Goal: Task Accomplishment & Management: Manage account settings

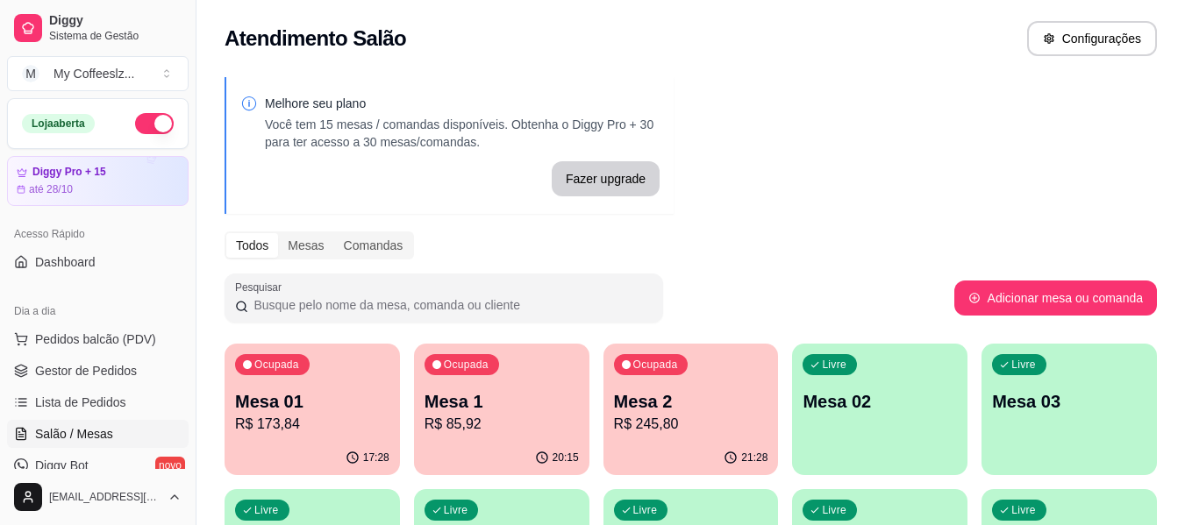
click at [684, 136] on div "Melhore seu plano Você tem 15 mesas / comandas disponíveis. Obtenha o Diggy Pro…" at bounding box center [690, 500] width 988 height 866
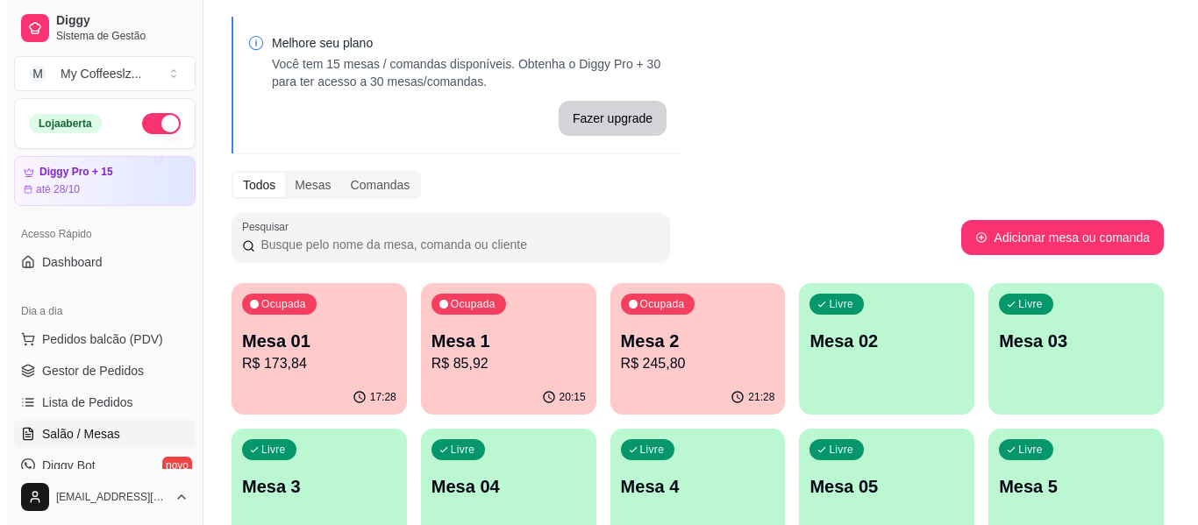
scroll to position [88, 0]
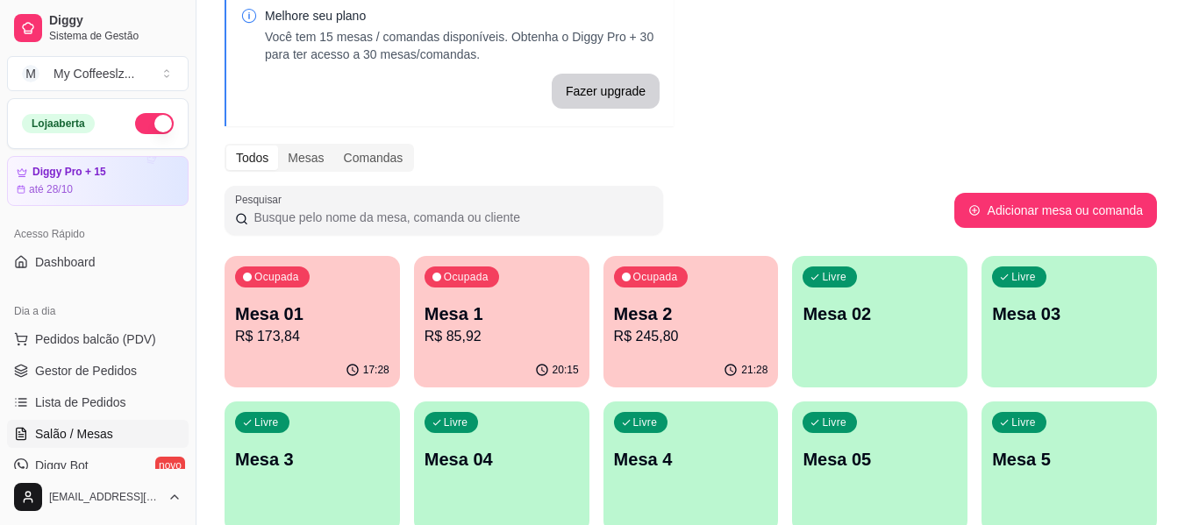
click at [523, 347] on div "Ocupada Mesa 1 R$ 85,92" at bounding box center [501, 304] width 175 height 97
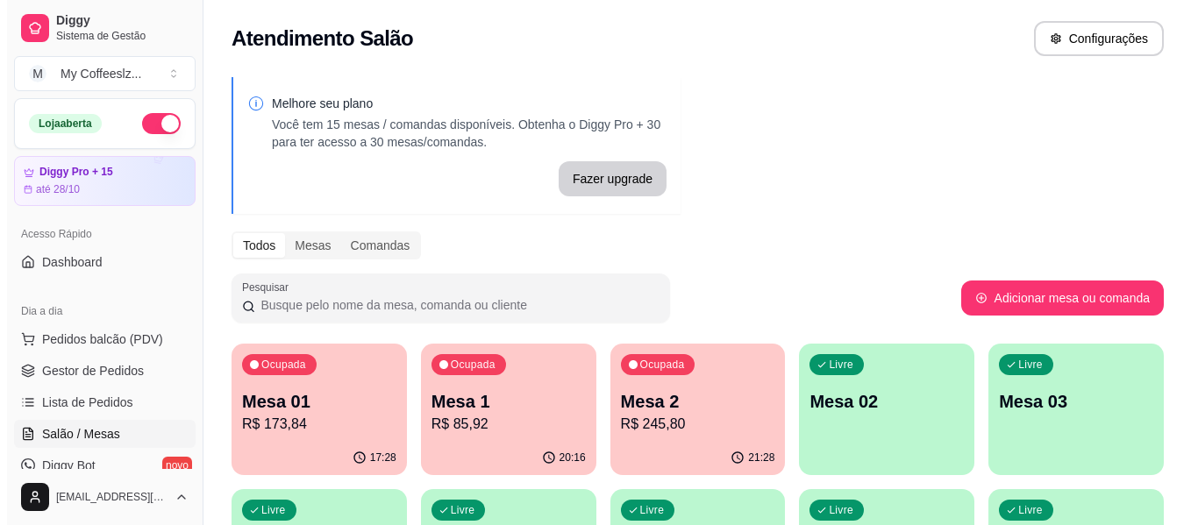
scroll to position [175, 0]
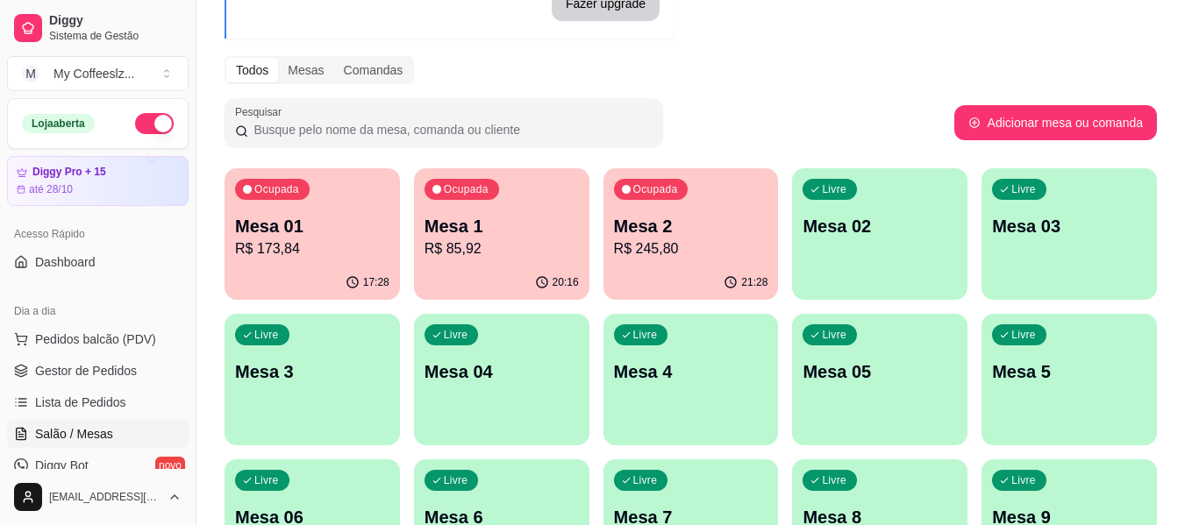
click at [746, 247] on p "R$ 245,80" at bounding box center [691, 249] width 154 height 21
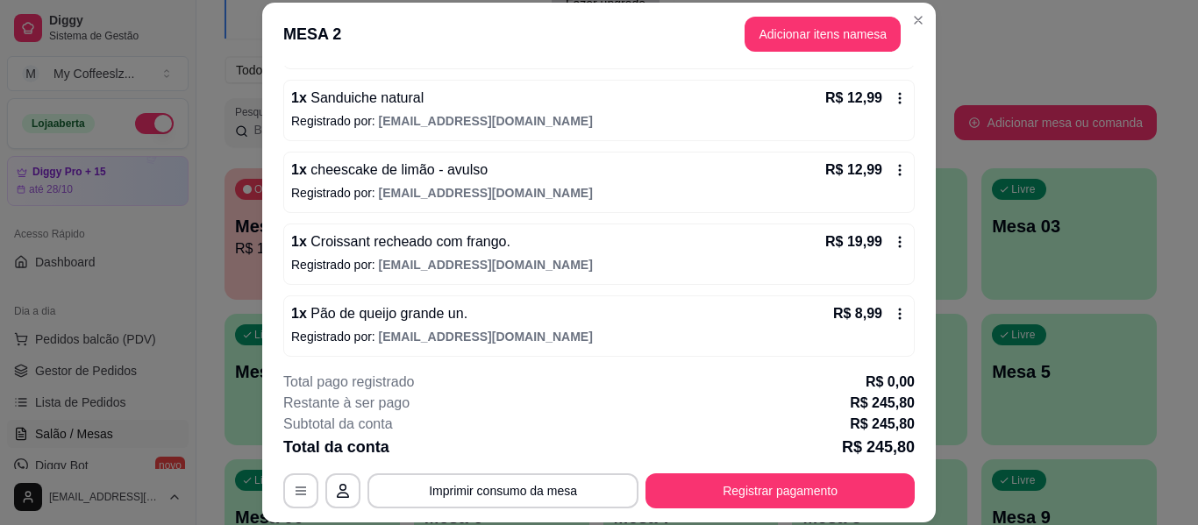
scroll to position [614, 0]
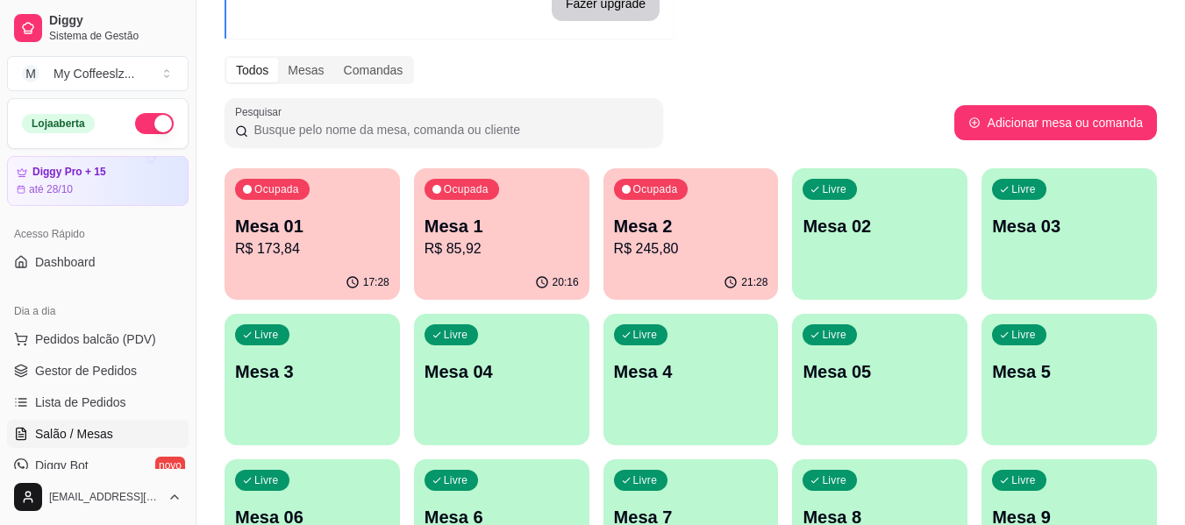
click at [234, 245] on div "Ocupada Mesa 01 R$ 173,84" at bounding box center [312, 216] width 175 height 97
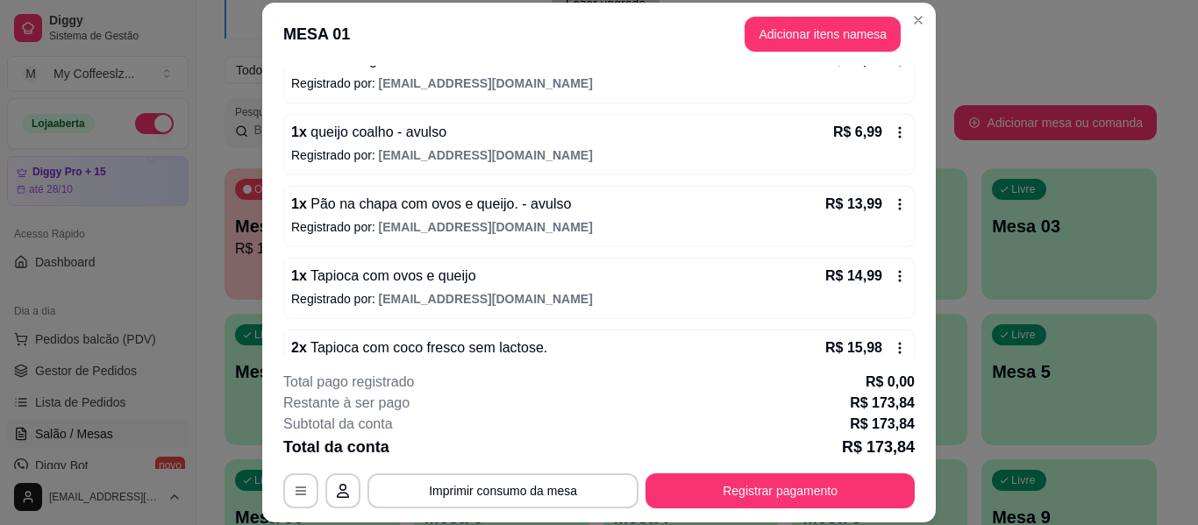
scroll to position [949, 0]
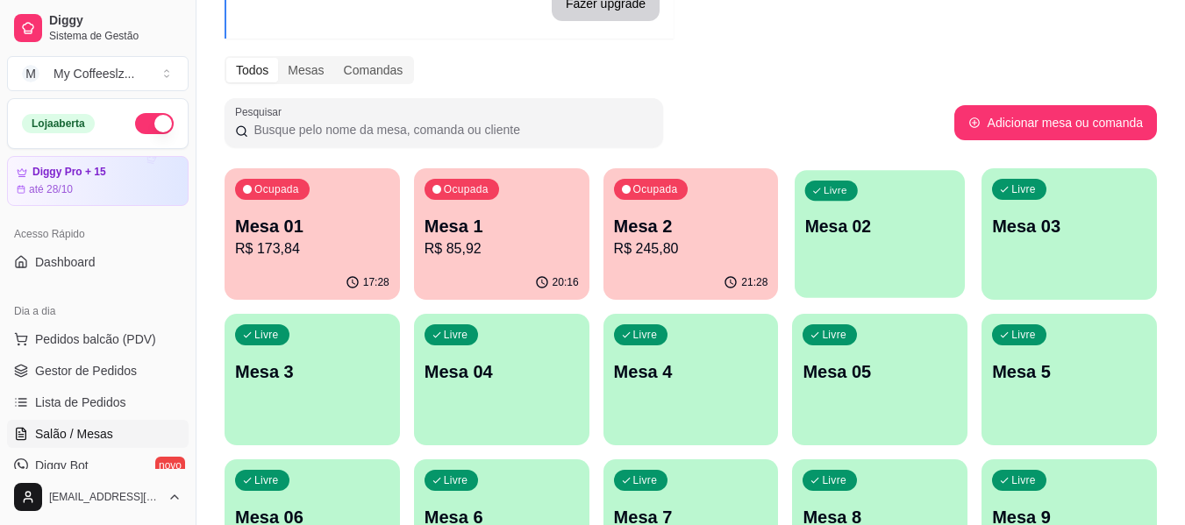
click at [822, 221] on p "Mesa 02" at bounding box center [880, 227] width 150 height 24
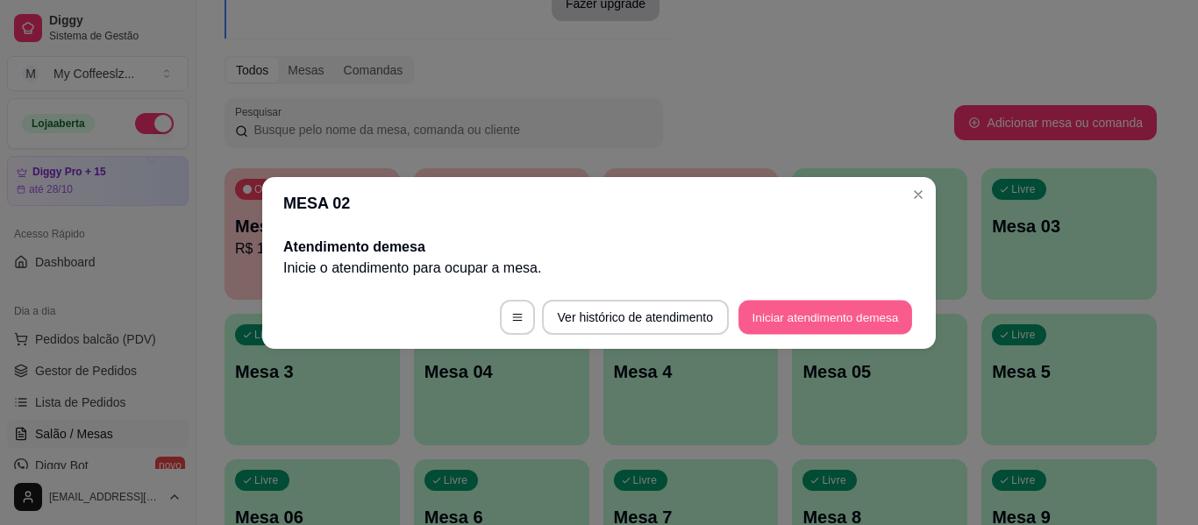
click at [794, 308] on button "Iniciar atendimento de mesa" at bounding box center [825, 317] width 174 height 34
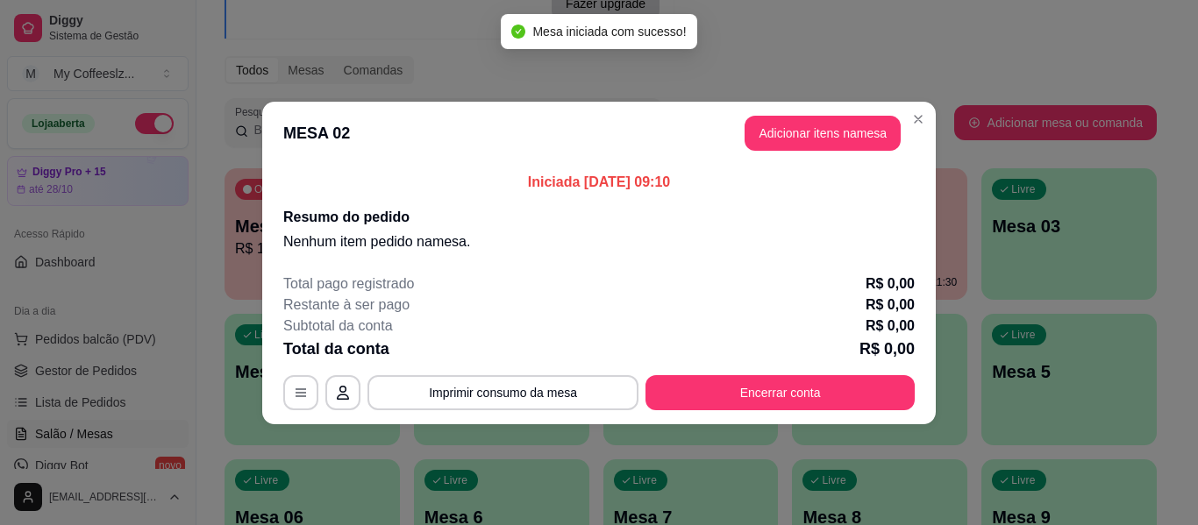
click at [824, 114] on header "MESA 02 Adicionar itens na mesa" at bounding box center [599, 133] width 674 height 63
click at [783, 139] on button "Adicionar itens na mesa" at bounding box center [823, 133] width 156 height 35
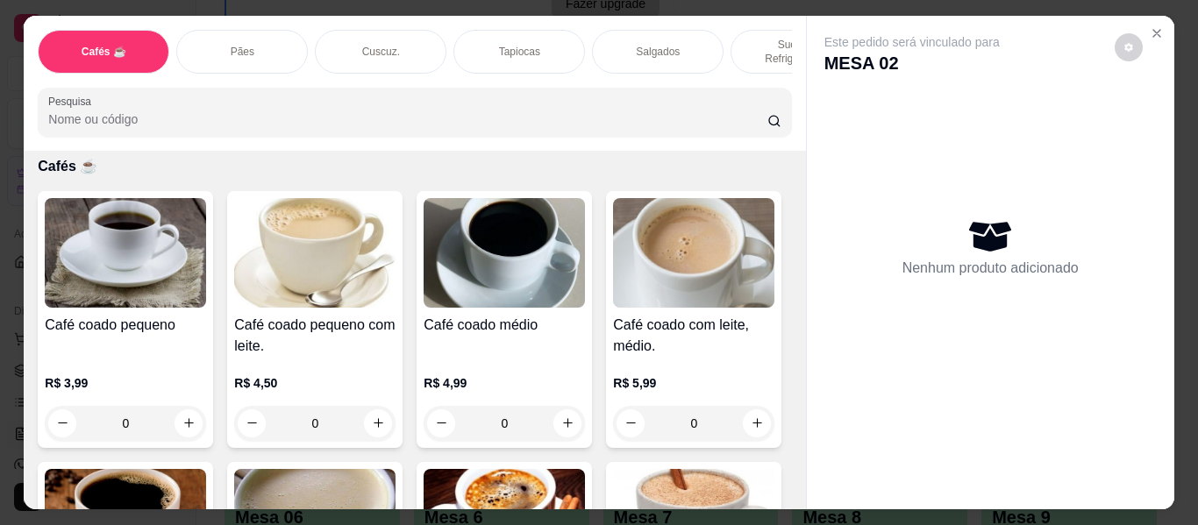
scroll to position [175, 0]
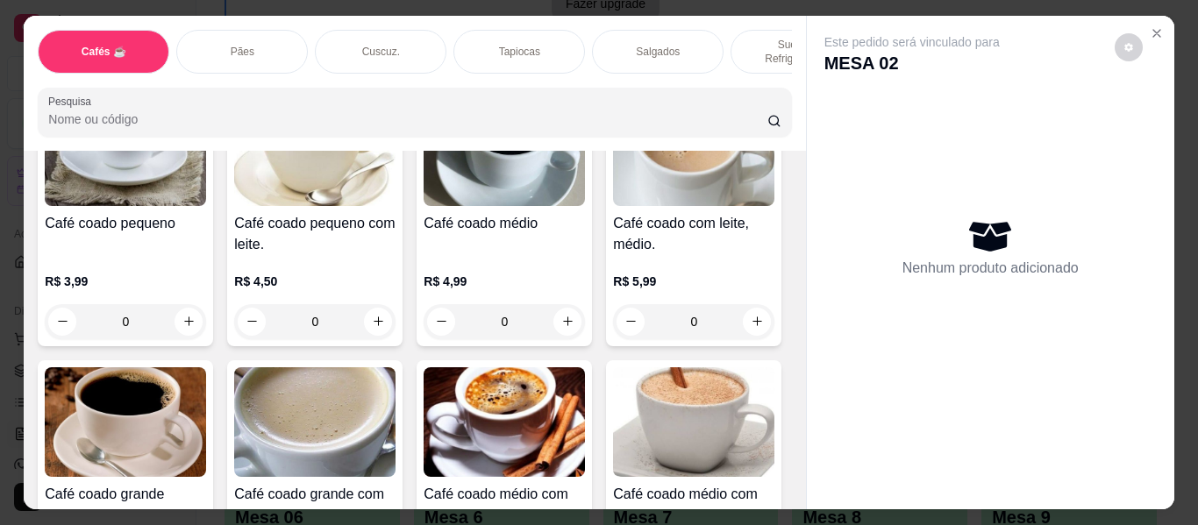
click at [636, 45] on p "Salgados" at bounding box center [658, 52] width 44 height 14
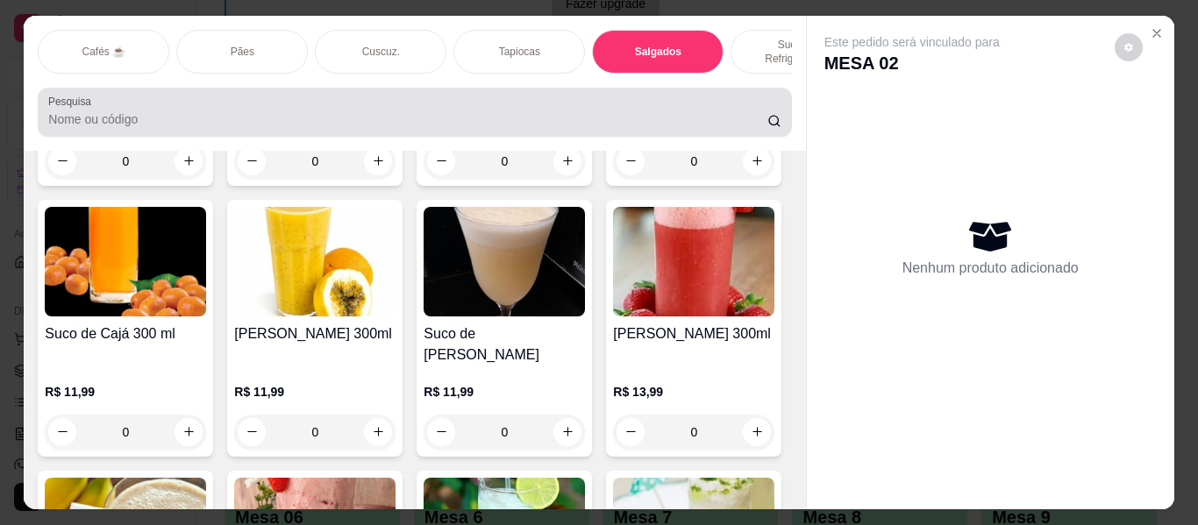
scroll to position [47, 0]
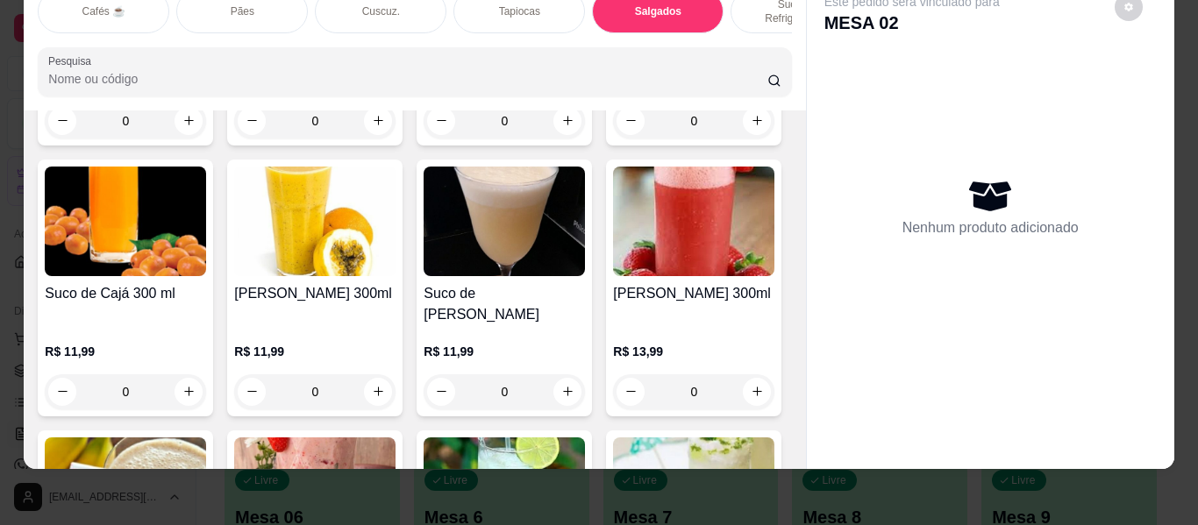
type input "1"
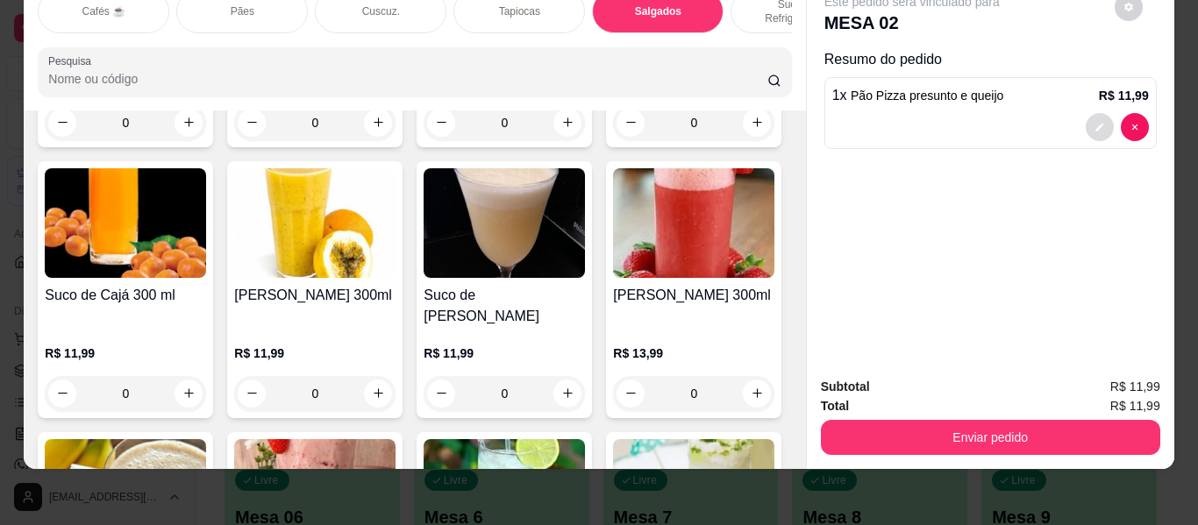
click at [1095, 123] on icon "decrease-product-quantity" at bounding box center [1099, 127] width 8 height 8
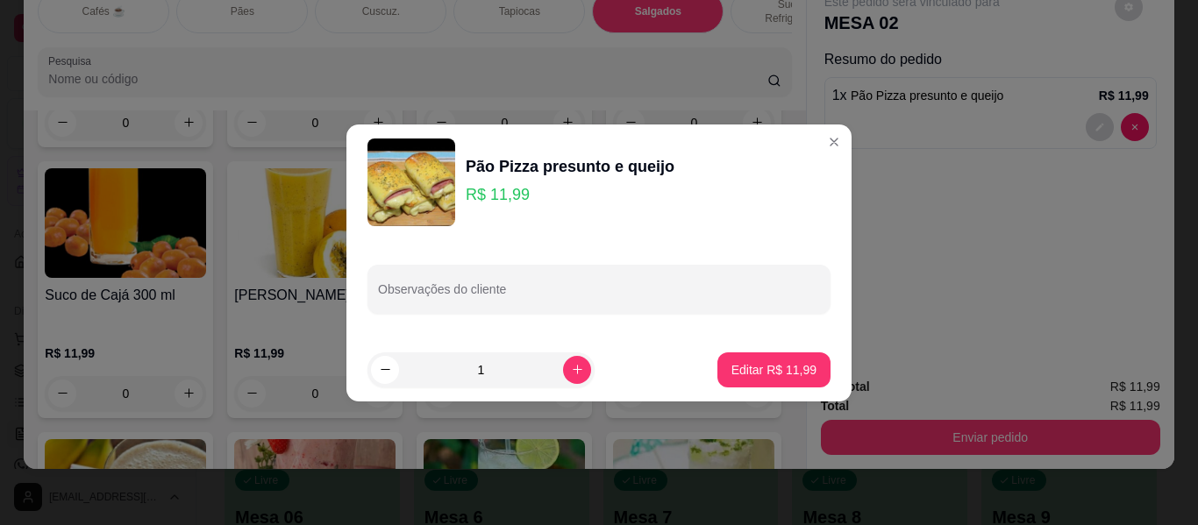
click at [546, 193] on p "R$ 11,99" at bounding box center [570, 194] width 209 height 25
click at [752, 365] on p "Editar R$ 11,99" at bounding box center [773, 370] width 85 height 18
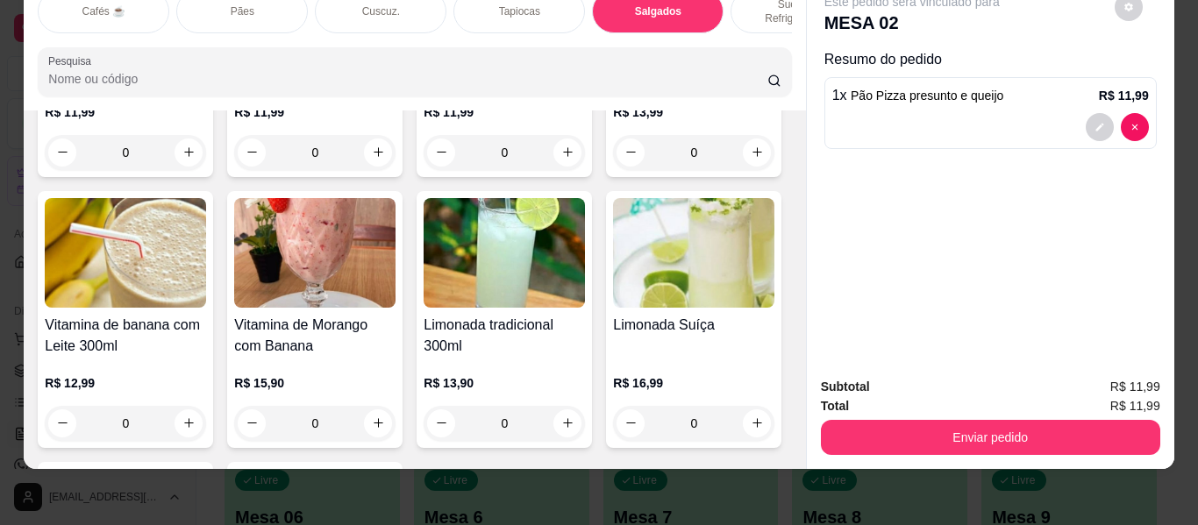
scroll to position [7236, 0]
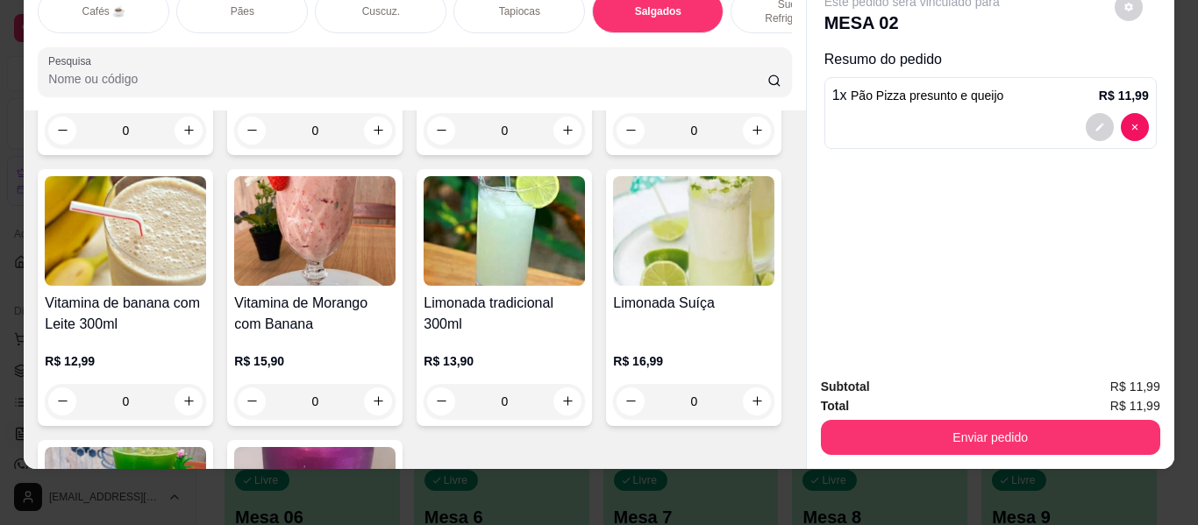
type input "1"
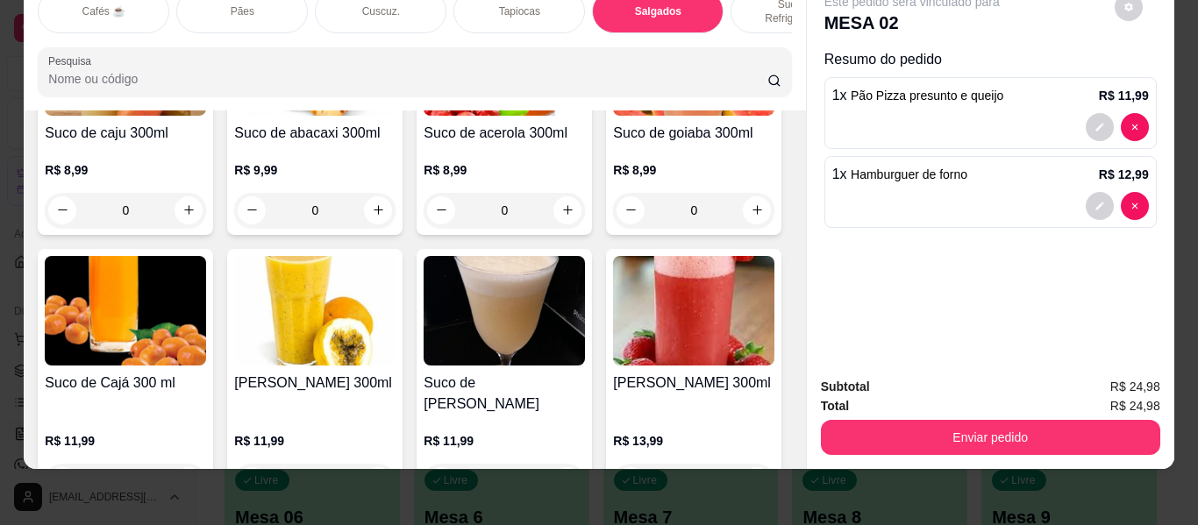
scroll to position [6973, 0]
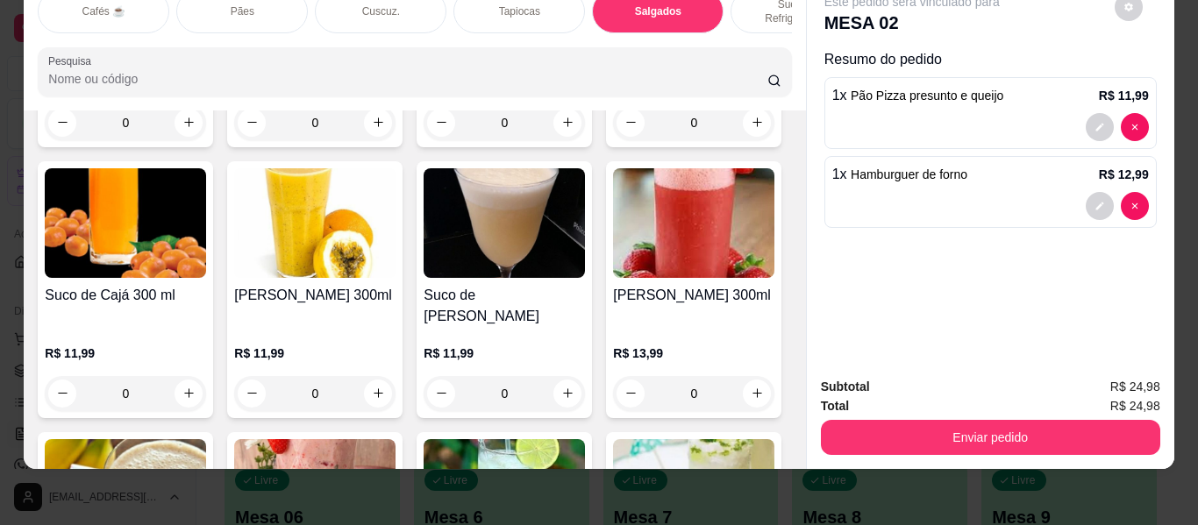
type input "1"
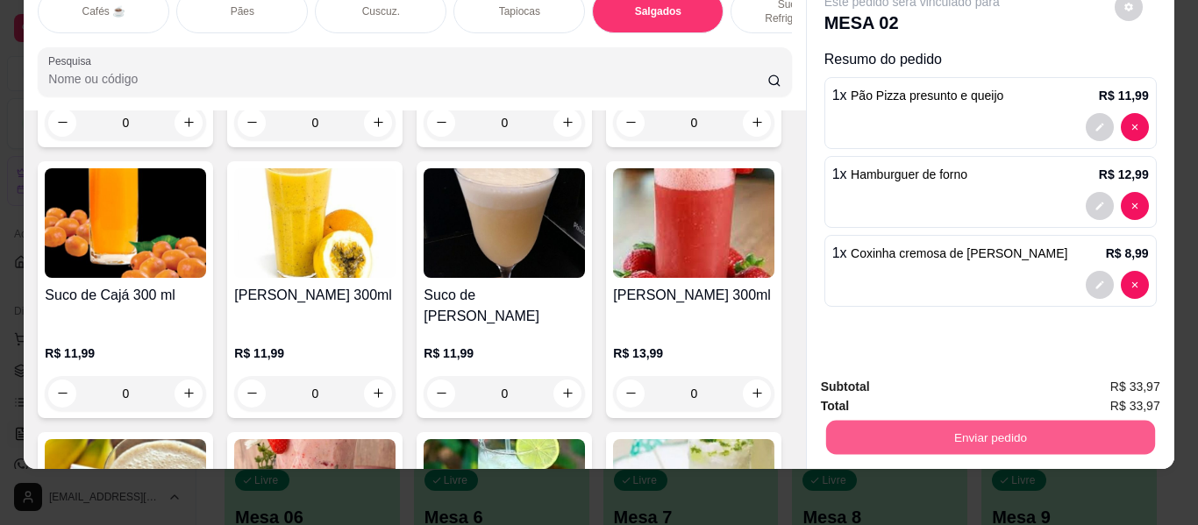
click at [1055, 426] on button "Enviar pedido" at bounding box center [989, 438] width 329 height 34
click at [1111, 375] on button "Enviar pedido" at bounding box center [1114, 381] width 99 height 33
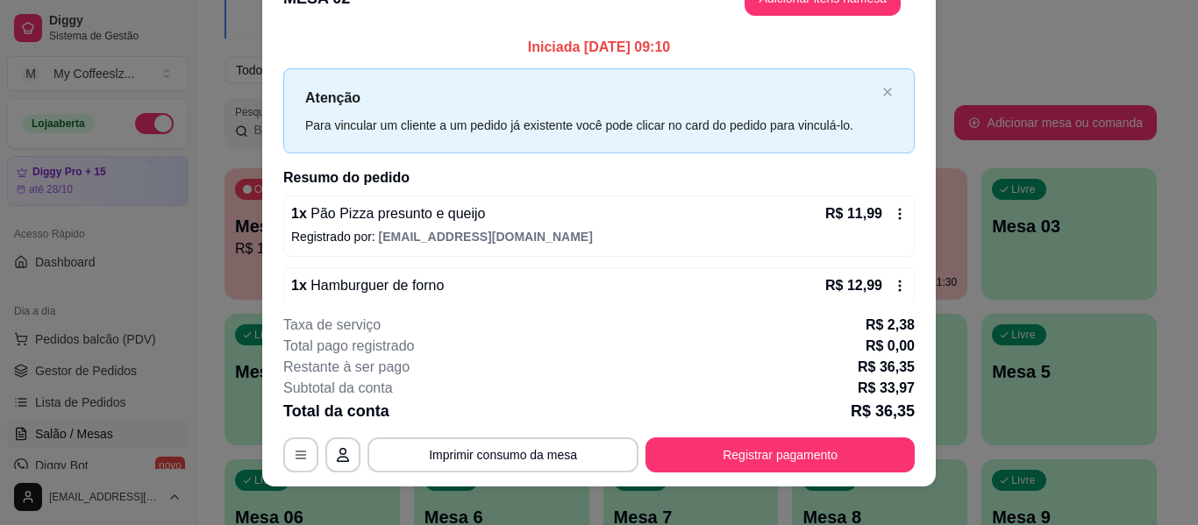
scroll to position [53, 0]
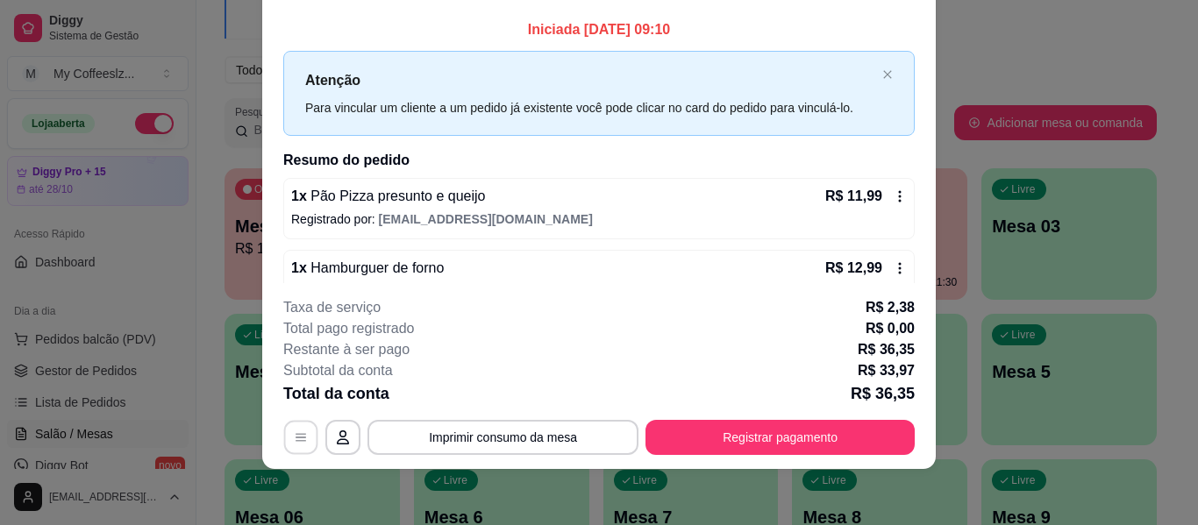
click at [304, 432] on button "button" at bounding box center [301, 438] width 34 height 34
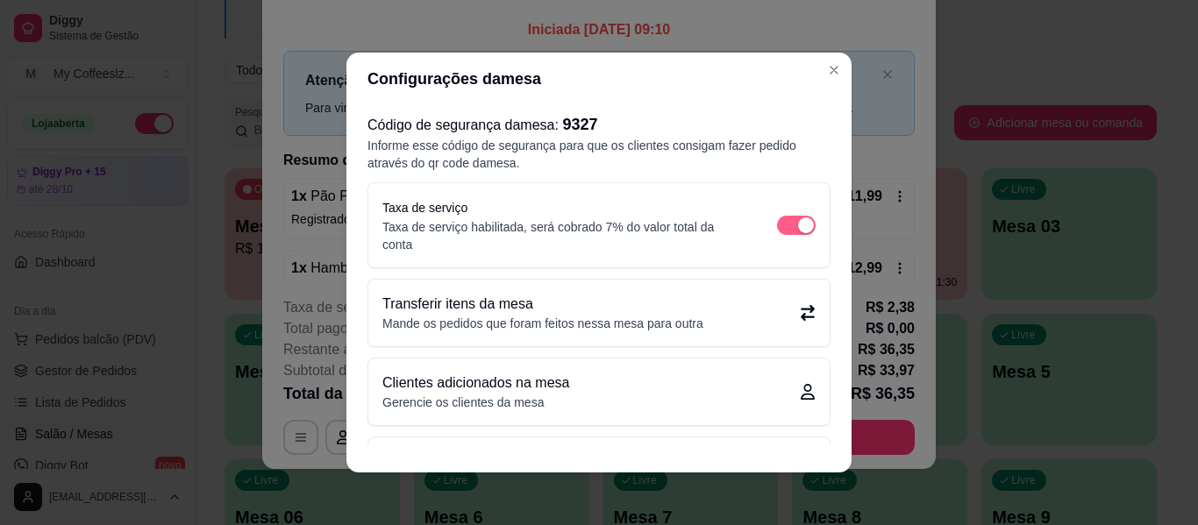
click at [777, 218] on span "button" at bounding box center [796, 225] width 39 height 19
click at [777, 223] on span "button" at bounding box center [796, 225] width 39 height 19
click at [798, 223] on div "button" at bounding box center [806, 226] width 16 height 16
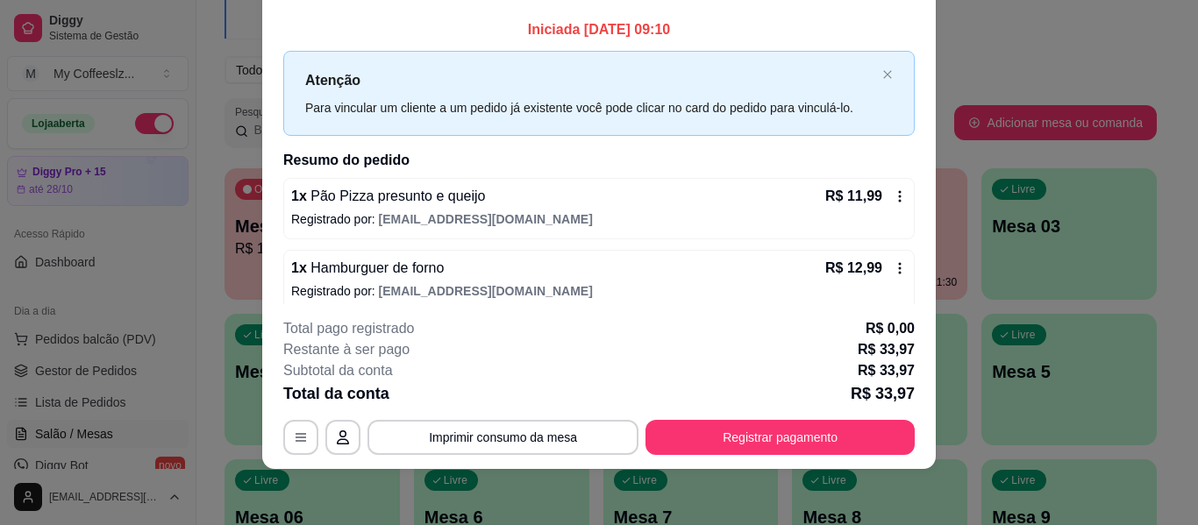
click at [893, 202] on icon at bounding box center [900, 196] width 14 height 14
click at [337, 438] on icon "button" at bounding box center [343, 438] width 14 height 14
click at [294, 439] on icon "button" at bounding box center [301, 438] width 14 height 14
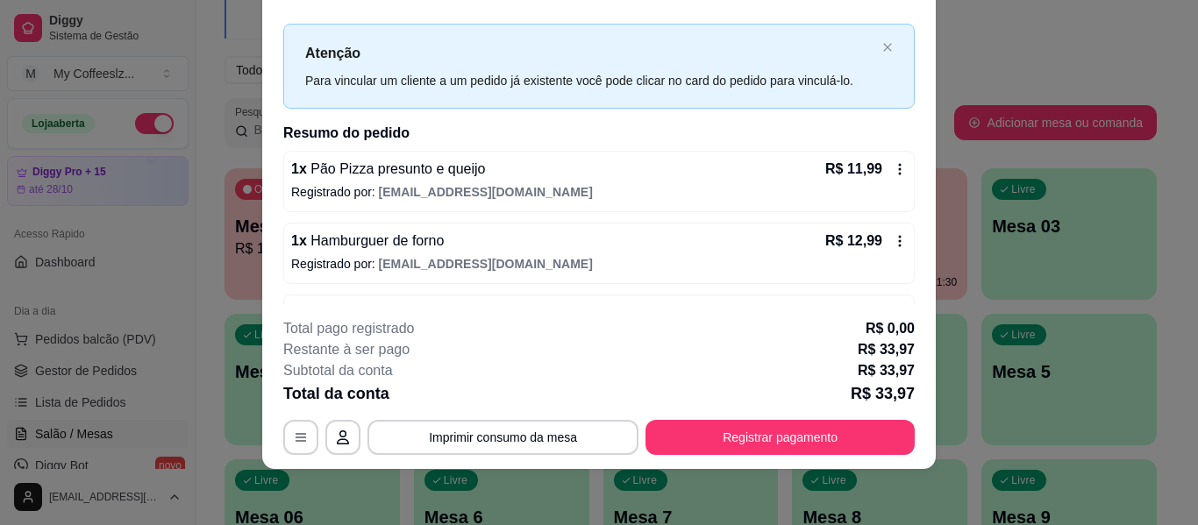
scroll to position [0, 0]
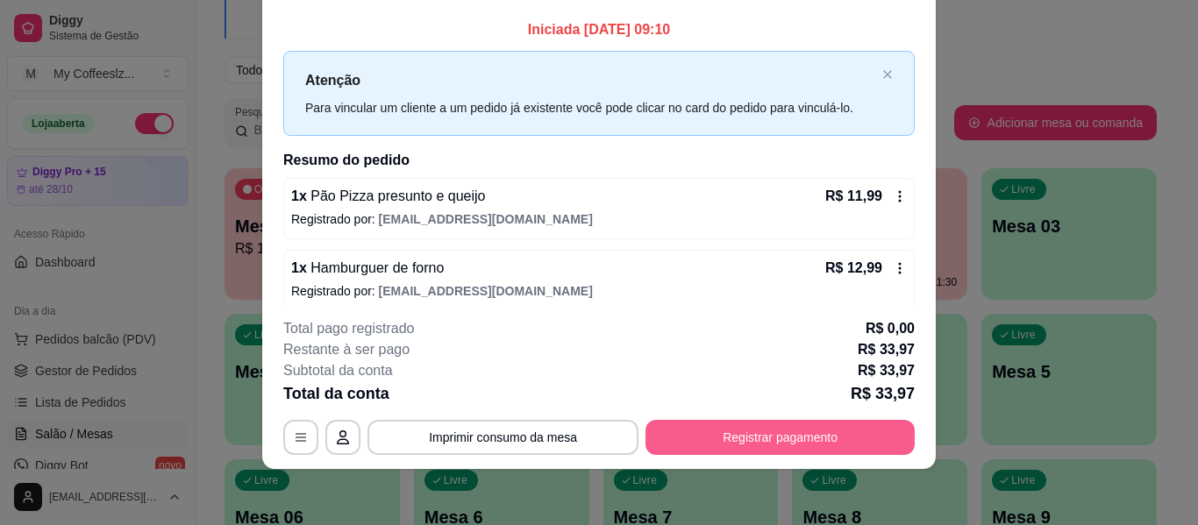
click at [746, 437] on button "Registrar pagamento" at bounding box center [779, 437] width 269 height 35
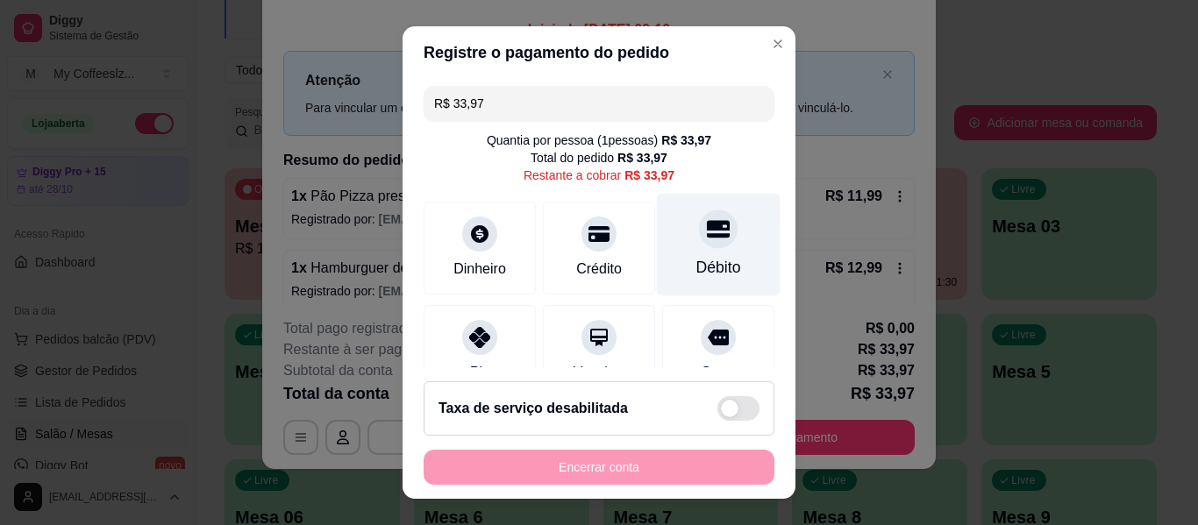
scroll to position [162, 0]
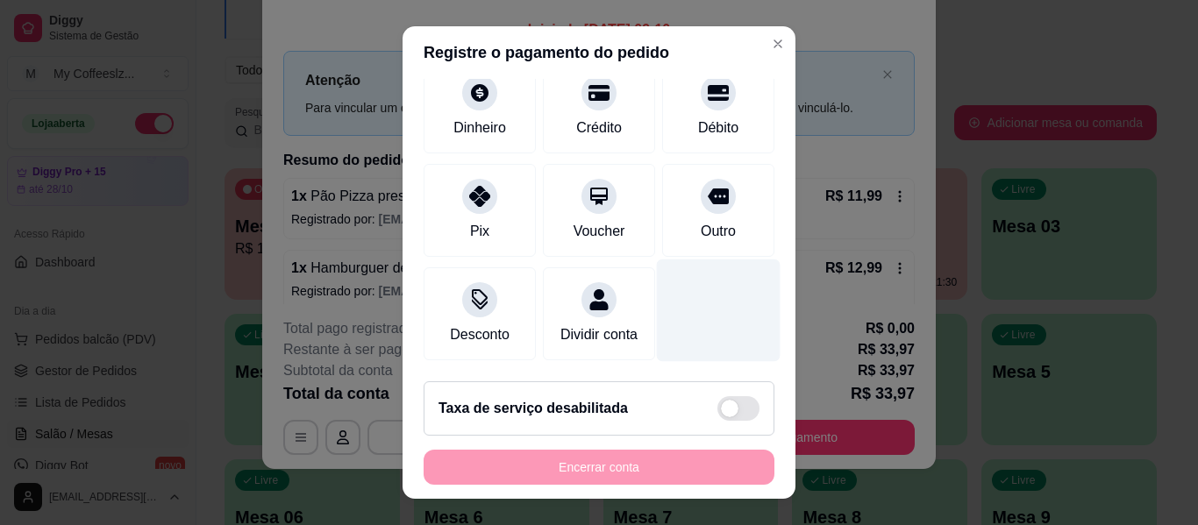
click at [692, 310] on div at bounding box center [719, 311] width 124 height 103
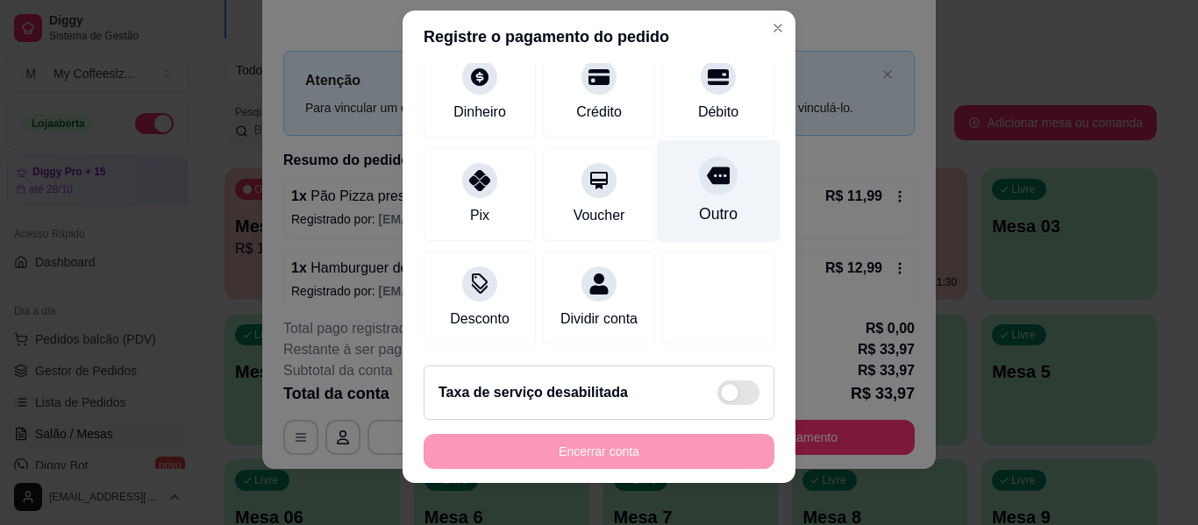
scroll to position [30, 0]
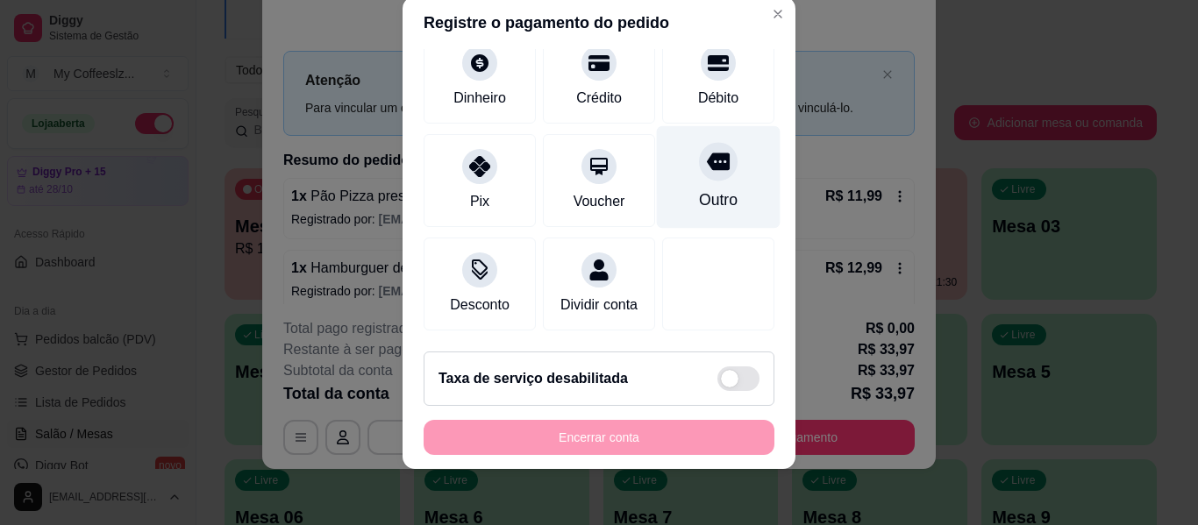
click at [699, 189] on div "Outro" at bounding box center [718, 200] width 39 height 23
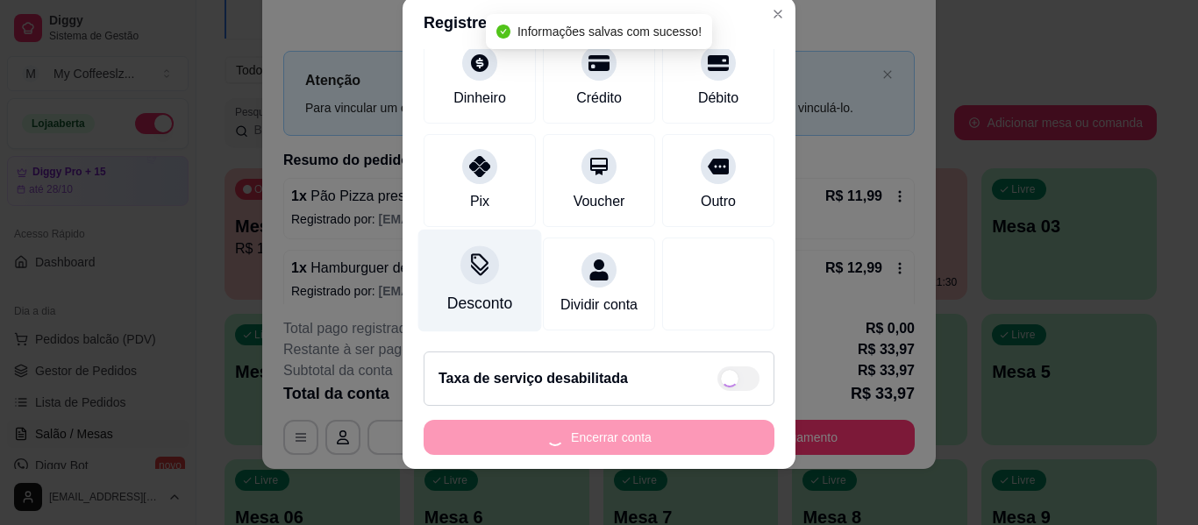
click at [492, 292] on div "Desconto" at bounding box center [479, 303] width 65 height 23
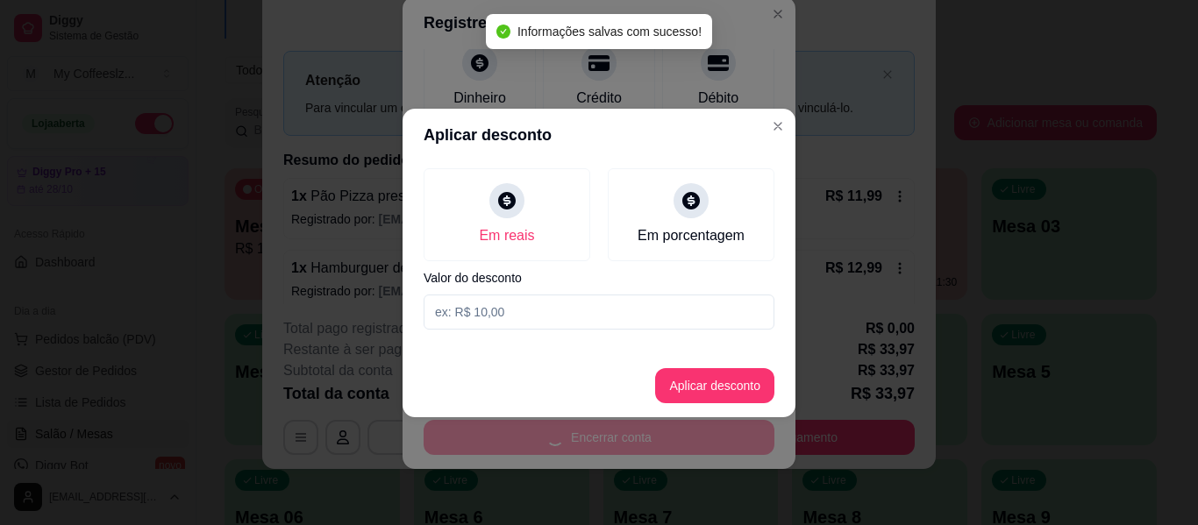
click at [533, 323] on input at bounding box center [599, 312] width 351 height 35
type input "R$ 0,00"
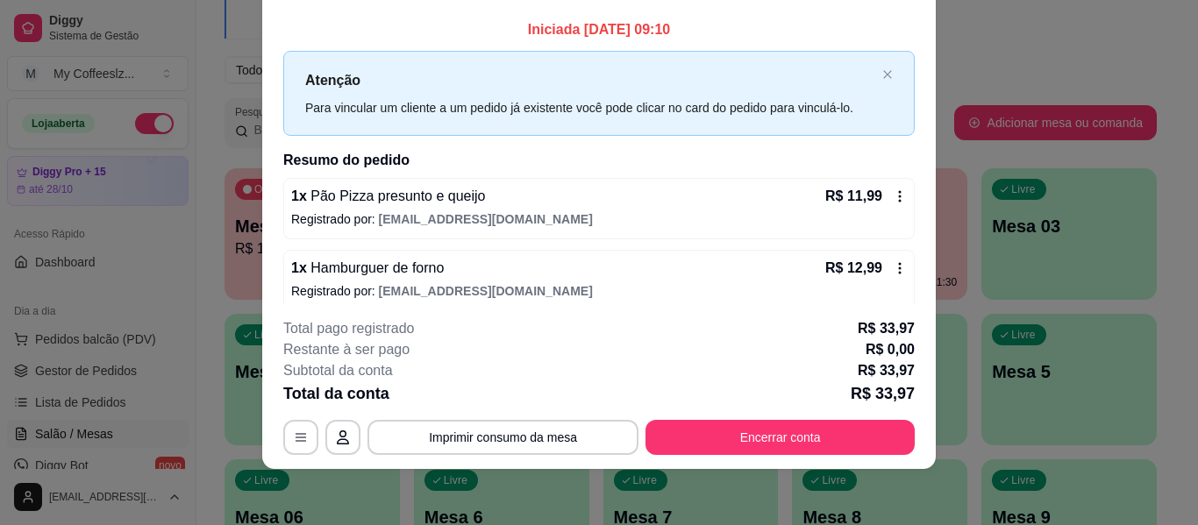
scroll to position [86, 0]
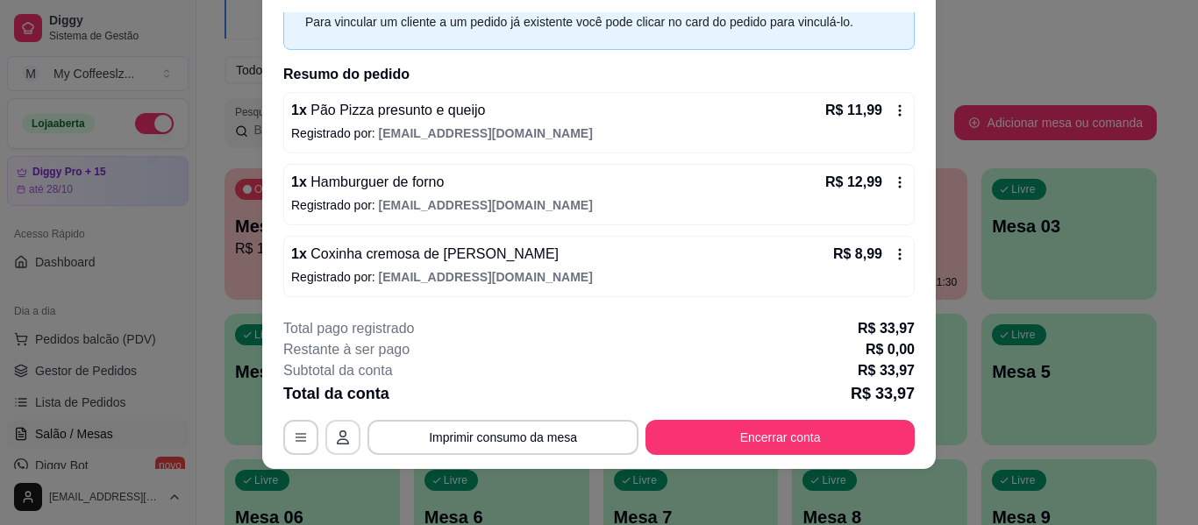
click at [326, 434] on button "button" at bounding box center [342, 437] width 35 height 35
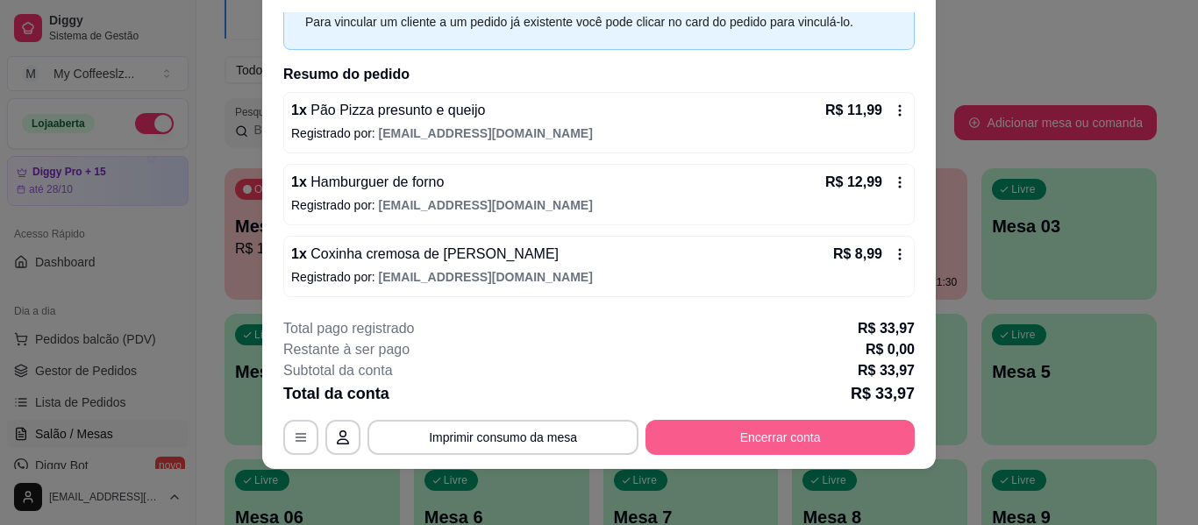
click at [777, 439] on button "Encerrar conta" at bounding box center [779, 437] width 269 height 35
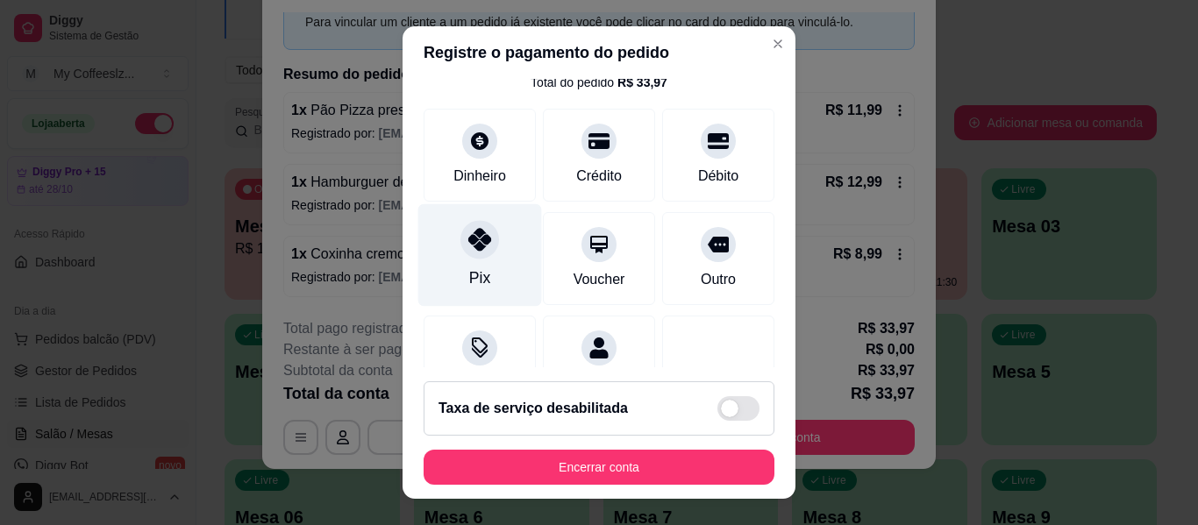
scroll to position [236, 0]
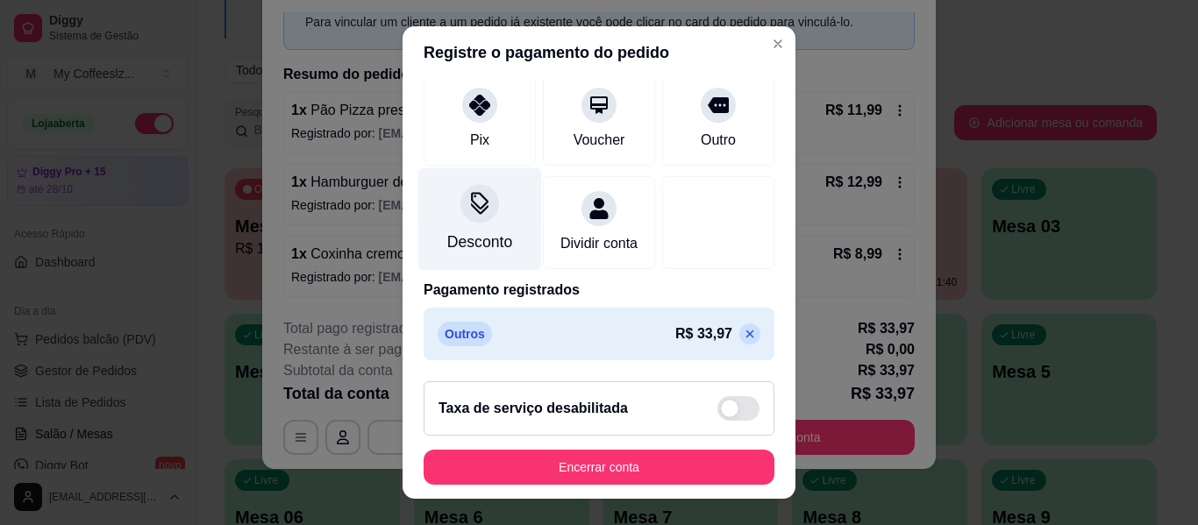
click at [453, 198] on div "Desconto" at bounding box center [480, 219] width 124 height 103
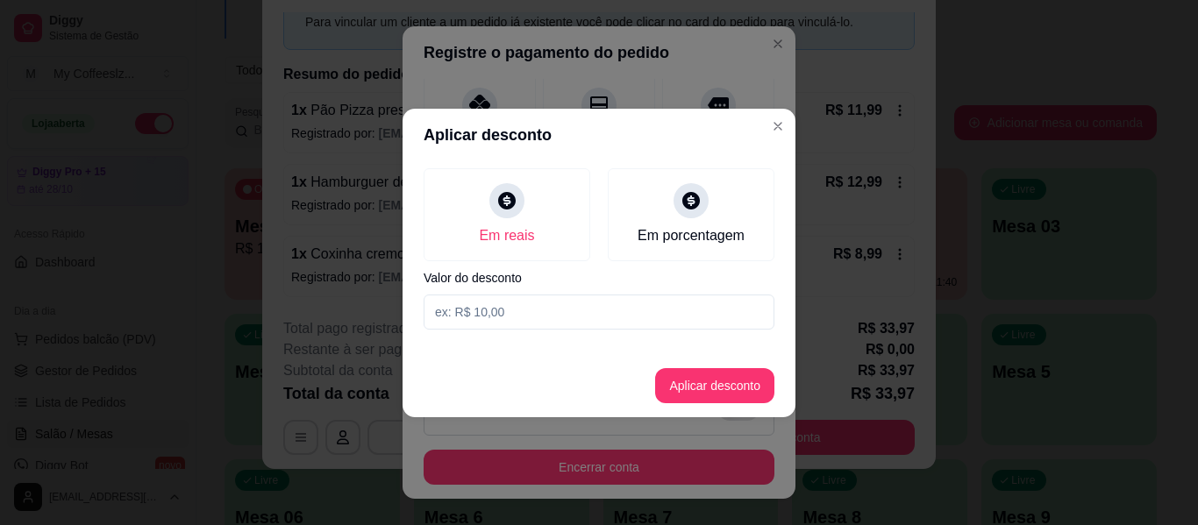
click at [517, 322] on input at bounding box center [599, 312] width 351 height 35
type input "6,00"
click at [686, 382] on button "Aplicar desconto" at bounding box center [714, 385] width 119 height 35
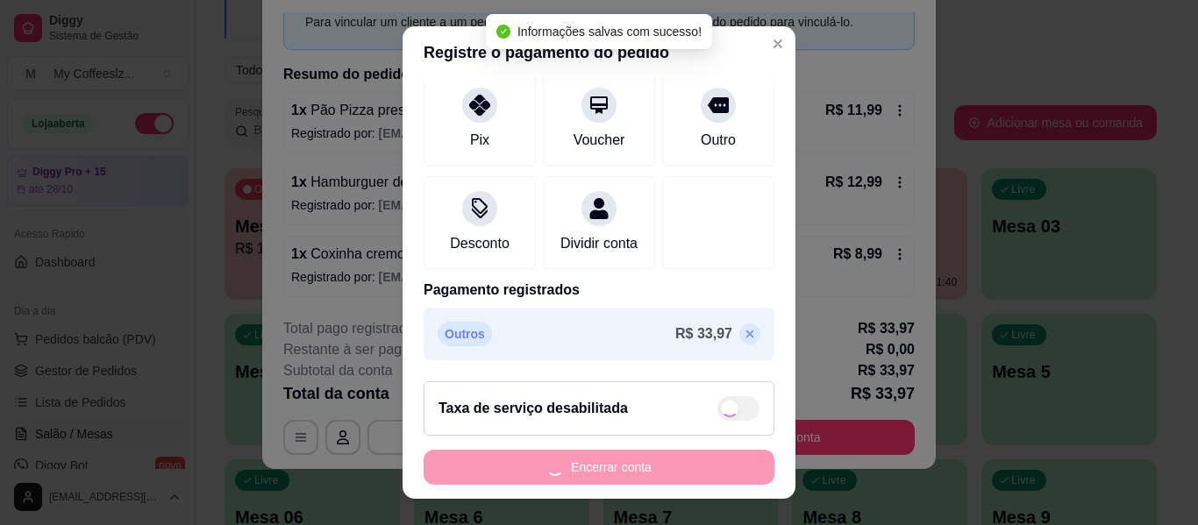
type input "-R$ 6,00"
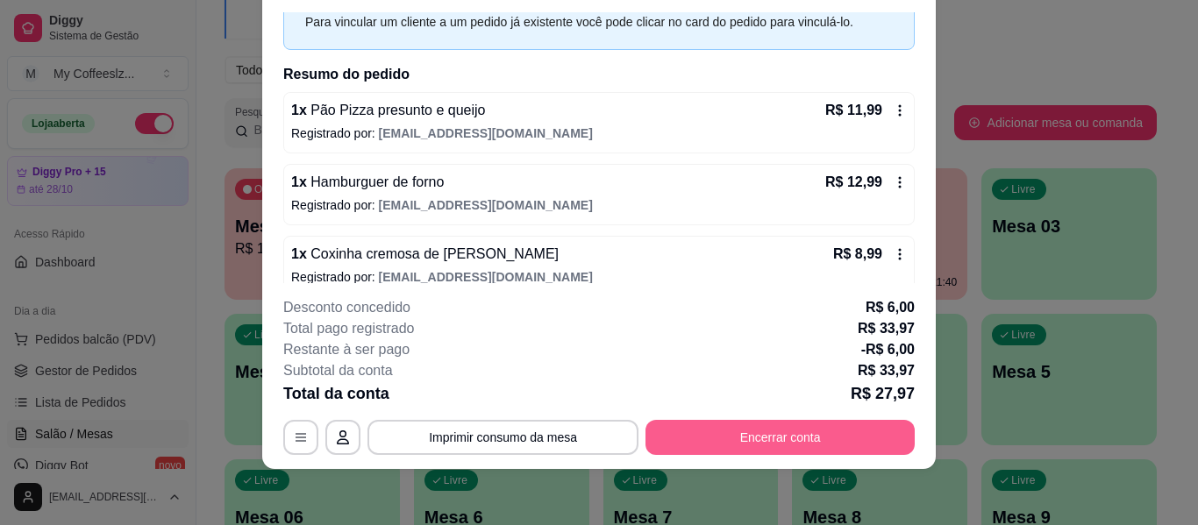
click at [773, 436] on button "Encerrar conta" at bounding box center [779, 437] width 269 height 35
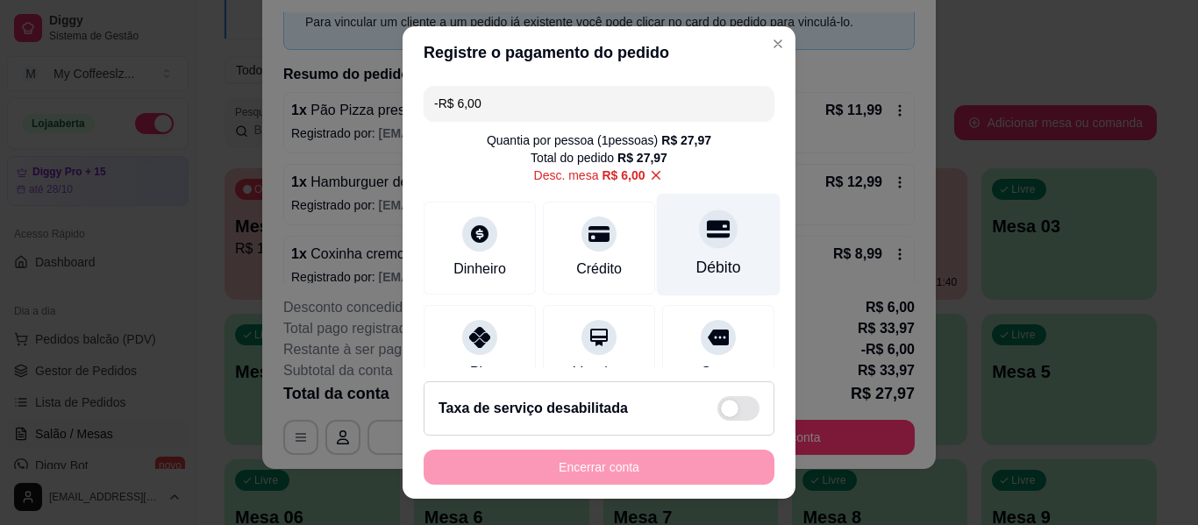
click at [707, 234] on icon at bounding box center [718, 229] width 23 height 18
click at [668, 290] on div "Débito" at bounding box center [719, 245] width 124 height 103
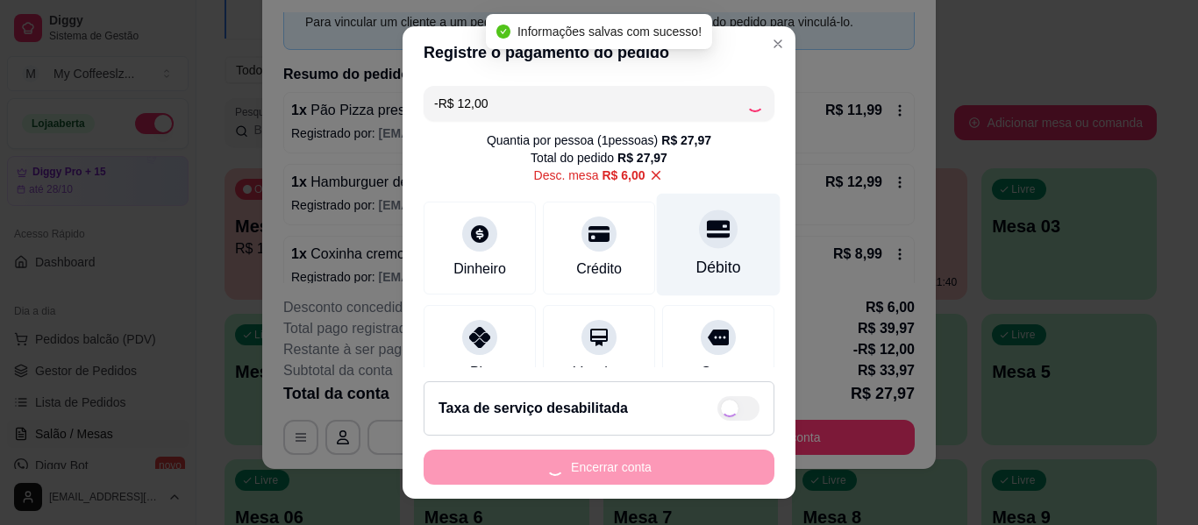
type input "-R$ 24,00"
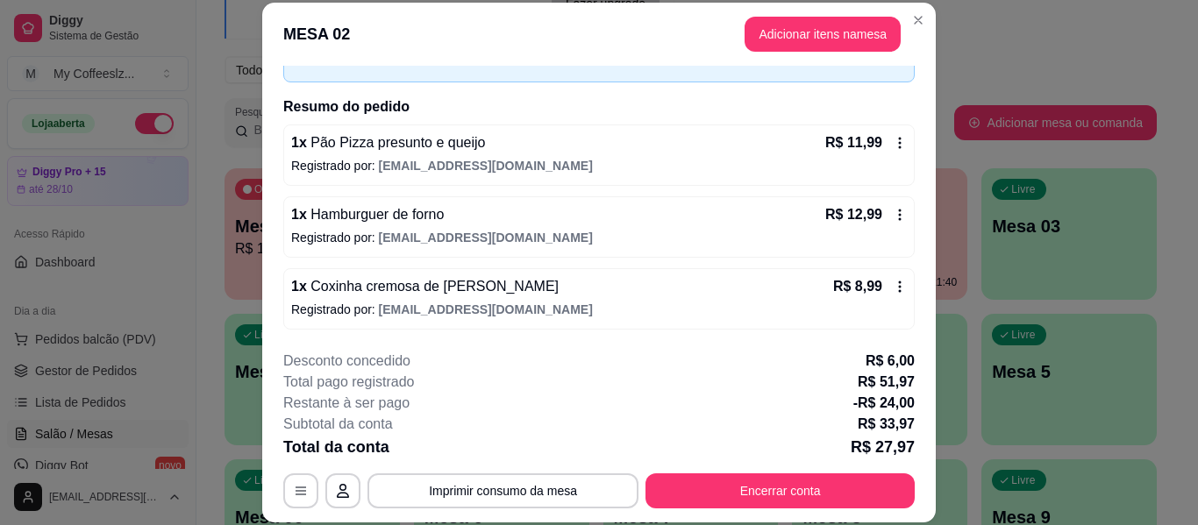
scroll to position [53, 0]
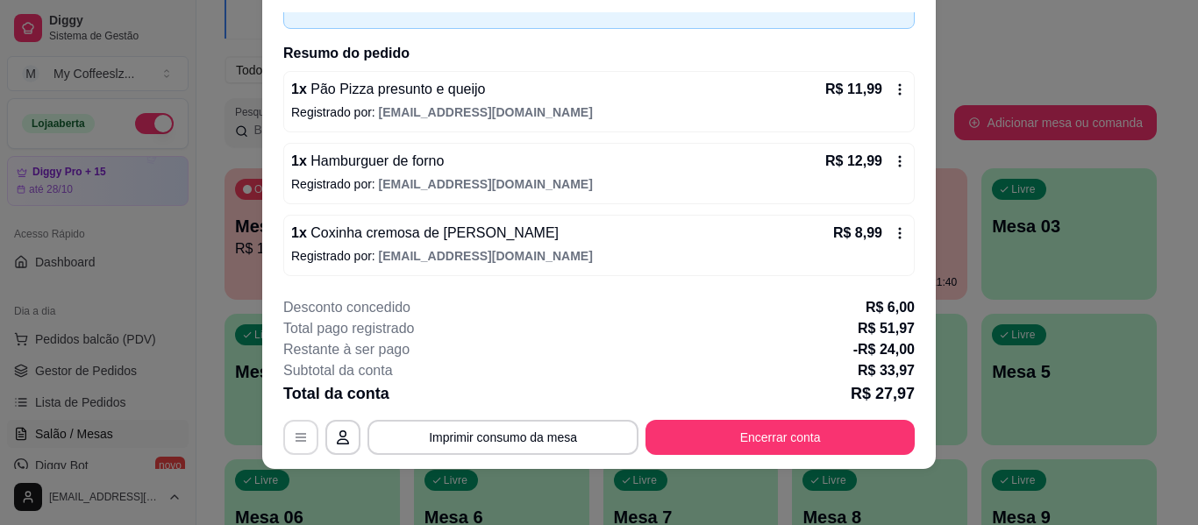
click at [308, 437] on button "button" at bounding box center [300, 437] width 35 height 35
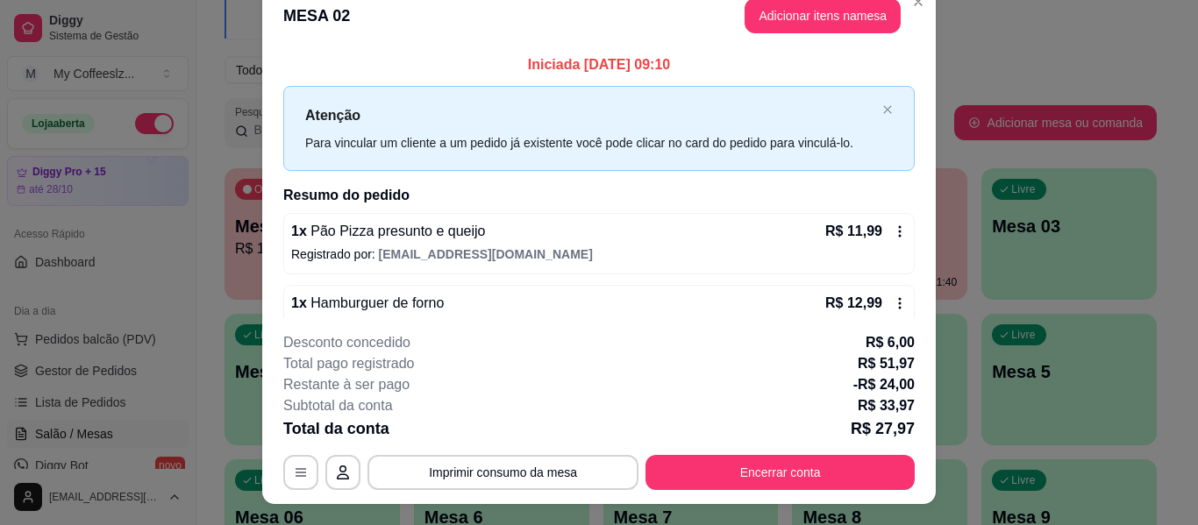
scroll to position [0, 0]
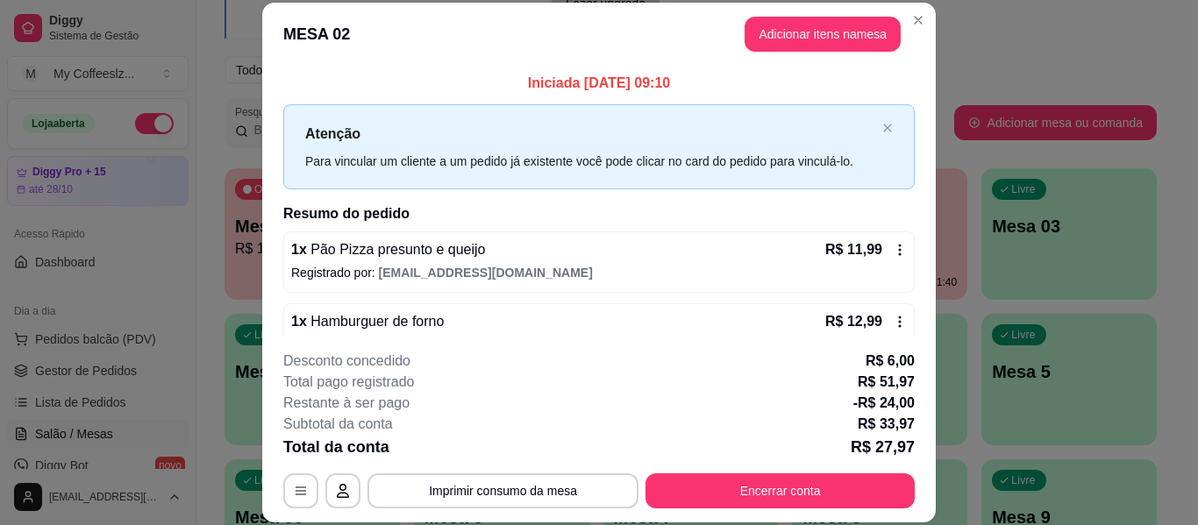
click at [890, 251] on div "1 x Pão Pizza presunto e queijo R$ 11,99 Registrado por: www.enzo2020@gmail.com" at bounding box center [598, 262] width 631 height 61
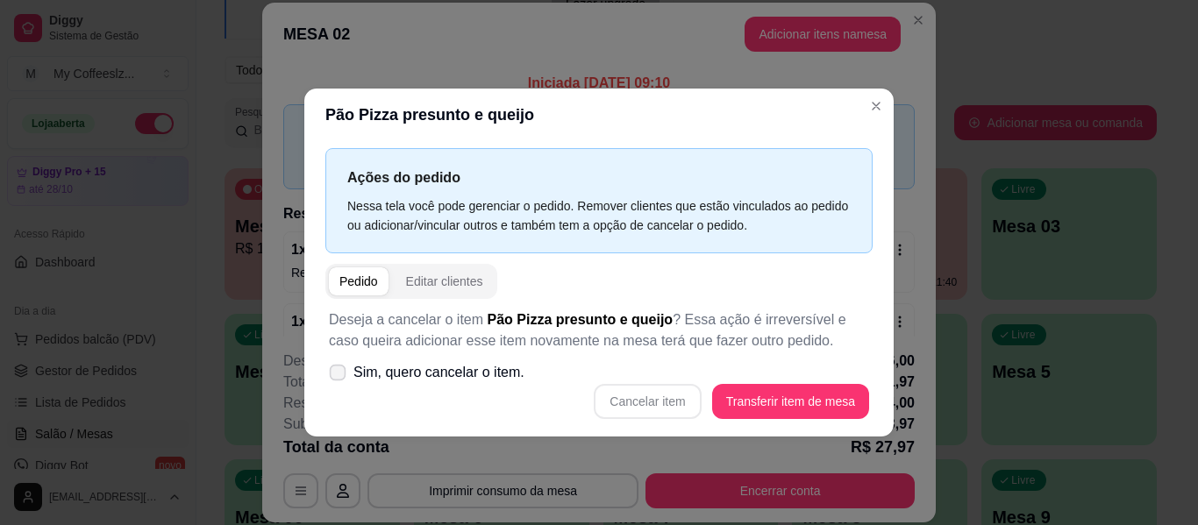
click at [339, 374] on icon at bounding box center [337, 372] width 13 height 10
click at [339, 375] on input "Sim, quero cancelar o item." at bounding box center [333, 380] width 11 height 11
checkbox input "true"
click at [653, 399] on button "Cancelar item" at bounding box center [647, 401] width 107 height 35
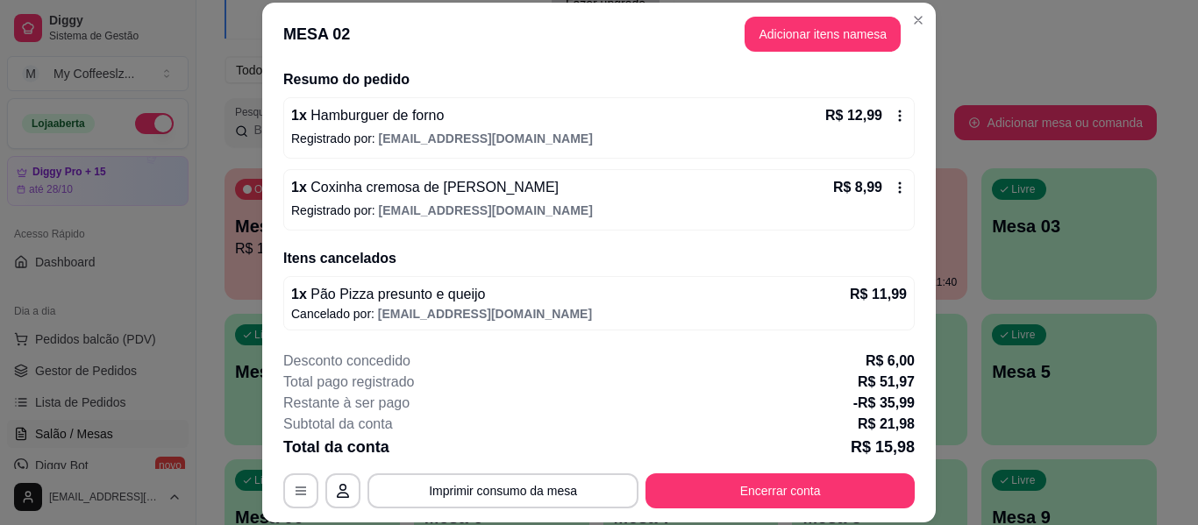
scroll to position [135, 0]
click at [893, 114] on icon at bounding box center [900, 115] width 14 height 14
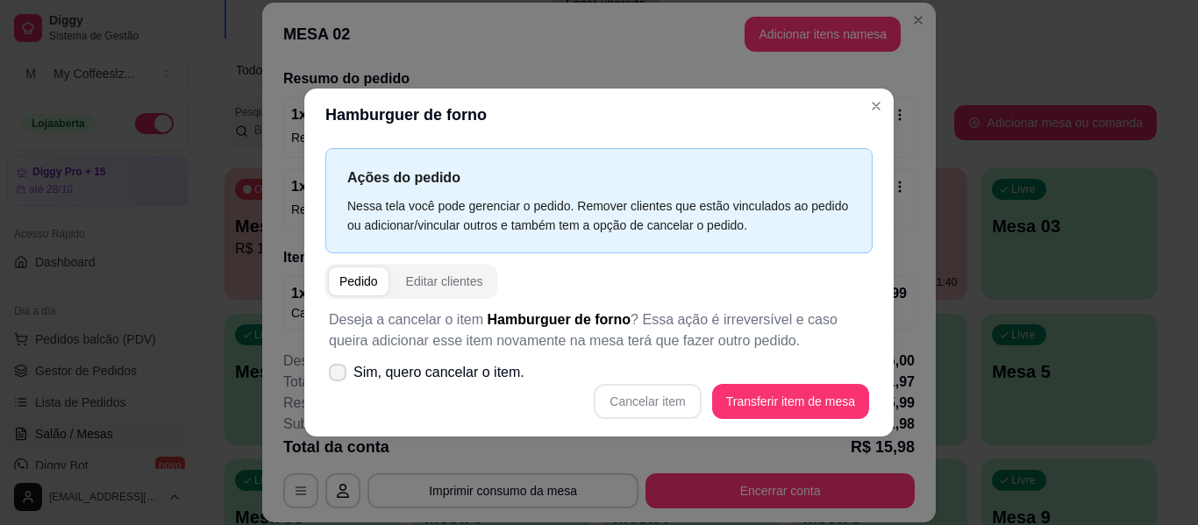
click at [338, 375] on icon at bounding box center [338, 372] width 14 height 11
click at [338, 375] on input "Sim, quero cancelar o item." at bounding box center [333, 380] width 11 height 11
checkbox input "true"
click at [660, 398] on button "Cancelar item" at bounding box center [647, 401] width 107 height 35
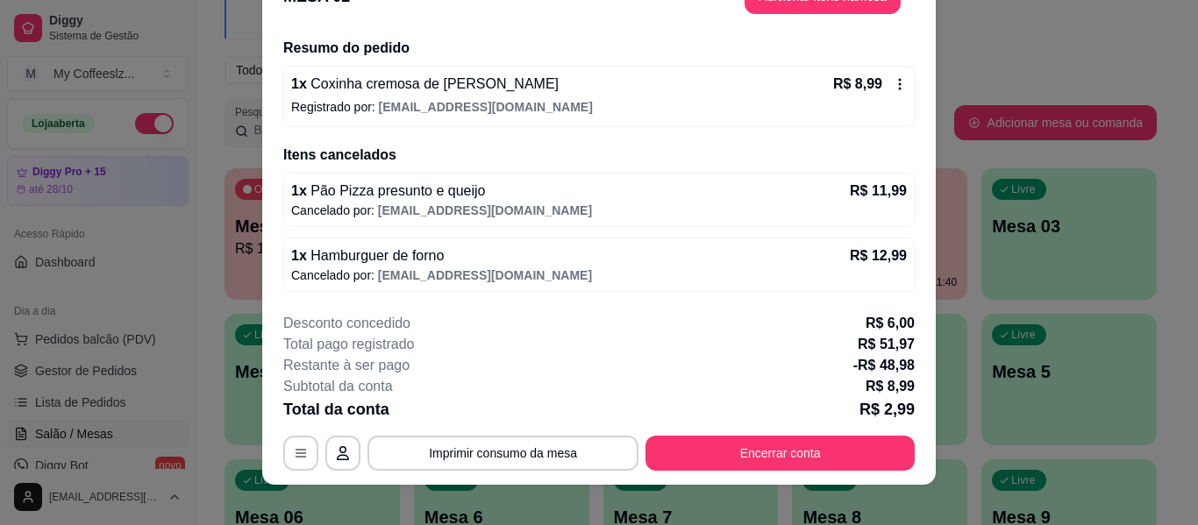
scroll to position [53, 0]
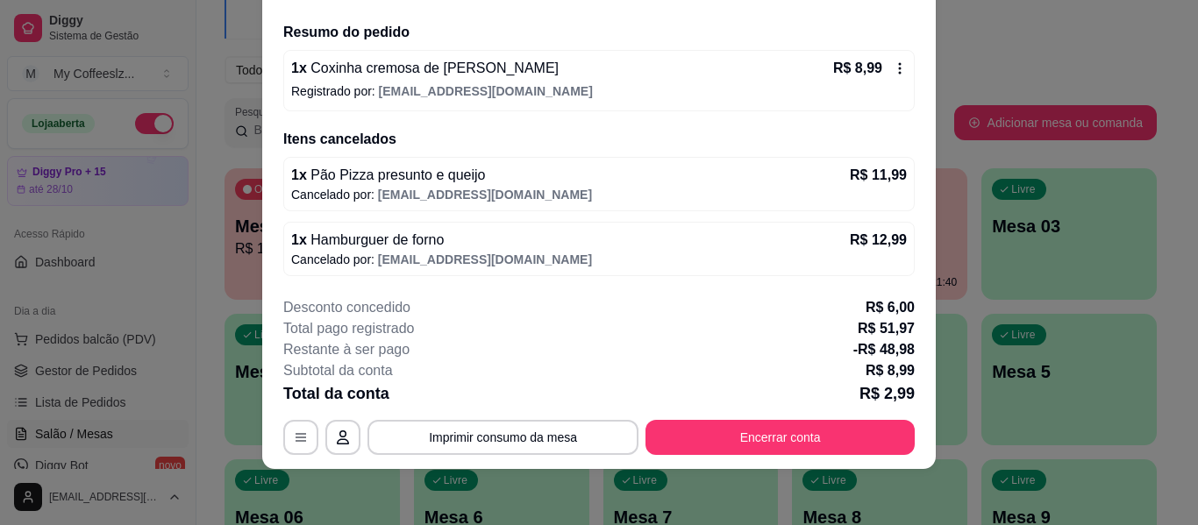
click at [890, 64] on div "1 x Coxinha cremosa de frango R$ 8,99 Registrado por: www.enzo2020@gmail.com" at bounding box center [598, 80] width 631 height 61
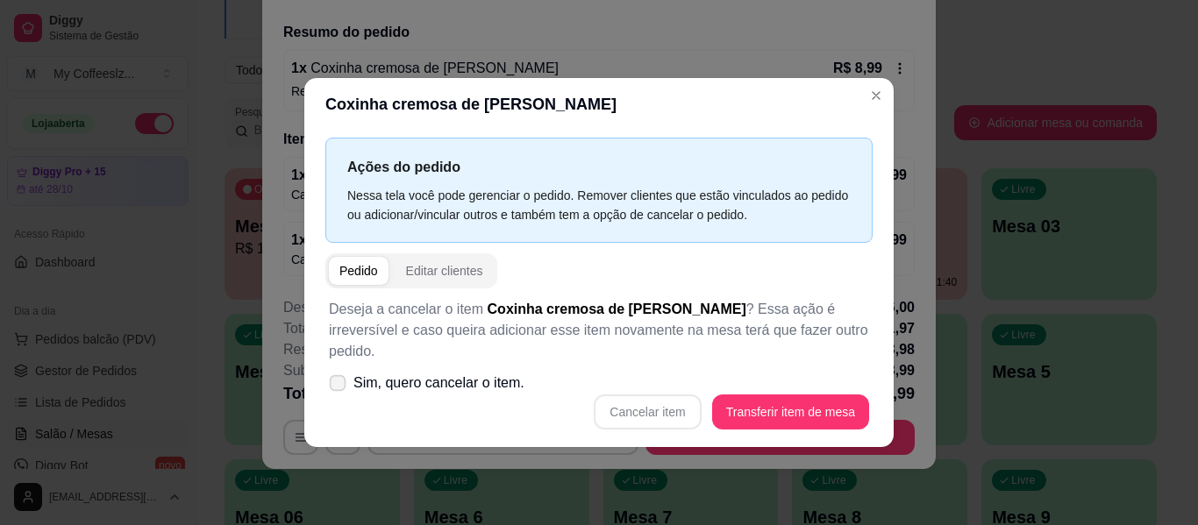
click at [330, 377] on span at bounding box center [338, 382] width 17 height 17
click at [330, 386] on input "Sim, quero cancelar o item." at bounding box center [333, 391] width 11 height 11
checkbox input "true"
click at [674, 397] on button "Cancelar item" at bounding box center [647, 412] width 107 height 35
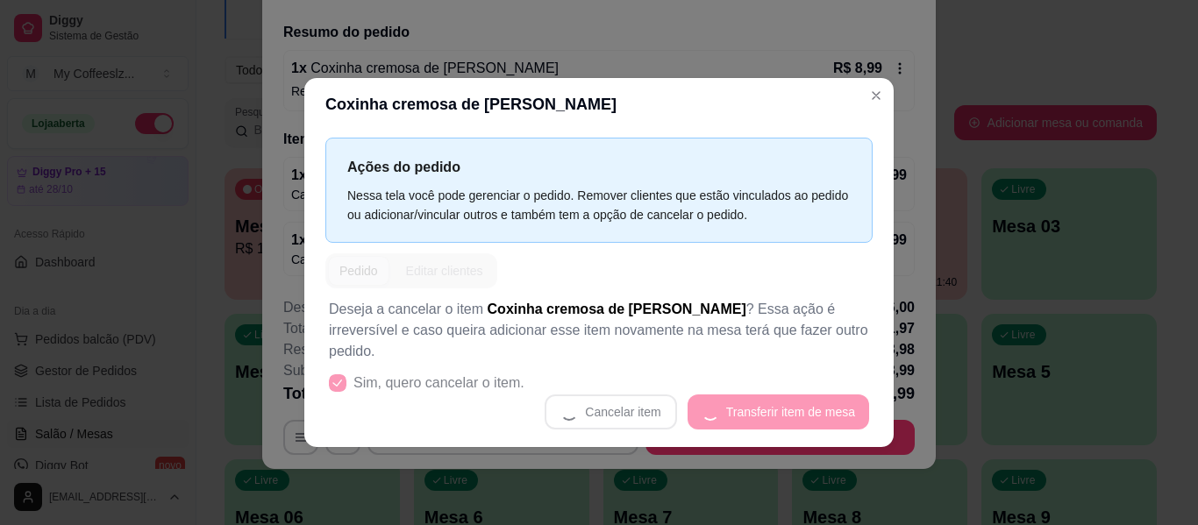
scroll to position [39, 0]
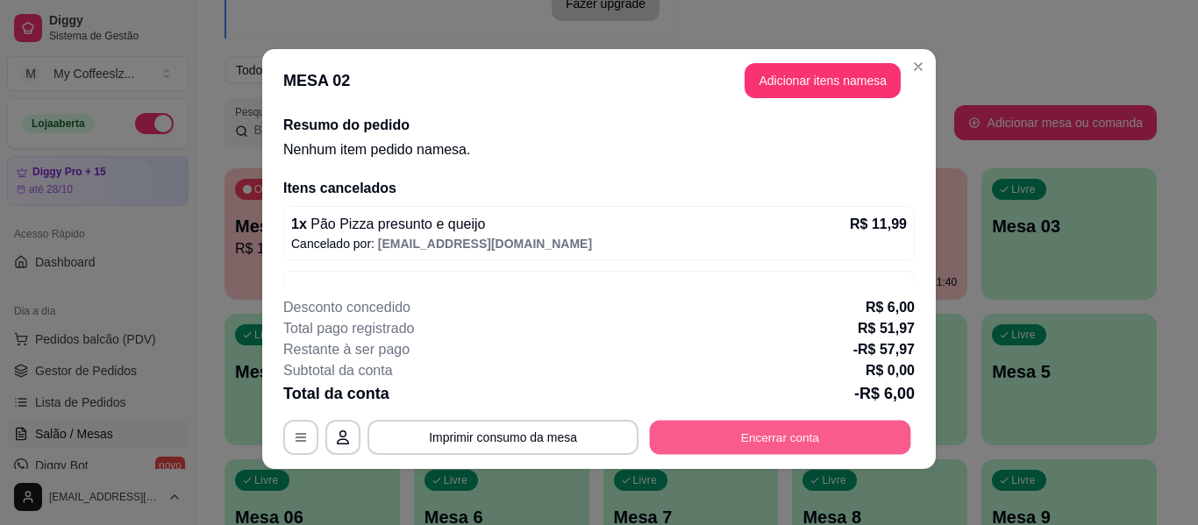
click at [723, 438] on button "Encerrar conta" at bounding box center [780, 438] width 261 height 34
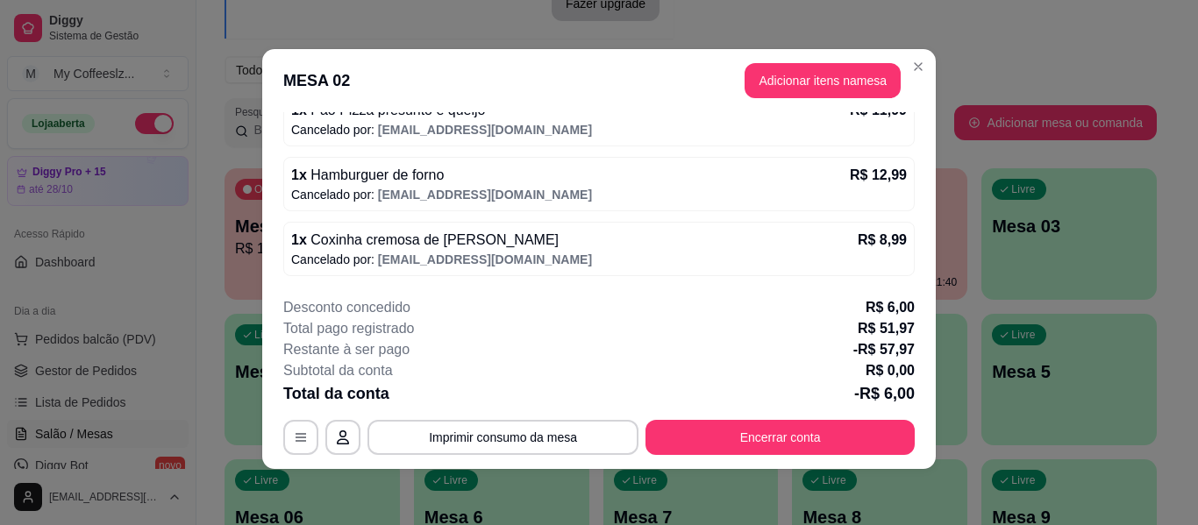
scroll to position [0, 0]
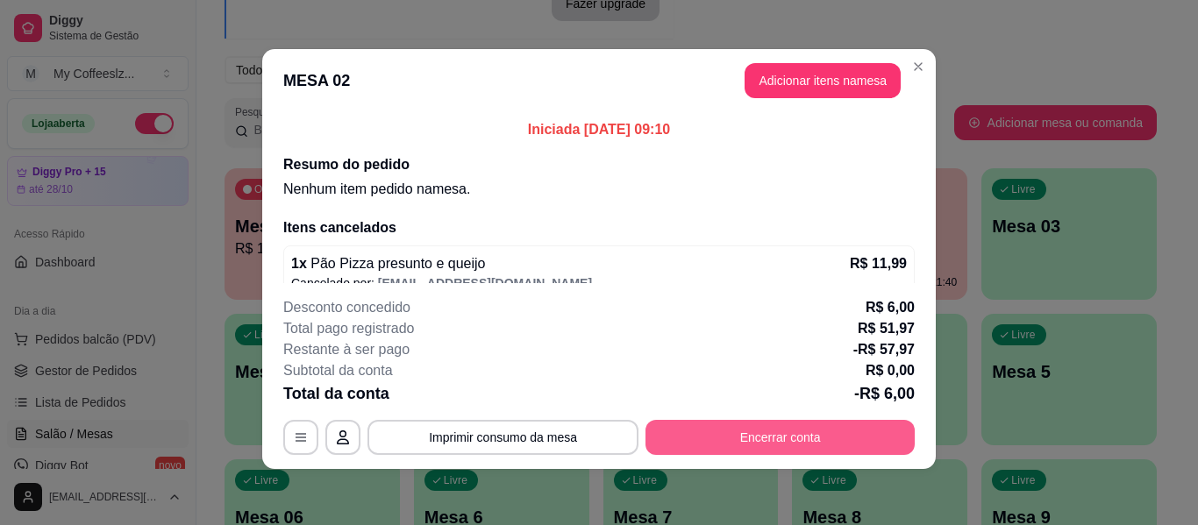
click at [689, 445] on button "Encerrar conta" at bounding box center [779, 437] width 269 height 35
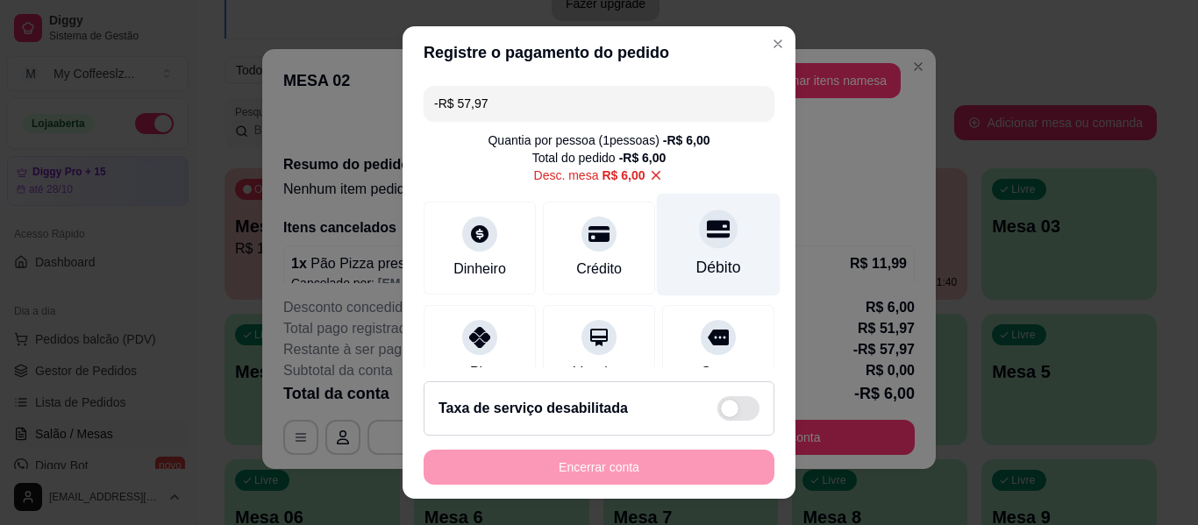
click at [705, 249] on div "Débito" at bounding box center [719, 245] width 124 height 103
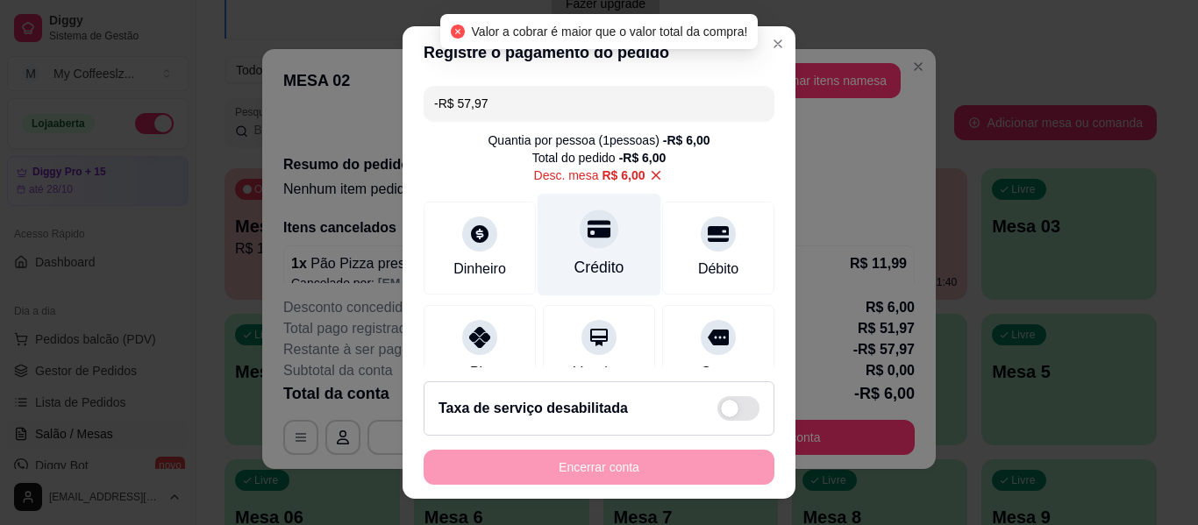
click at [588, 246] on div at bounding box center [599, 229] width 39 height 39
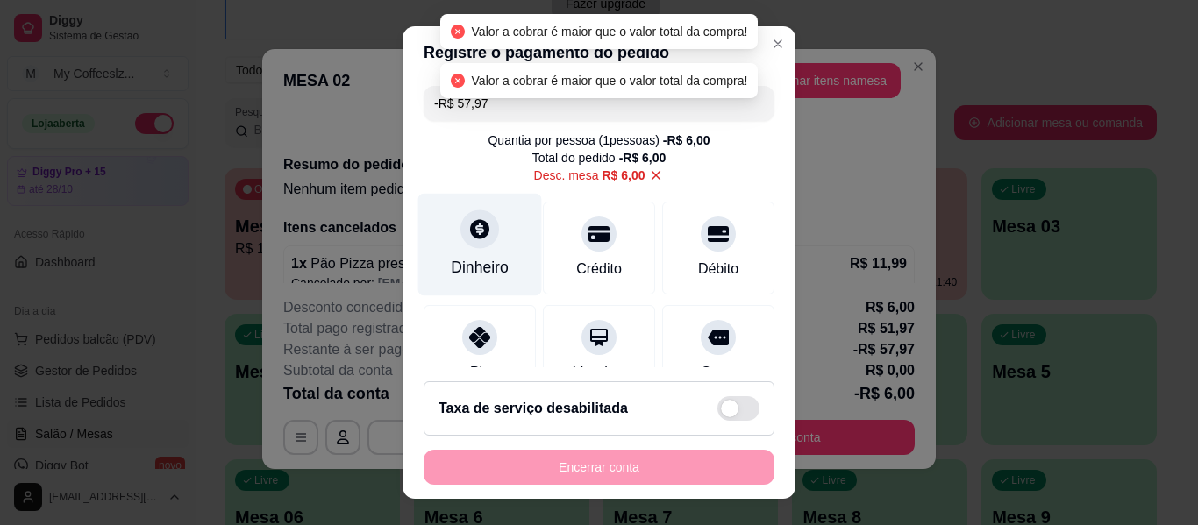
click at [460, 251] on div "Dinheiro" at bounding box center [480, 245] width 124 height 103
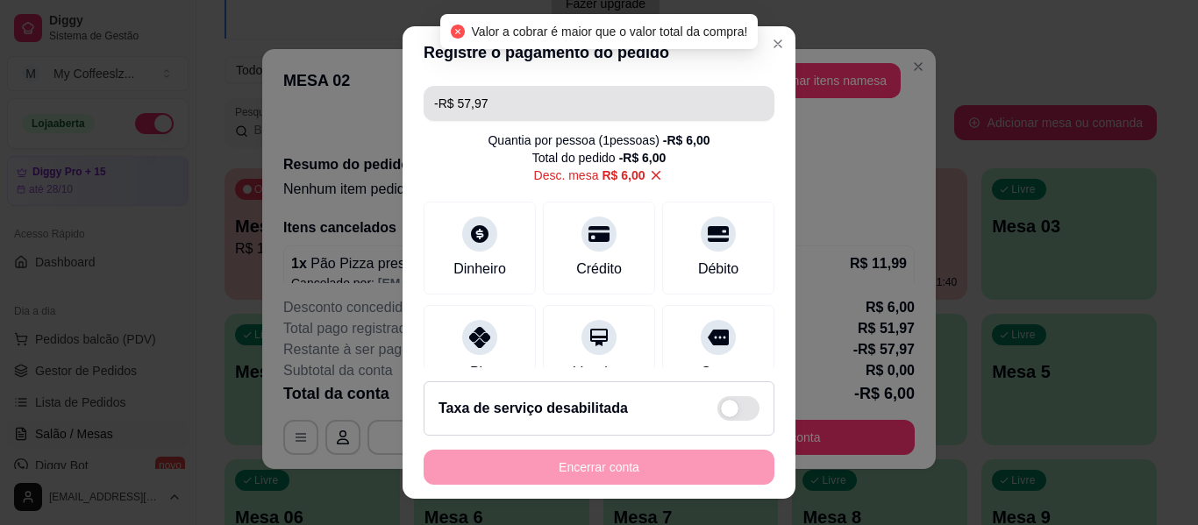
click at [496, 98] on input "-R$ 57,97" at bounding box center [599, 103] width 330 height 35
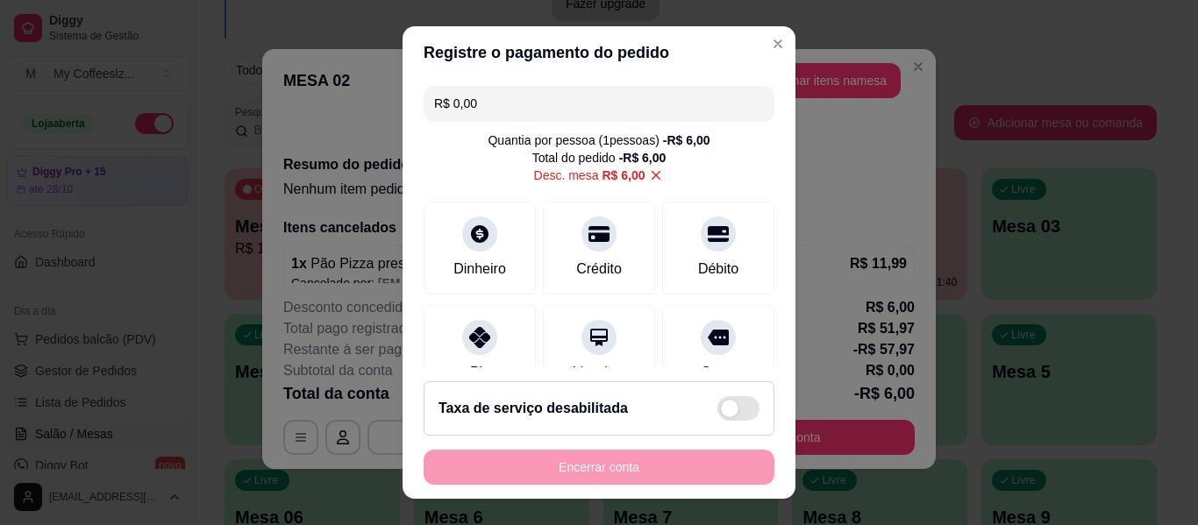
click at [497, 182] on div "Quantia por pessoa ( 1 pessoas) -R$ 6,00 Total do pedido -R$ 6,00 Desc. mesa R$…" at bounding box center [599, 158] width 351 height 53
click at [519, 101] on input "R$ 0,00" at bounding box center [599, 103] width 330 height 35
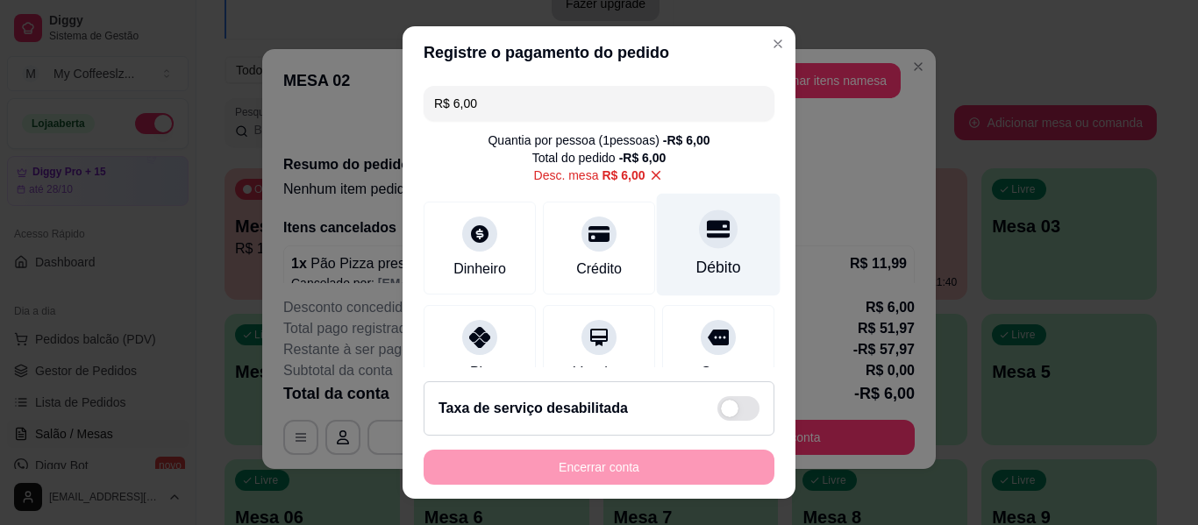
click at [699, 232] on div at bounding box center [718, 229] width 39 height 39
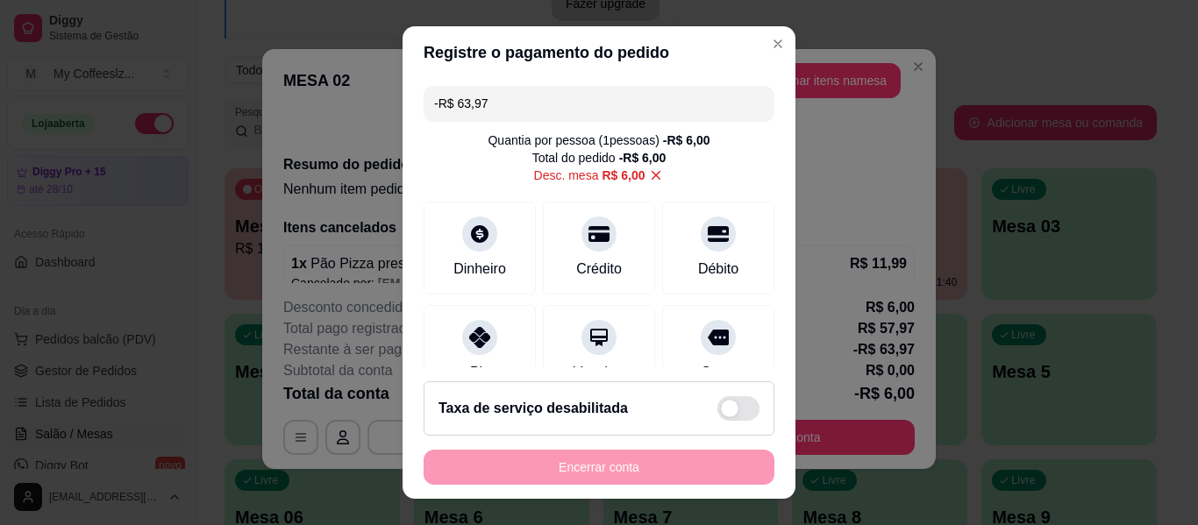
click at [502, 108] on input "-R$ 63,97" at bounding box center [599, 103] width 330 height 35
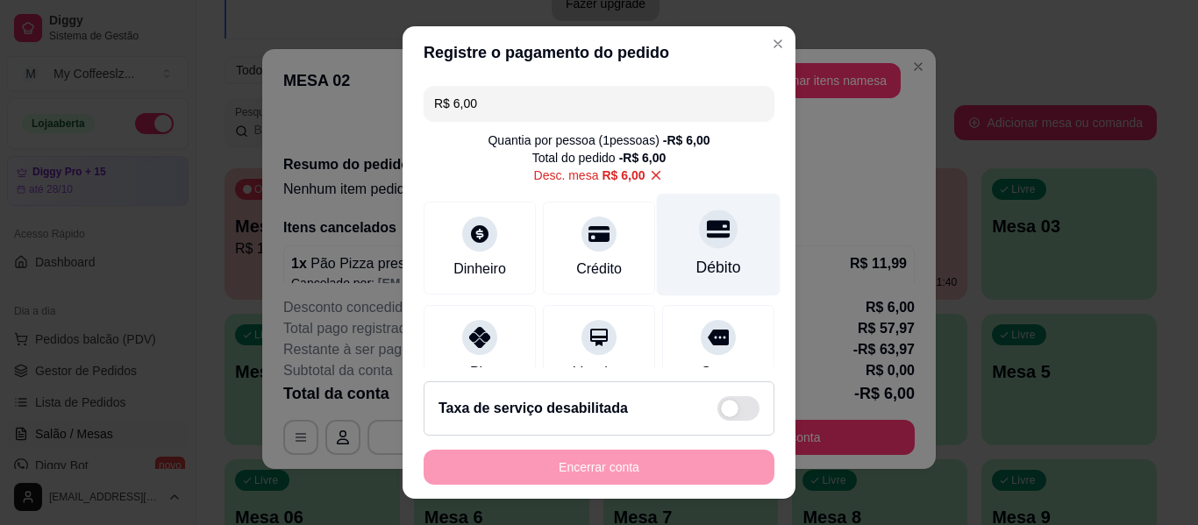
click at [707, 235] on icon at bounding box center [718, 229] width 23 height 18
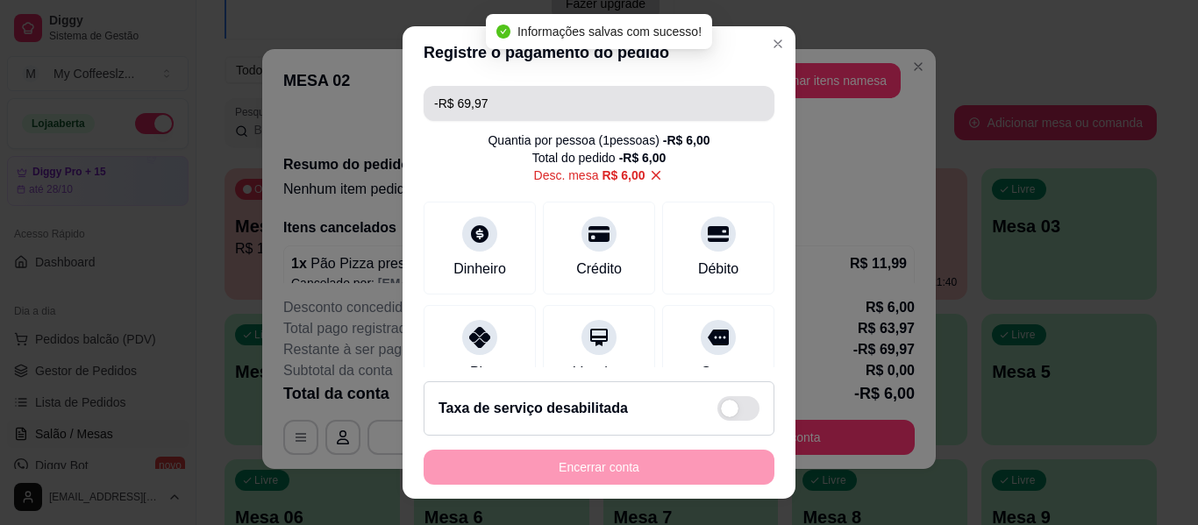
click at [485, 99] on input "-R$ 69,97" at bounding box center [599, 103] width 330 height 35
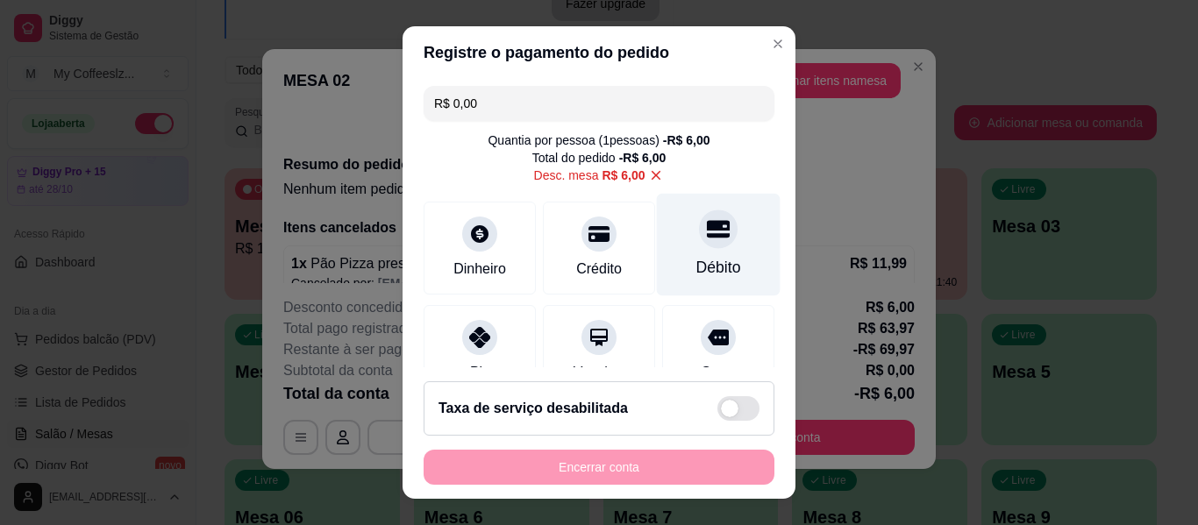
type input "R$ 0,00"
click at [712, 256] on div "Débito" at bounding box center [719, 245] width 124 height 103
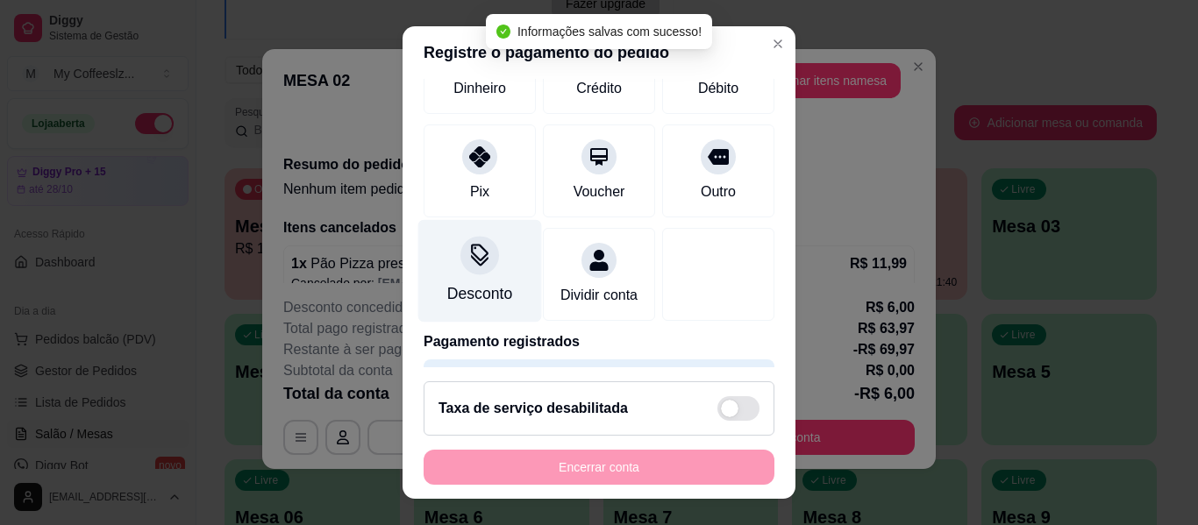
scroll to position [175, 0]
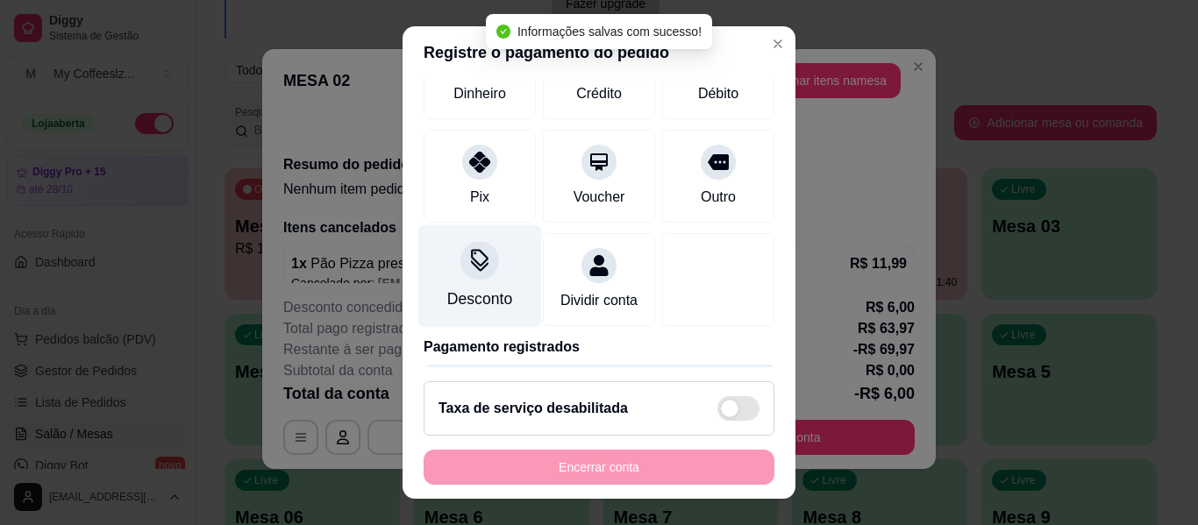
click at [494, 278] on div "Desconto" at bounding box center [480, 276] width 124 height 103
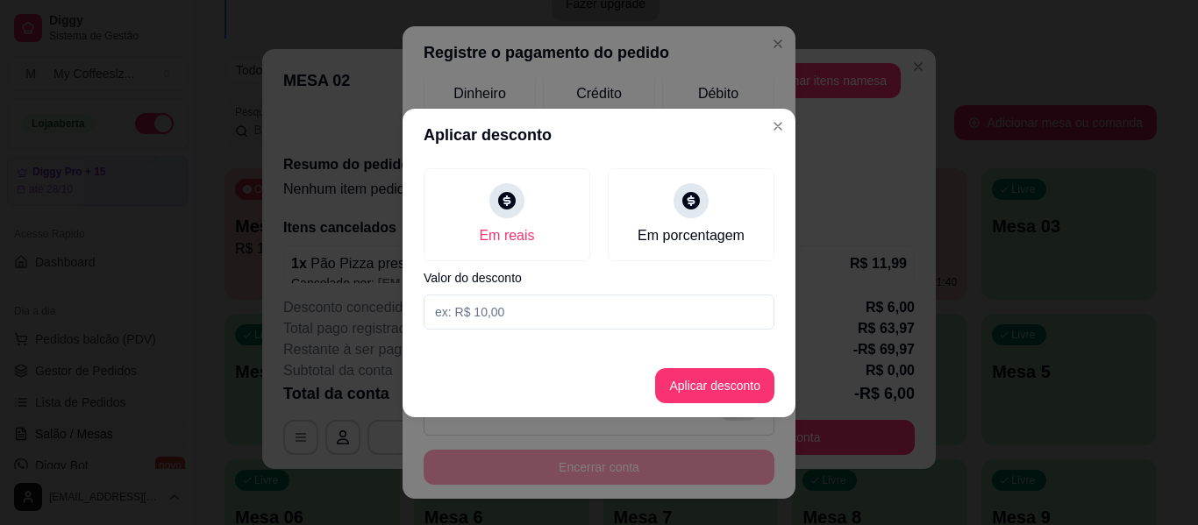
click at [554, 314] on input at bounding box center [599, 312] width 351 height 35
type input "0,00"
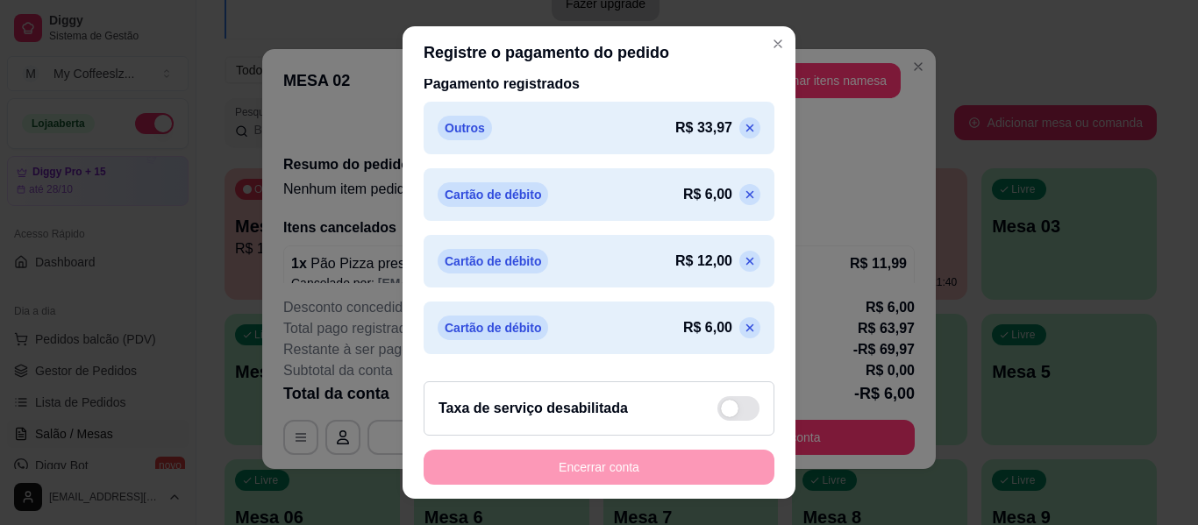
scroll to position [587, 0]
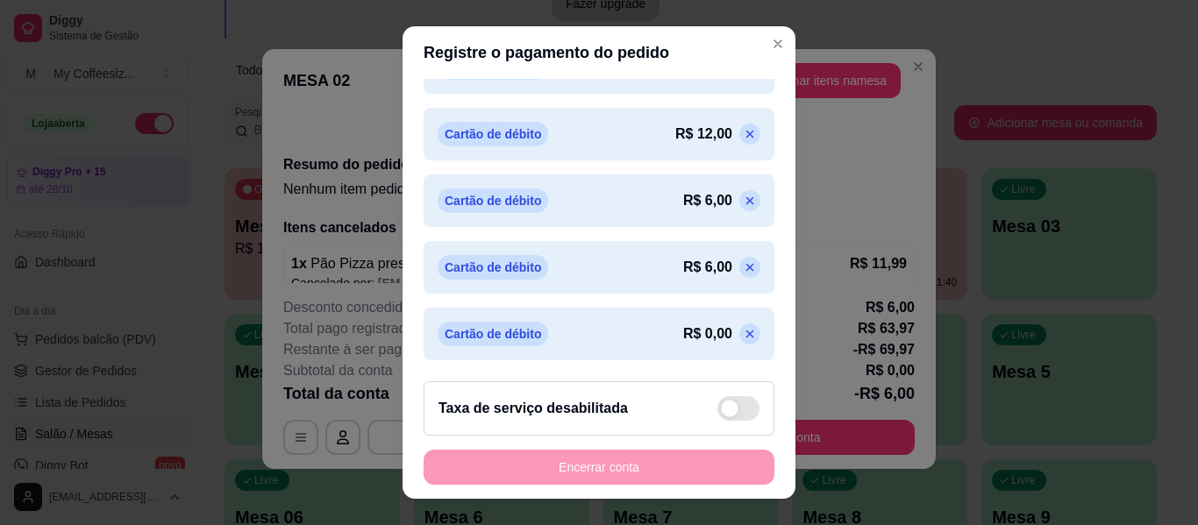
click at [746, 332] on icon at bounding box center [750, 335] width 8 height 8
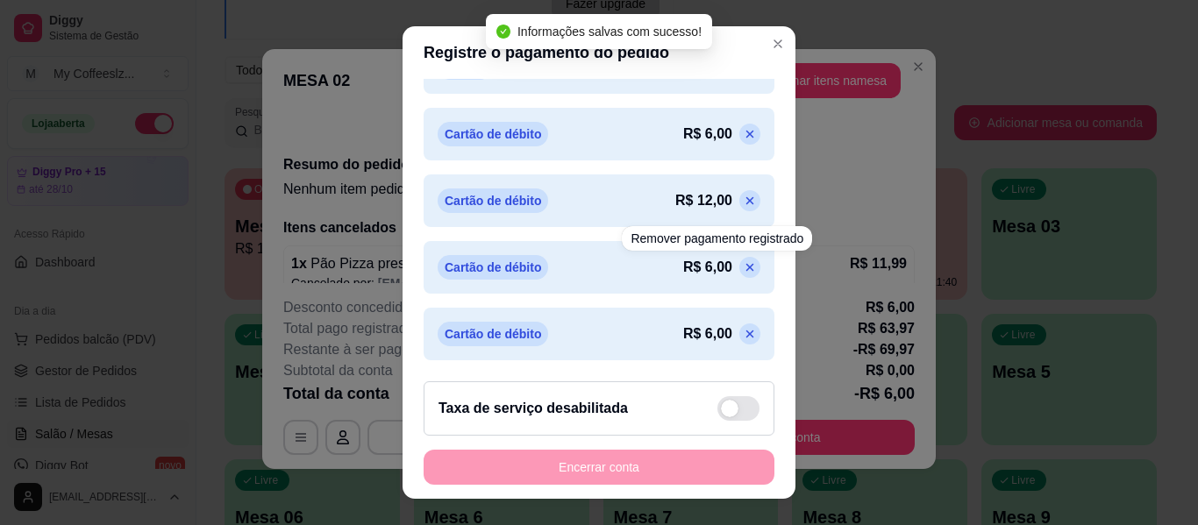
scroll to position [520, 0]
click at [743, 267] on icon at bounding box center [750, 267] width 14 height 14
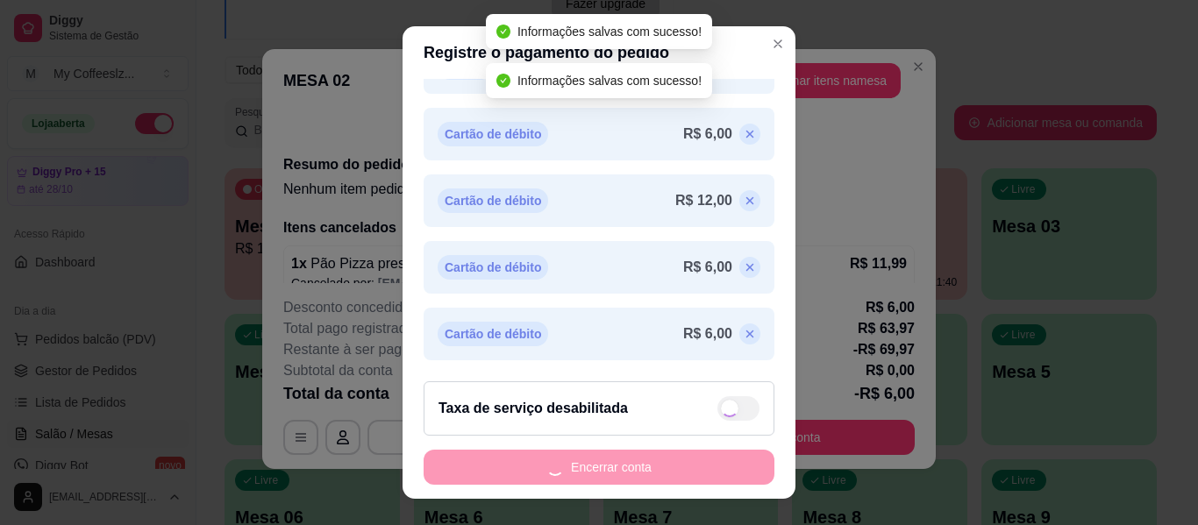
scroll to position [453, 0]
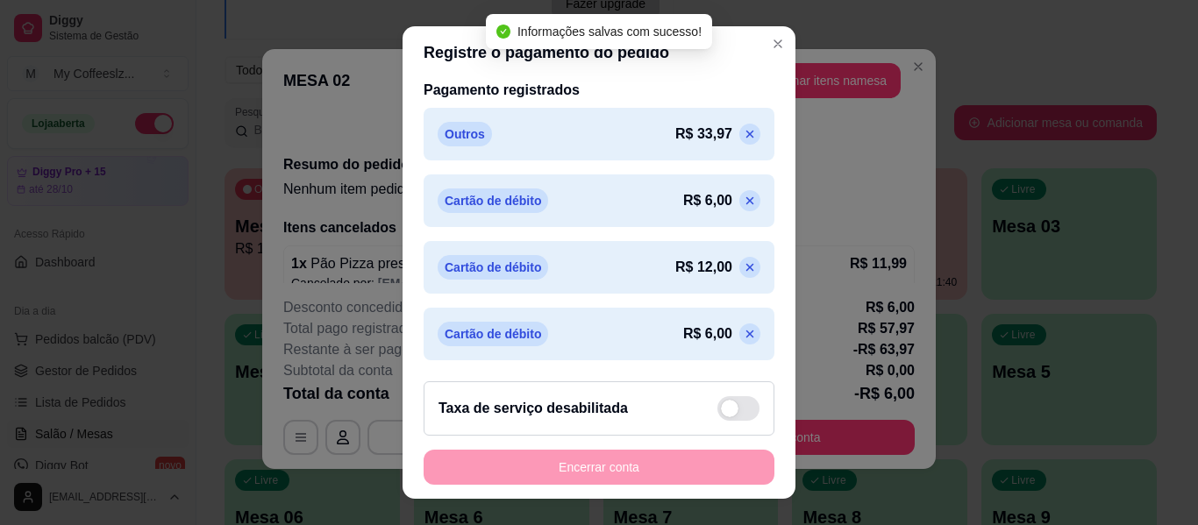
click at [743, 267] on icon at bounding box center [750, 267] width 14 height 14
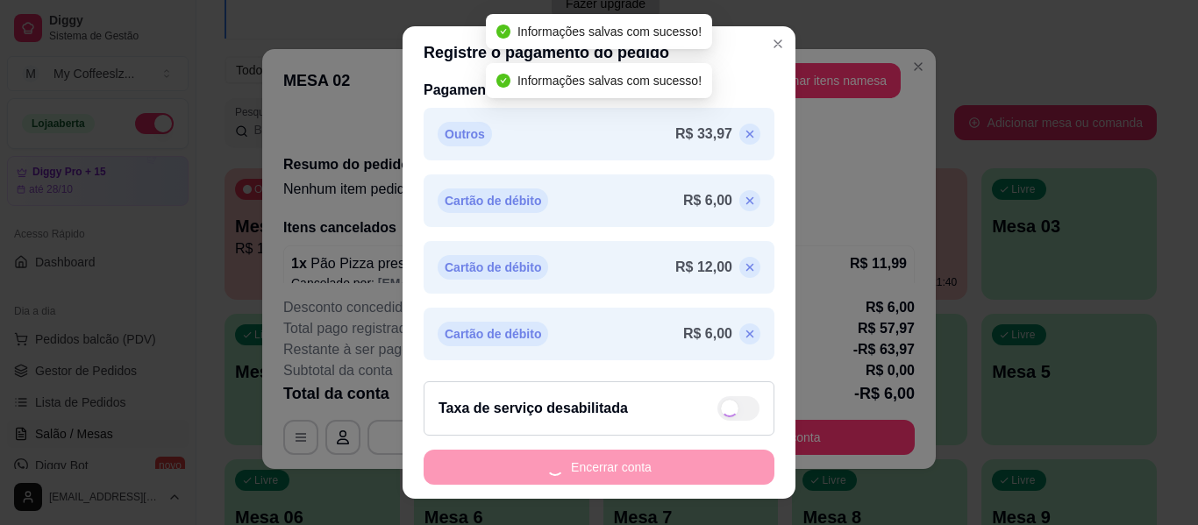
scroll to position [387, 0]
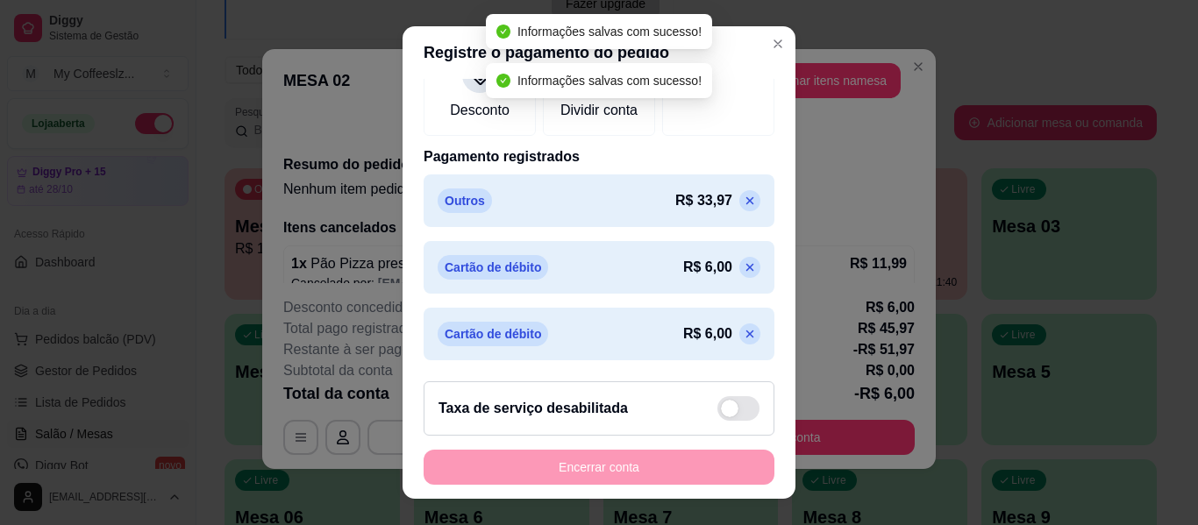
click at [743, 267] on icon at bounding box center [750, 267] width 14 height 14
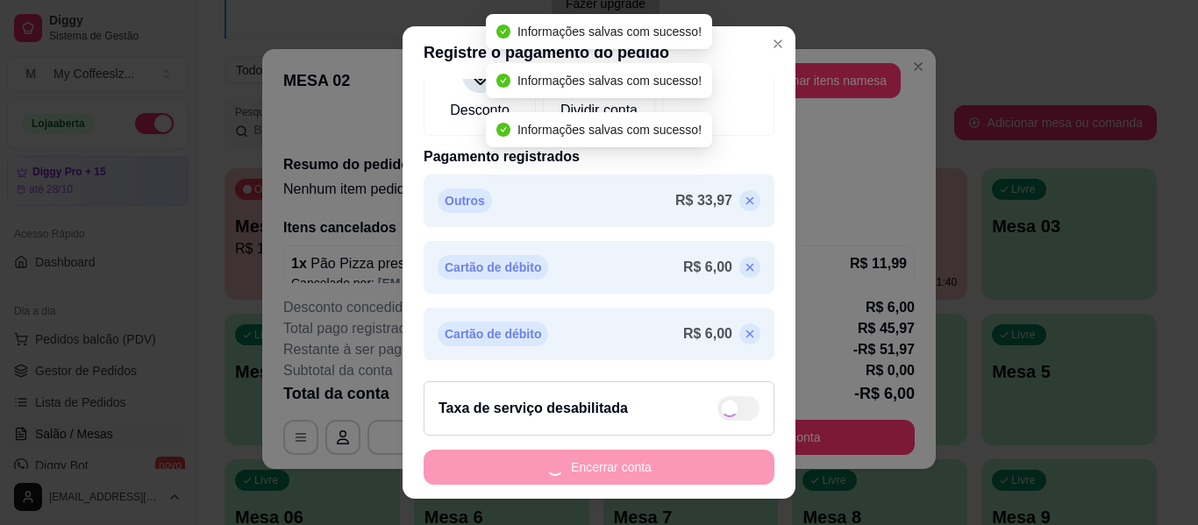
scroll to position [320, 0]
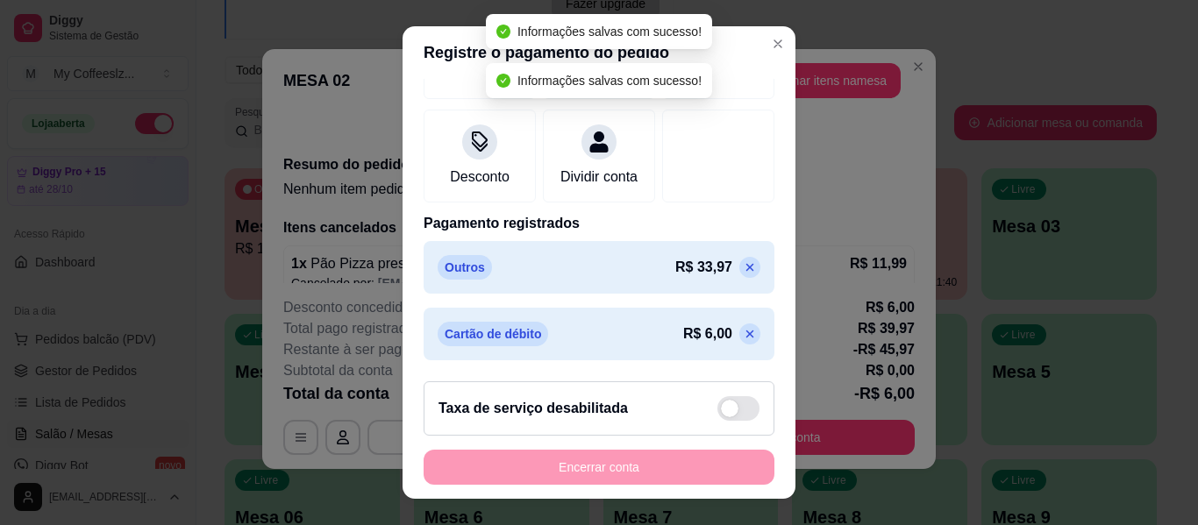
click at [743, 267] on icon at bounding box center [750, 267] width 14 height 14
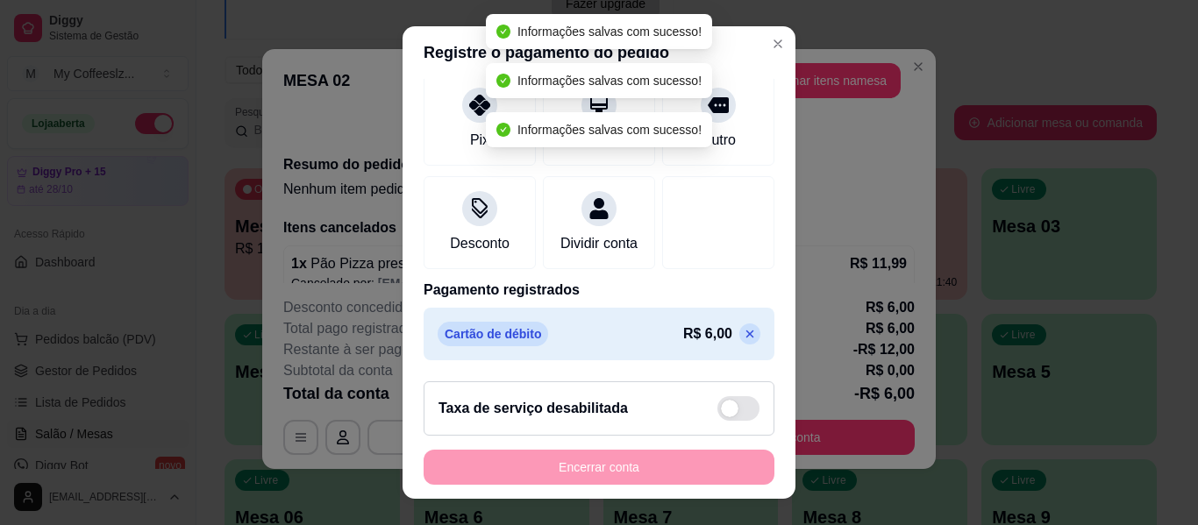
scroll to position [253, 0]
click at [743, 327] on icon at bounding box center [750, 334] width 14 height 14
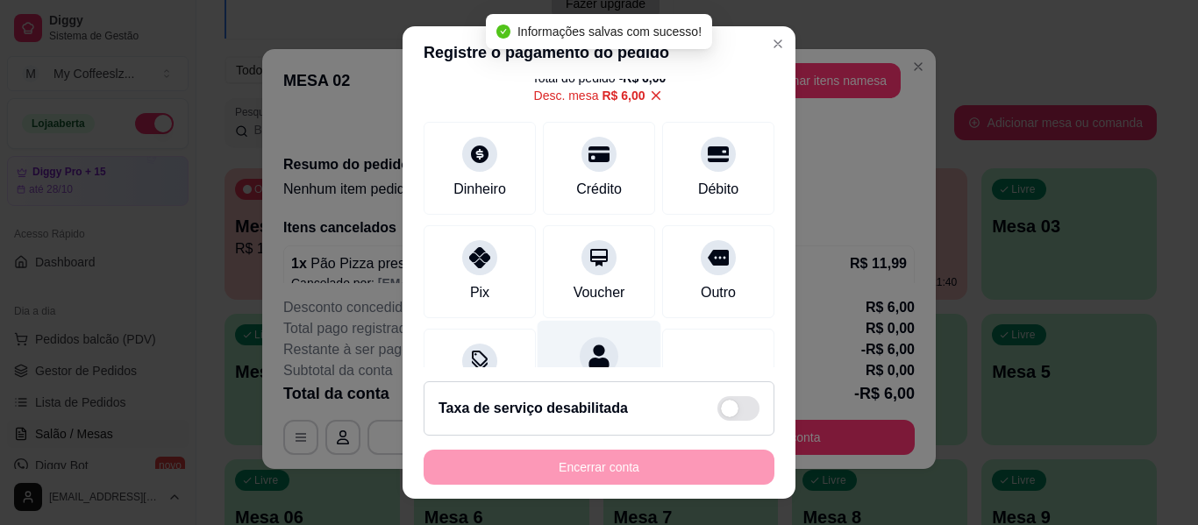
scroll to position [0, 0]
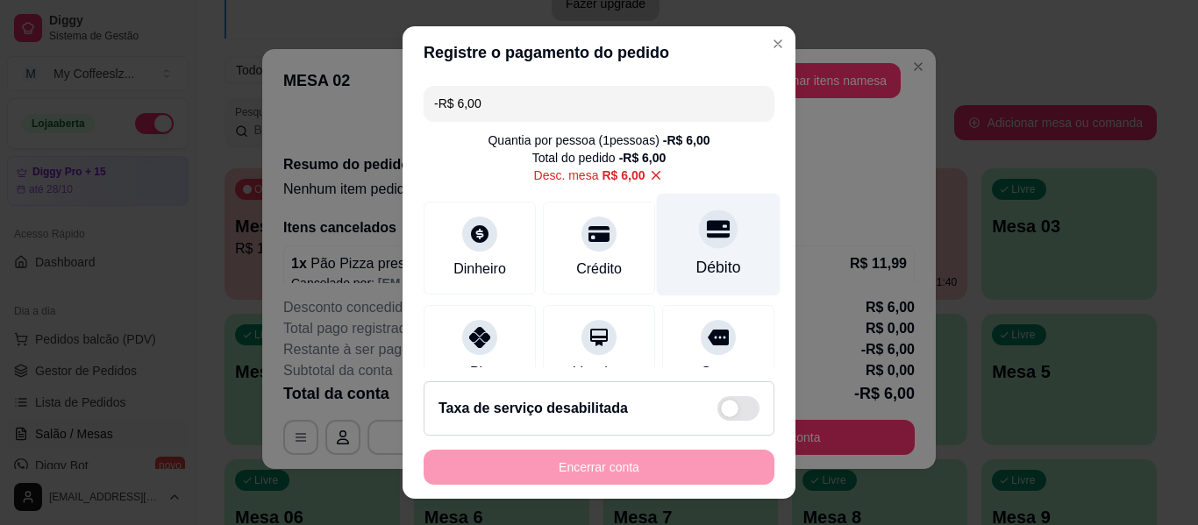
click at [707, 258] on div "Débito" at bounding box center [718, 267] width 45 height 23
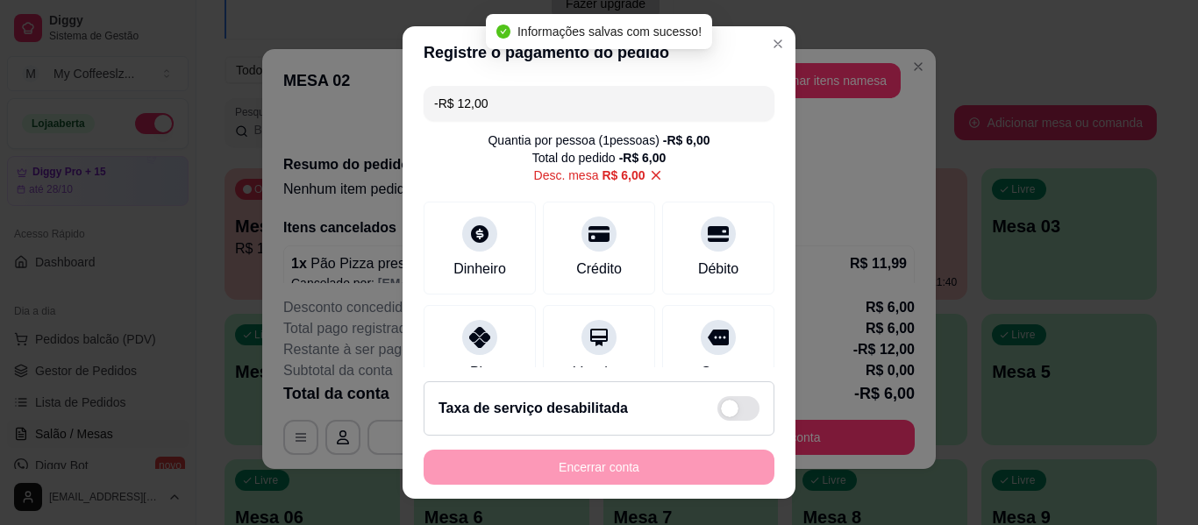
click at [487, 104] on input "-R$ 12,00" at bounding box center [599, 103] width 330 height 35
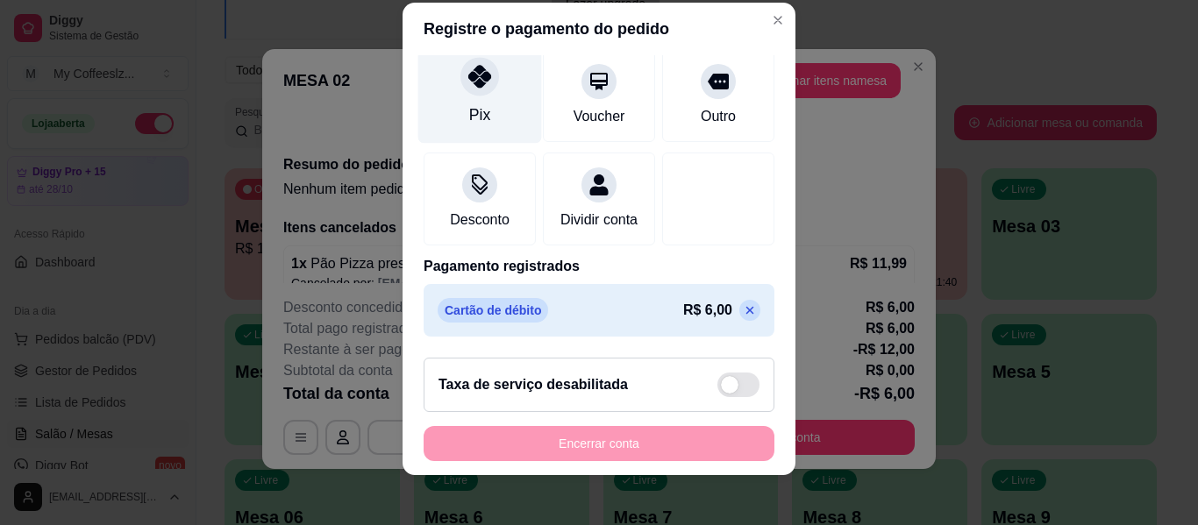
scroll to position [30, 0]
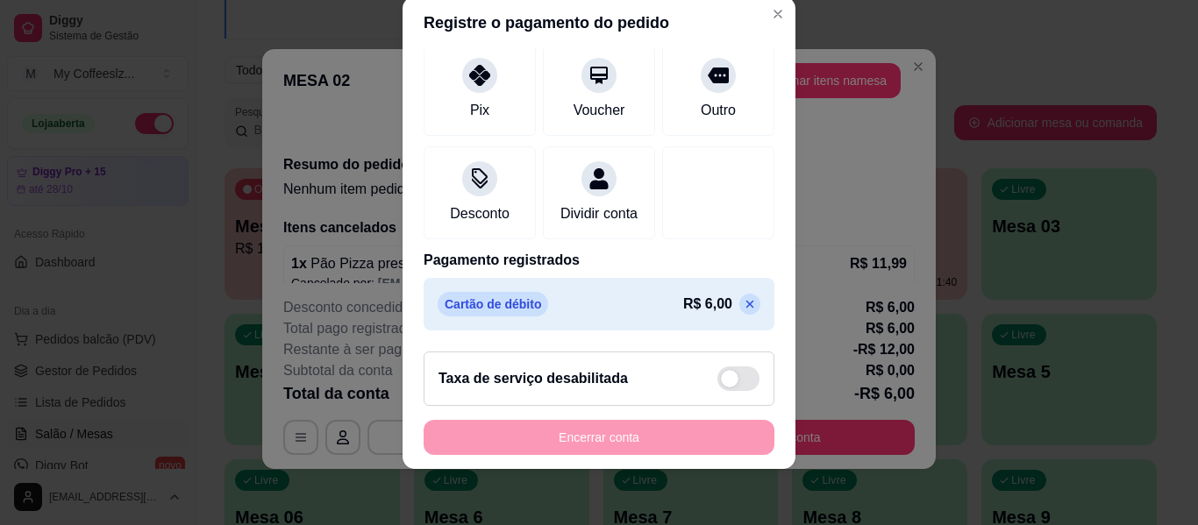
click at [743, 305] on icon at bounding box center [750, 304] width 14 height 14
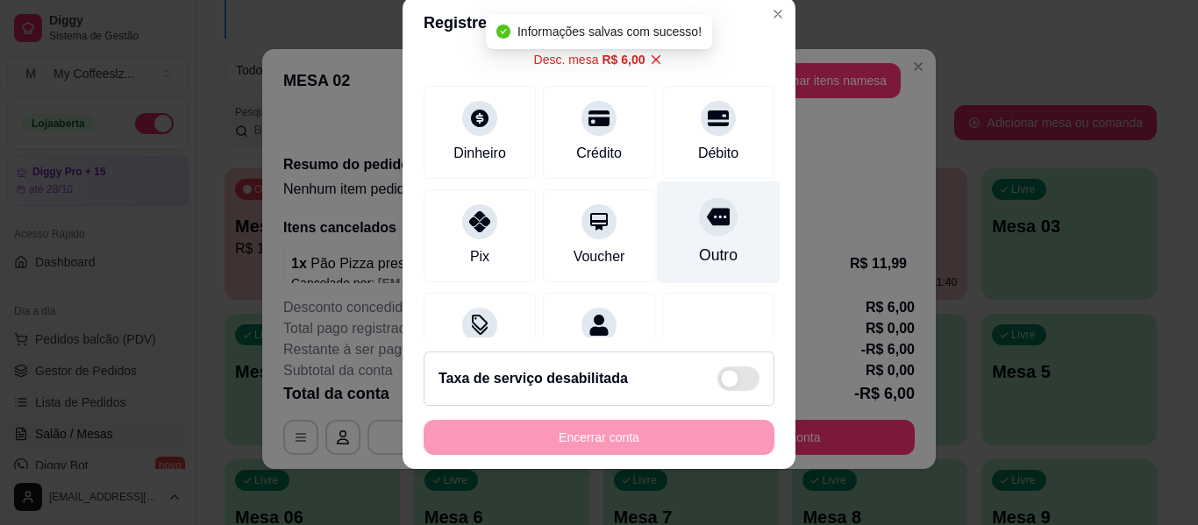
scroll to position [0, 0]
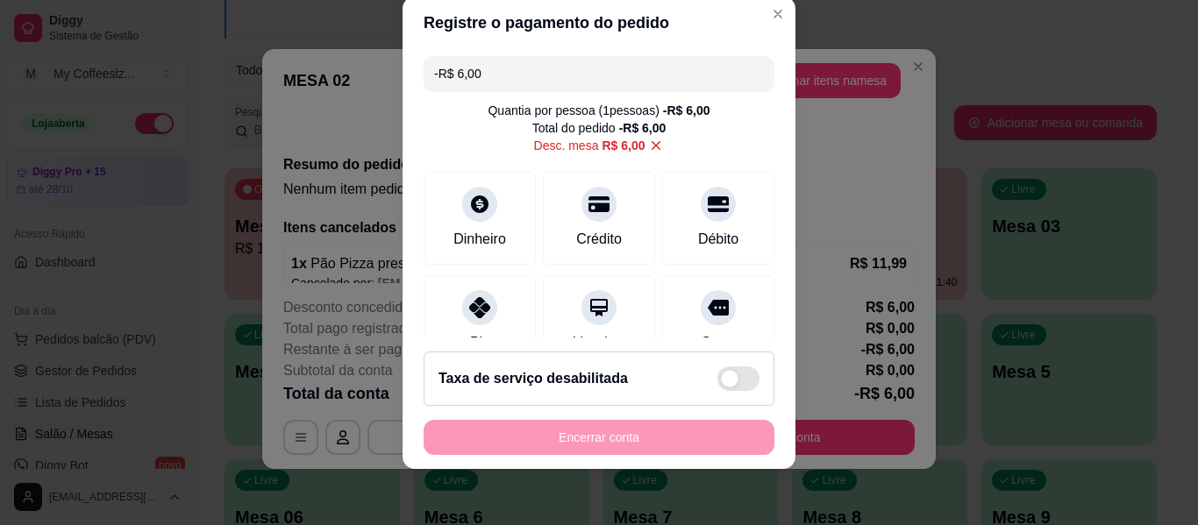
click at [486, 67] on input "-R$ 6,00" at bounding box center [599, 73] width 330 height 35
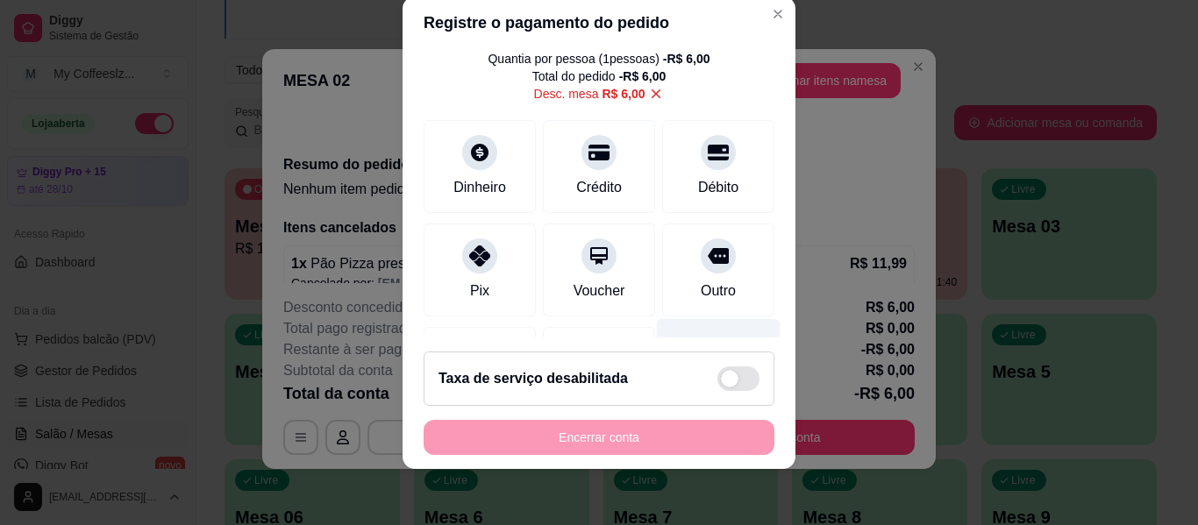
scroll to position [88, 0]
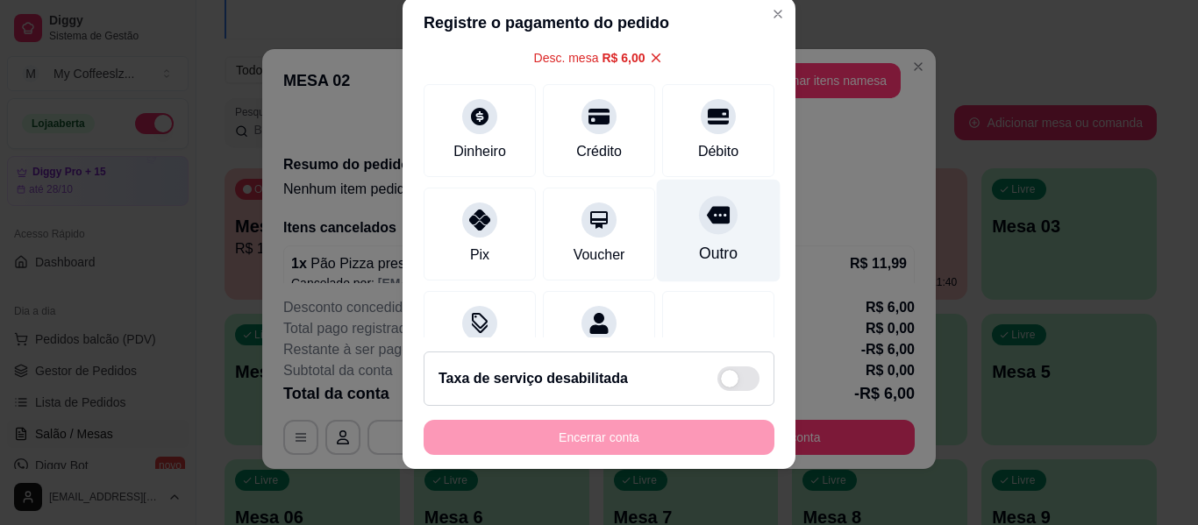
type input "R$ 0,00"
click at [699, 244] on div "Outro" at bounding box center [718, 253] width 39 height 23
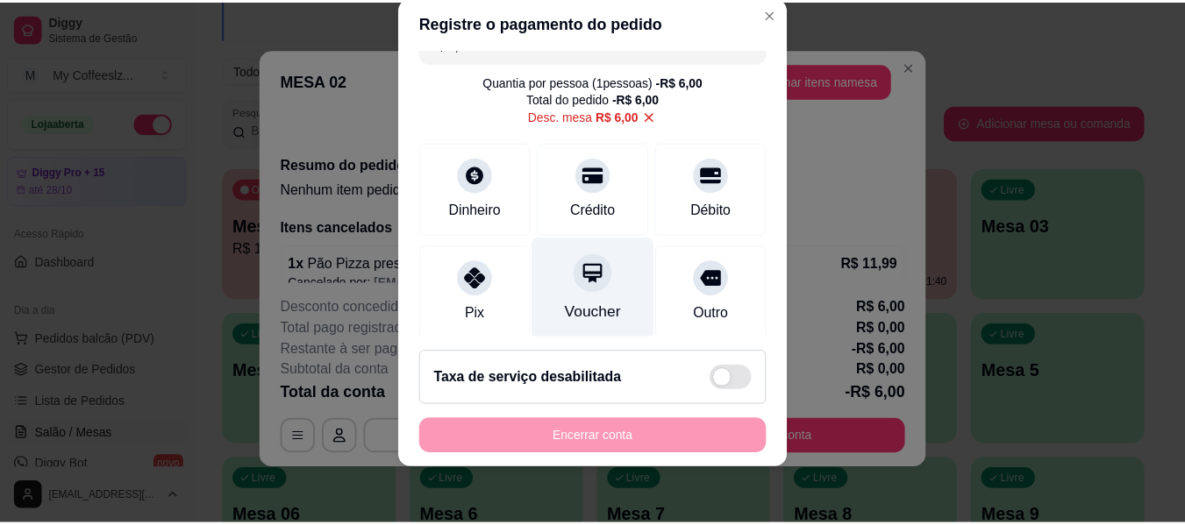
scroll to position [0, 0]
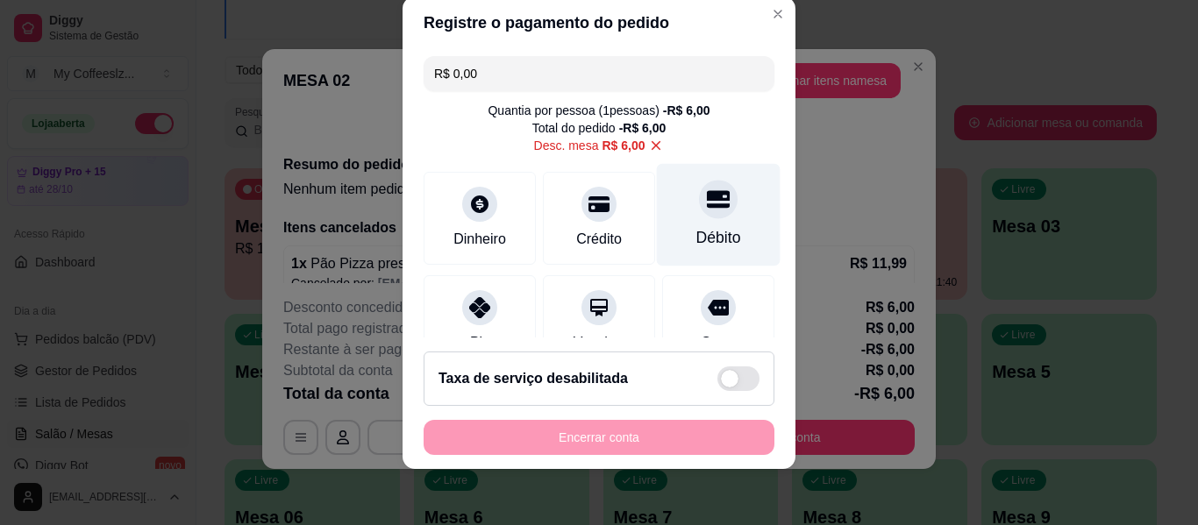
click at [707, 206] on icon at bounding box center [718, 199] width 23 height 18
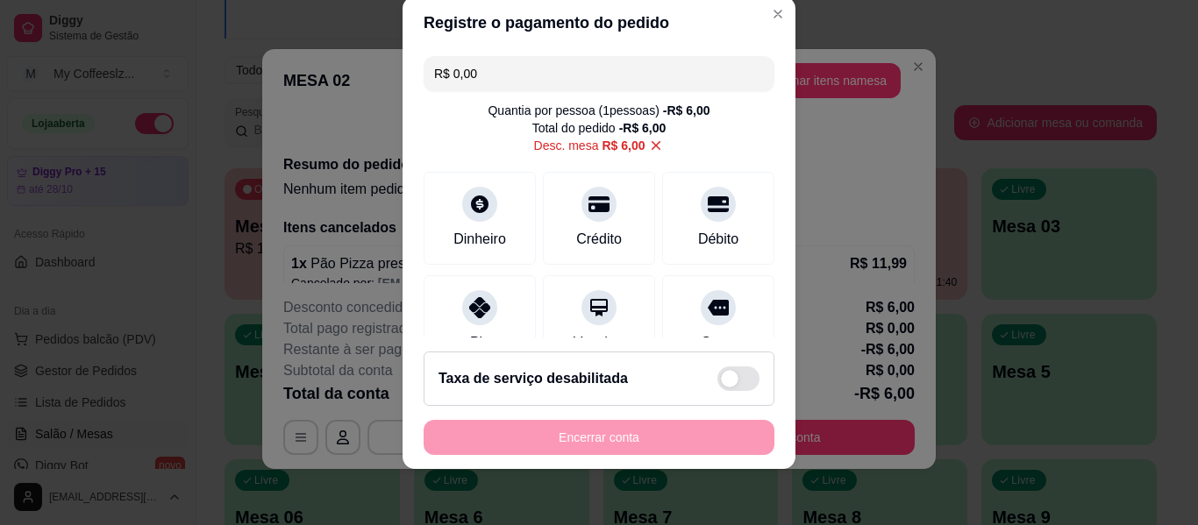
click at [693, 86] on input "R$ 0,00" at bounding box center [599, 73] width 330 height 35
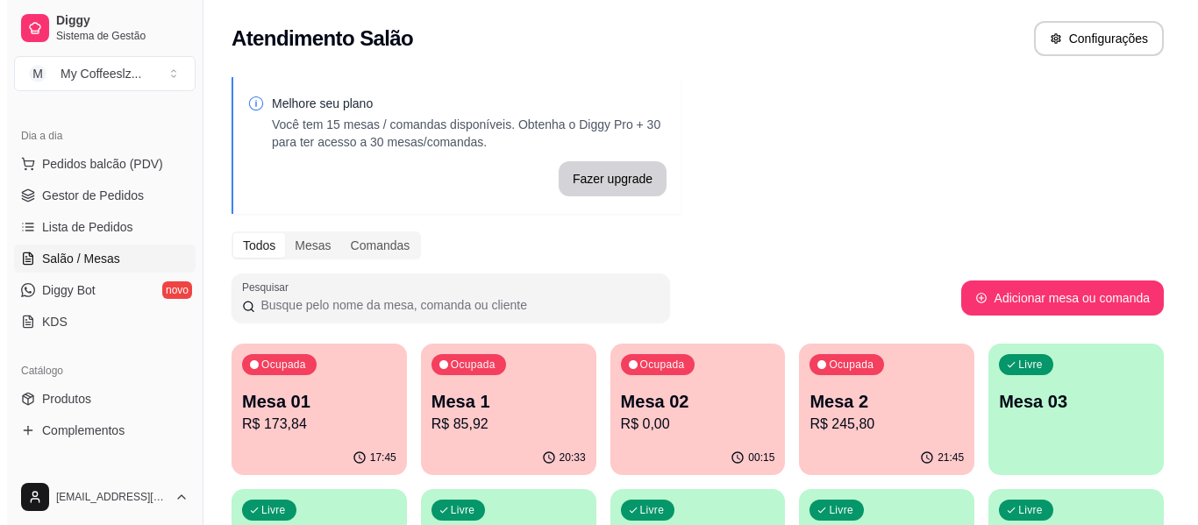
scroll to position [88, 0]
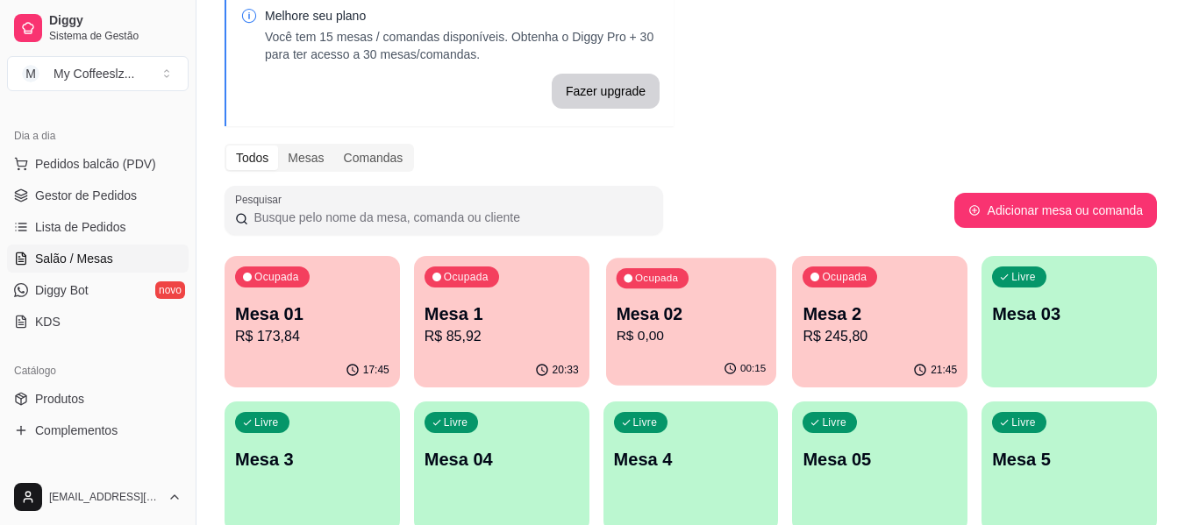
click at [625, 322] on p "Mesa 02" at bounding box center [691, 315] width 150 height 24
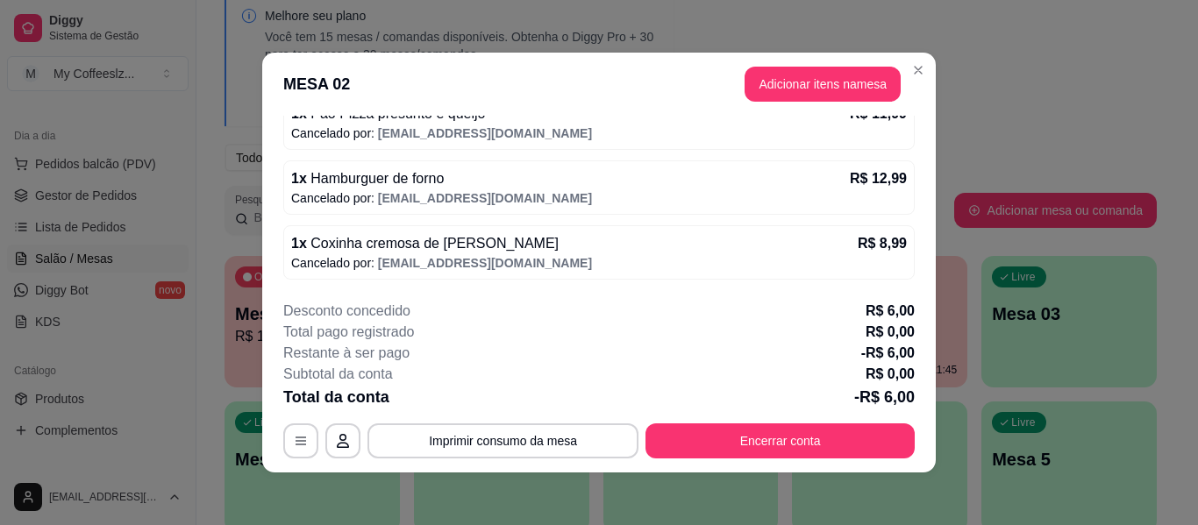
scroll to position [0, 0]
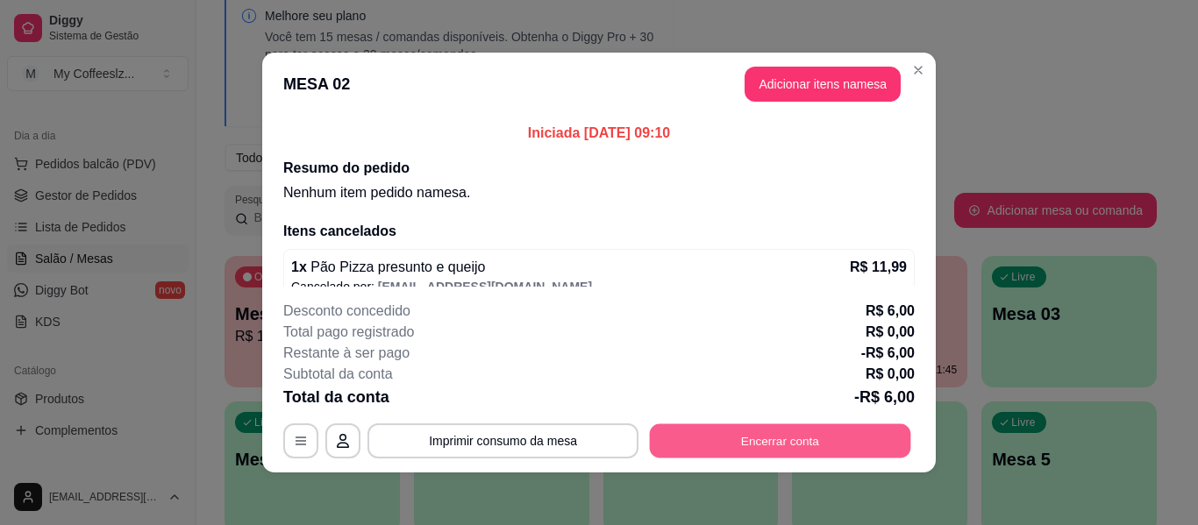
click at [796, 432] on button "Encerrar conta" at bounding box center [780, 441] width 261 height 34
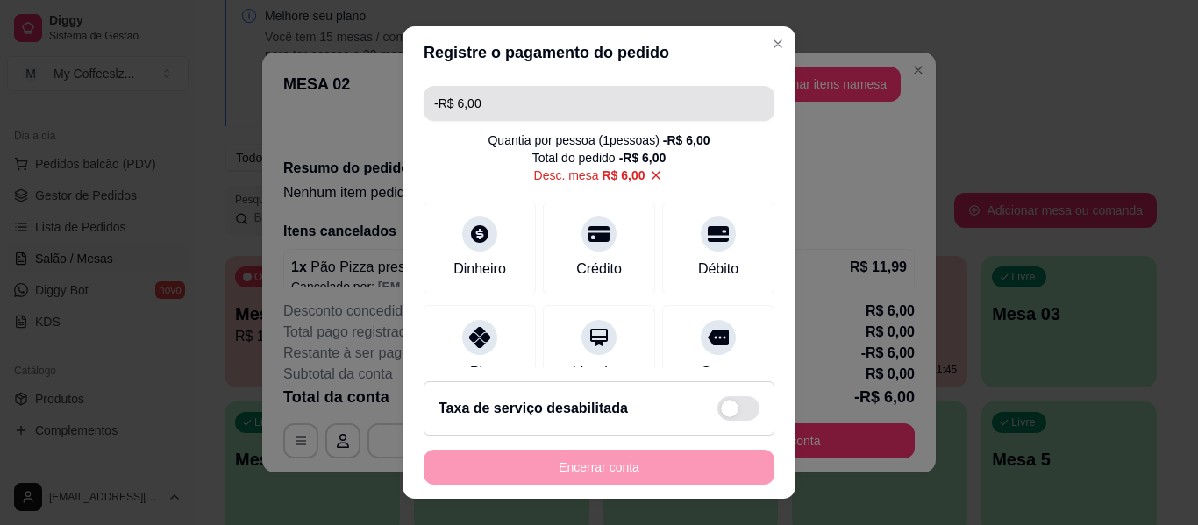
click at [434, 107] on input "-R$ 6,00" at bounding box center [599, 103] width 330 height 35
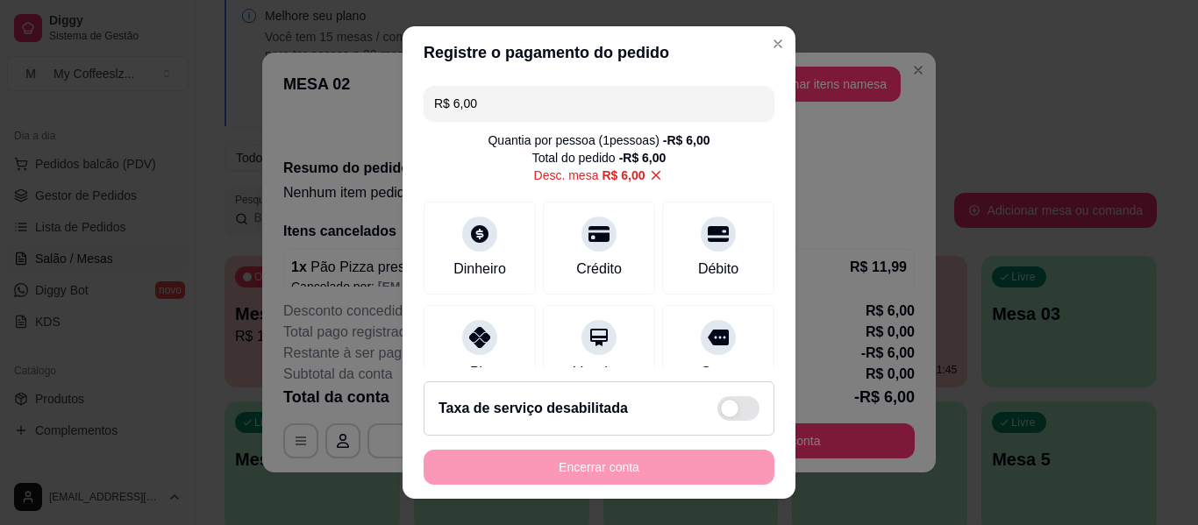
click at [481, 111] on input "R$ 6,00" at bounding box center [599, 103] width 330 height 35
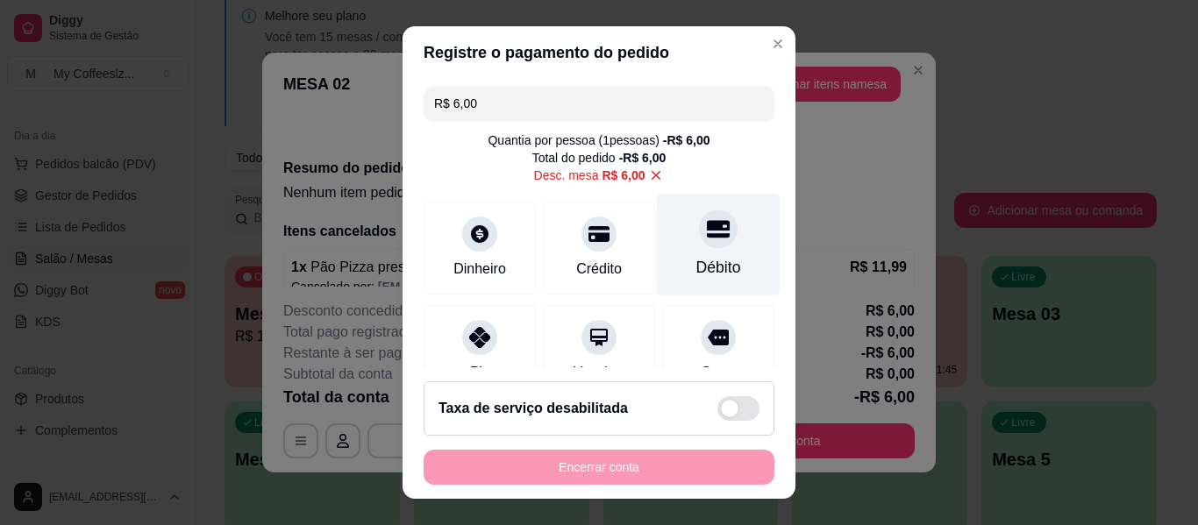
click at [696, 259] on div "Débito" at bounding box center [718, 267] width 45 height 23
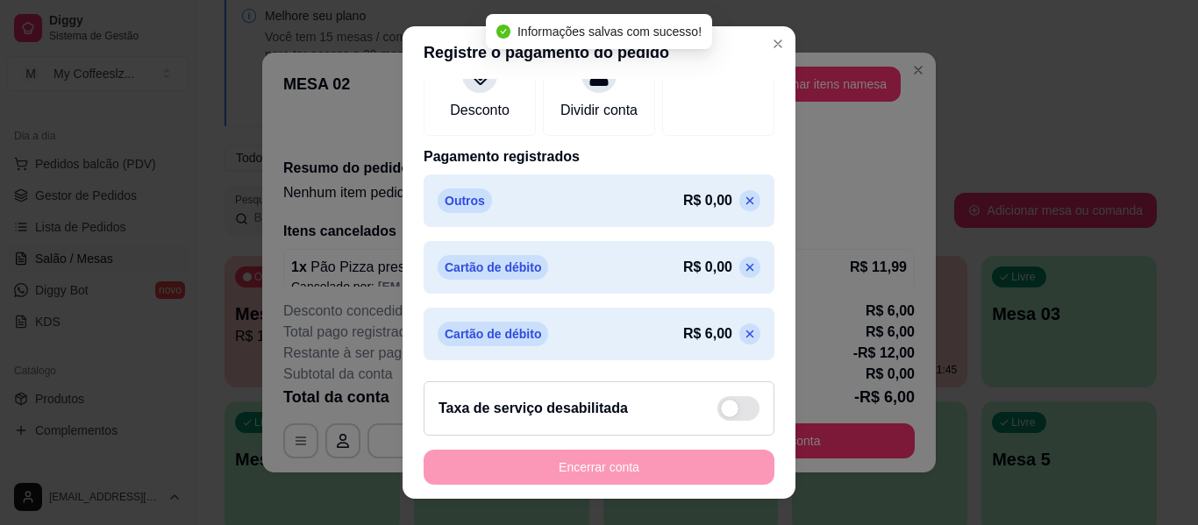
scroll to position [387, 0]
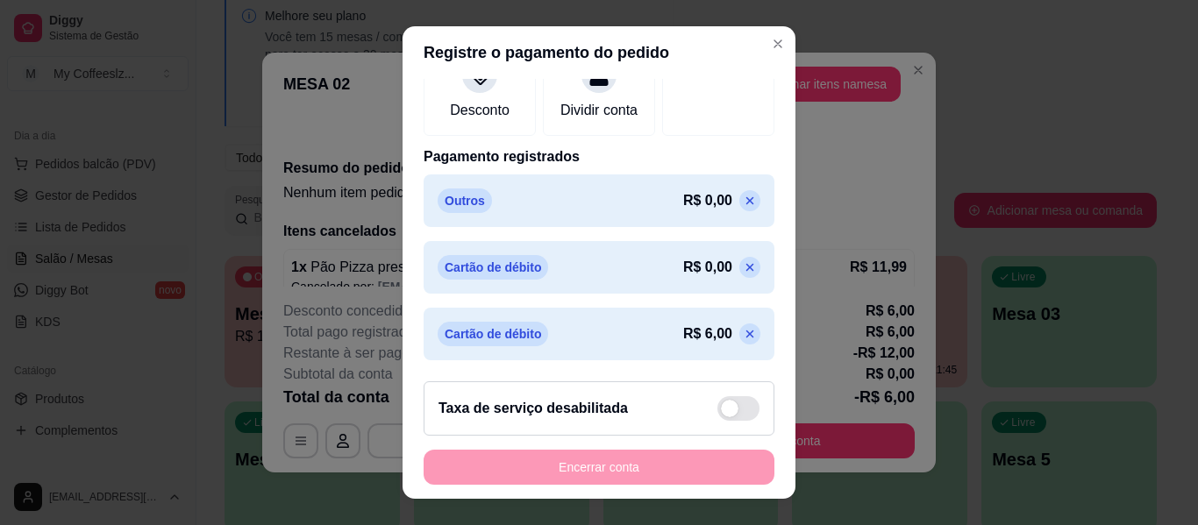
click at [743, 194] on icon at bounding box center [750, 201] width 14 height 14
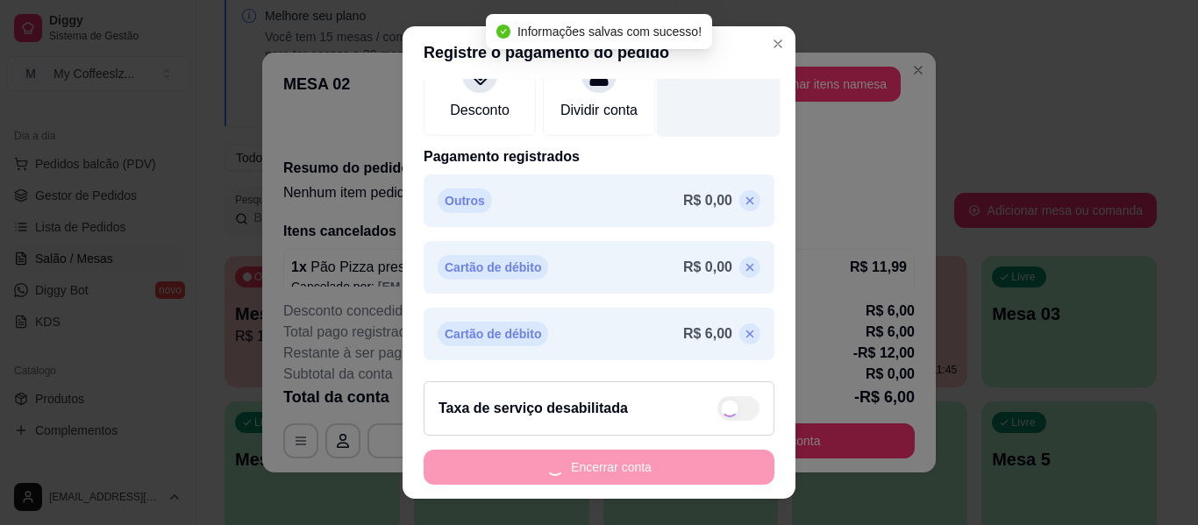
scroll to position [320, 0]
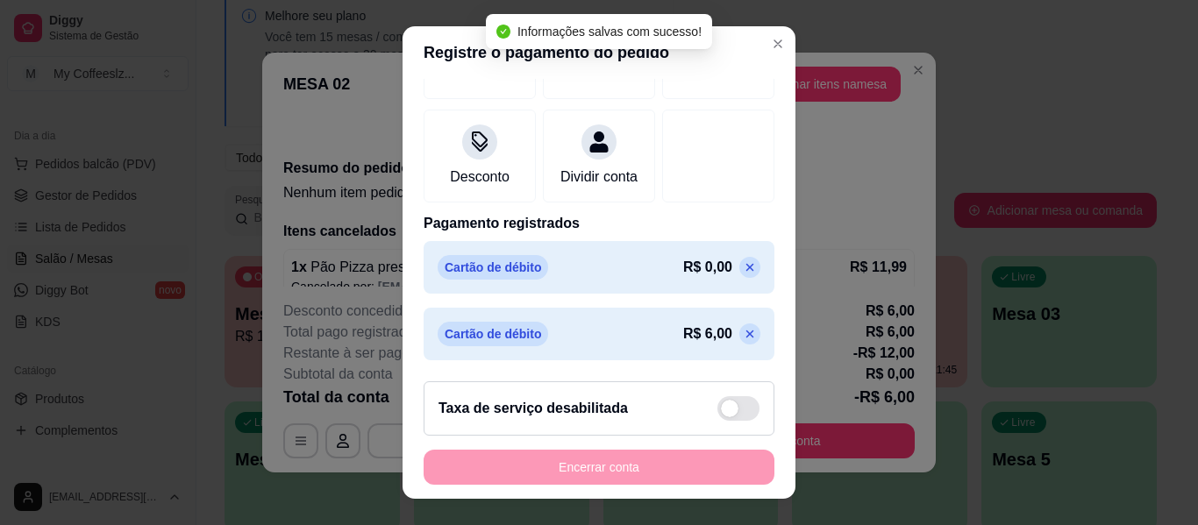
click at [743, 262] on icon at bounding box center [750, 267] width 14 height 14
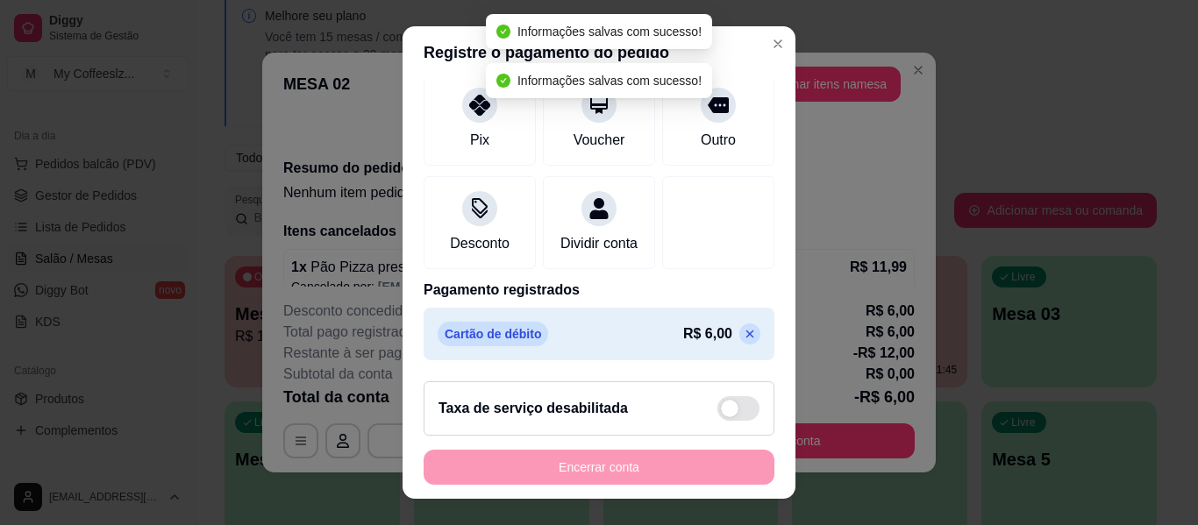
scroll to position [253, 0]
click at [739, 329] on p at bounding box center [749, 334] width 21 height 21
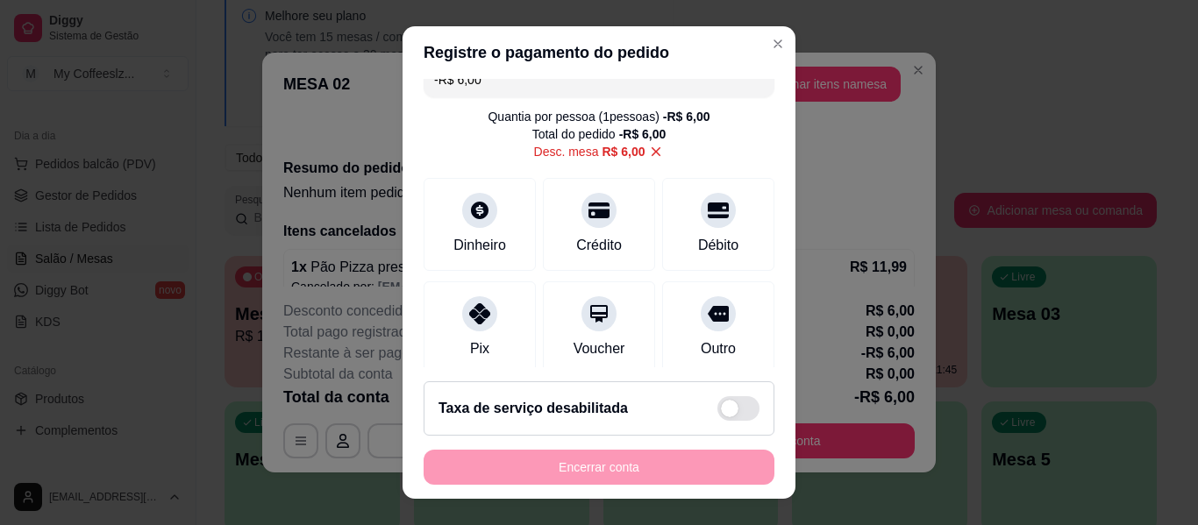
scroll to position [0, 0]
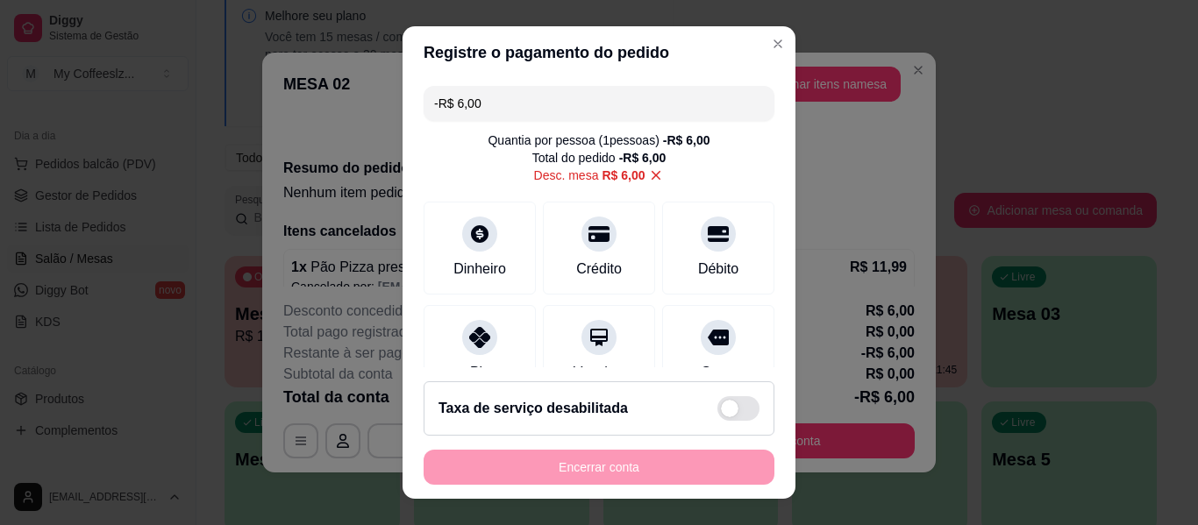
click at [648, 171] on icon at bounding box center [656, 176] width 16 height 16
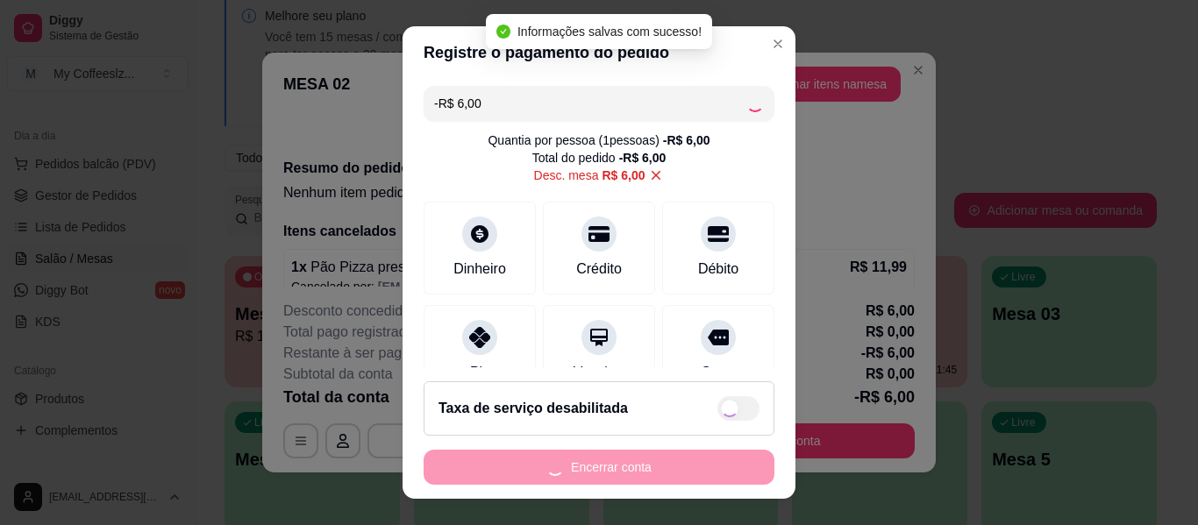
type input "R$ 0,00"
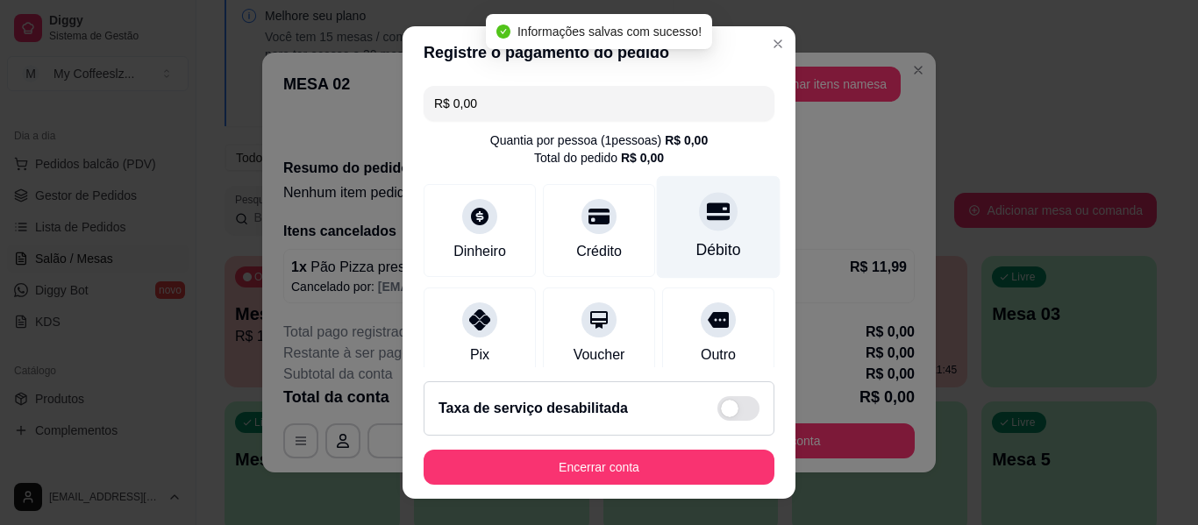
click at [696, 237] on div "Débito" at bounding box center [719, 227] width 124 height 103
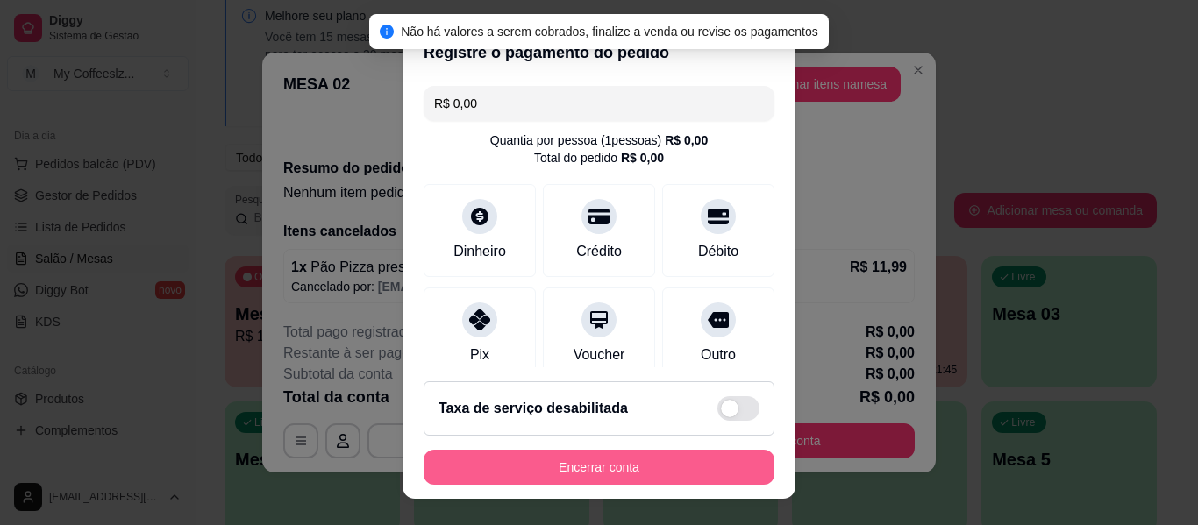
click at [609, 467] on button "Encerrar conta" at bounding box center [599, 467] width 351 height 35
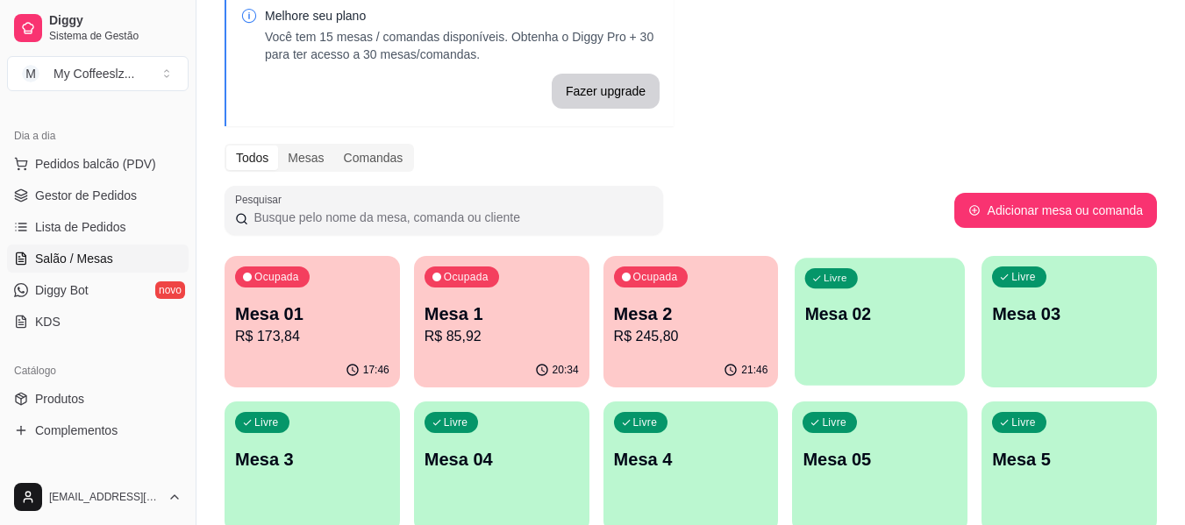
click at [857, 330] on div "Livre Mesa 02" at bounding box center [880, 311] width 170 height 107
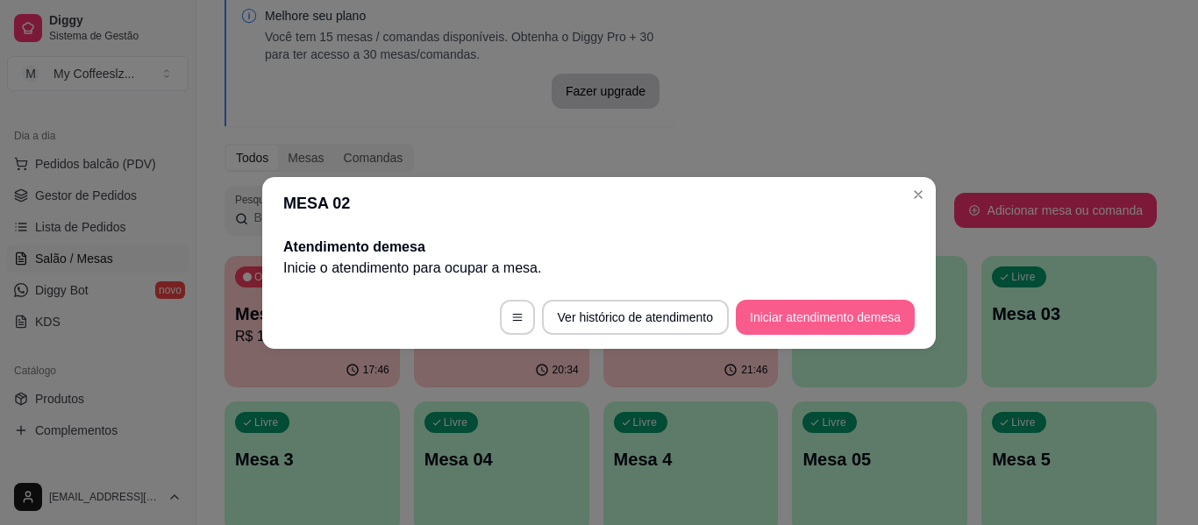
click at [862, 319] on button "Iniciar atendimento de mesa" at bounding box center [825, 317] width 179 height 35
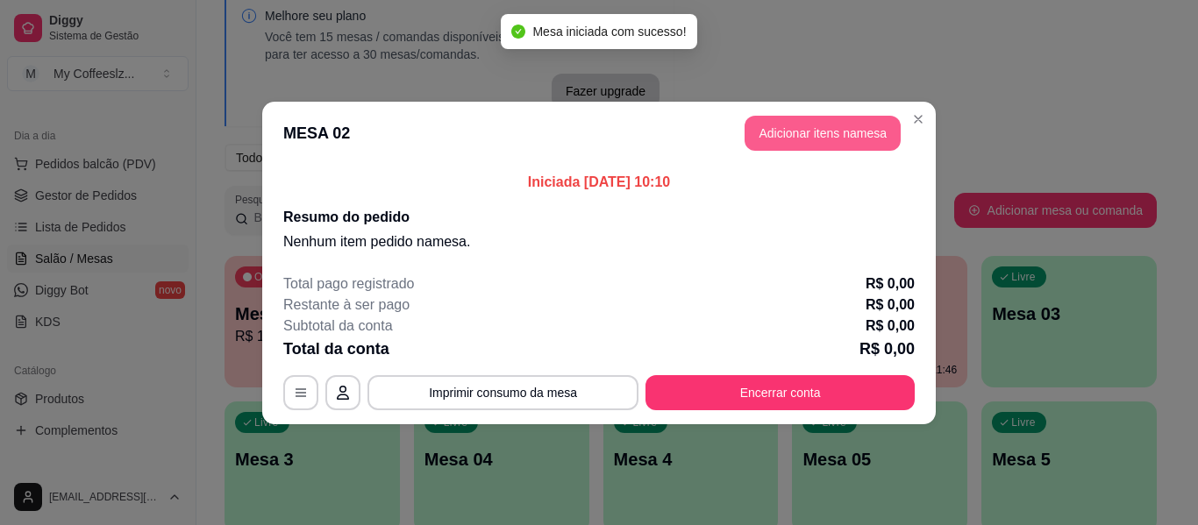
click at [781, 132] on button "Adicionar itens na mesa" at bounding box center [823, 133] width 156 height 35
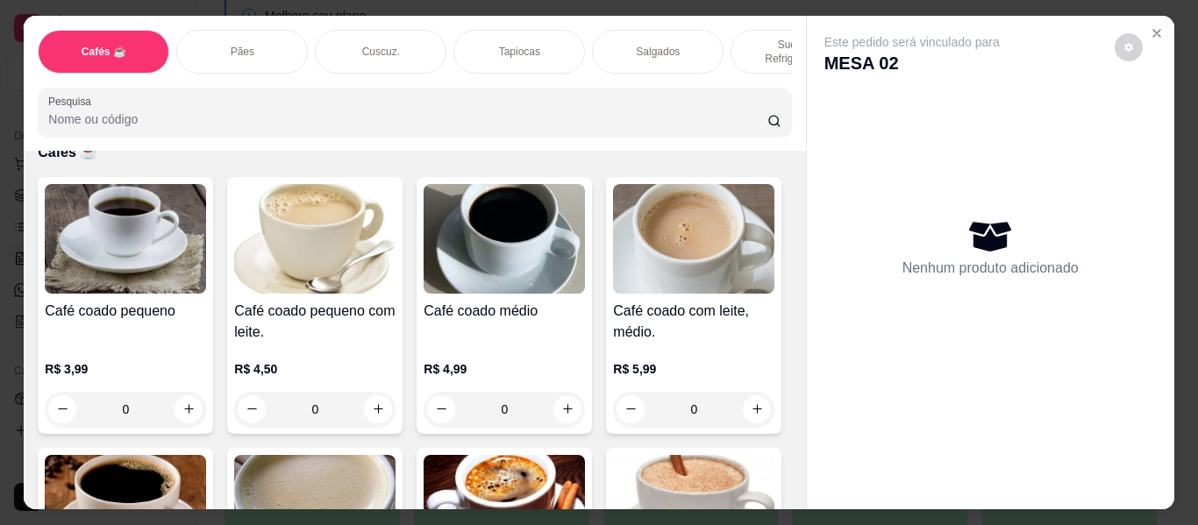
scroll to position [175, 0]
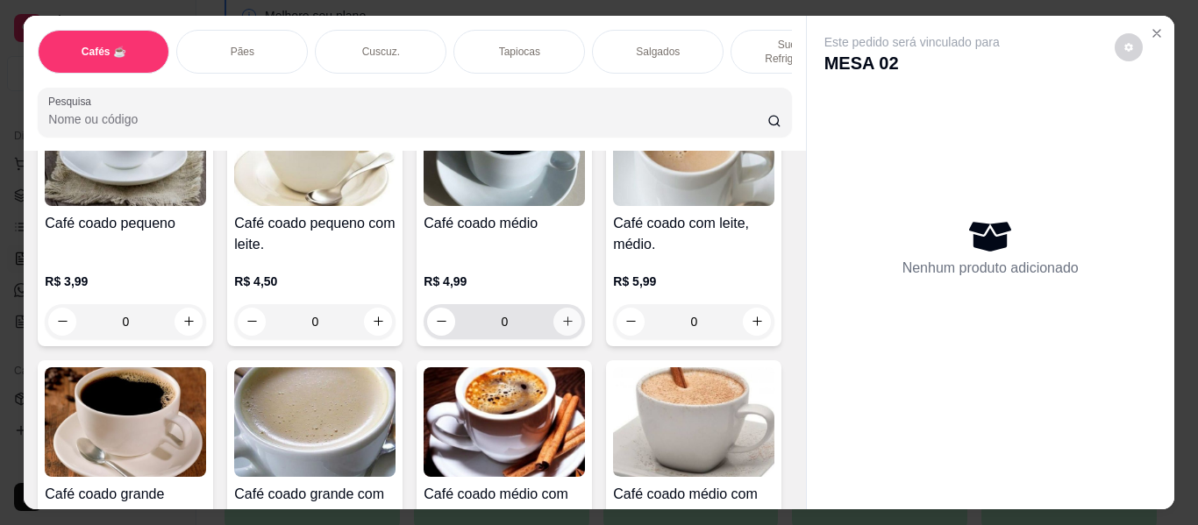
click at [563, 315] on icon "increase-product-quantity" at bounding box center [567, 321] width 13 height 13
type input "1"
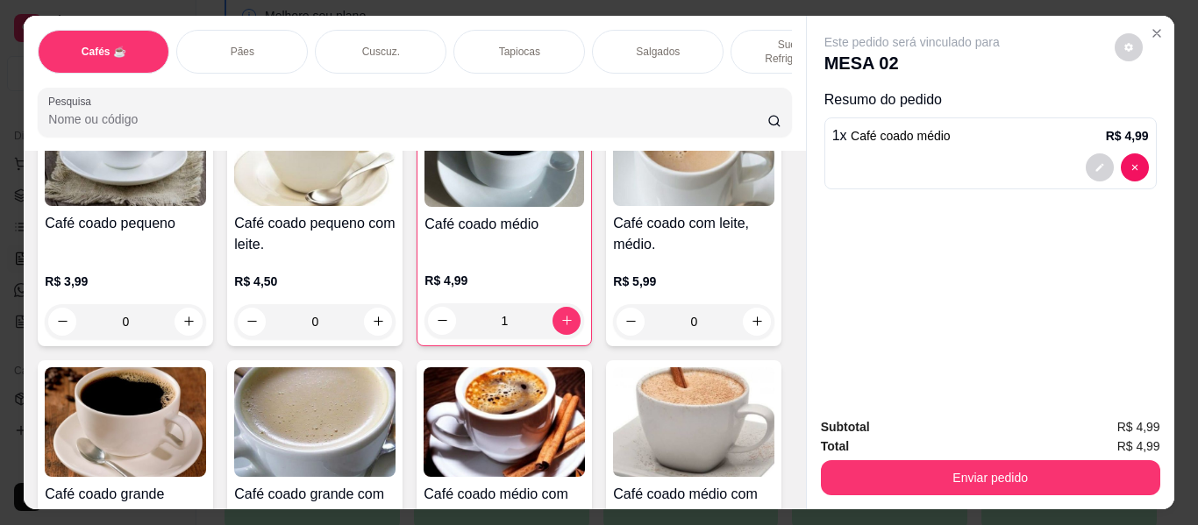
click at [249, 30] on div "Pães" at bounding box center [242, 52] width 132 height 44
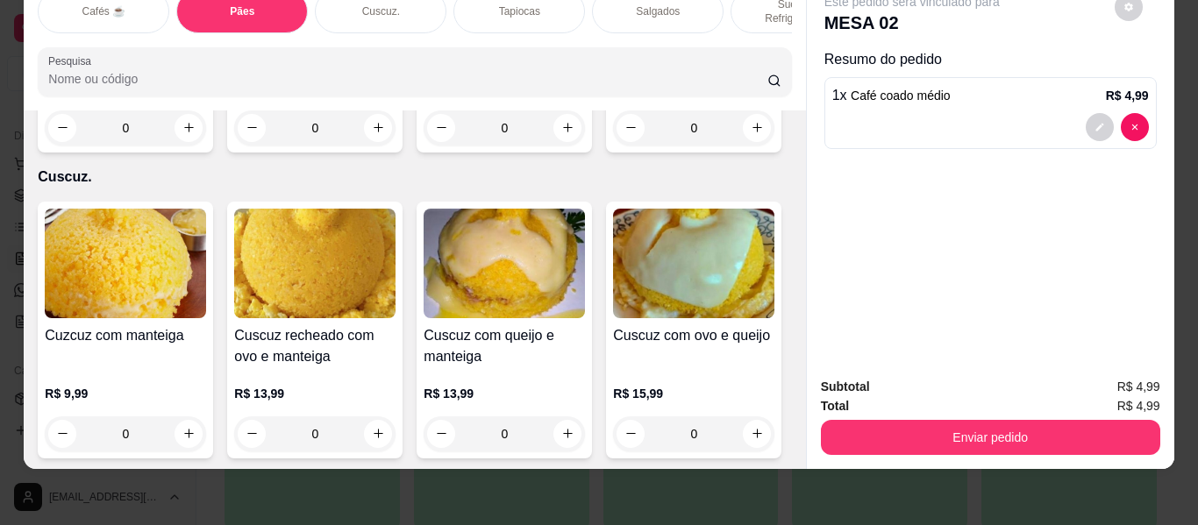
type input "1"
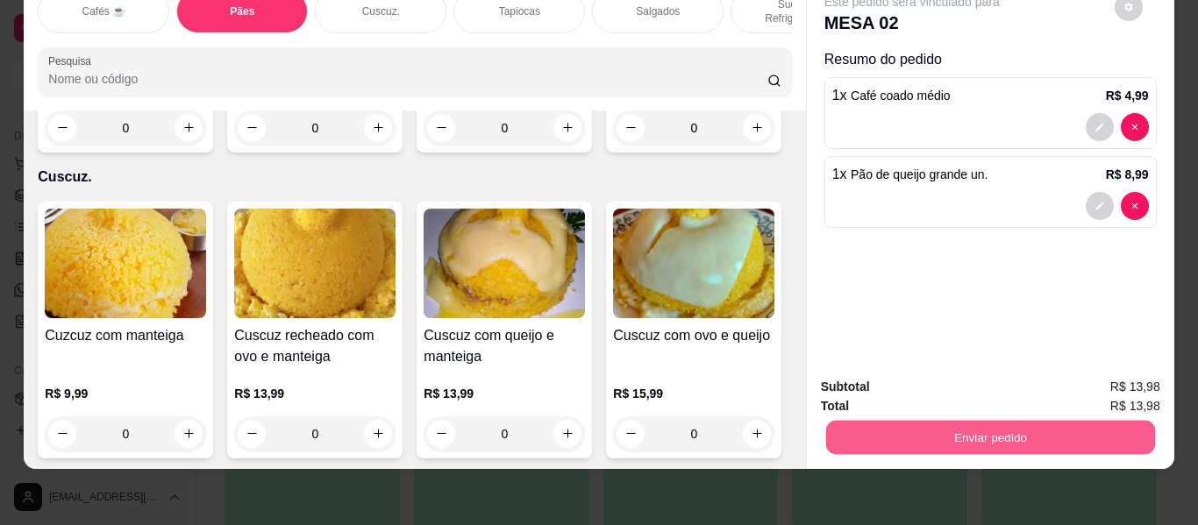
click at [924, 431] on button "Enviar pedido" at bounding box center [989, 438] width 329 height 34
click at [1095, 367] on button "Enviar pedido" at bounding box center [1114, 380] width 99 height 33
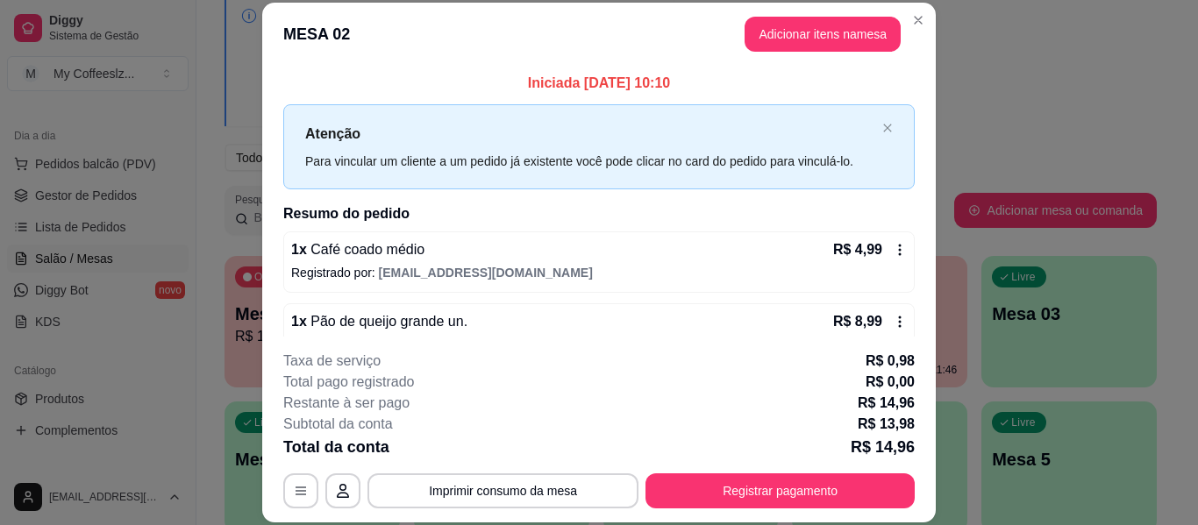
scroll to position [35, 0]
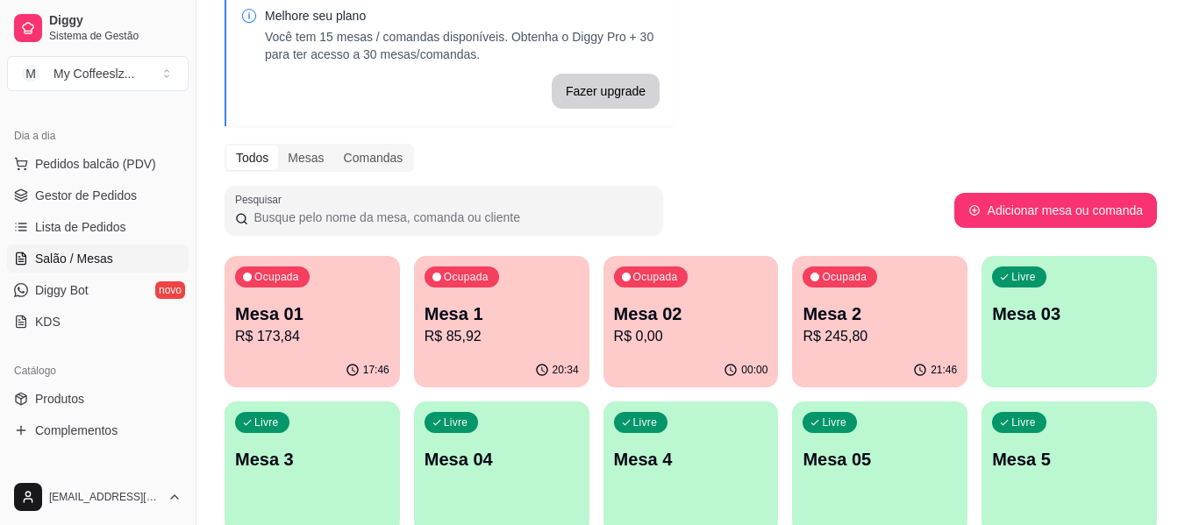
click at [1082, 339] on div "Livre Mesa 03" at bounding box center [1068, 311] width 175 height 111
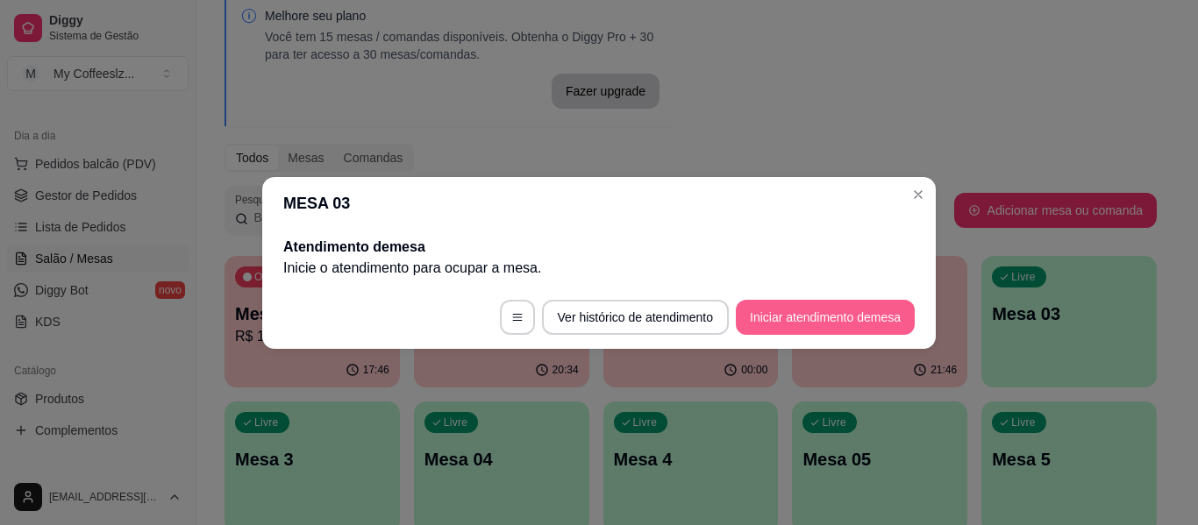
click at [788, 312] on button "Iniciar atendimento de mesa" at bounding box center [825, 317] width 179 height 35
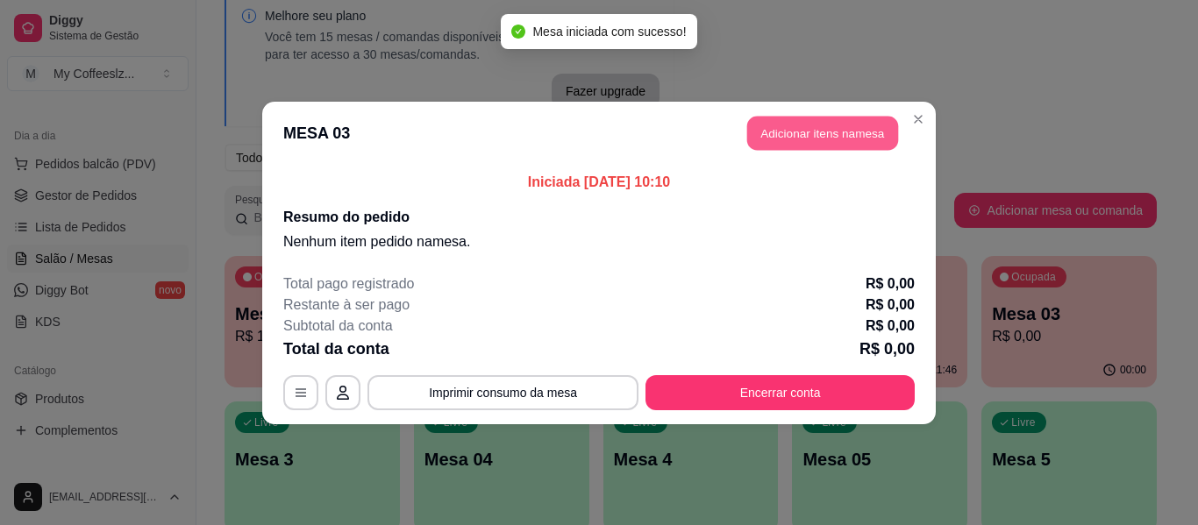
click at [764, 139] on button "Adicionar itens na mesa" at bounding box center [822, 133] width 151 height 34
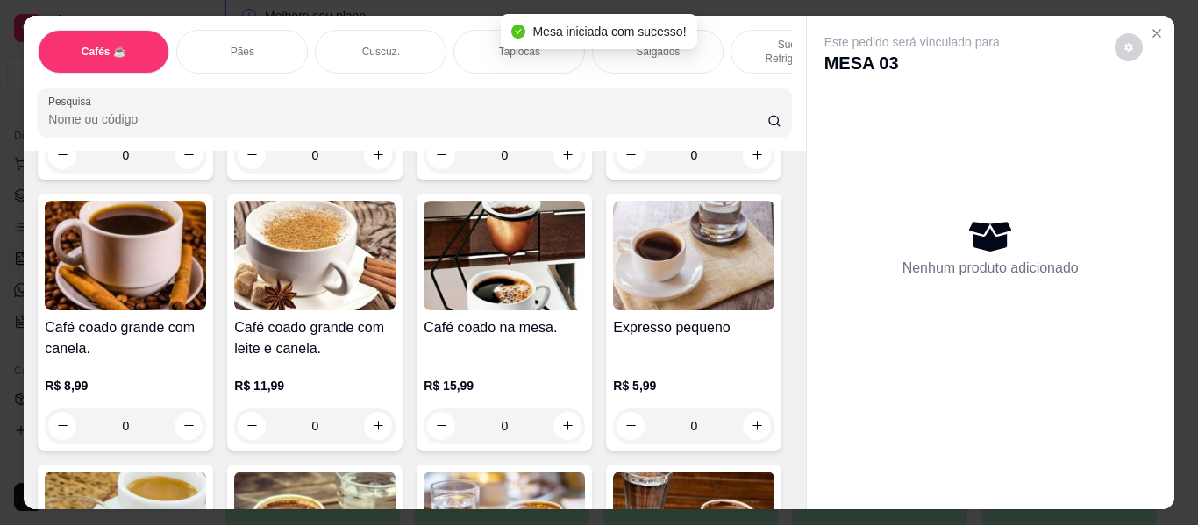
scroll to position [614, 0]
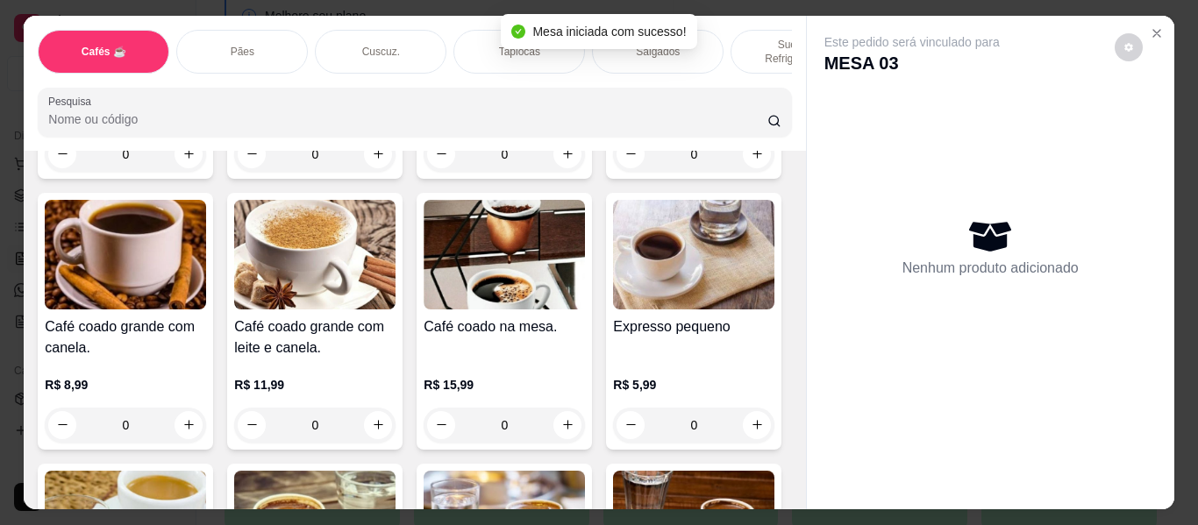
click at [701, 38] on div "Salgados" at bounding box center [658, 52] width 132 height 44
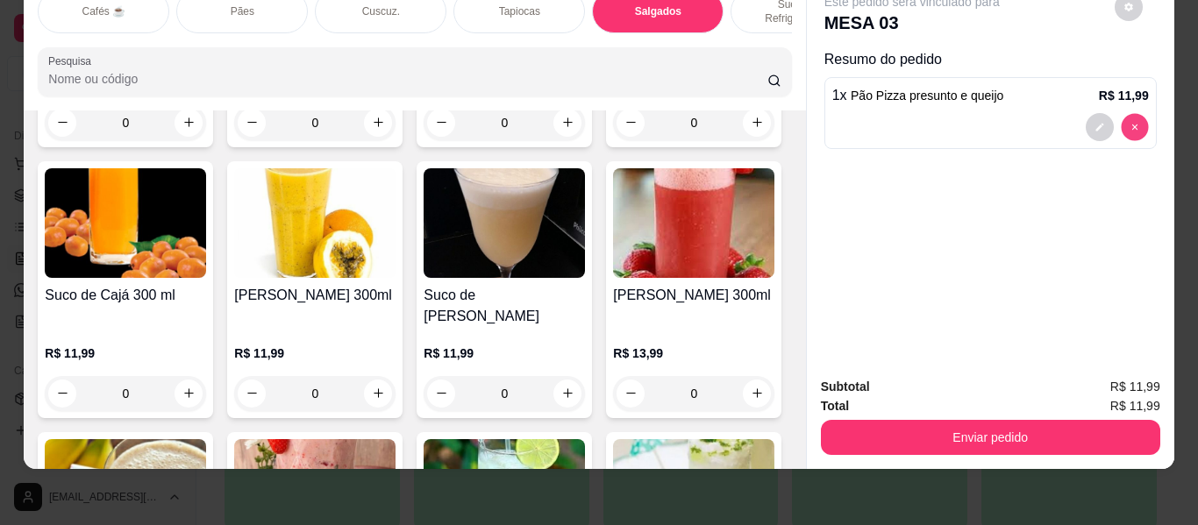
type input "0"
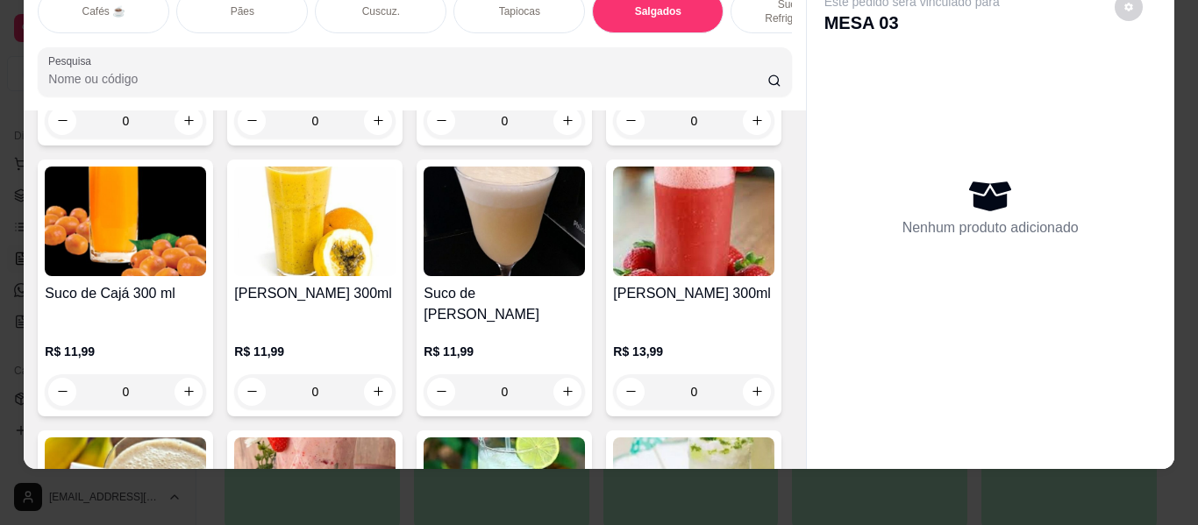
type input "1"
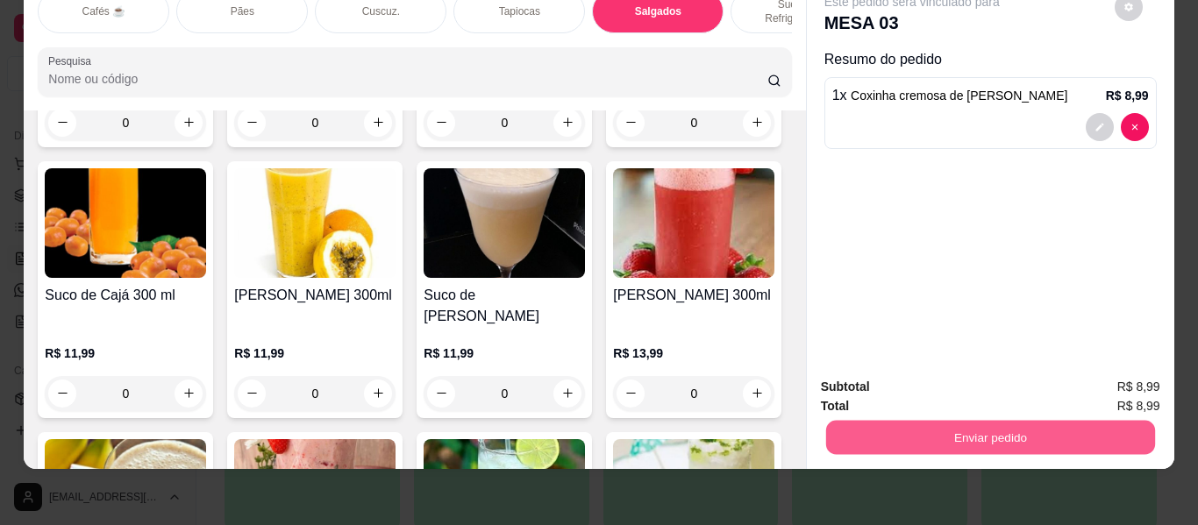
click at [910, 423] on button "Enviar pedido" at bounding box center [989, 438] width 329 height 34
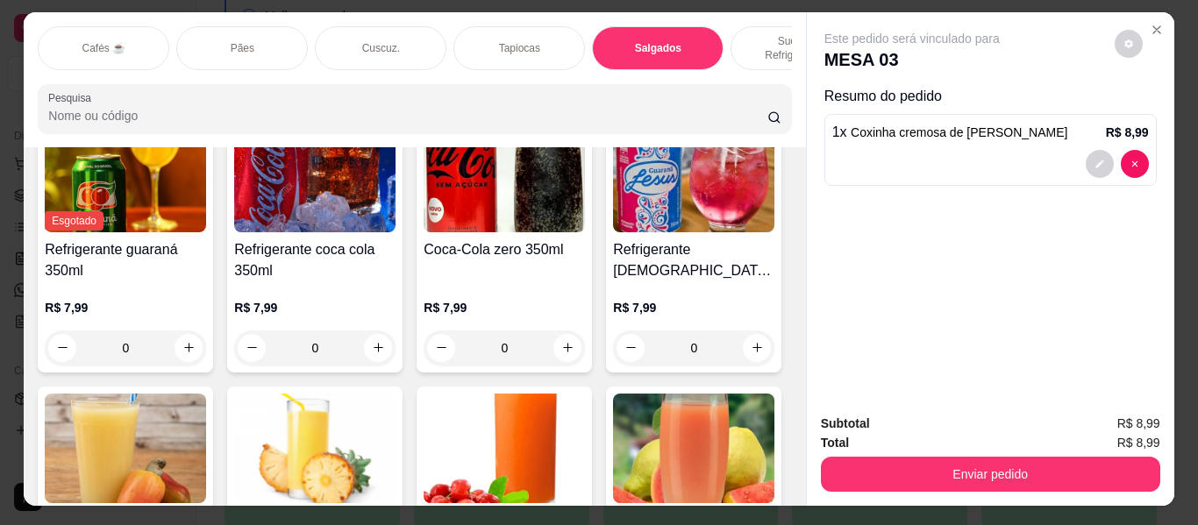
scroll to position [0, 0]
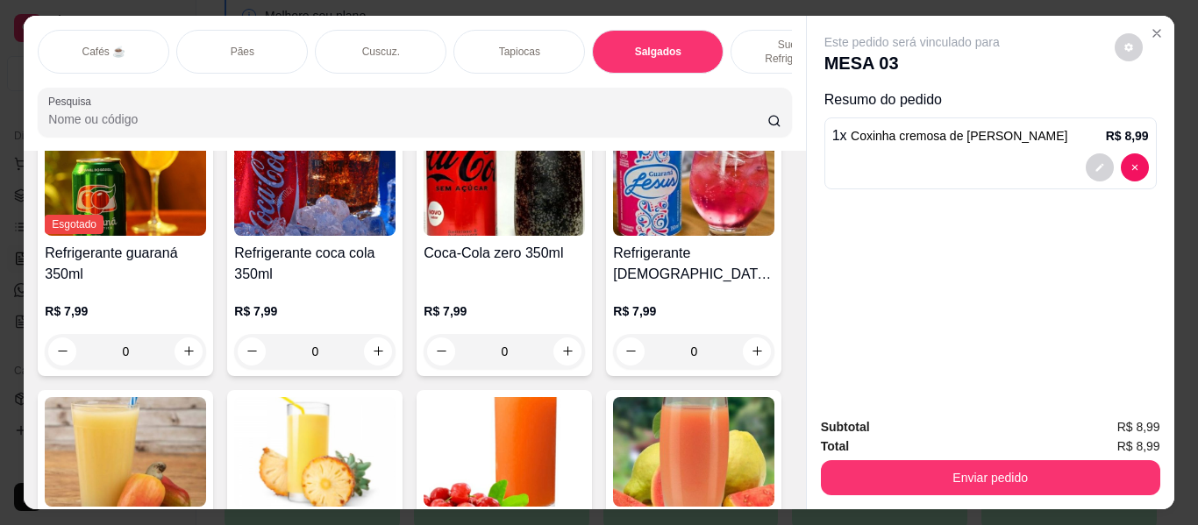
click at [745, 38] on p "Sucos e Refrigerantes" at bounding box center [796, 52] width 102 height 28
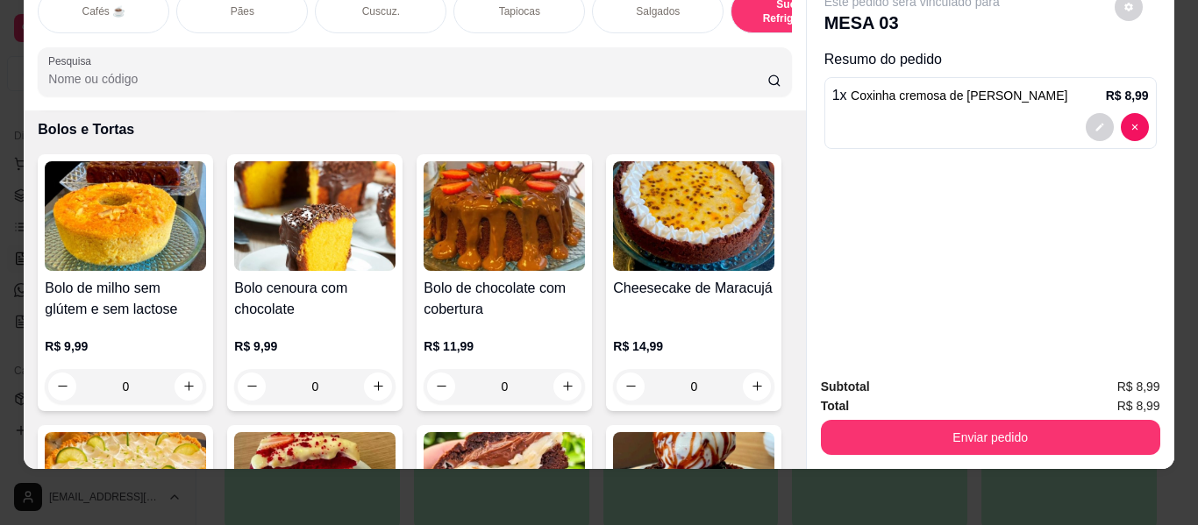
scroll to position [8086, 0]
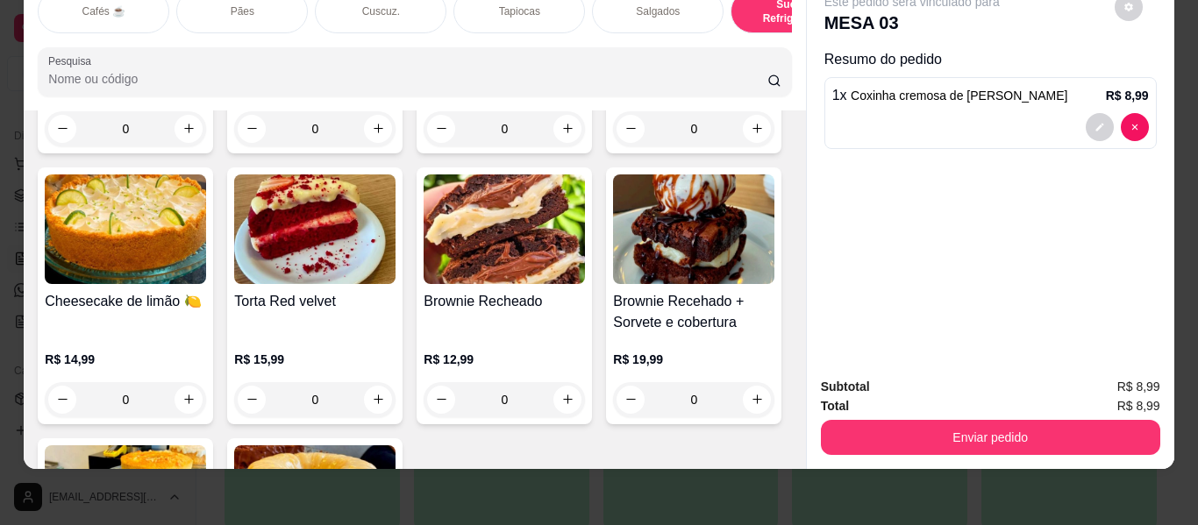
type input "1"
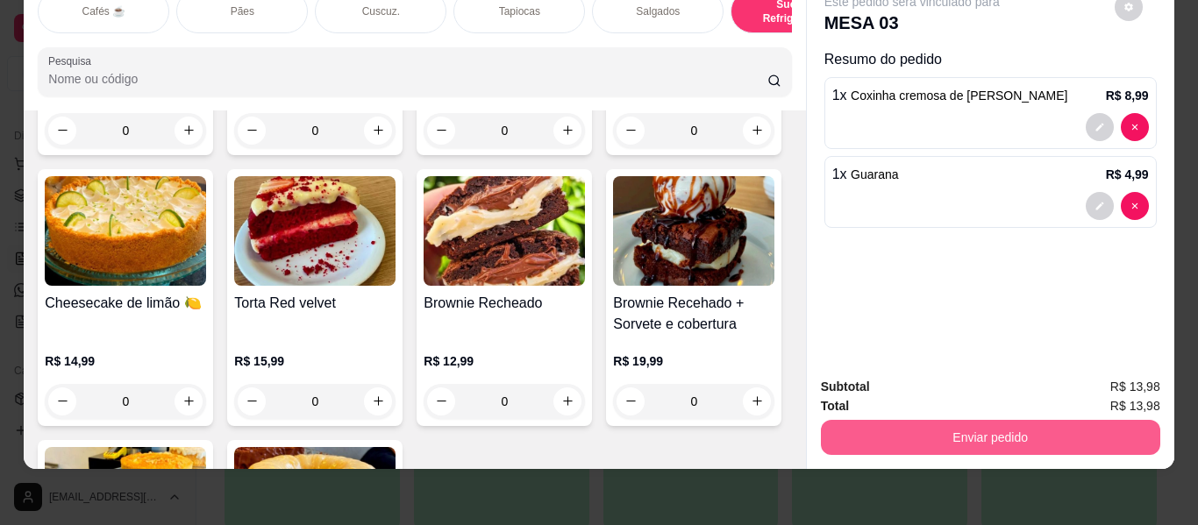
click at [1010, 421] on button "Enviar pedido" at bounding box center [990, 437] width 339 height 35
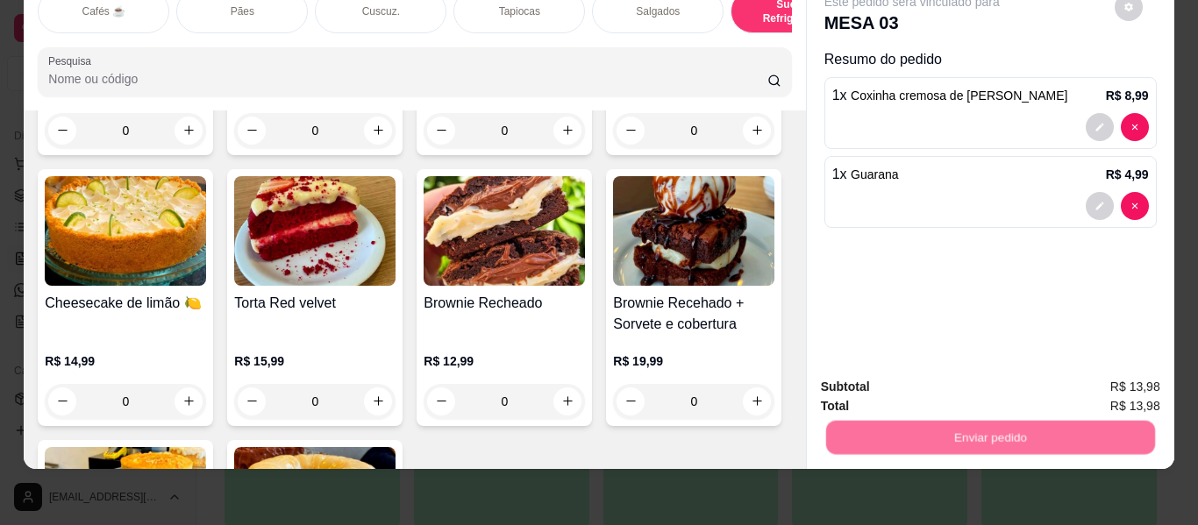
click at [1112, 381] on button "Enviar pedido" at bounding box center [1114, 380] width 96 height 32
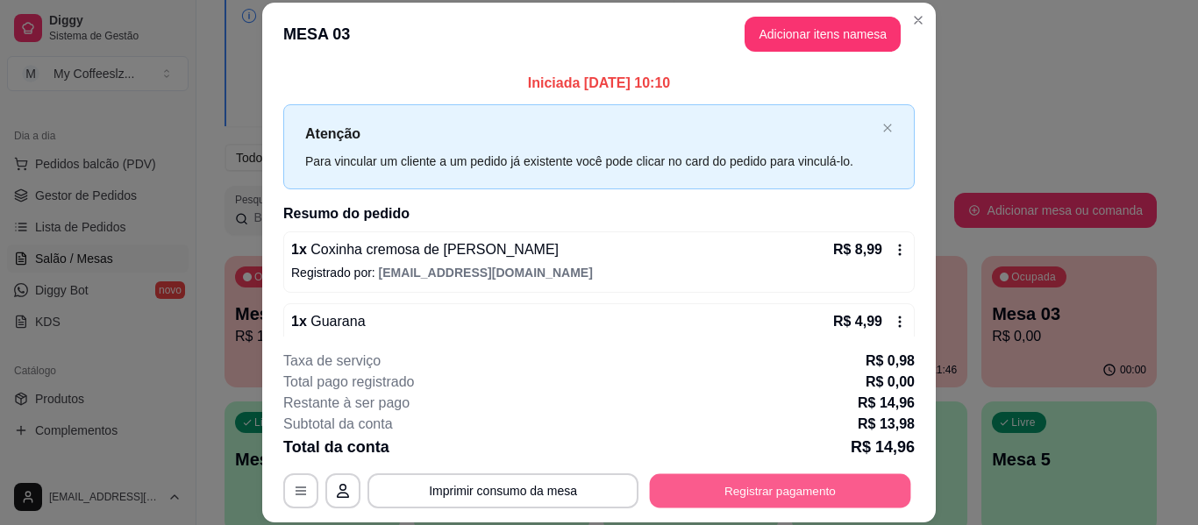
click at [810, 497] on button "Registrar pagamento" at bounding box center [780, 491] width 261 height 34
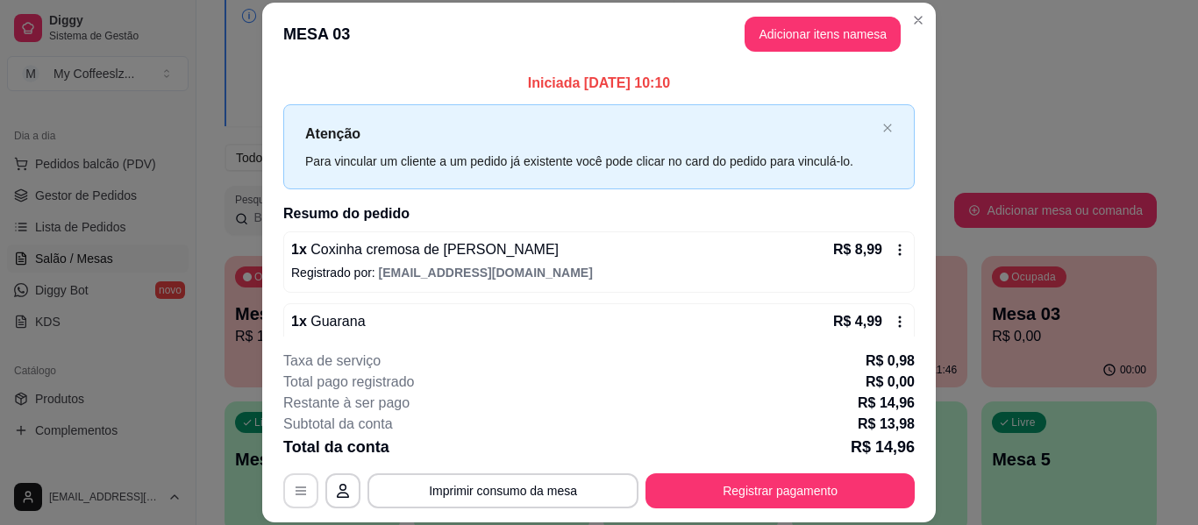
click at [296, 487] on icon "button" at bounding box center [301, 491] width 14 height 14
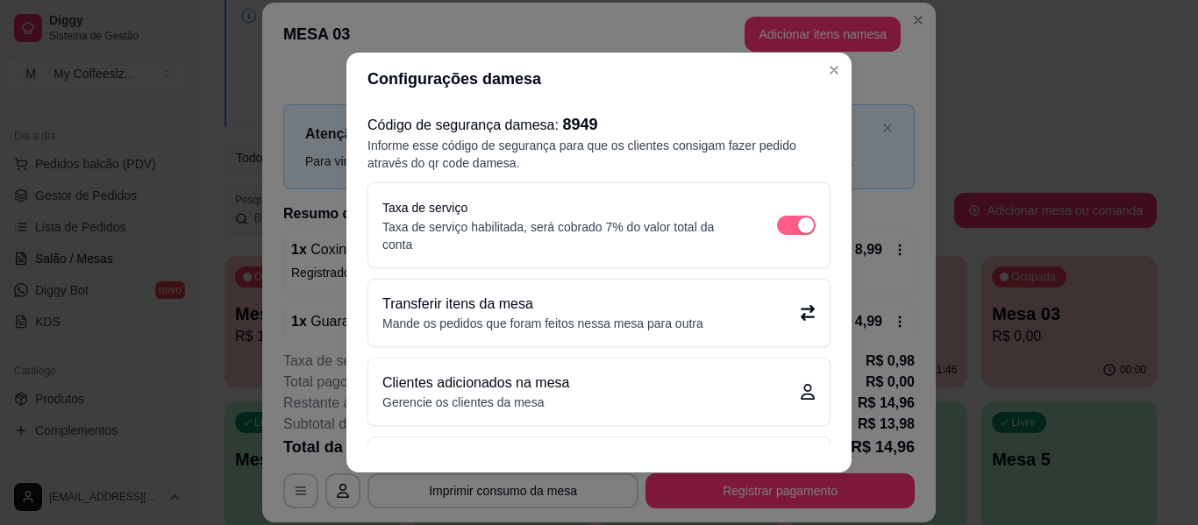
click at [777, 230] on span "button" at bounding box center [796, 225] width 39 height 19
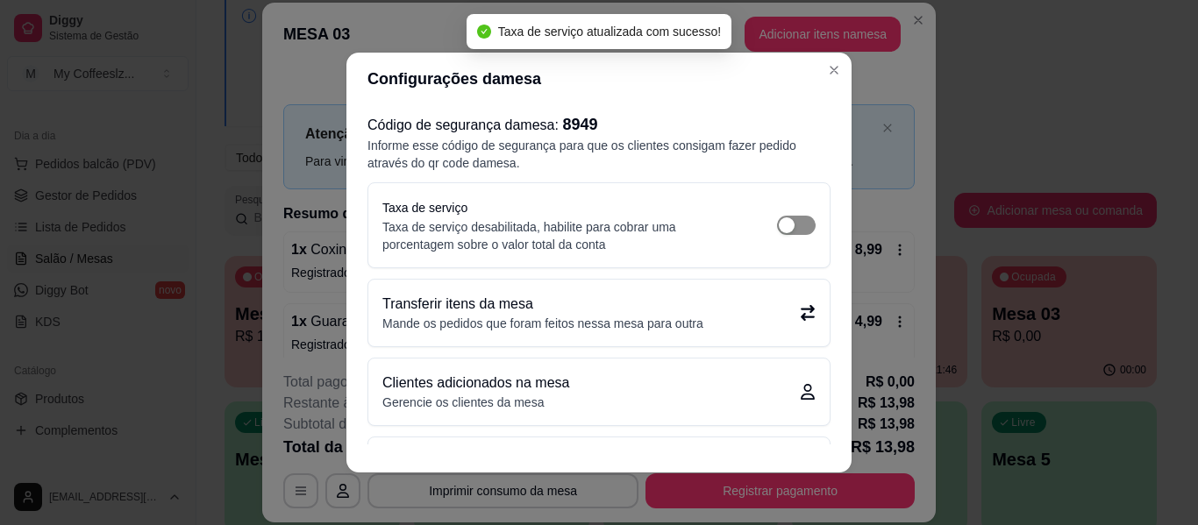
click at [785, 225] on span "button" at bounding box center [796, 225] width 39 height 19
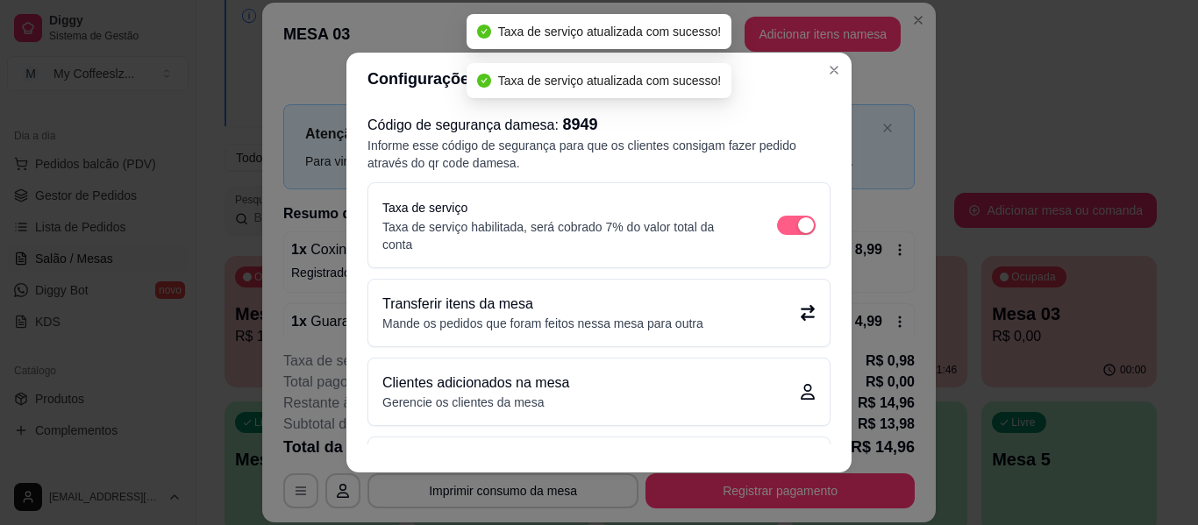
click at [798, 225] on div "button" at bounding box center [806, 226] width 16 height 16
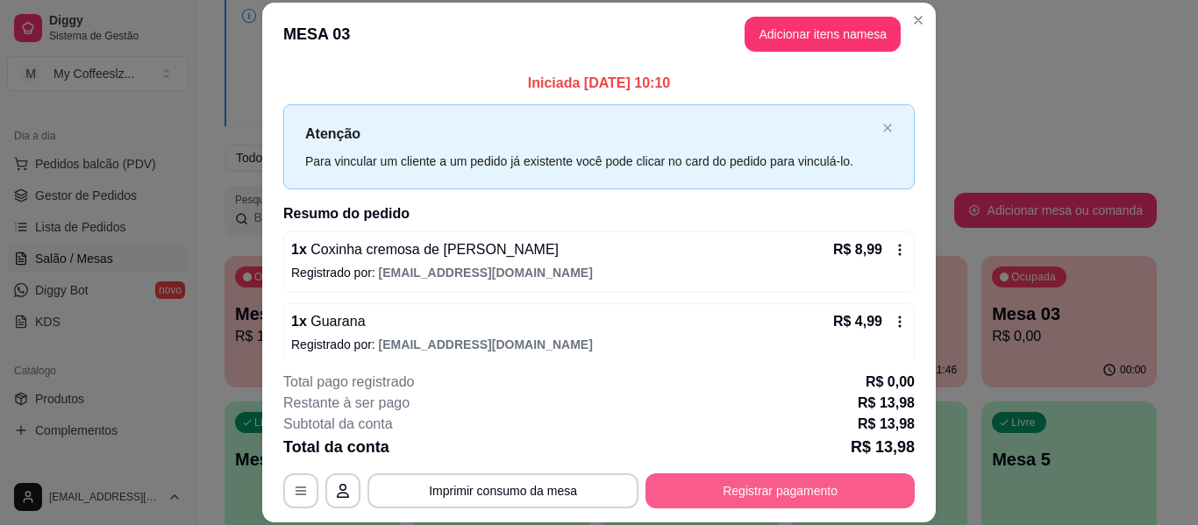
click at [808, 503] on button "Registrar pagamento" at bounding box center [779, 491] width 269 height 35
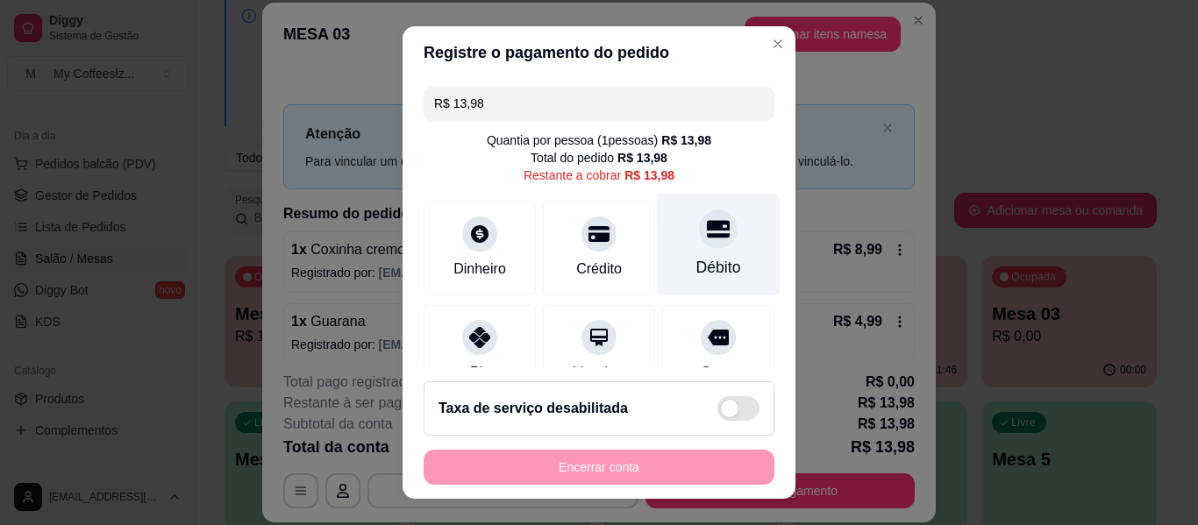
click at [717, 243] on div "Débito" at bounding box center [719, 245] width 124 height 103
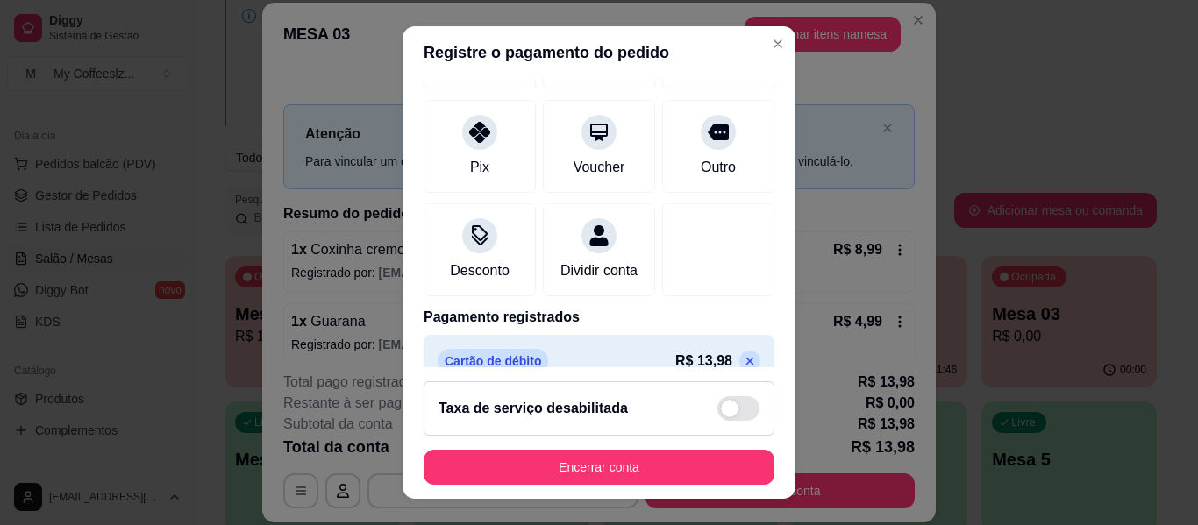
scroll to position [236, 0]
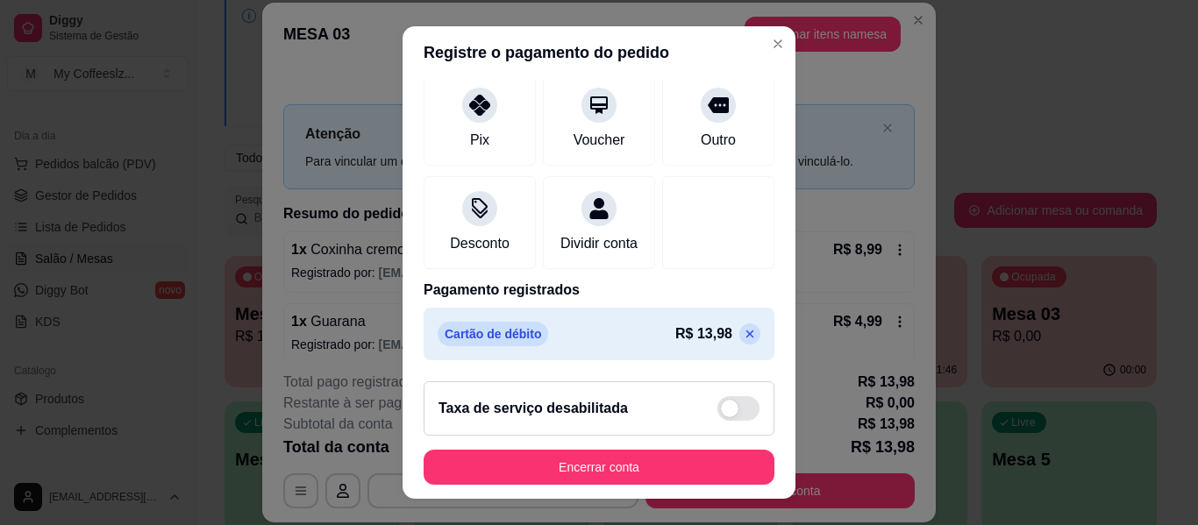
click at [743, 333] on icon at bounding box center [750, 334] width 14 height 14
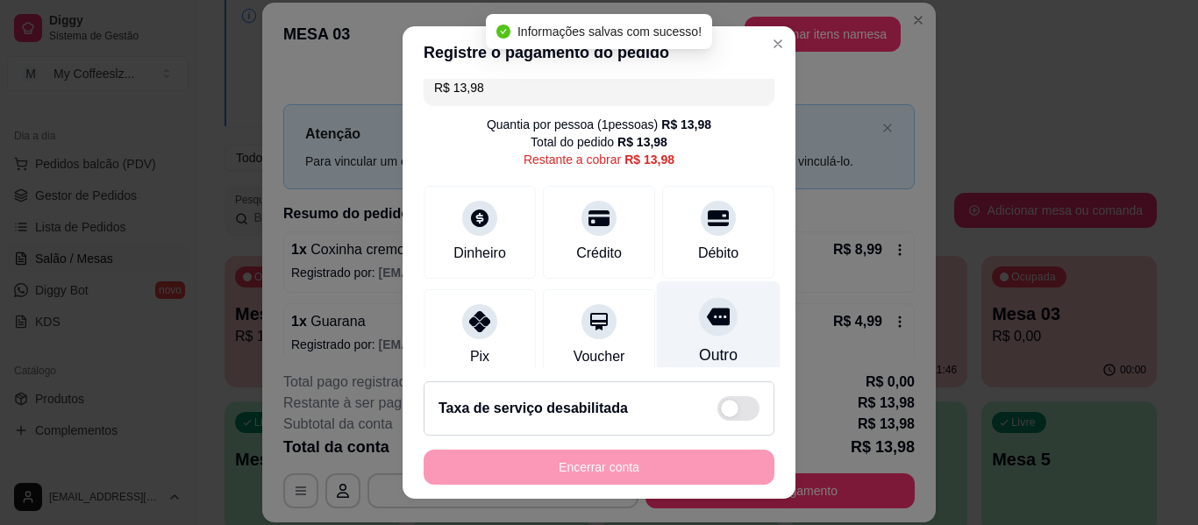
scroll to position [0, 0]
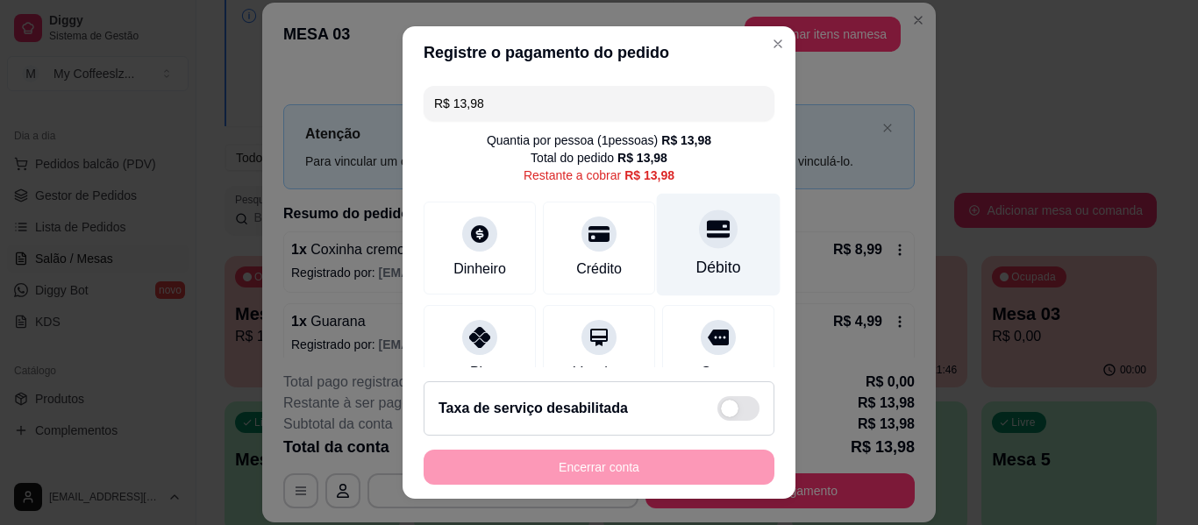
click at [657, 215] on div "Débito" at bounding box center [719, 245] width 124 height 103
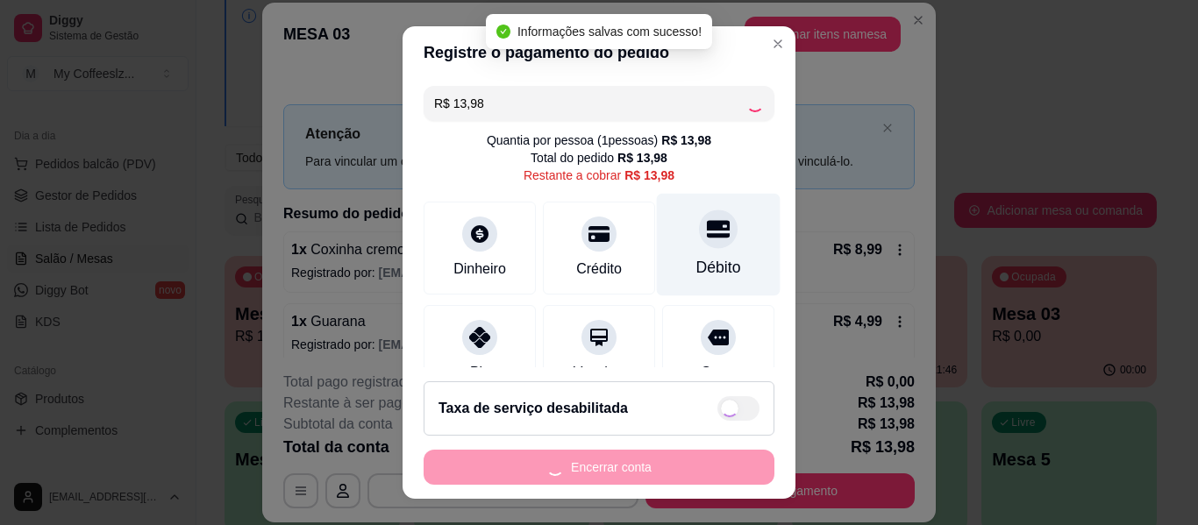
type input "R$ 0,00"
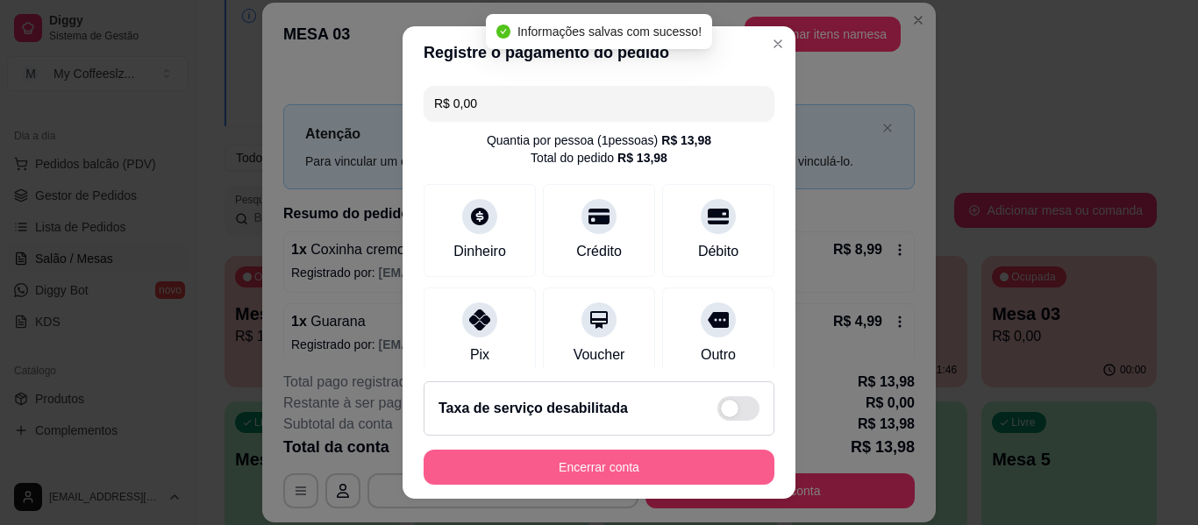
click at [603, 465] on button "Encerrar conta" at bounding box center [599, 467] width 351 height 35
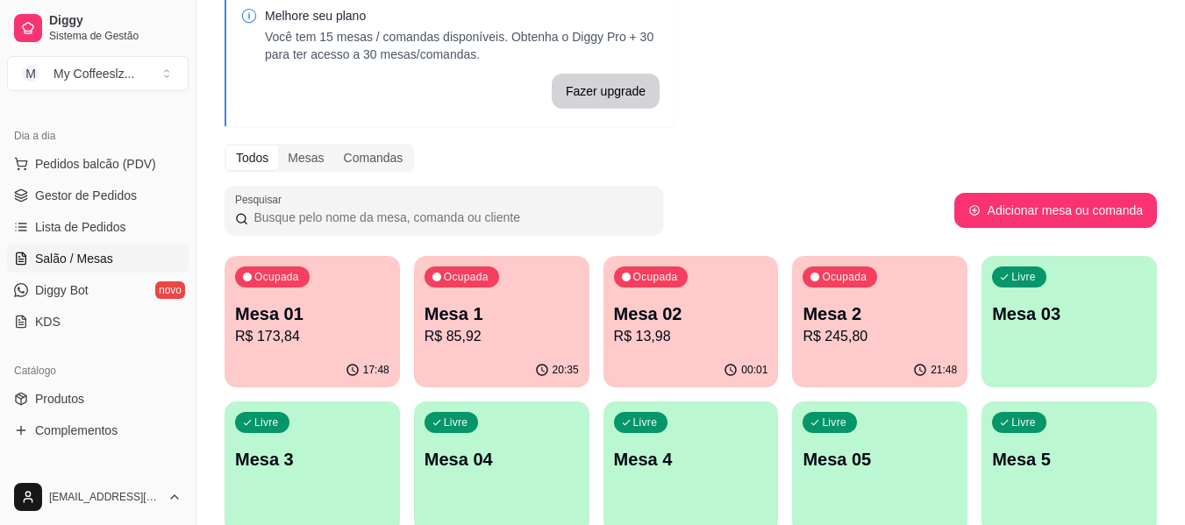
click at [1053, 326] on div "Livre Mesa 03" at bounding box center [1068, 311] width 175 height 111
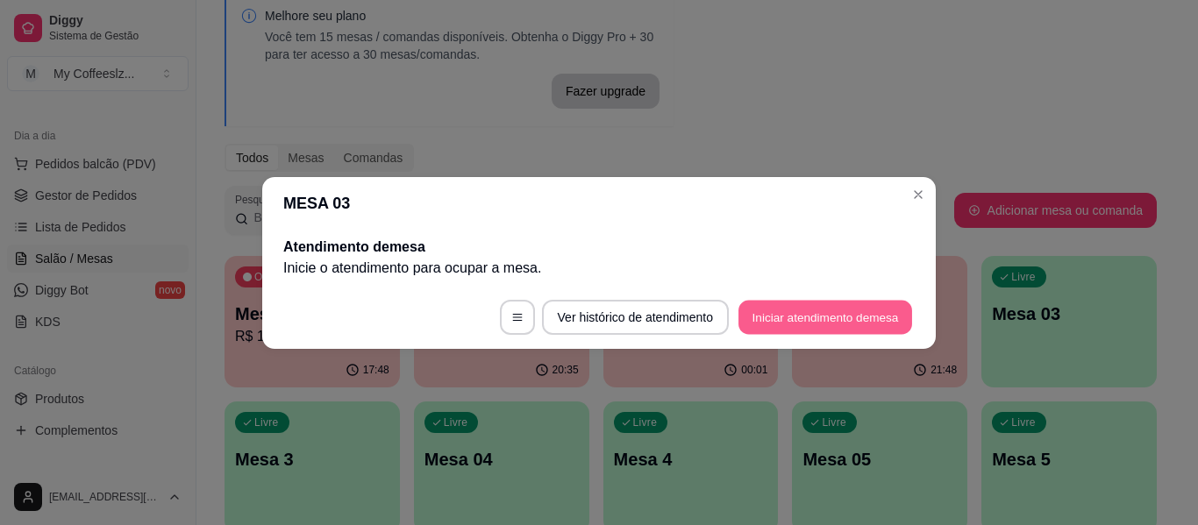
click at [809, 315] on button "Iniciar atendimento de mesa" at bounding box center [825, 317] width 174 height 34
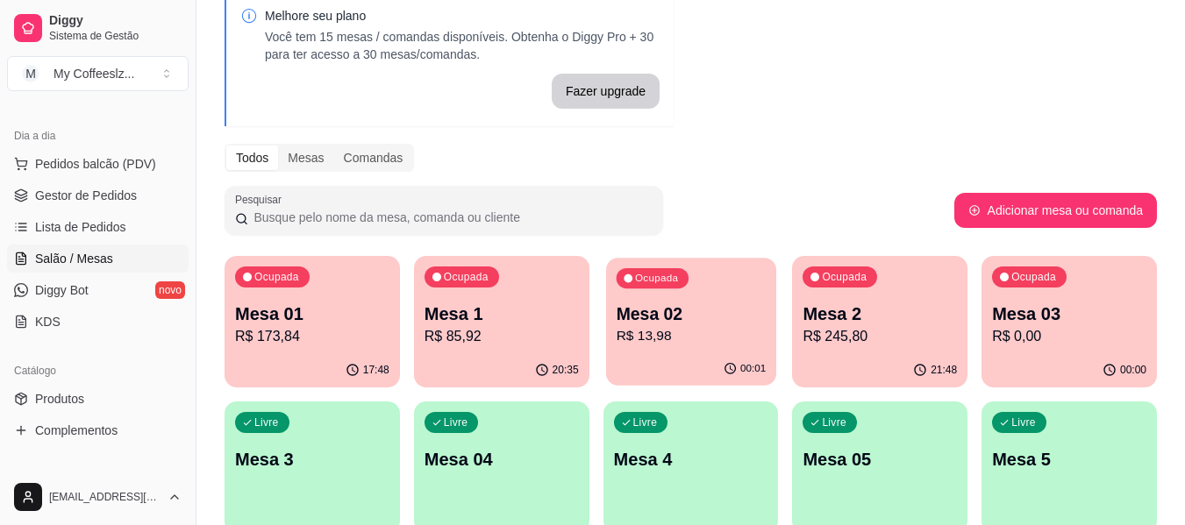
click at [713, 317] on p "Mesa 02" at bounding box center [691, 315] width 150 height 24
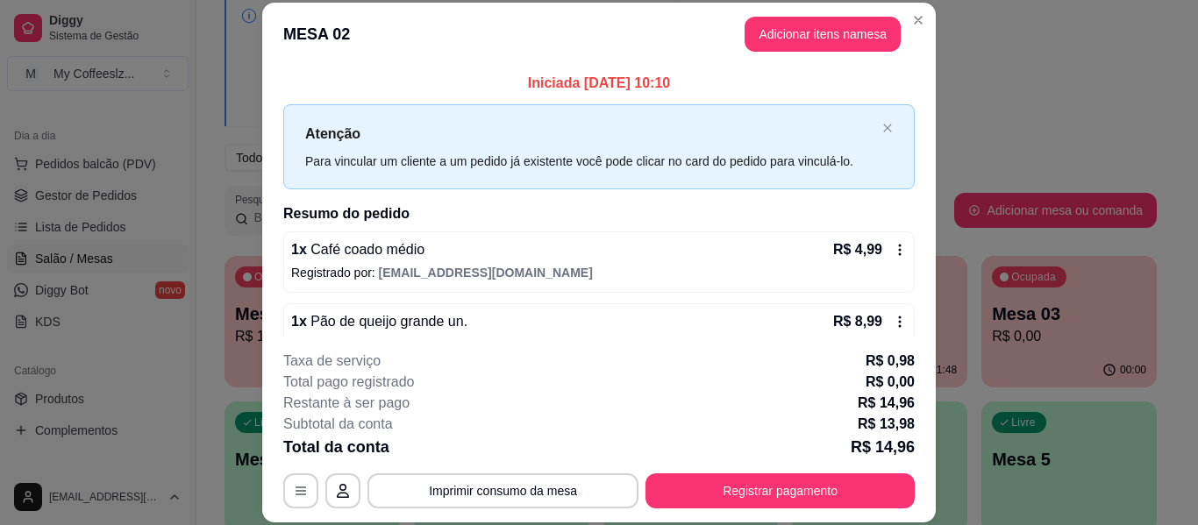
scroll to position [35, 0]
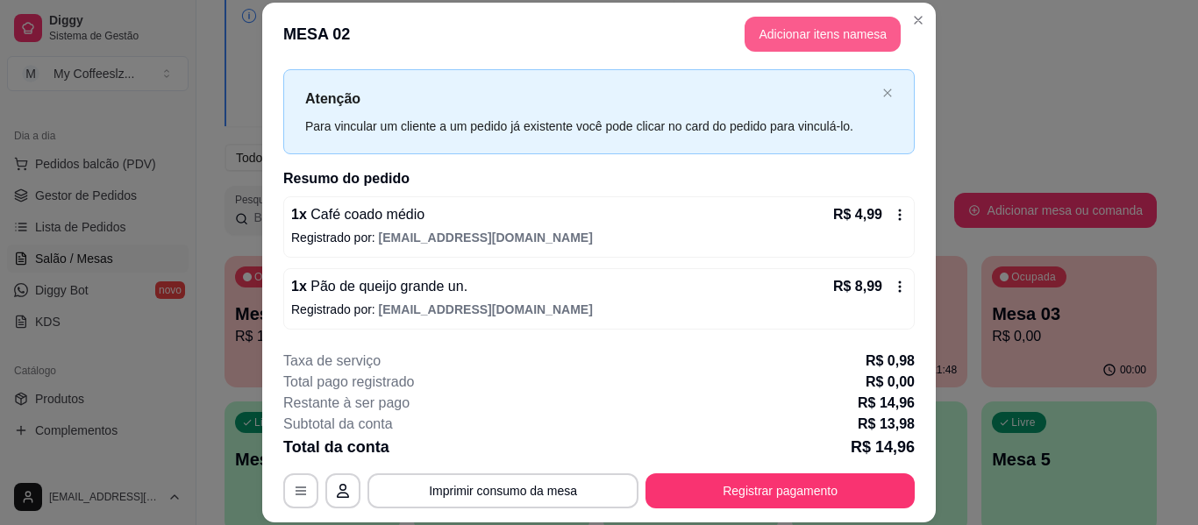
click at [773, 26] on button "Adicionar itens na mesa" at bounding box center [823, 34] width 156 height 35
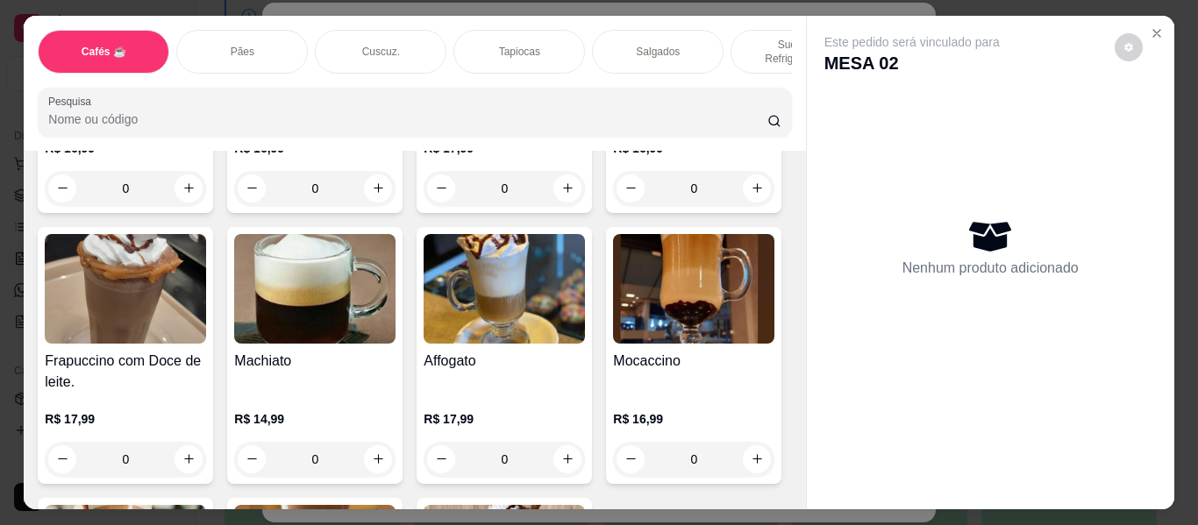
scroll to position [1929, 0]
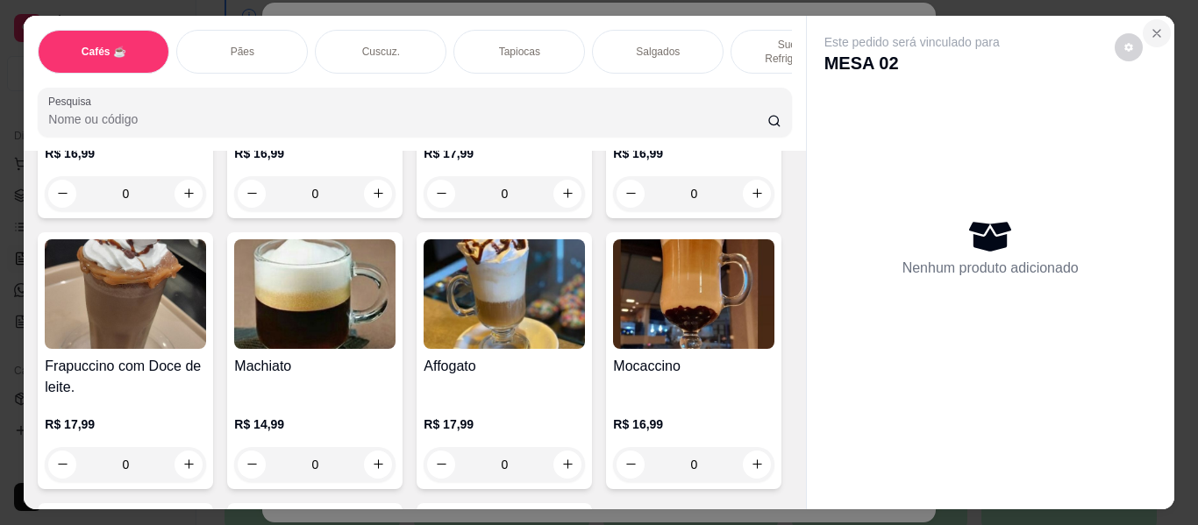
click at [1150, 26] on icon "Close" at bounding box center [1157, 33] width 14 height 14
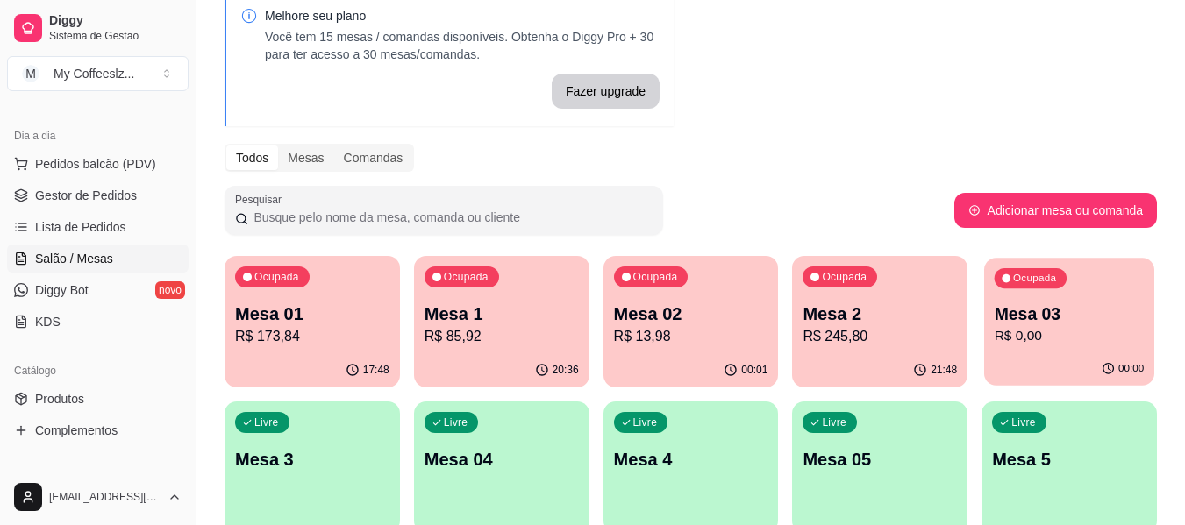
click at [1052, 315] on p "Mesa 03" at bounding box center [1070, 315] width 150 height 24
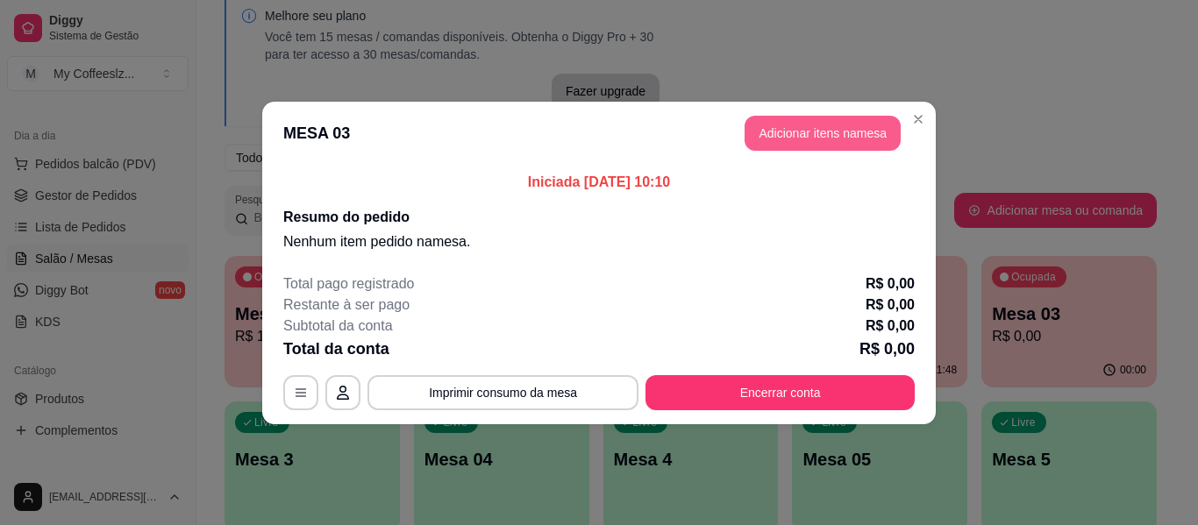
click at [825, 125] on button "Adicionar itens na mesa" at bounding box center [823, 133] width 156 height 35
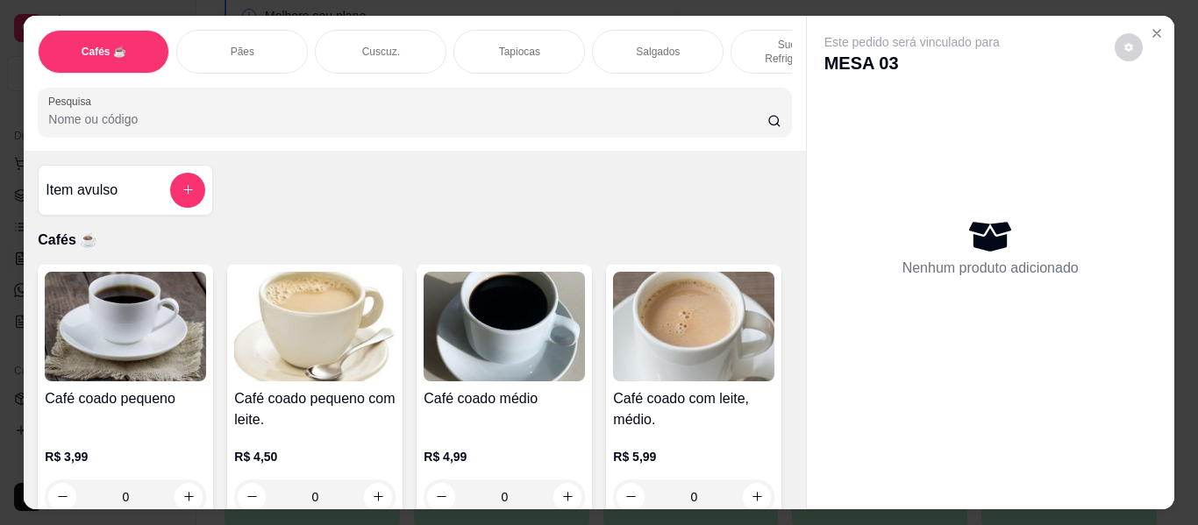
click at [608, 38] on div "Salgados" at bounding box center [658, 52] width 132 height 44
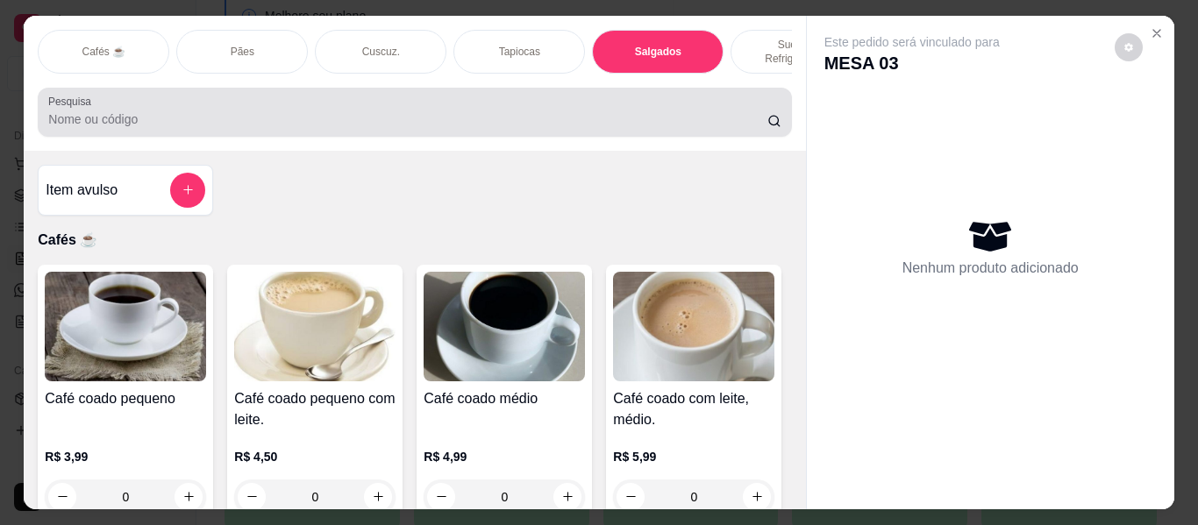
scroll to position [47, 0]
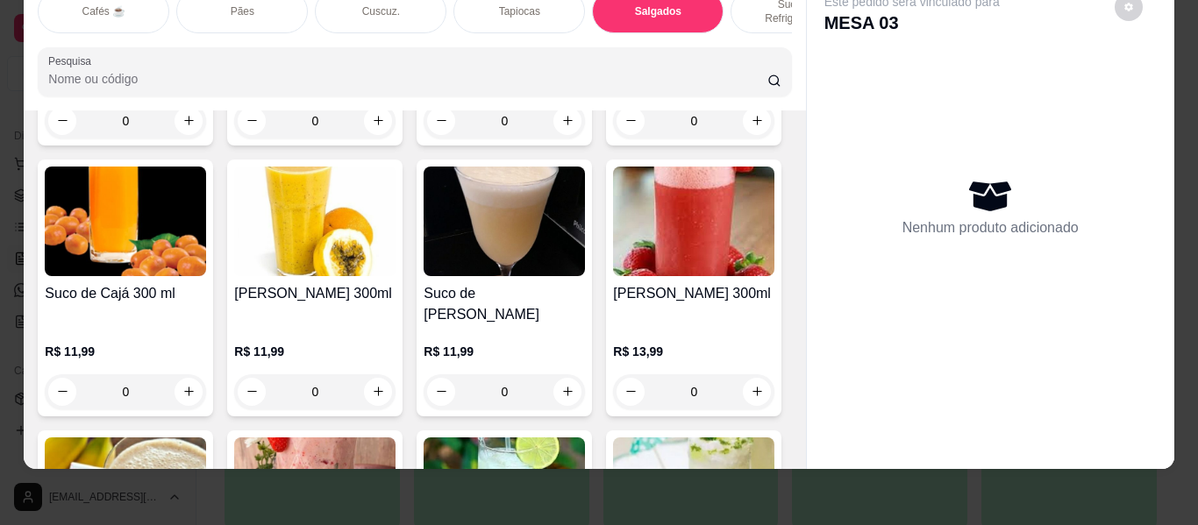
type input "1"
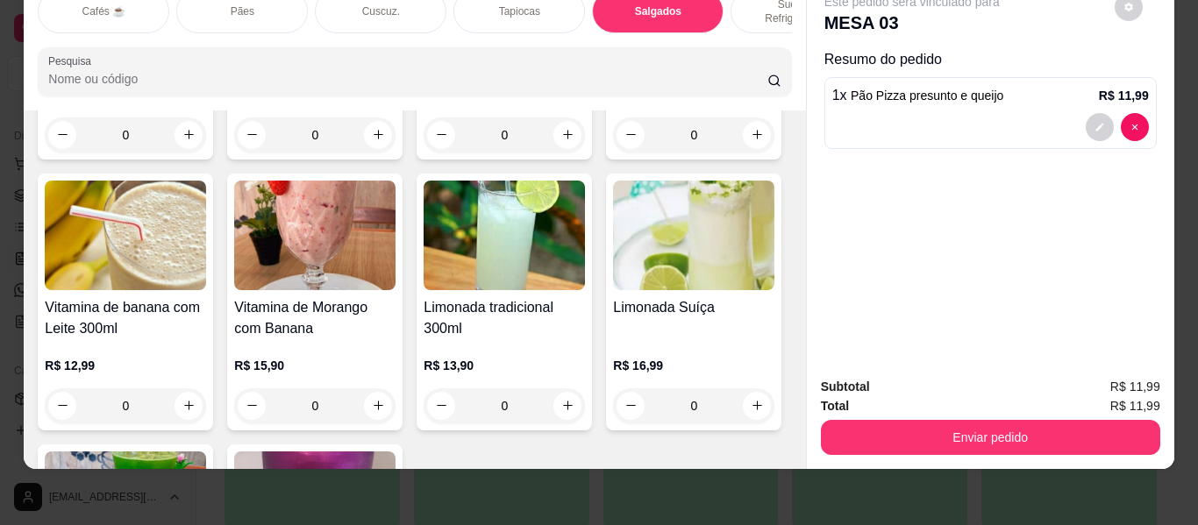
scroll to position [7236, 0]
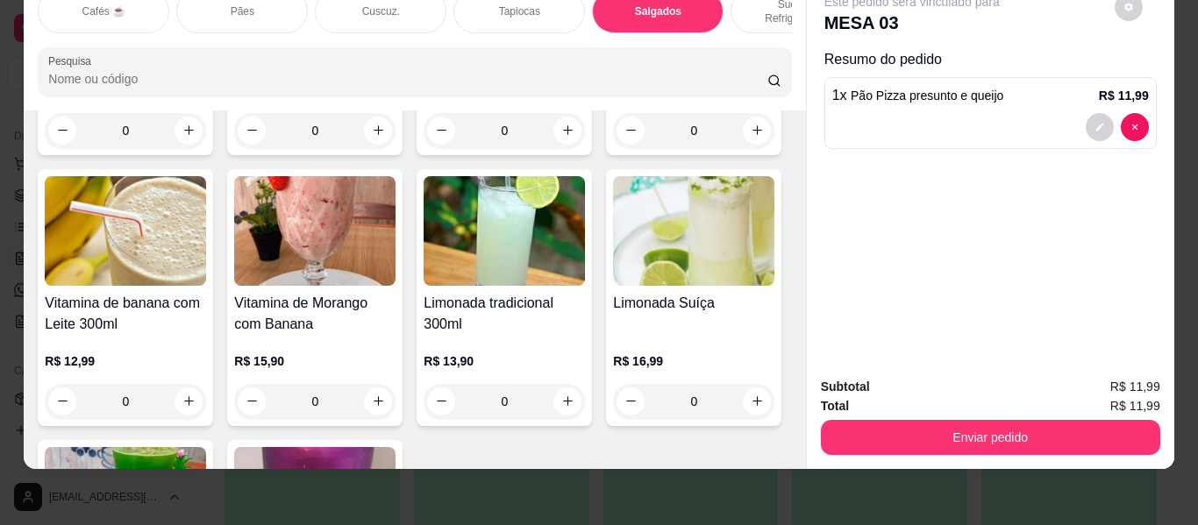
type input "1"
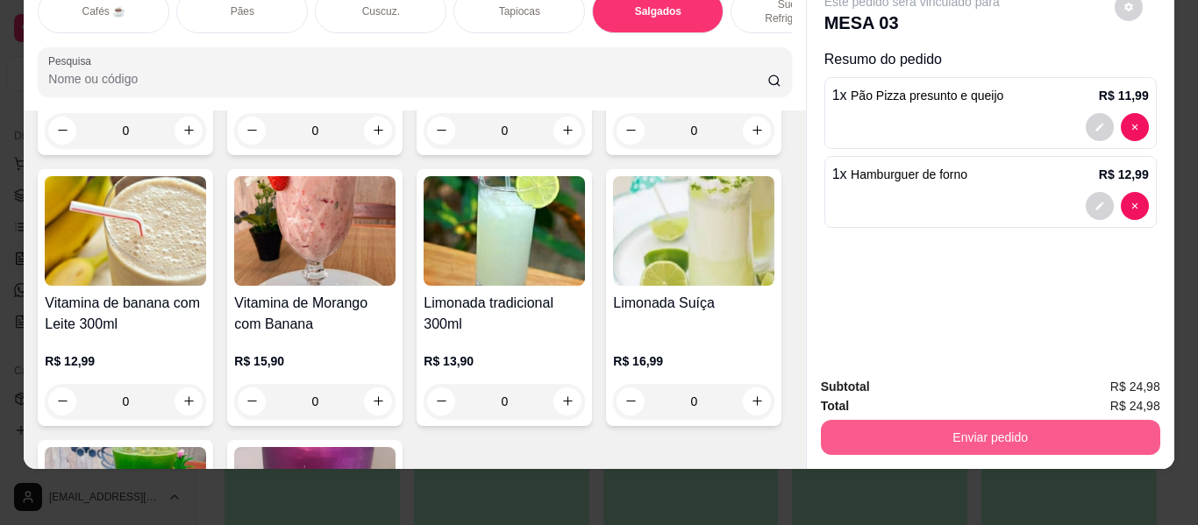
click at [941, 430] on button "Enviar pedido" at bounding box center [990, 437] width 339 height 35
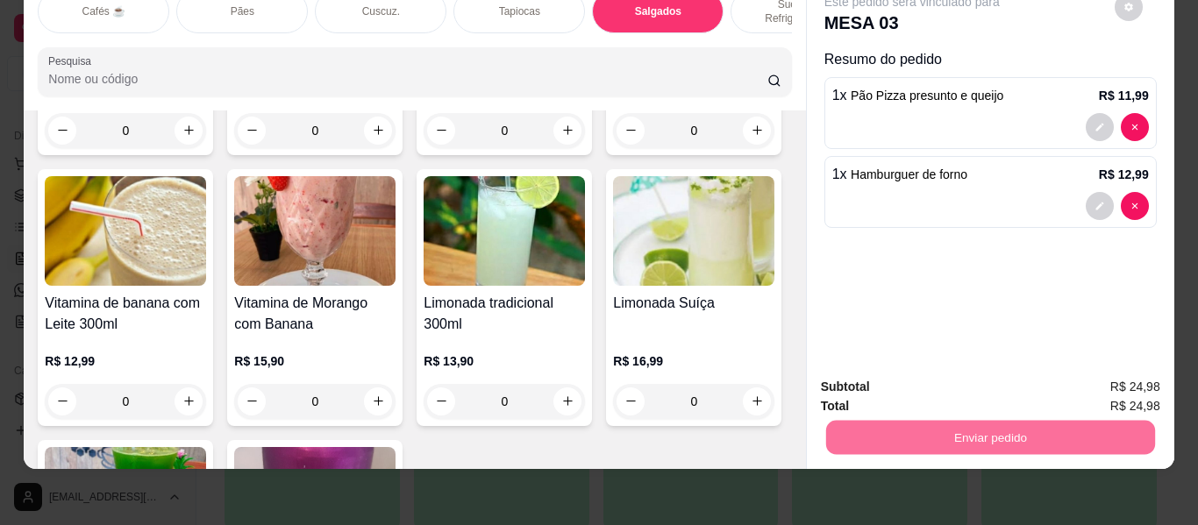
click at [1137, 381] on button "Enviar pedido" at bounding box center [1114, 380] width 99 height 33
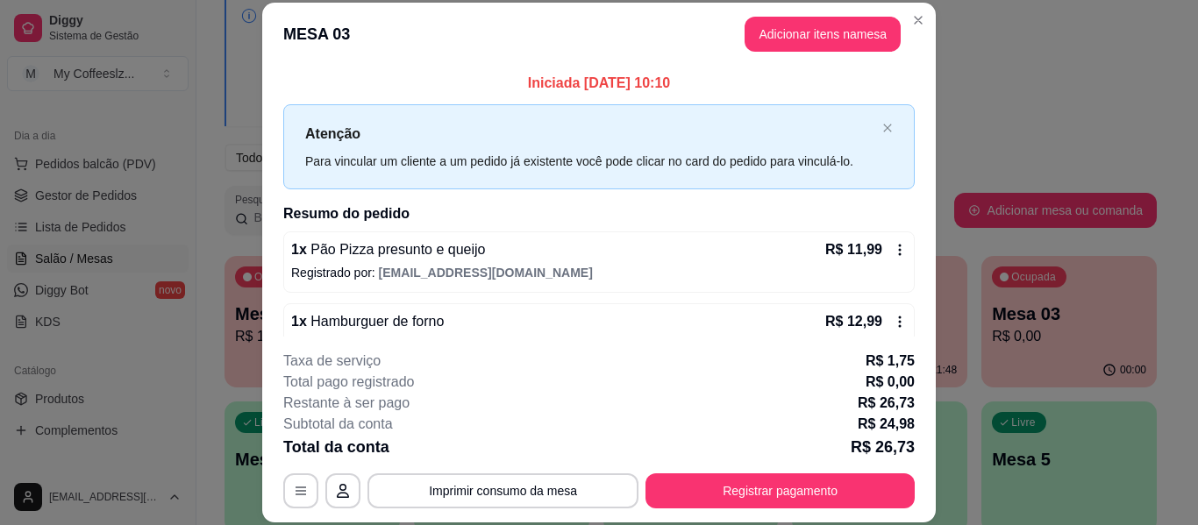
scroll to position [35, 0]
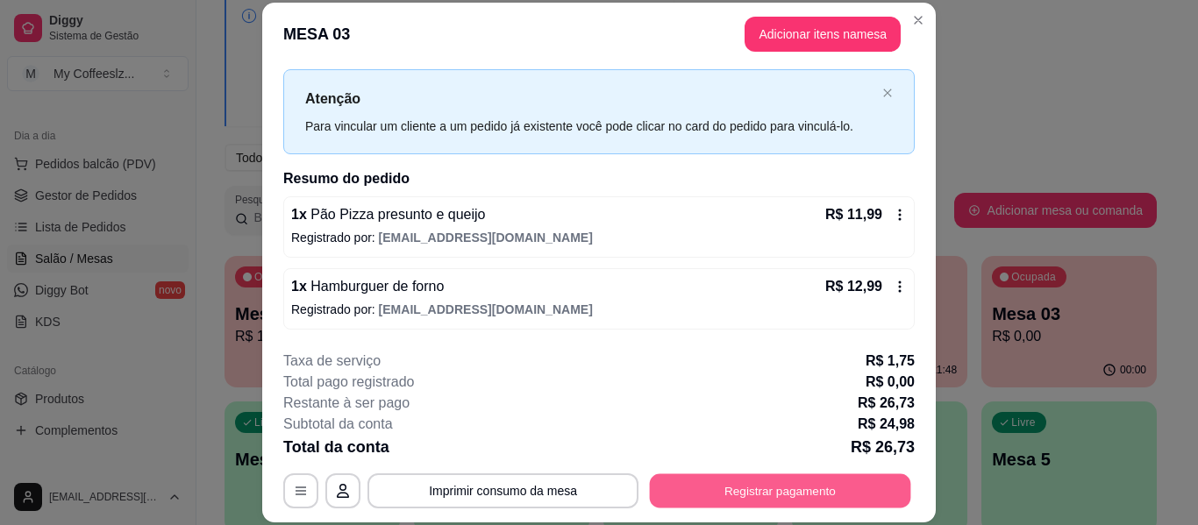
click at [656, 486] on button "Registrar pagamento" at bounding box center [780, 491] width 261 height 34
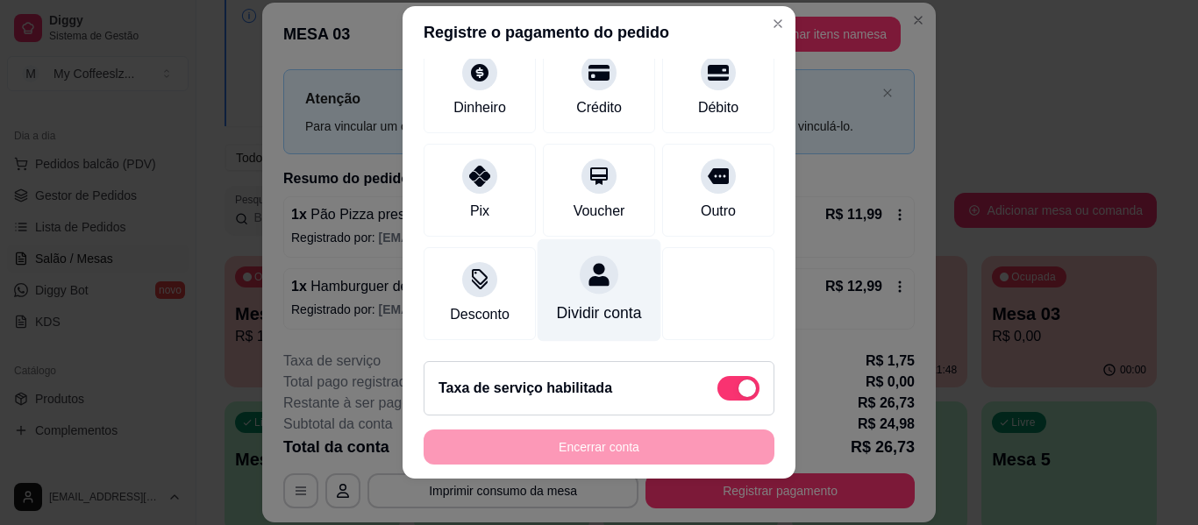
scroll to position [30, 0]
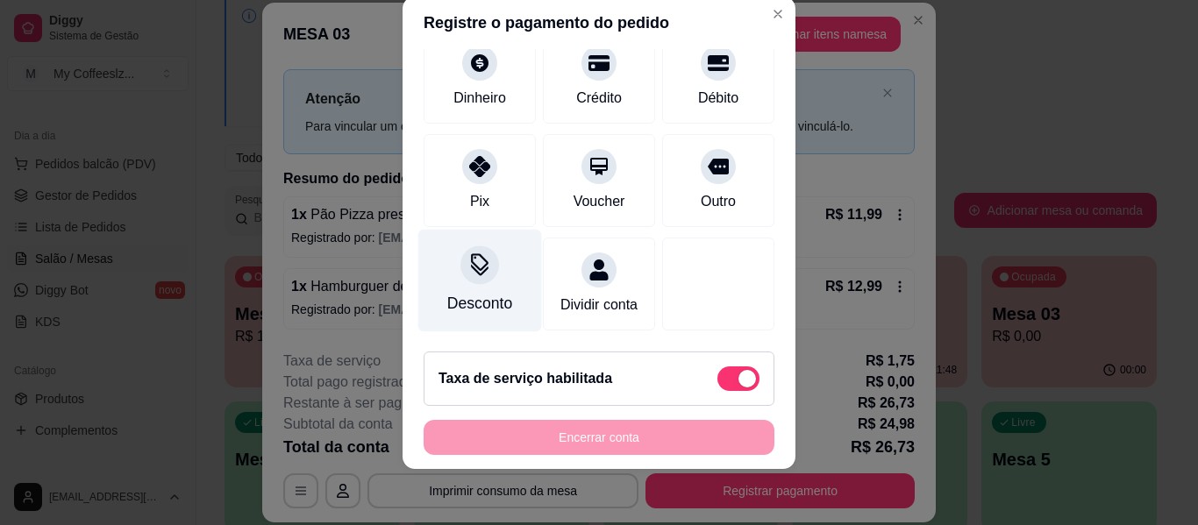
click at [491, 292] on div "Desconto" at bounding box center [479, 303] width 65 height 23
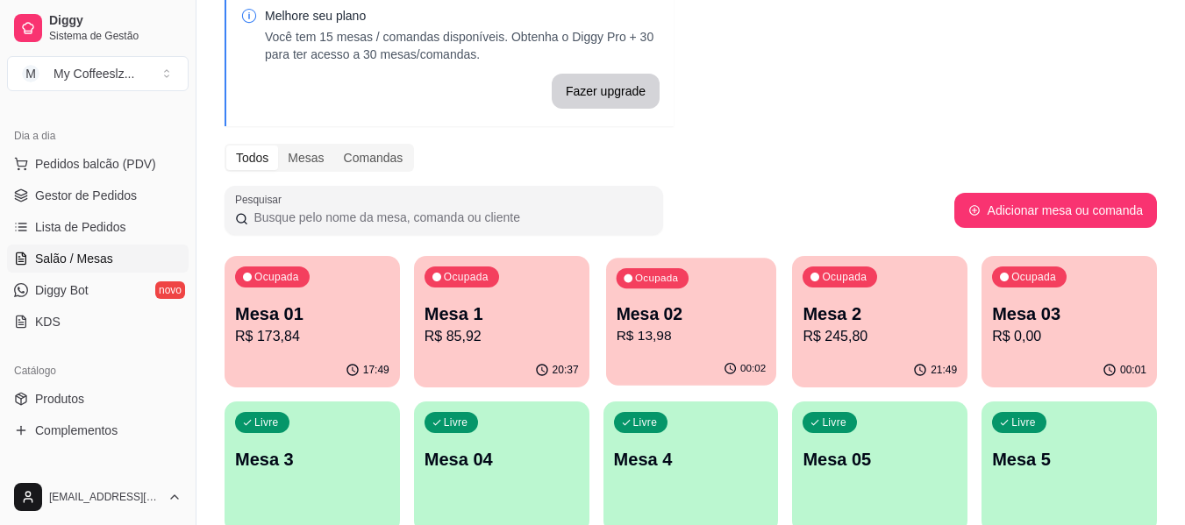
click at [662, 344] on p "R$ 13,98" at bounding box center [691, 336] width 150 height 20
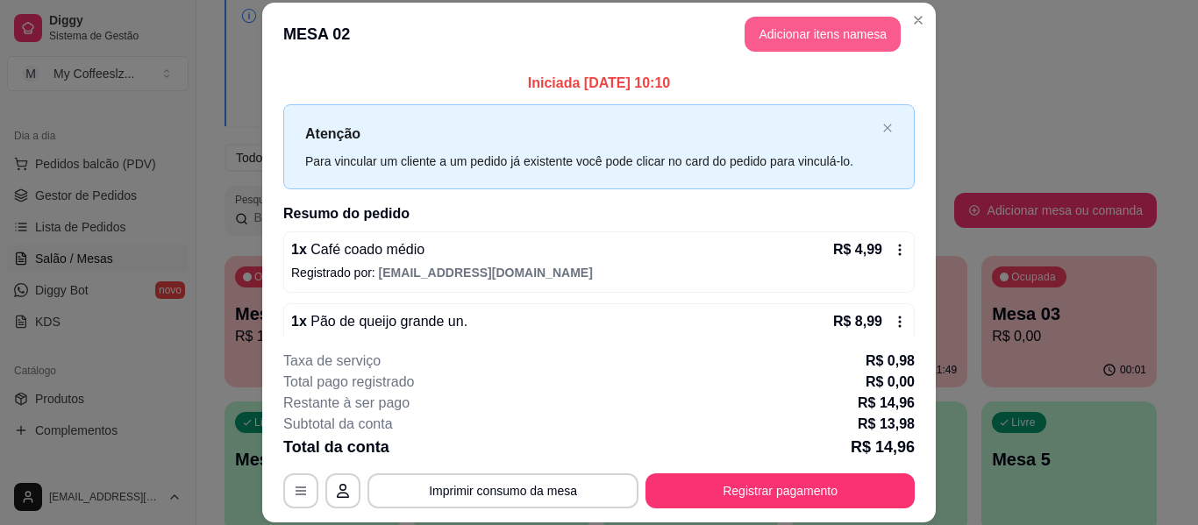
click at [759, 22] on button "Adicionar itens na mesa" at bounding box center [823, 34] width 156 height 35
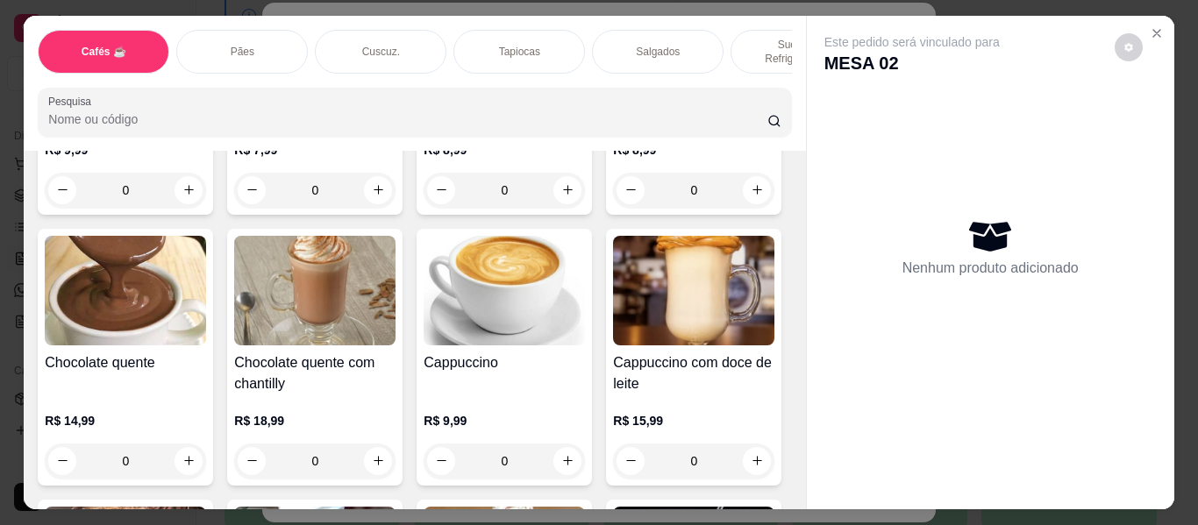
scroll to position [1666, 0]
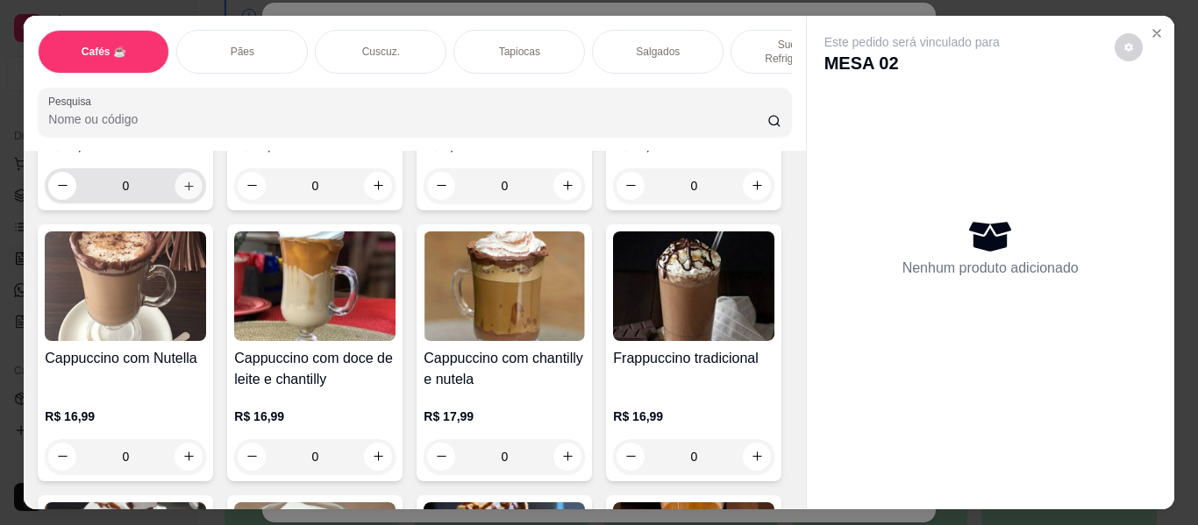
click at [196, 193] on icon "increase-product-quantity" at bounding box center [188, 186] width 13 height 13
type input "1"
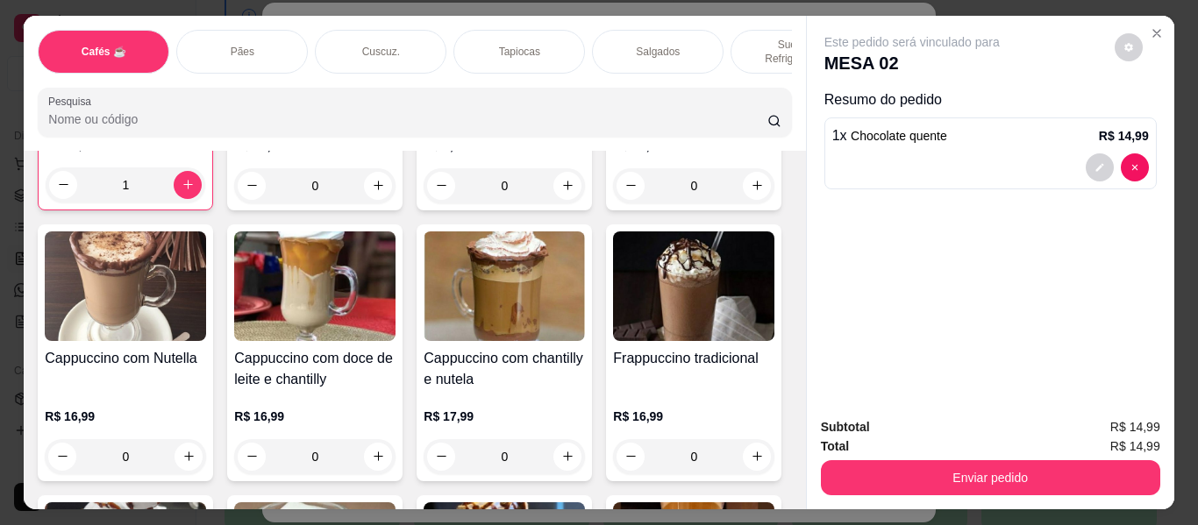
click at [684, 32] on div "Salgados" at bounding box center [658, 52] width 132 height 44
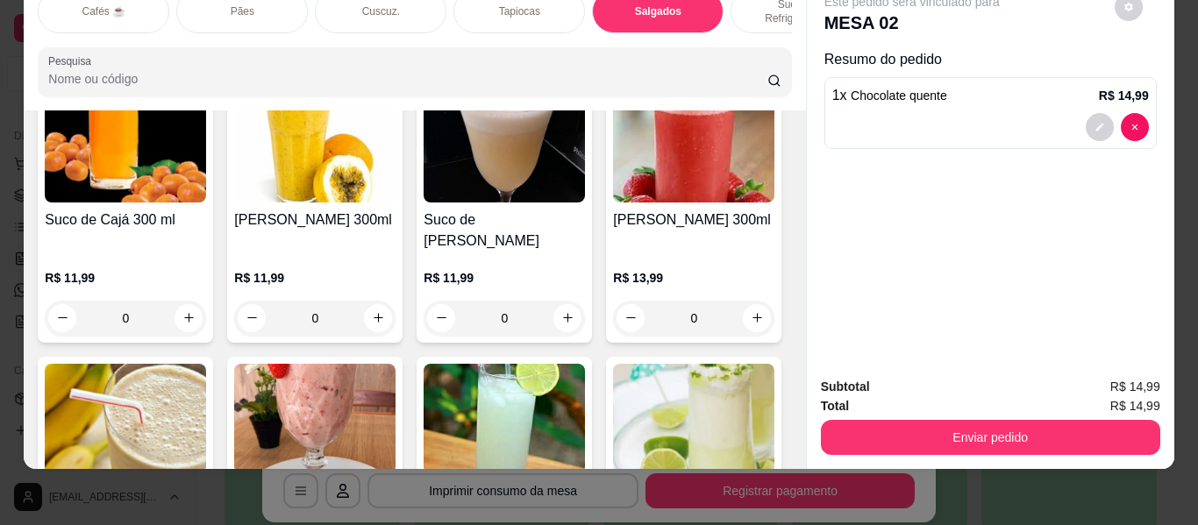
scroll to position [7061, 0]
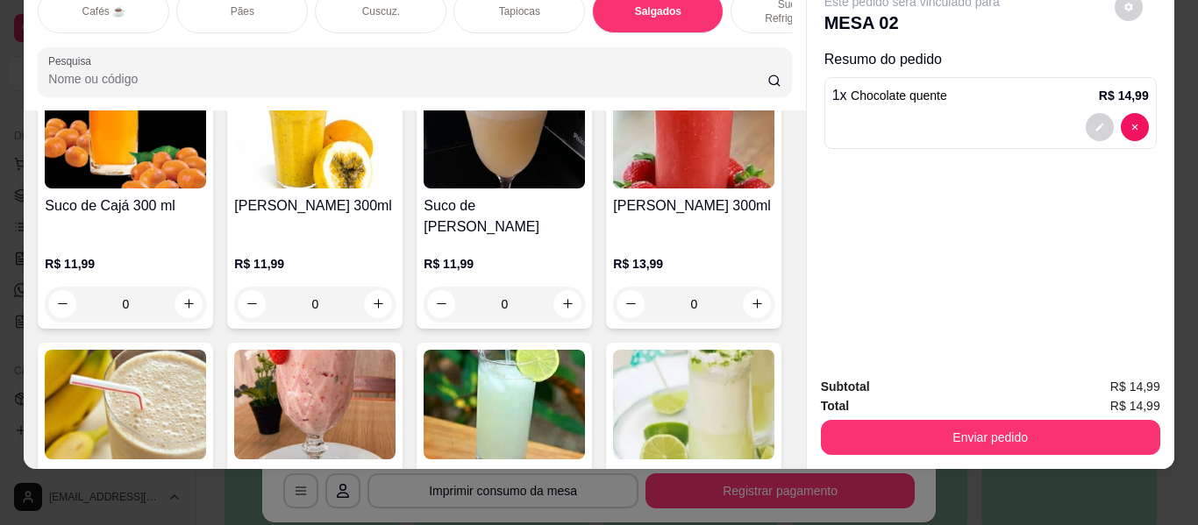
type input "1"
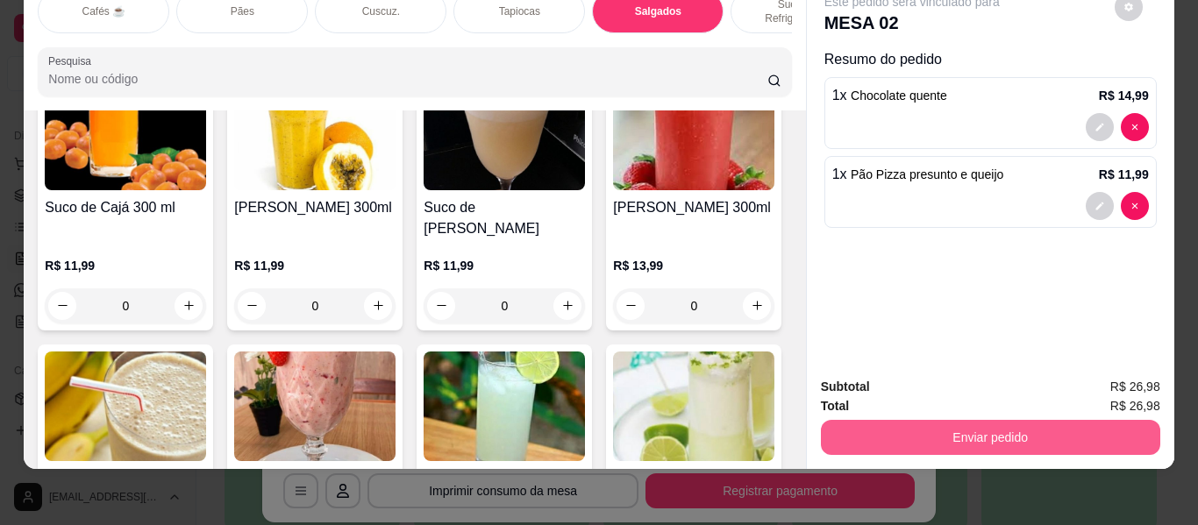
click at [1075, 420] on button "Enviar pedido" at bounding box center [990, 437] width 339 height 35
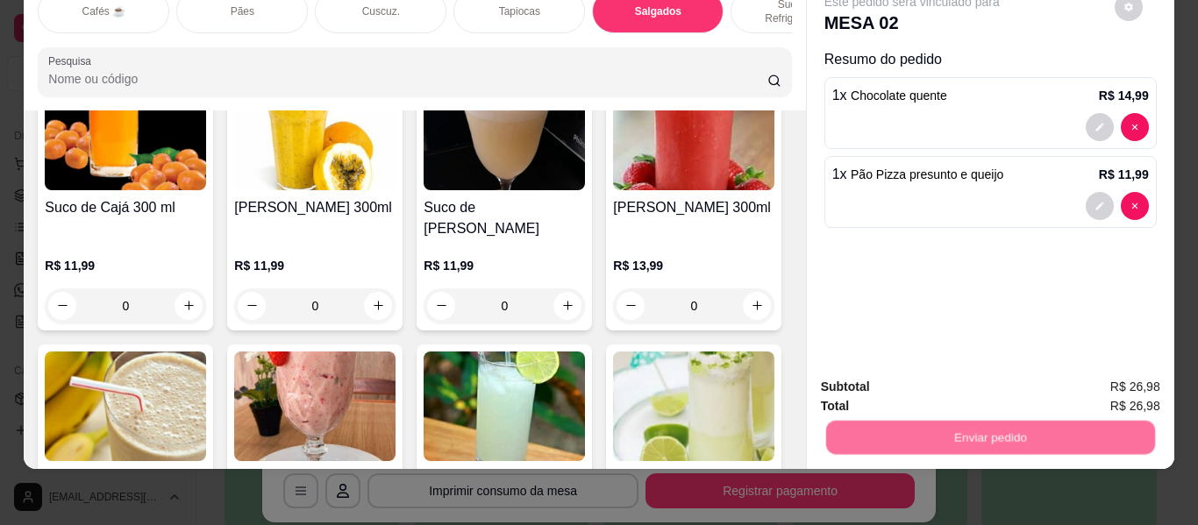
click at [1112, 382] on button "Enviar pedido" at bounding box center [1114, 381] width 96 height 32
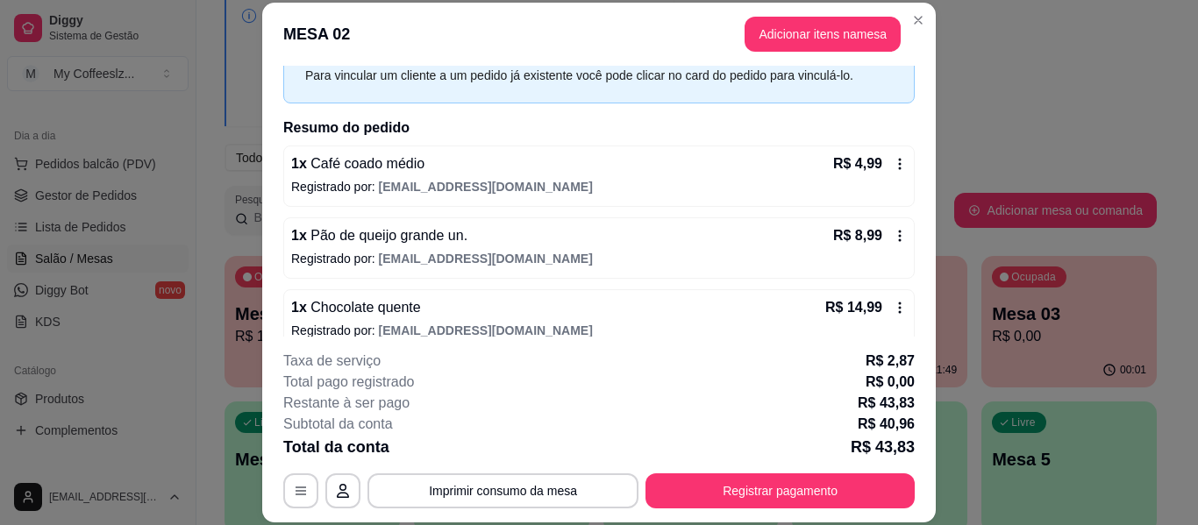
scroll to position [0, 0]
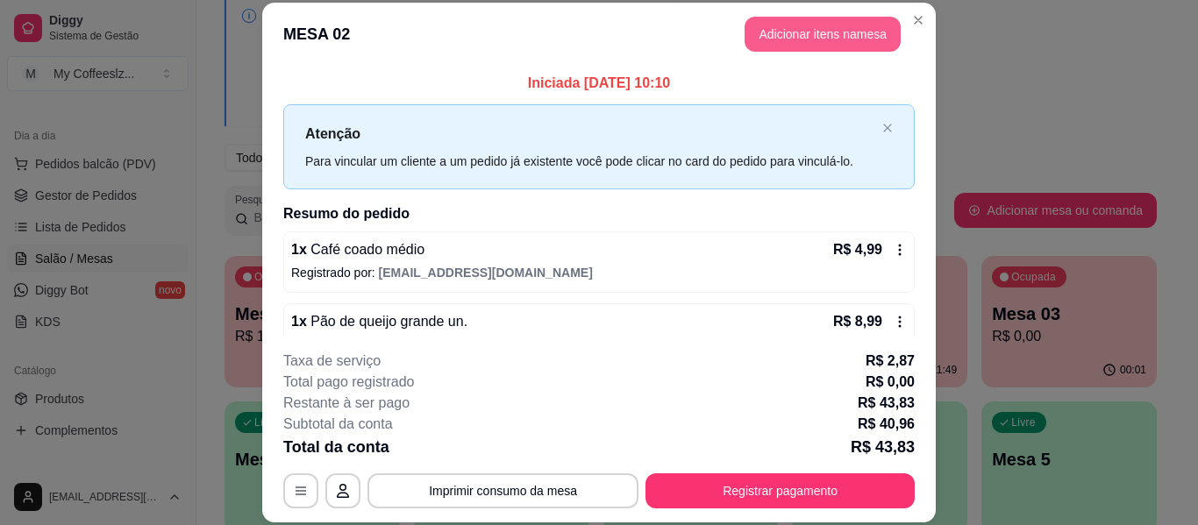
click at [786, 28] on button "Adicionar itens na mesa" at bounding box center [823, 34] width 156 height 35
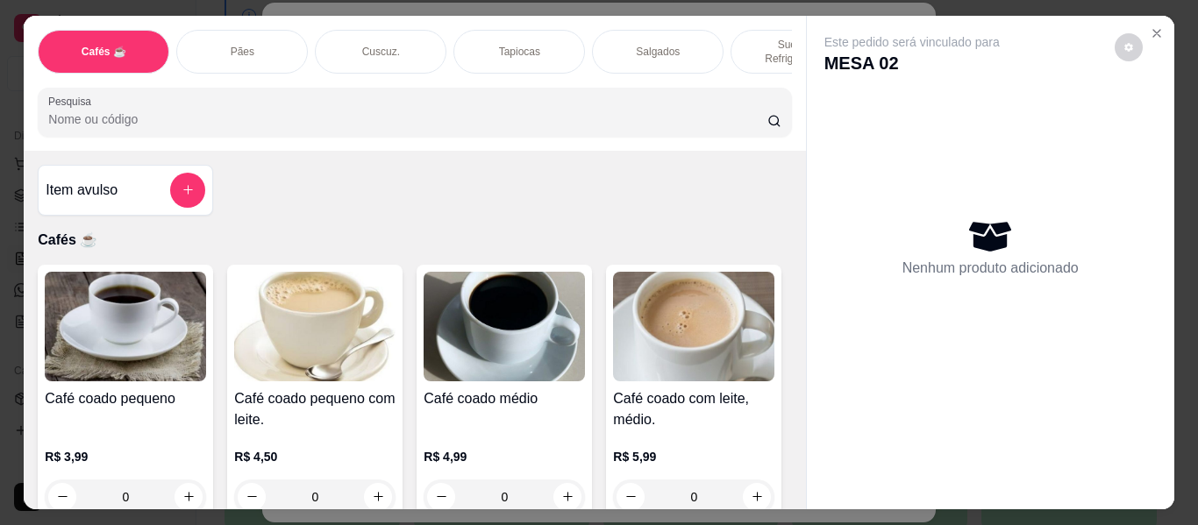
click at [275, 33] on div "Pães" at bounding box center [242, 52] width 132 height 44
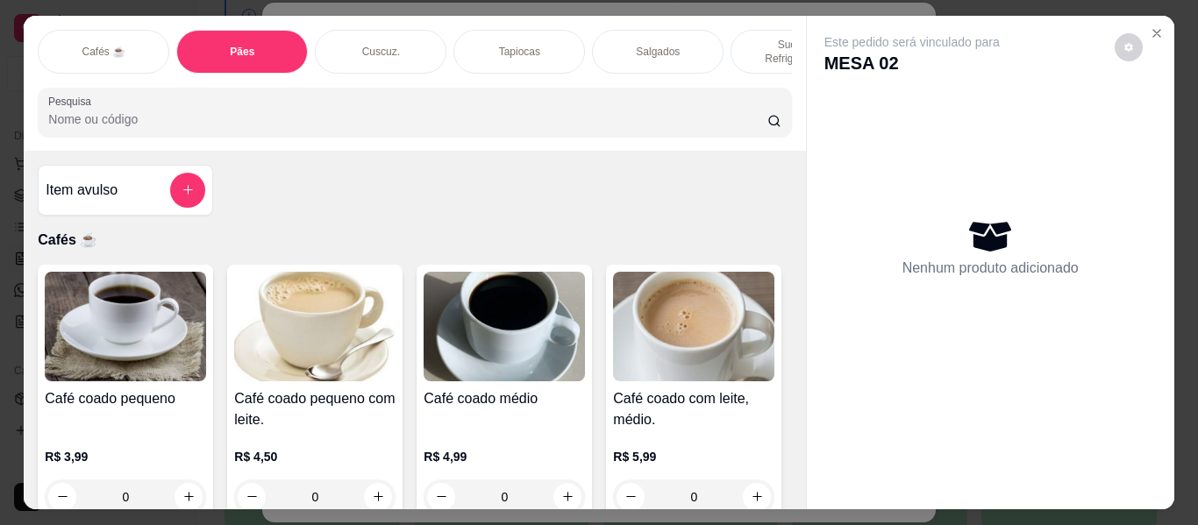
scroll to position [47, 0]
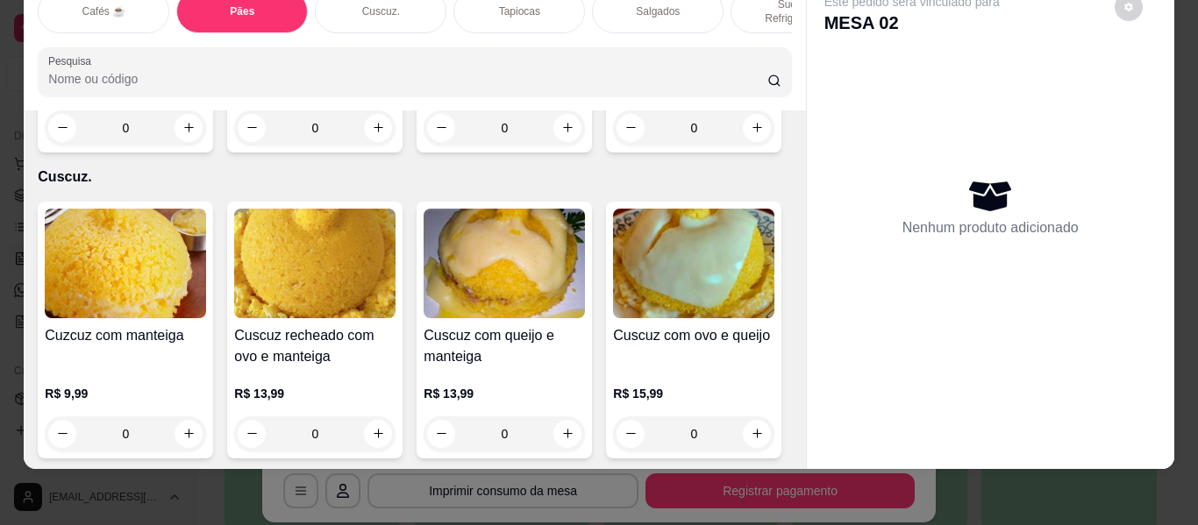
type input "1"
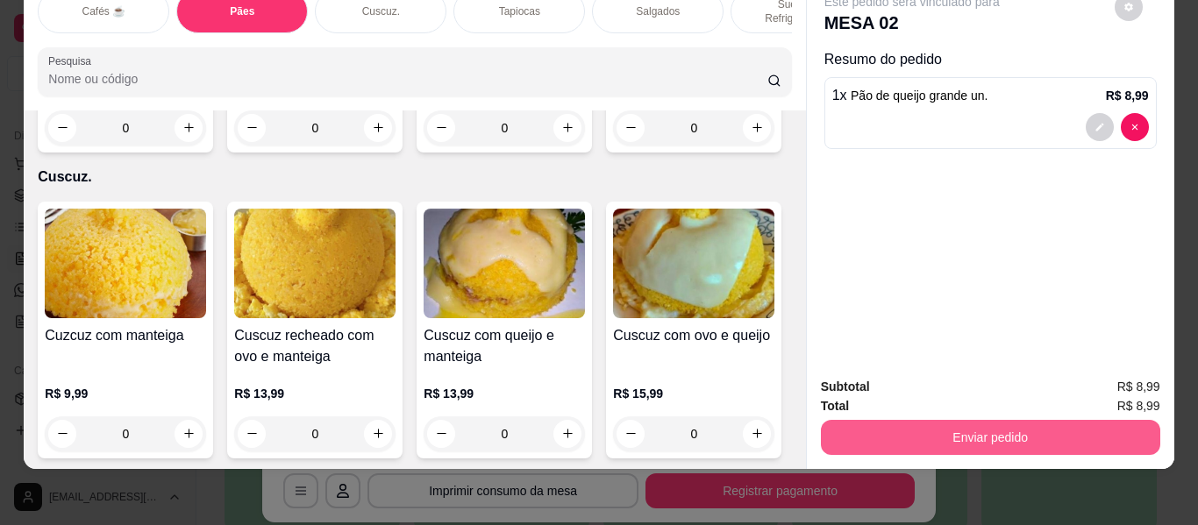
click at [926, 431] on button "Enviar pedido" at bounding box center [990, 437] width 339 height 35
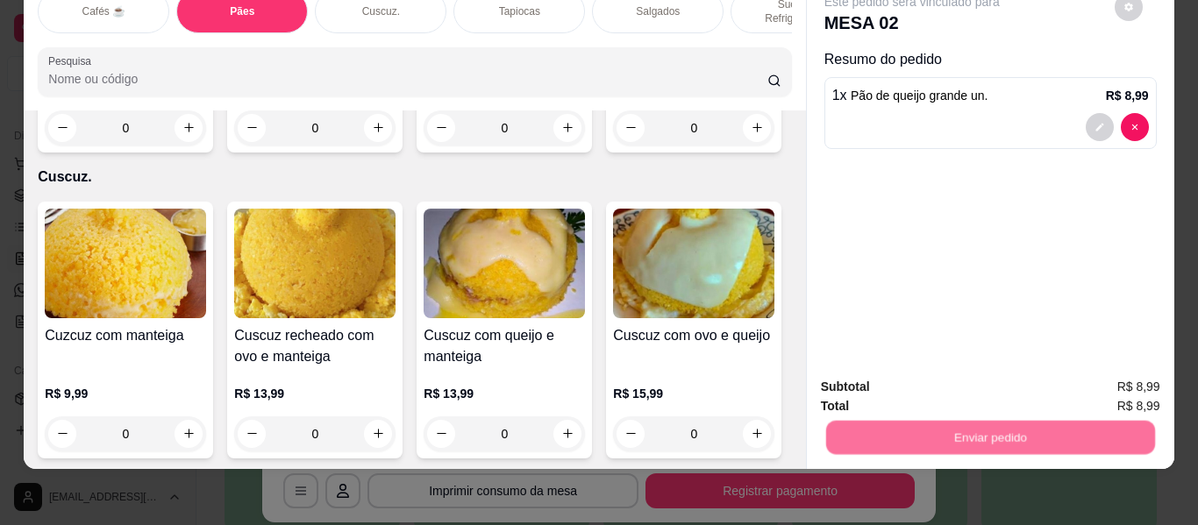
click at [1133, 380] on button "Enviar pedido" at bounding box center [1114, 380] width 99 height 33
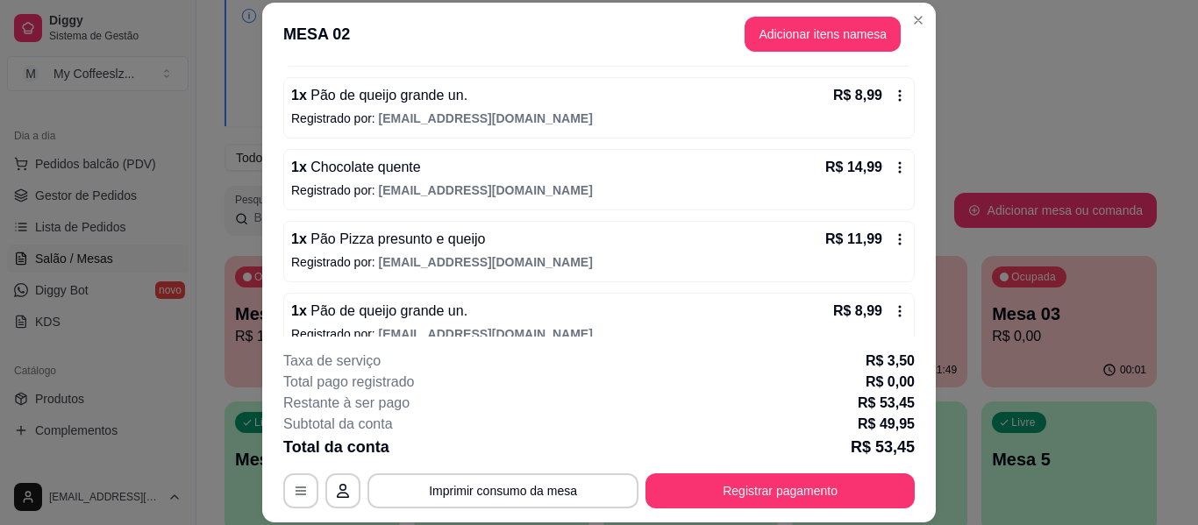
scroll to position [251, 0]
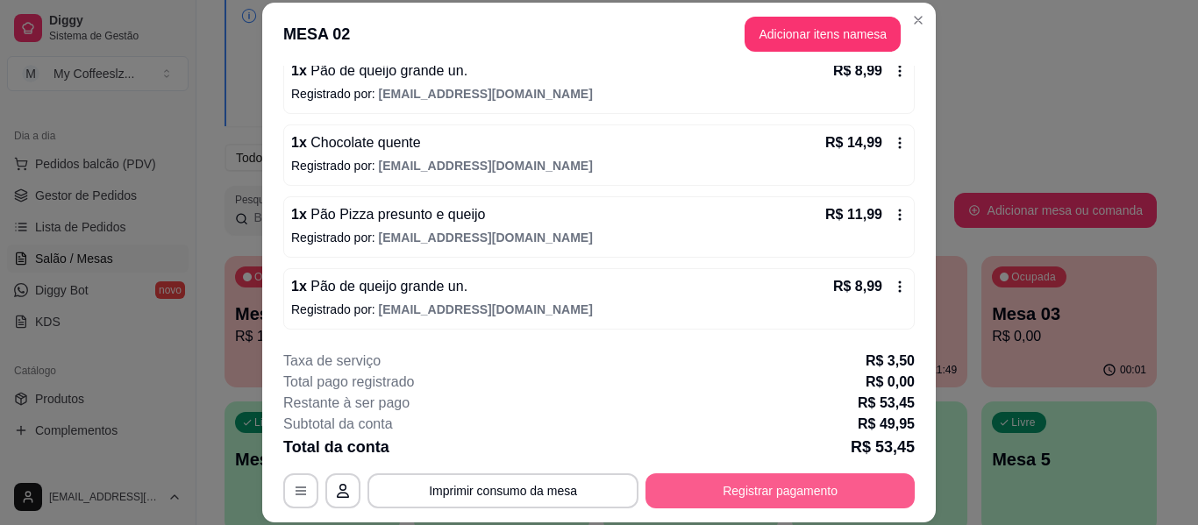
click at [766, 498] on button "Registrar pagamento" at bounding box center [779, 491] width 269 height 35
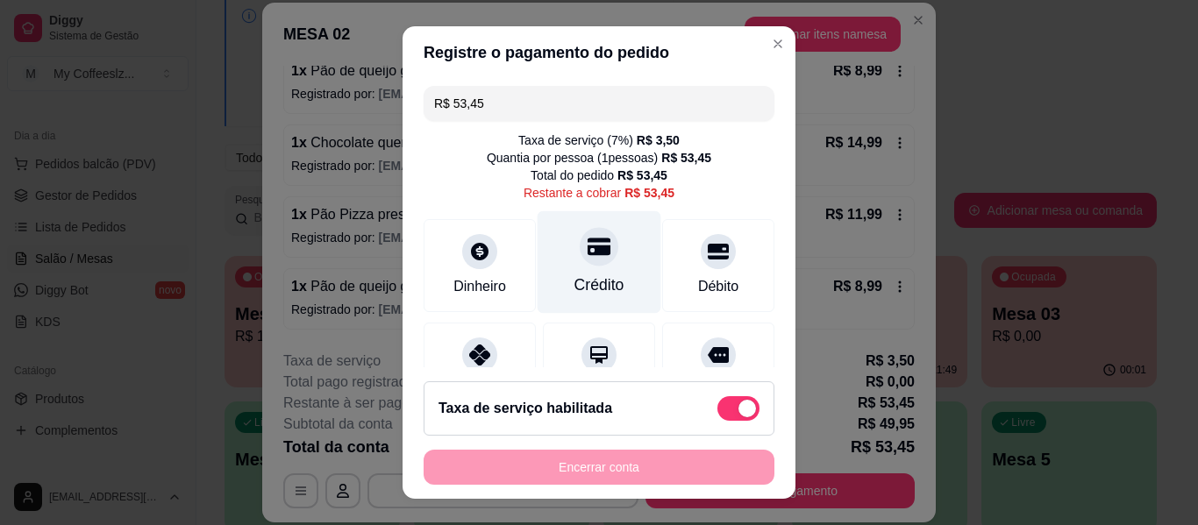
scroll to position [175, 0]
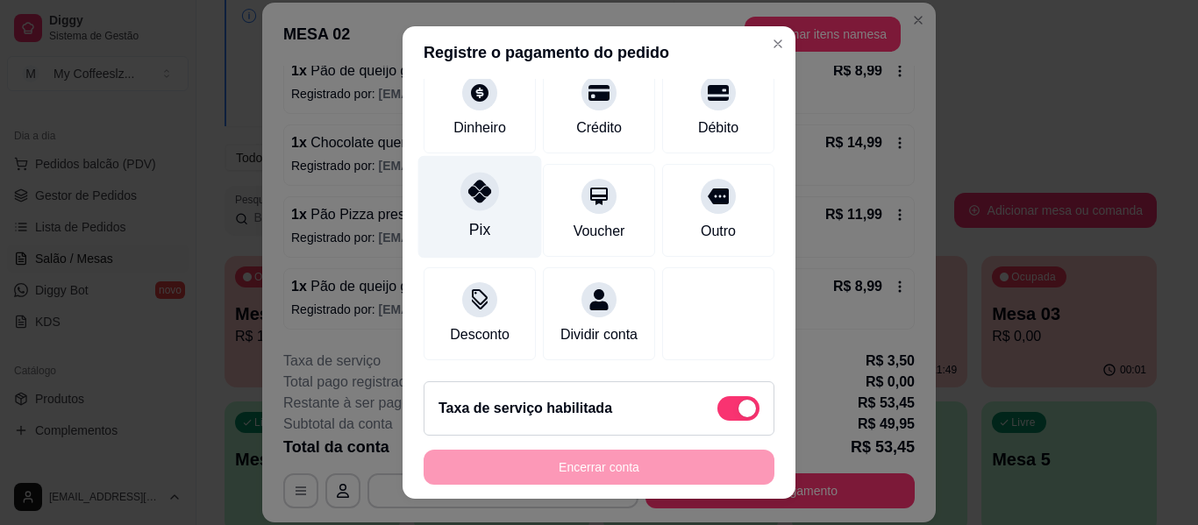
click at [469, 187] on div at bounding box center [479, 191] width 39 height 39
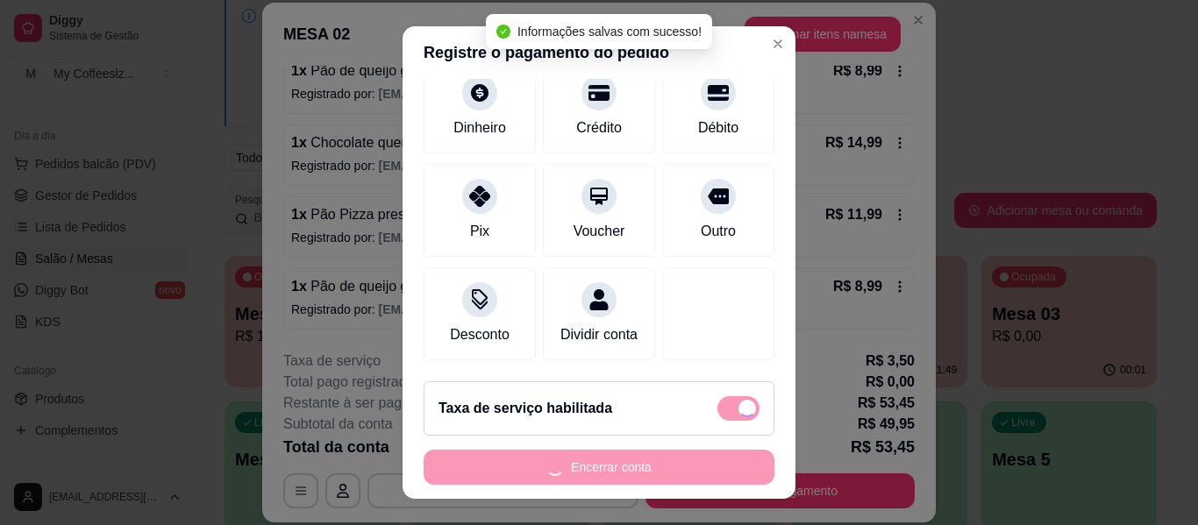
type input "R$ 0,00"
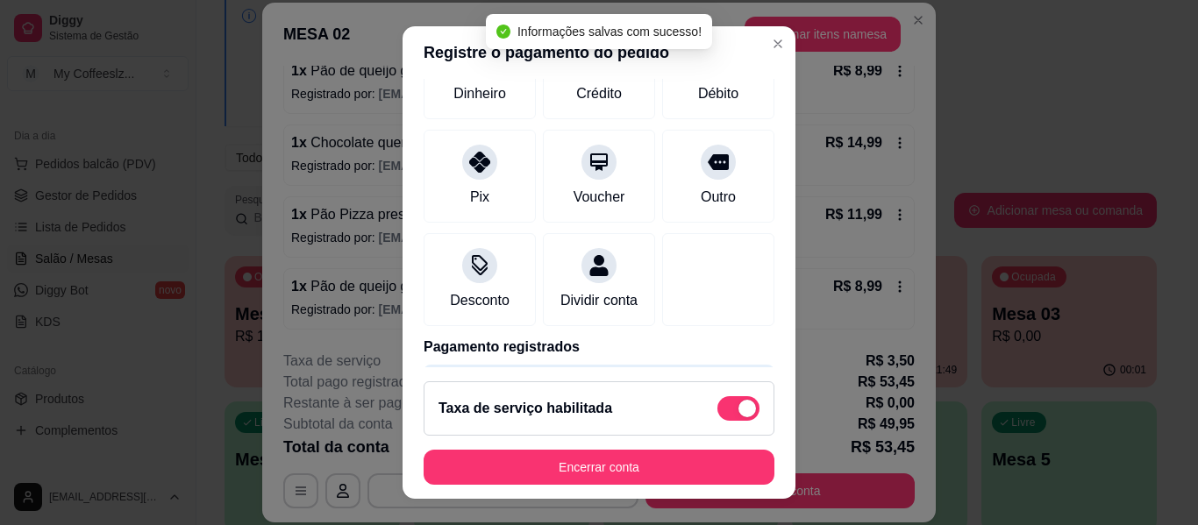
scroll to position [158, 0]
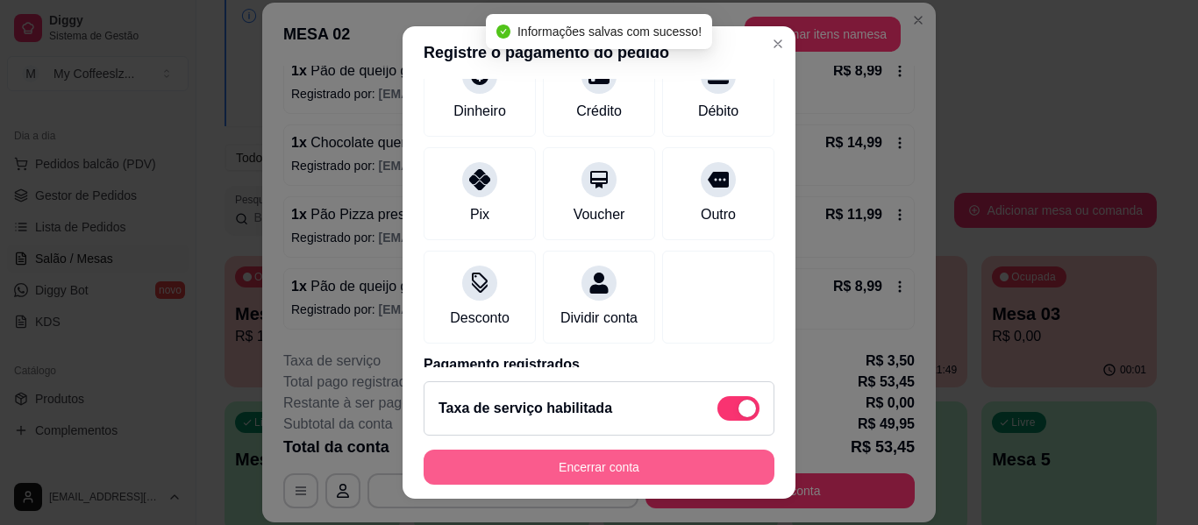
click at [588, 465] on button "Encerrar conta" at bounding box center [599, 467] width 351 height 35
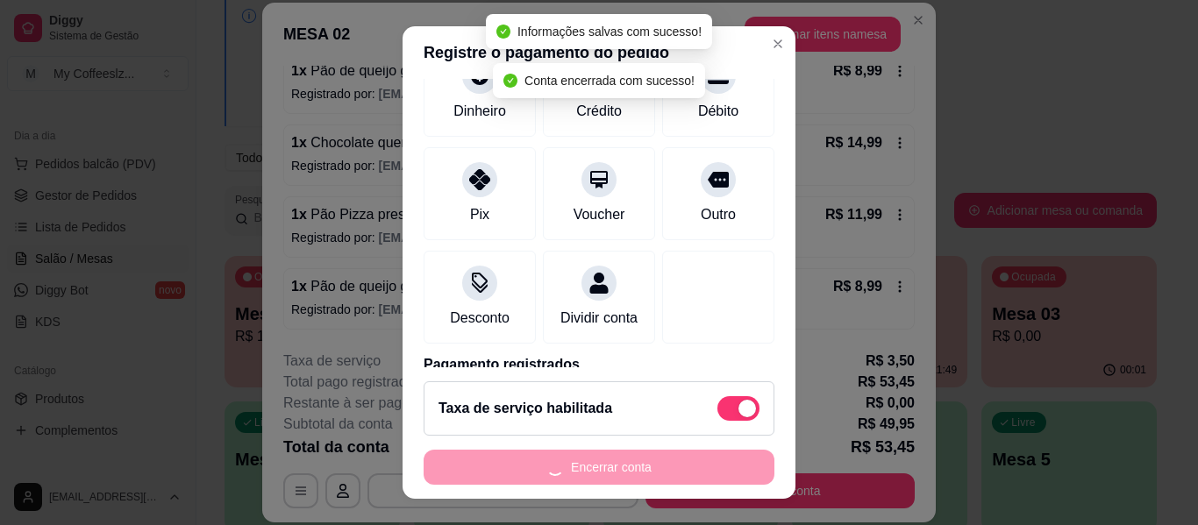
scroll to position [0, 0]
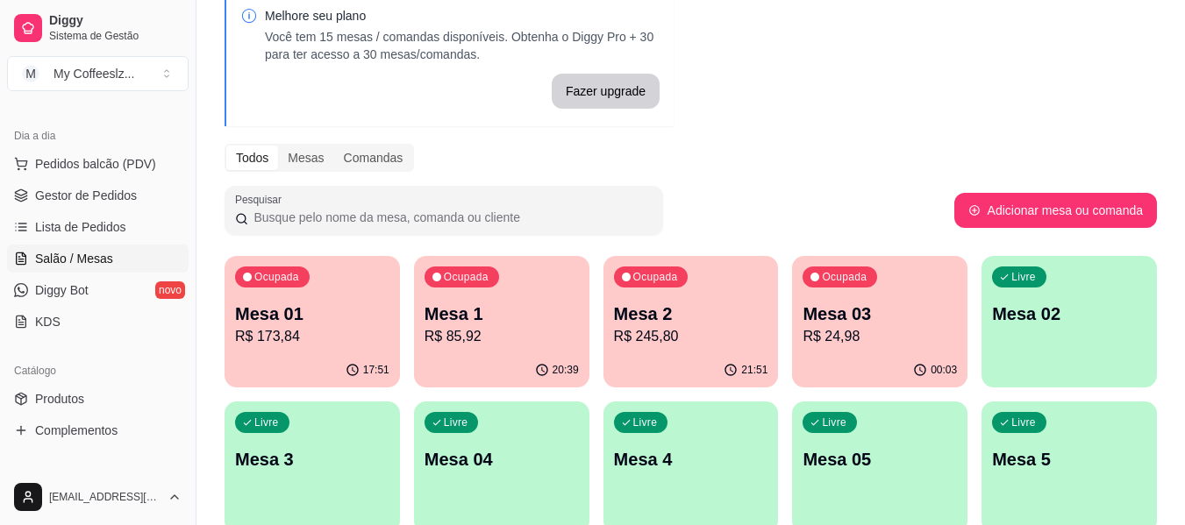
click at [889, 342] on p "R$ 24,98" at bounding box center [879, 336] width 154 height 21
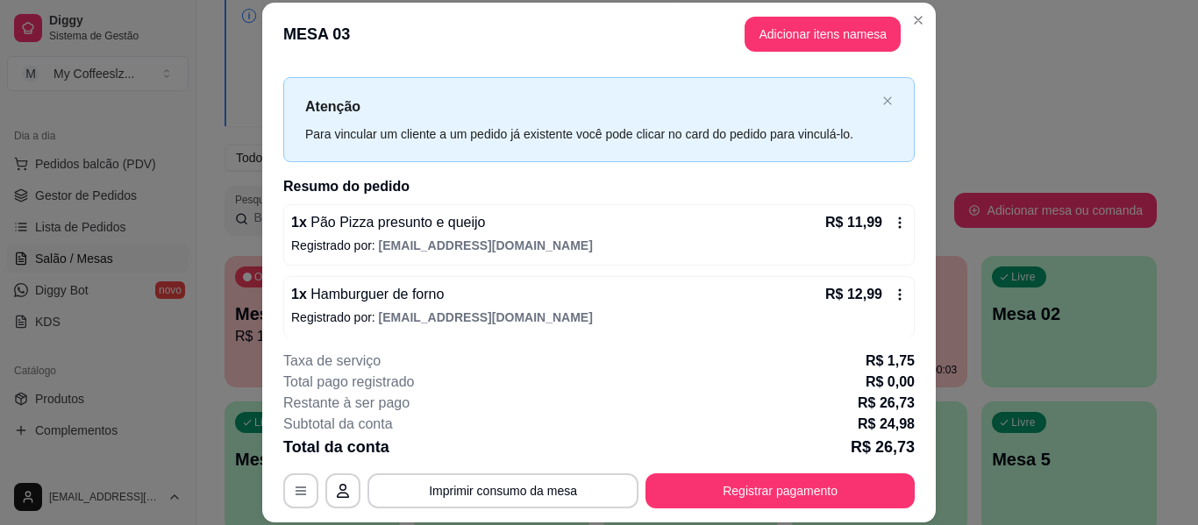
scroll to position [35, 0]
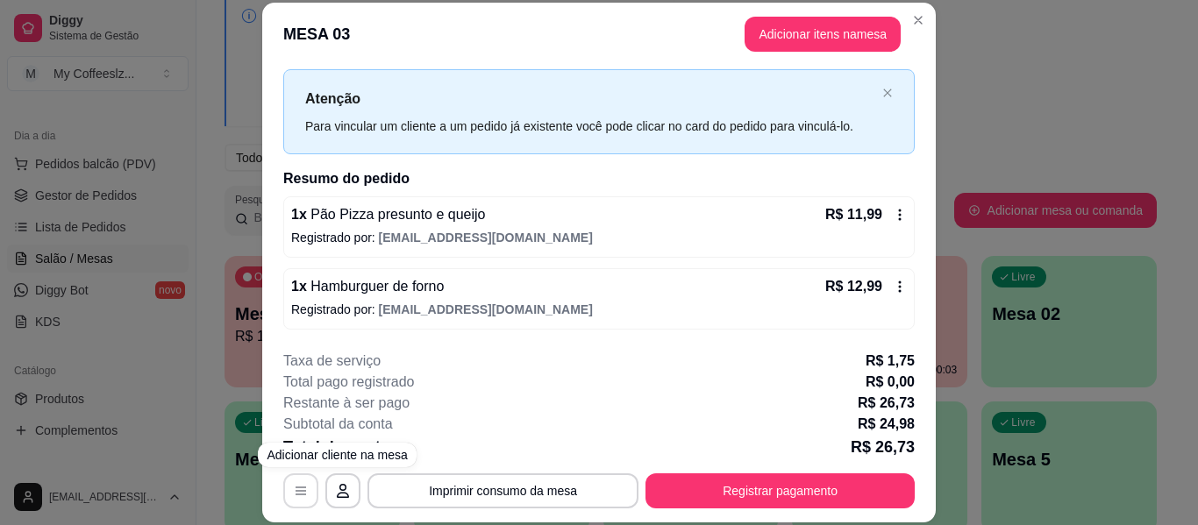
click at [296, 488] on icon "button" at bounding box center [301, 492] width 11 height 8
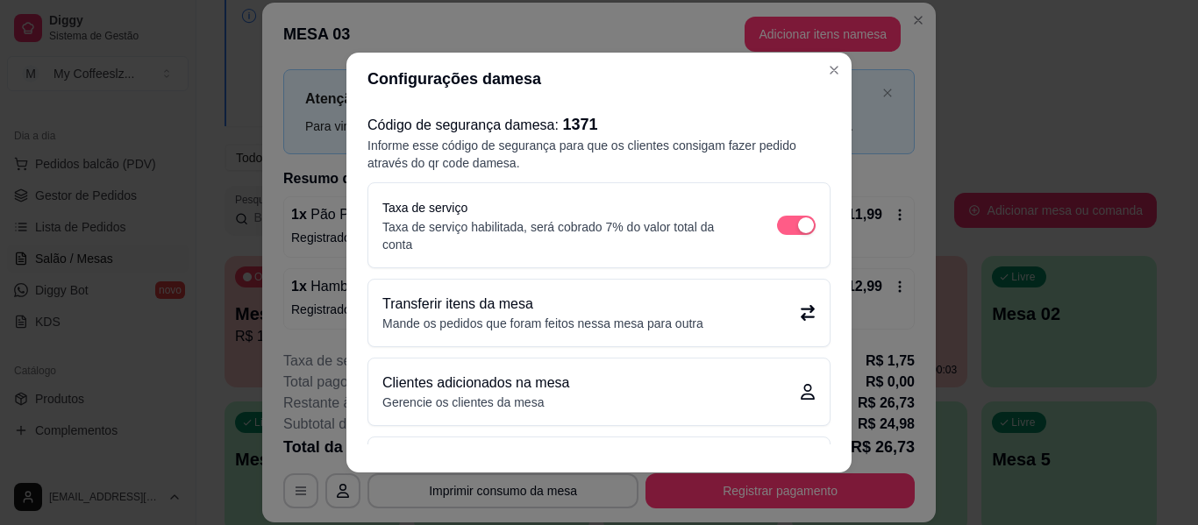
click at [777, 226] on span "button" at bounding box center [796, 225] width 39 height 19
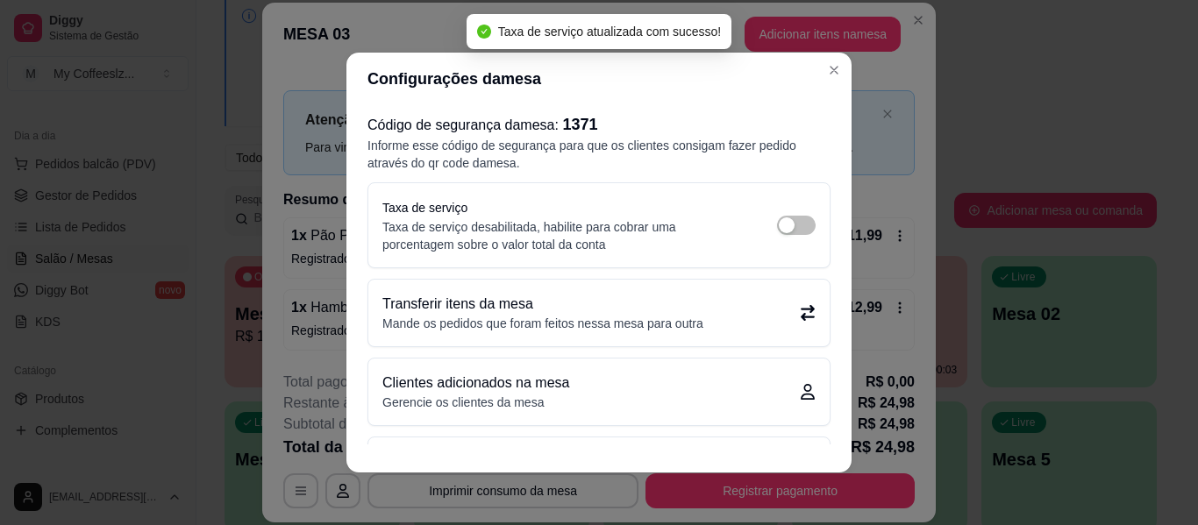
drag, startPoint x: 765, startPoint y: 229, endPoint x: 735, endPoint y: 232, distance: 29.9
click at [735, 232] on div "Taxa de serviço Taxa de serviço desabilitada, habilite para cobrar uma porcenta…" at bounding box center [598, 225] width 433 height 56
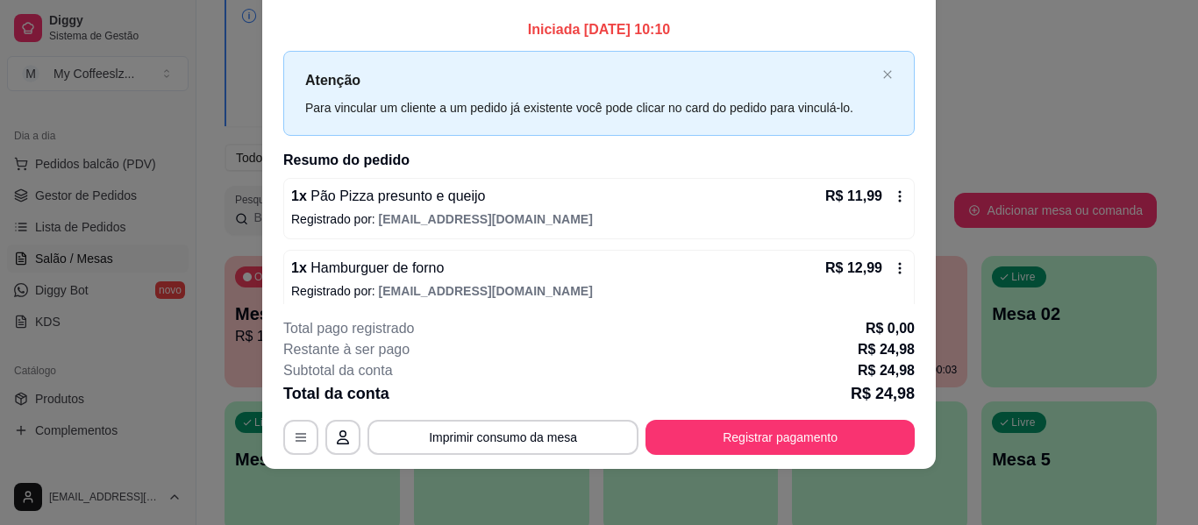
scroll to position [14, 0]
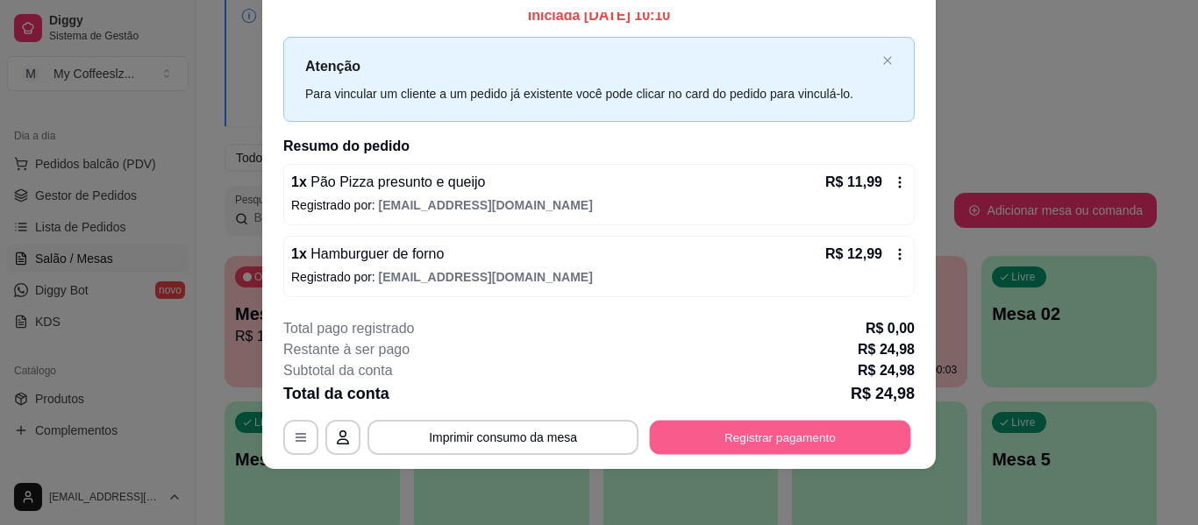
click at [770, 439] on button "Registrar pagamento" at bounding box center [780, 438] width 261 height 34
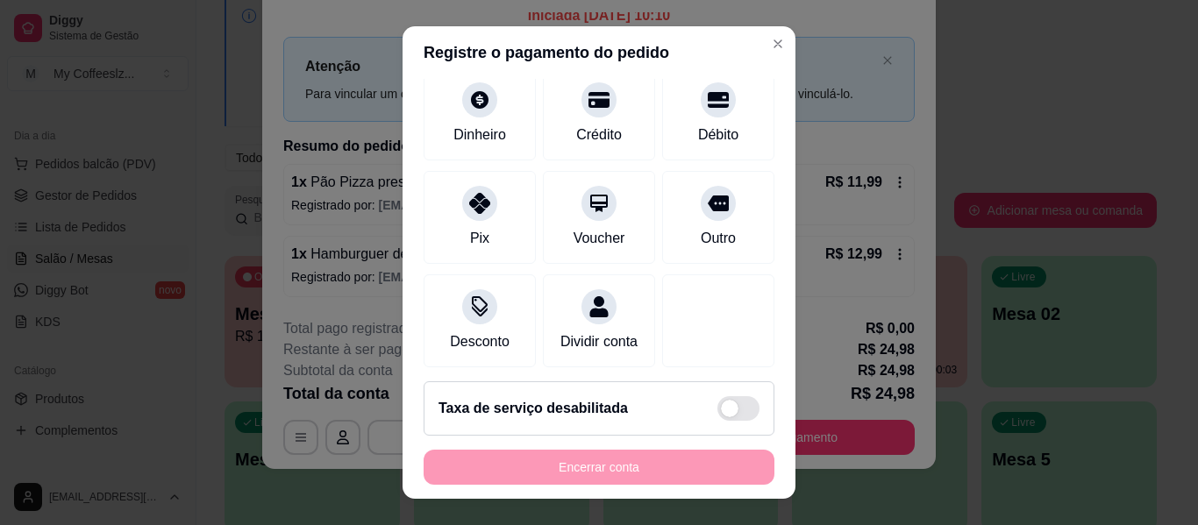
scroll to position [162, 0]
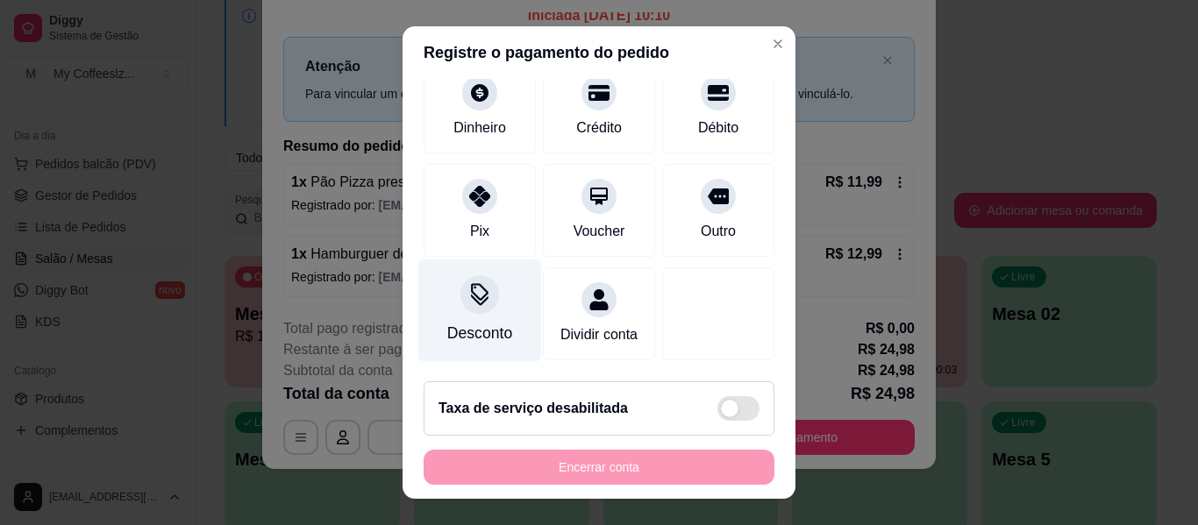
click at [469, 300] on div "Desconto" at bounding box center [480, 311] width 124 height 103
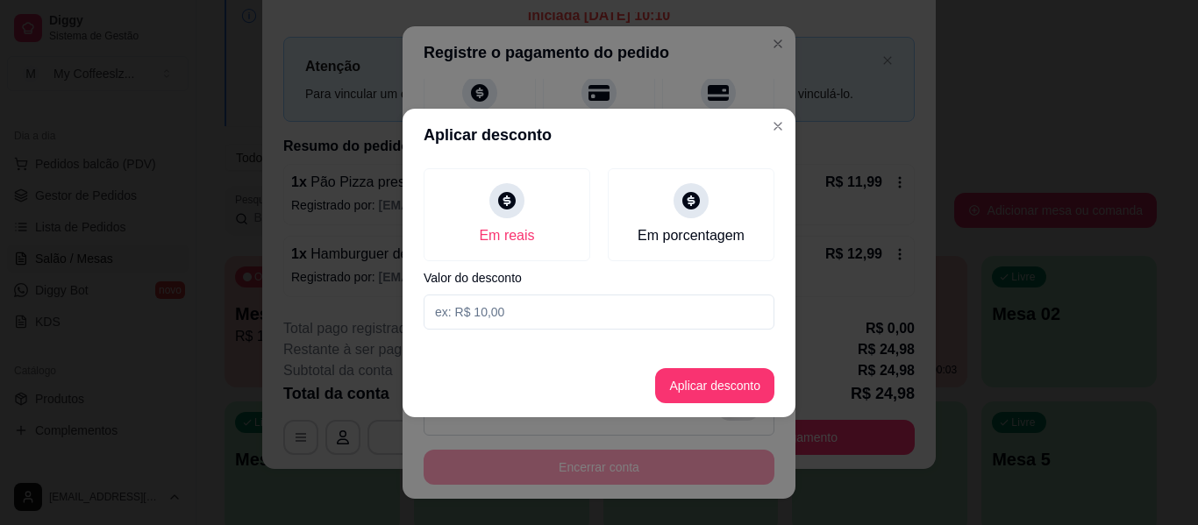
click at [490, 307] on input at bounding box center [599, 312] width 351 height 35
type input "5,99"
click at [688, 387] on button "Aplicar desconto" at bounding box center [714, 385] width 119 height 35
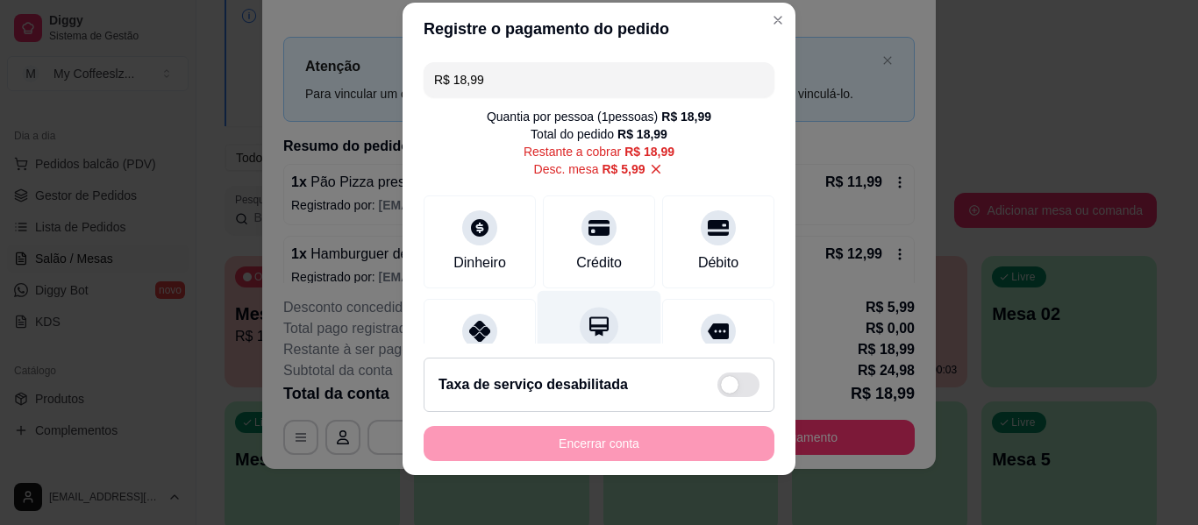
scroll to position [30, 0]
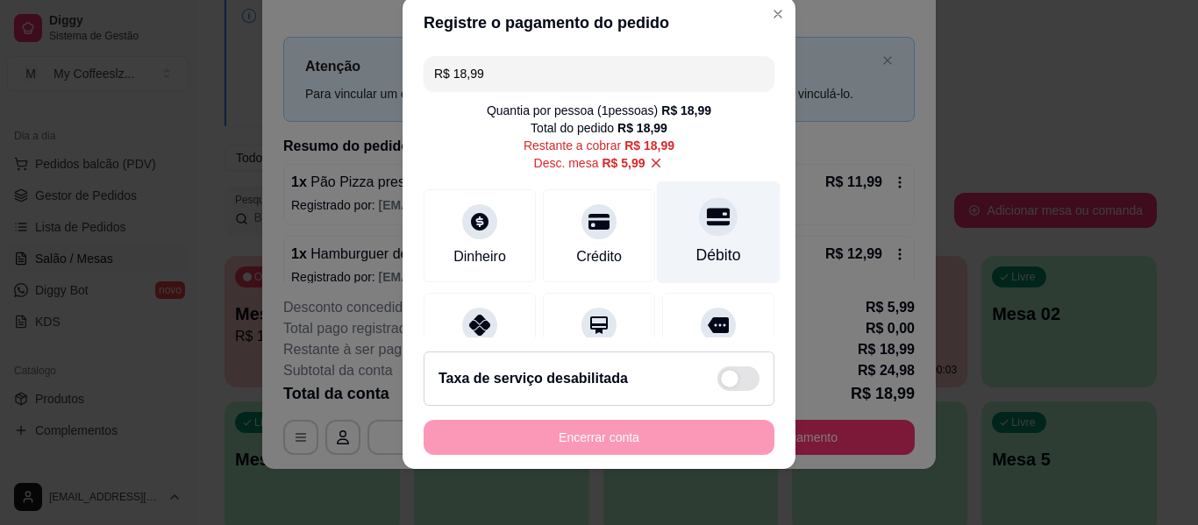
click at [696, 246] on div "Débito" at bounding box center [718, 255] width 45 height 23
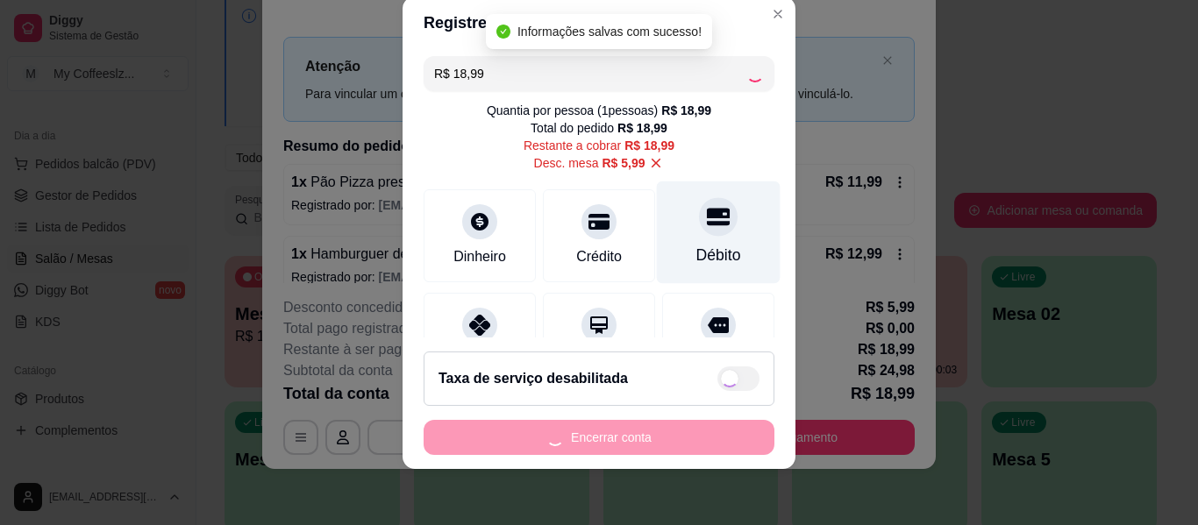
type input "R$ 0,00"
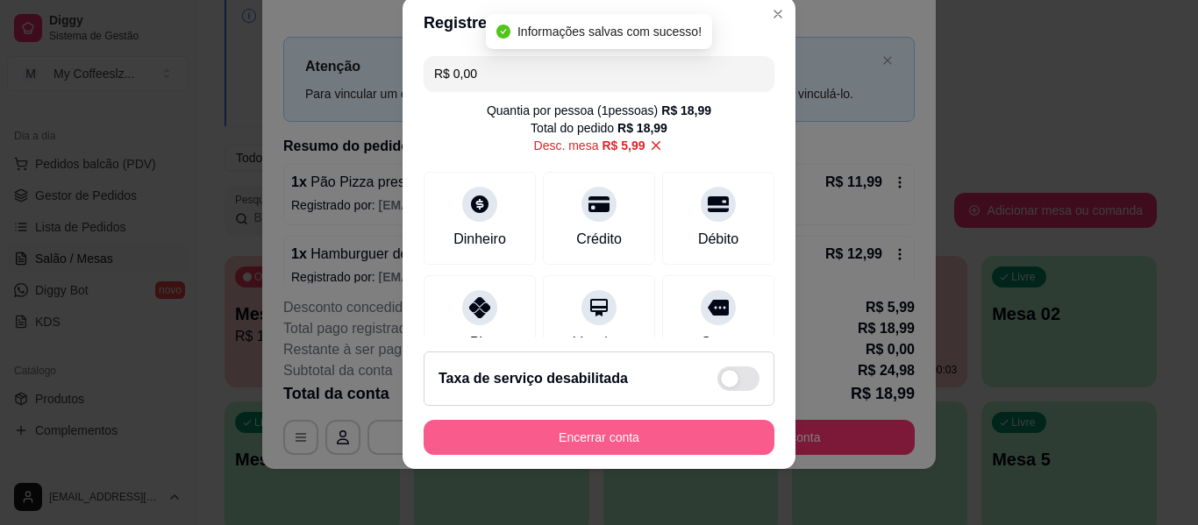
click at [576, 444] on button "Encerrar conta" at bounding box center [599, 437] width 351 height 35
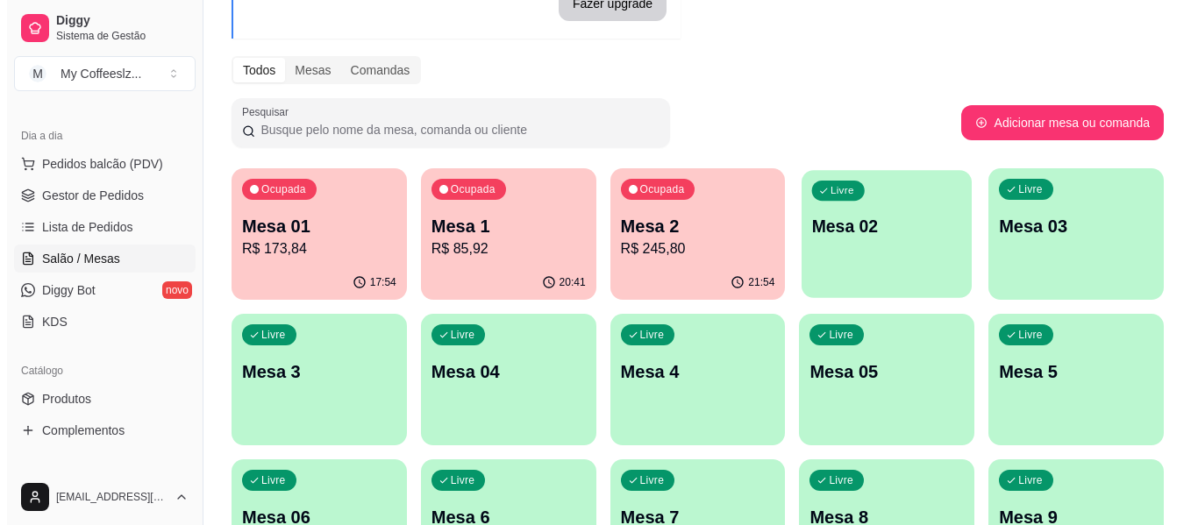
scroll to position [88, 0]
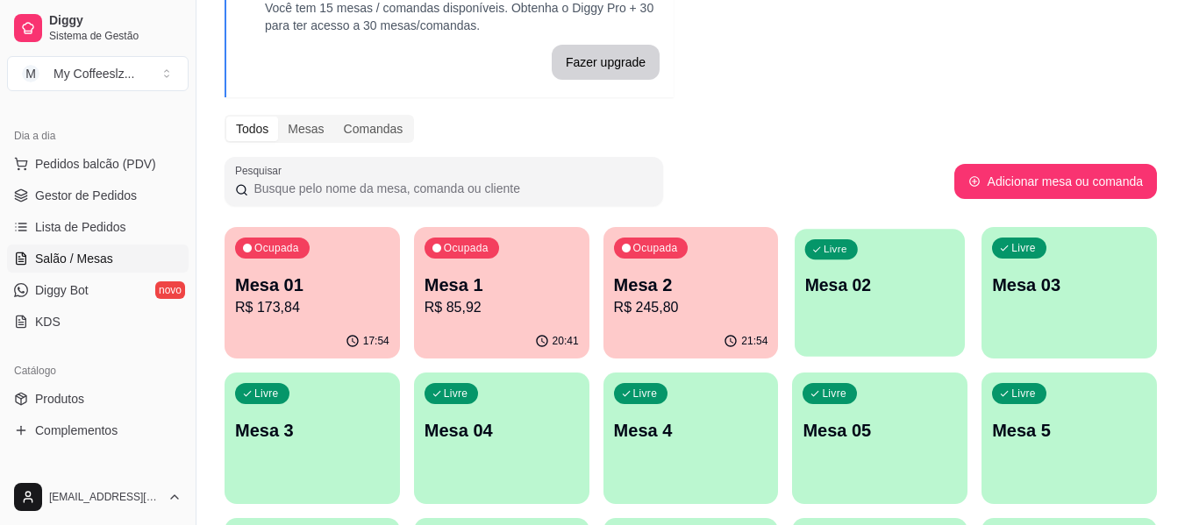
click at [886, 210] on div "Melhore seu plano Você tem 15 mesas / comandas disponíveis. Obtenha o Diggy Pro…" at bounding box center [690, 383] width 988 height 866
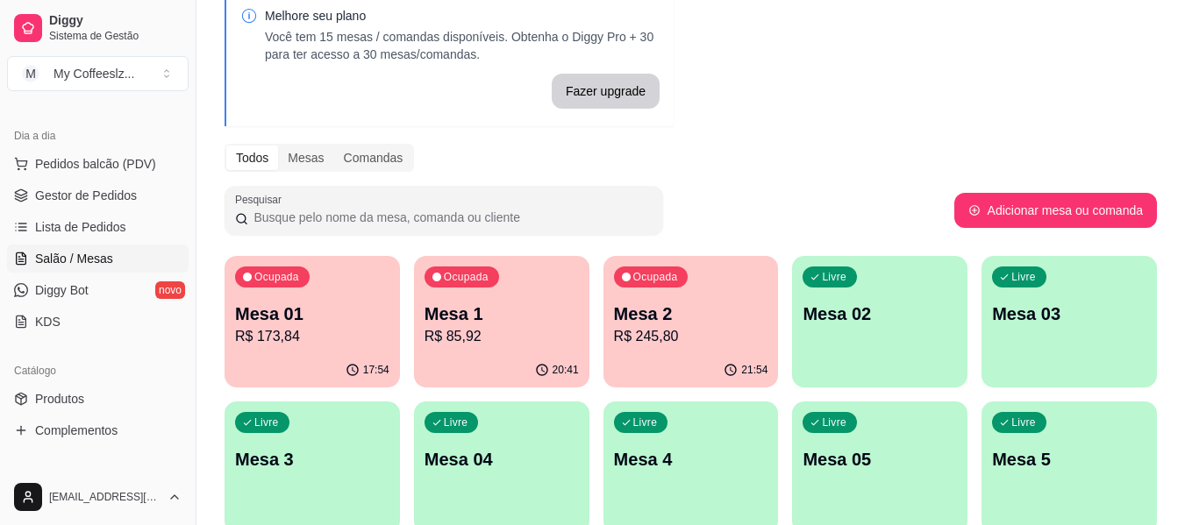
click at [899, 347] on div "Livre Mesa 02" at bounding box center [879, 311] width 175 height 111
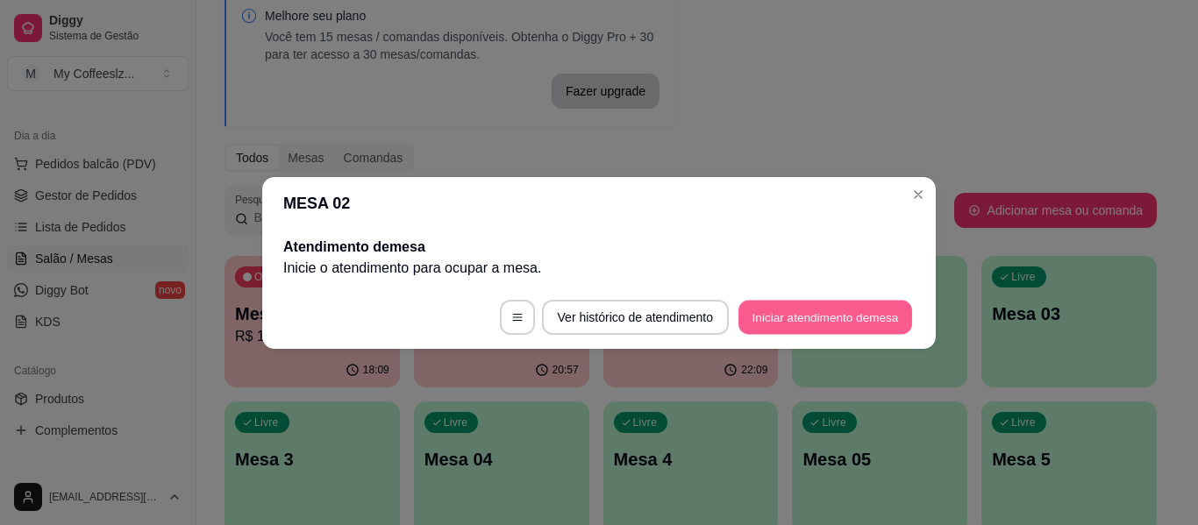
click at [817, 316] on button "Iniciar atendimento de mesa" at bounding box center [825, 317] width 174 height 34
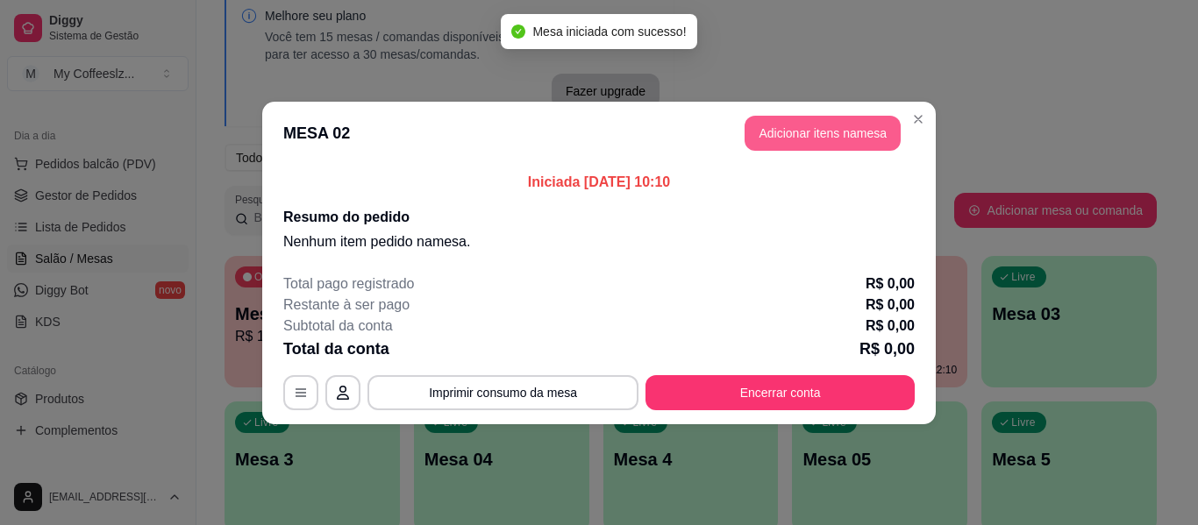
click at [840, 138] on button "Adicionar itens na mesa" at bounding box center [823, 133] width 156 height 35
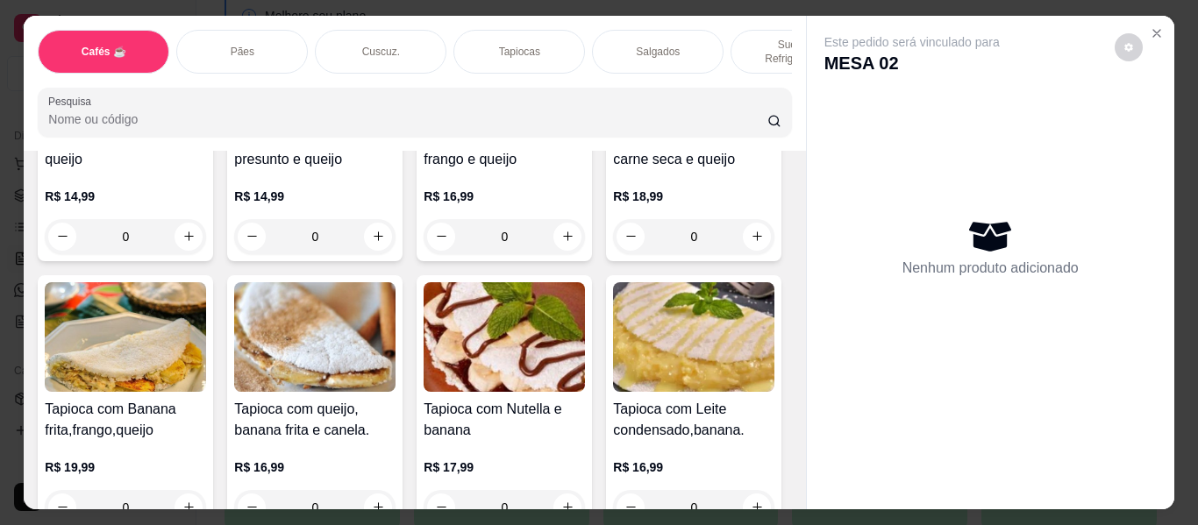
scroll to position [4473, 0]
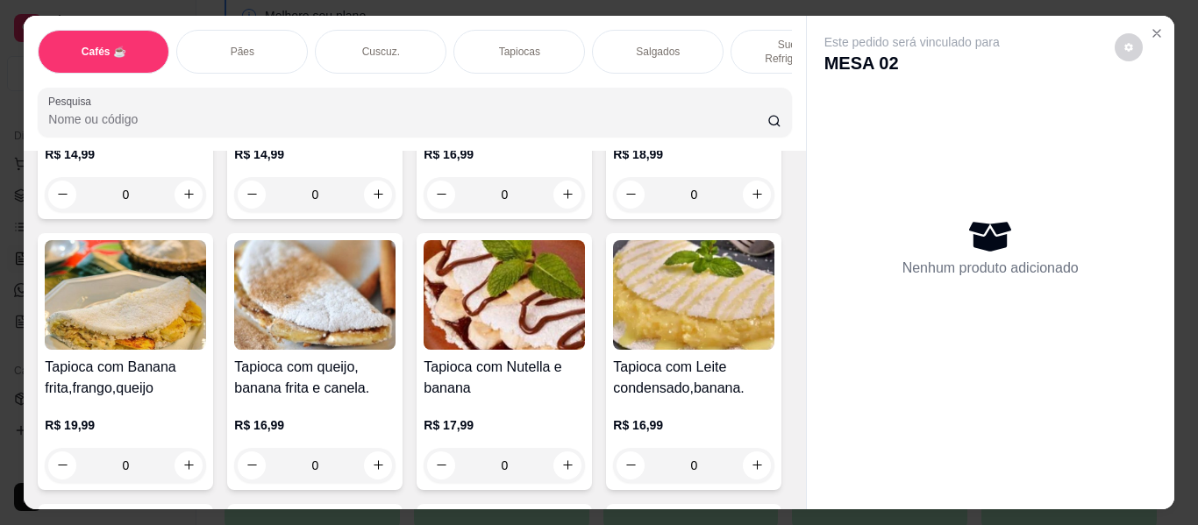
click at [666, 45] on p "Salgados" at bounding box center [658, 52] width 44 height 14
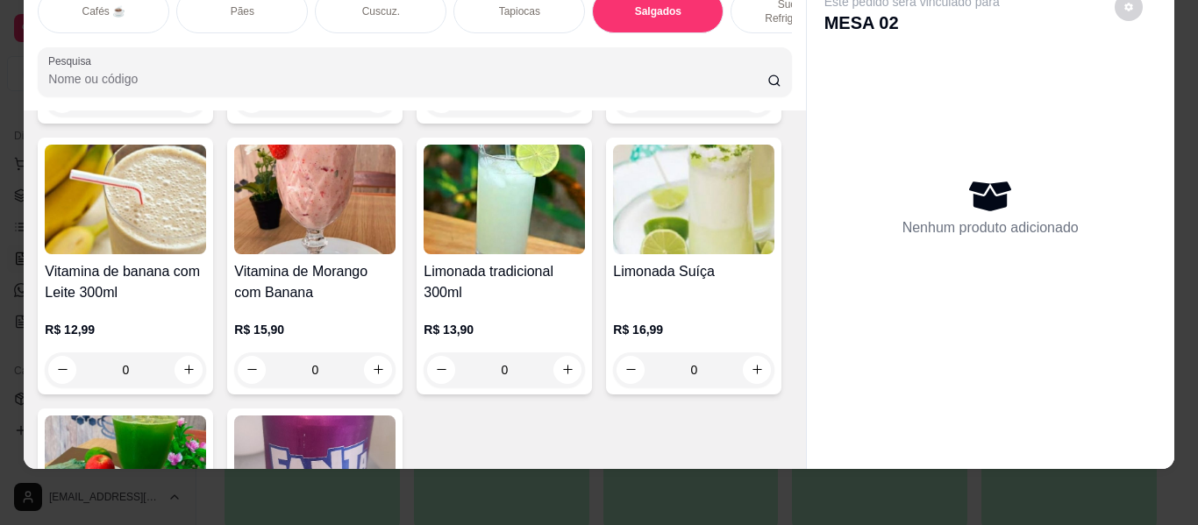
scroll to position [7236, 0]
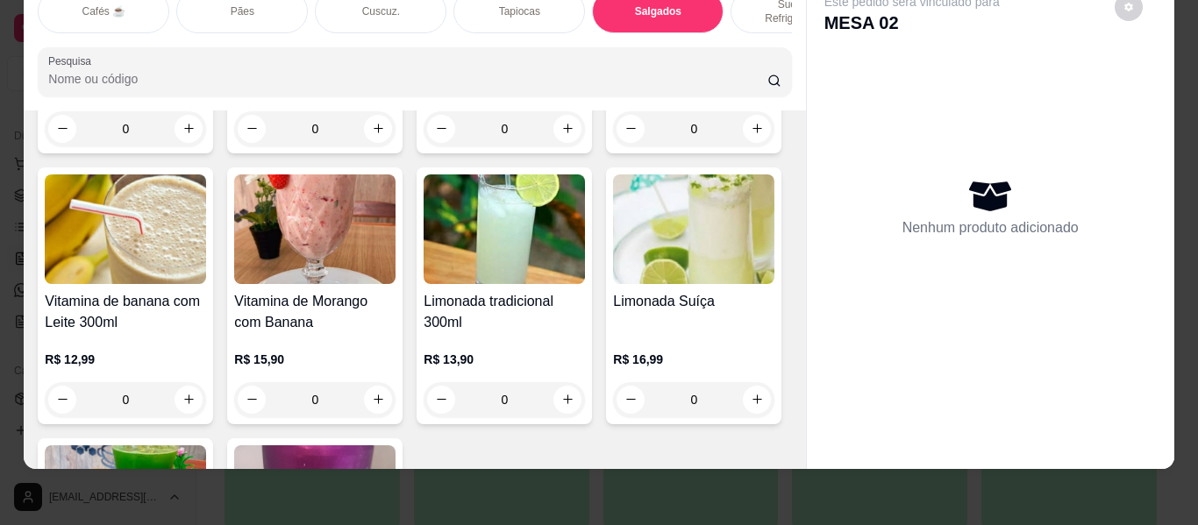
type input "1"
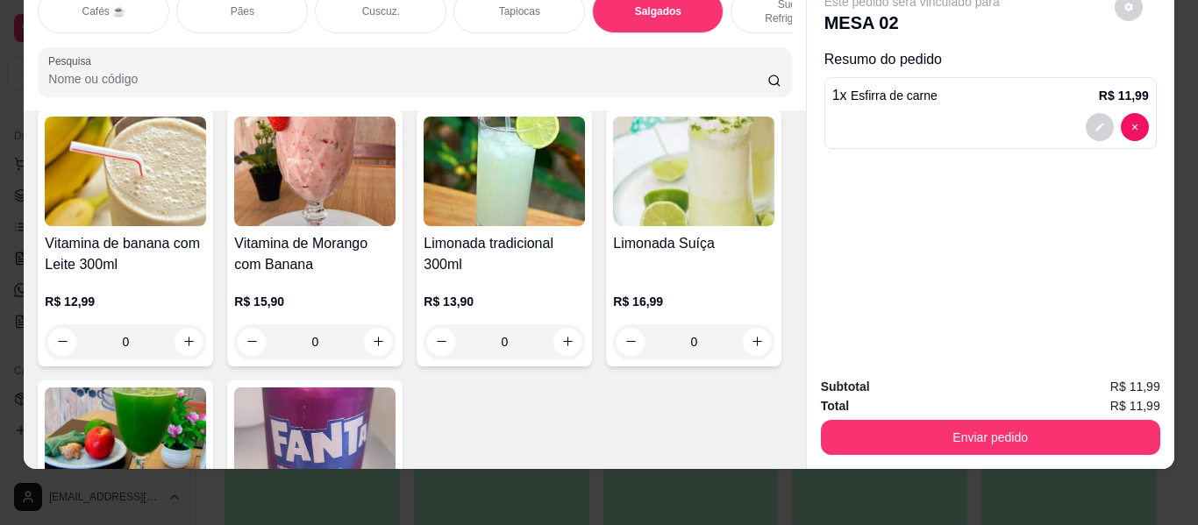
scroll to position [7324, 0]
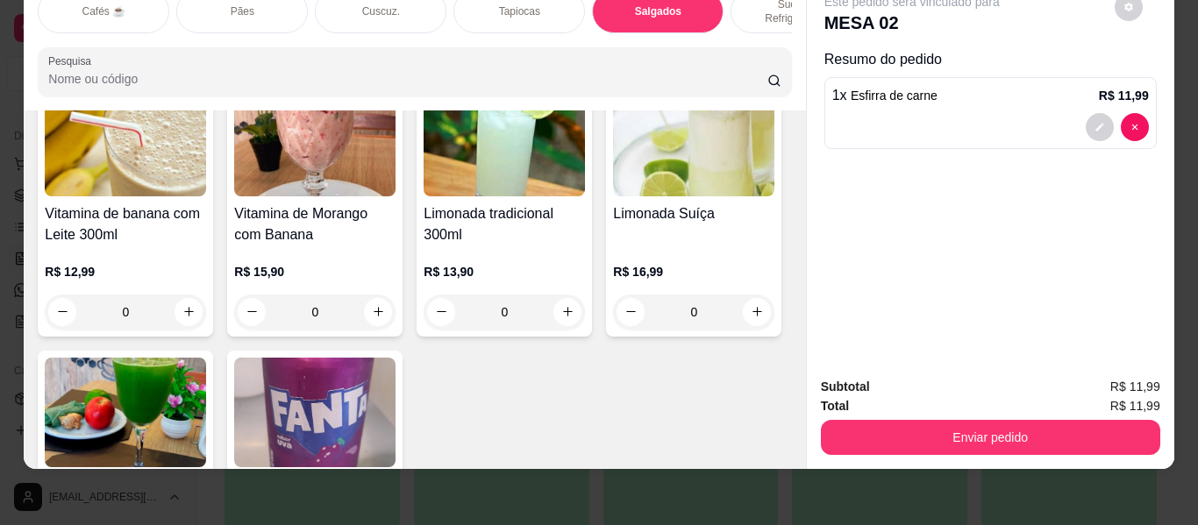
type input "1"
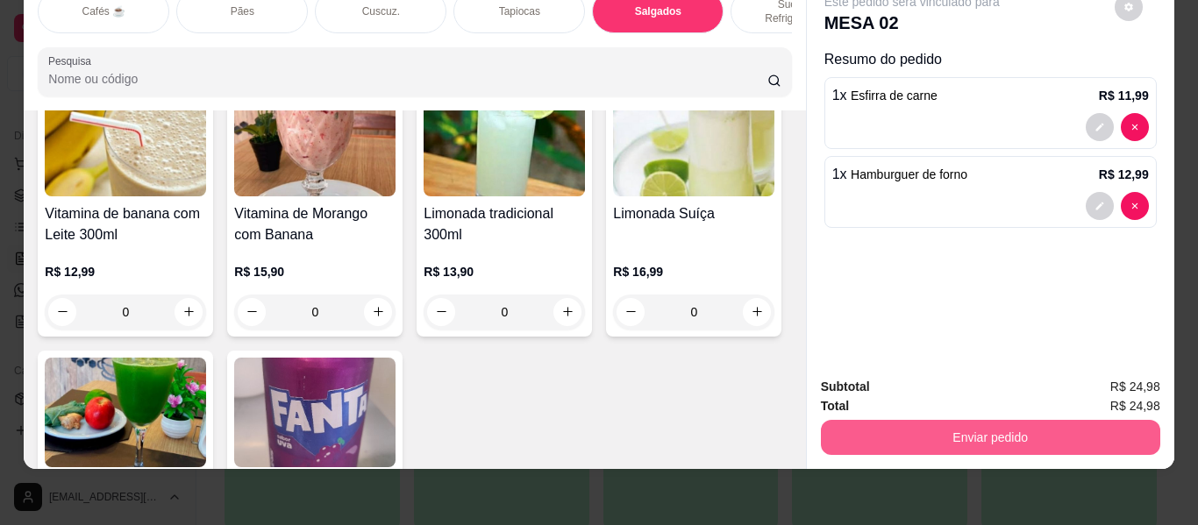
click at [977, 436] on button "Enviar pedido" at bounding box center [990, 437] width 339 height 35
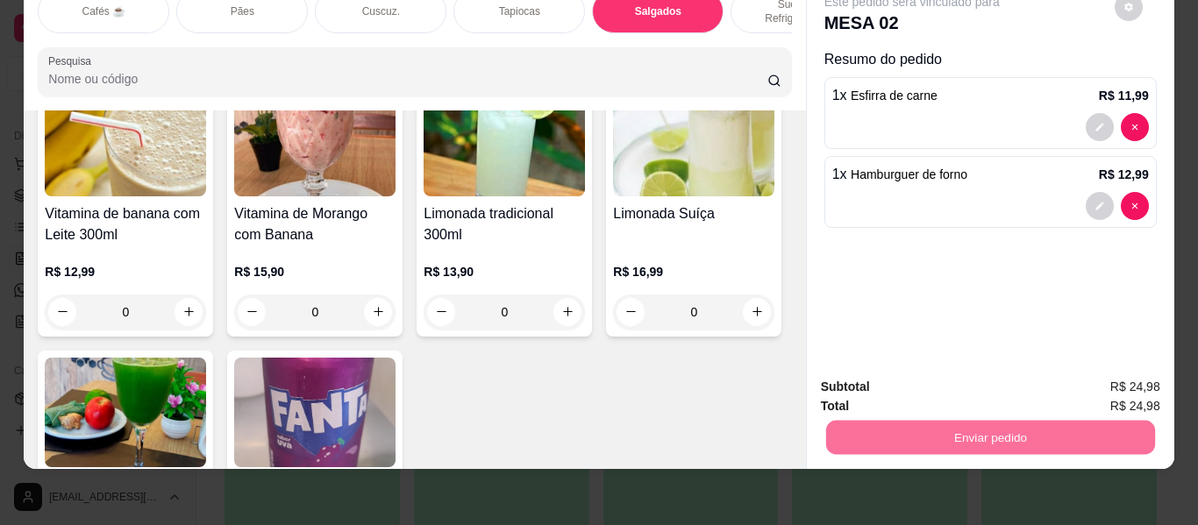
click at [1092, 379] on button "Enviar pedido" at bounding box center [1114, 380] width 99 height 33
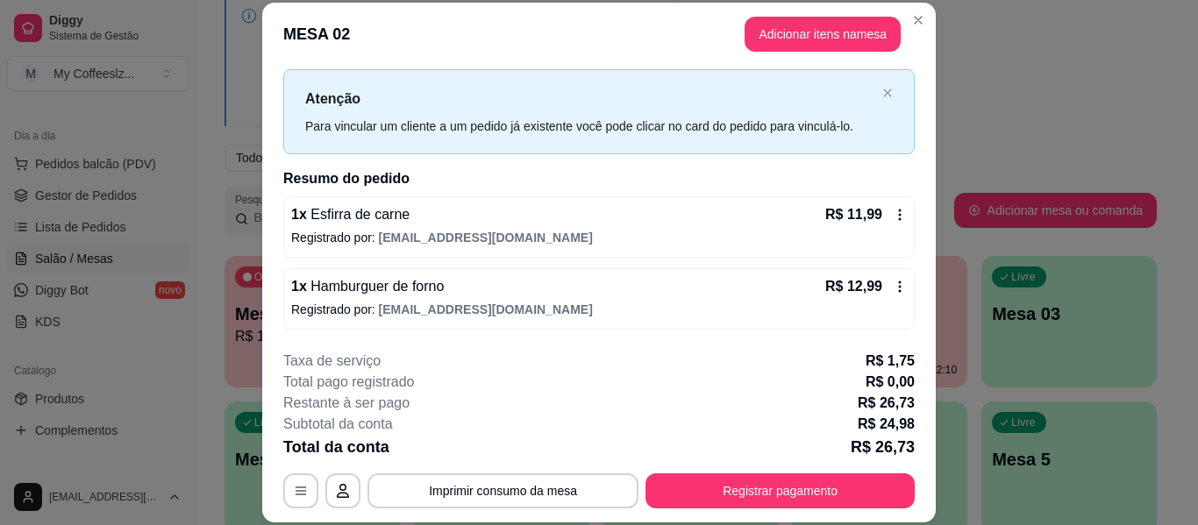
scroll to position [0, 0]
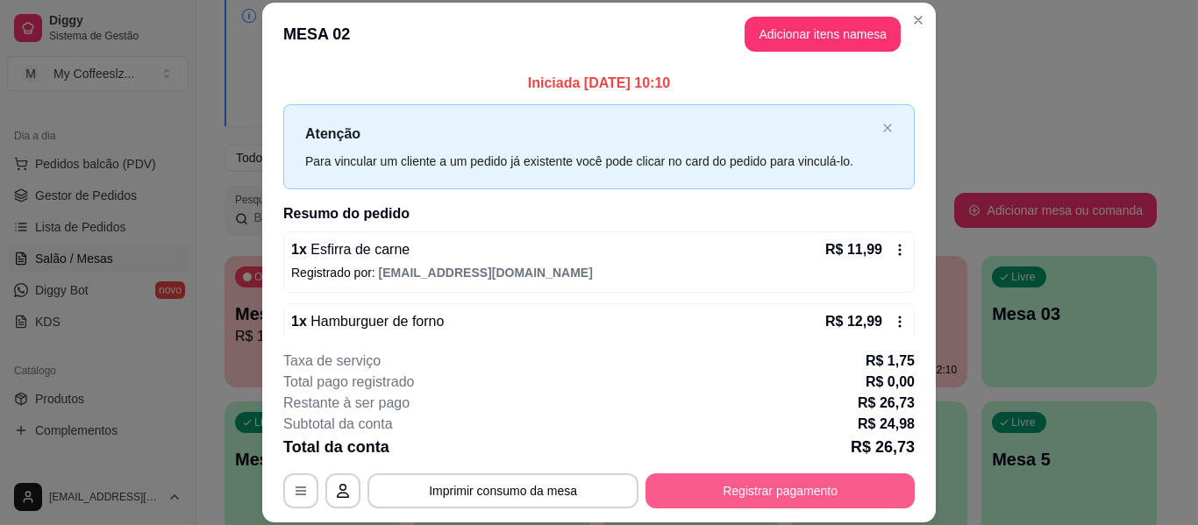
click at [751, 496] on button "Registrar pagamento" at bounding box center [779, 491] width 269 height 35
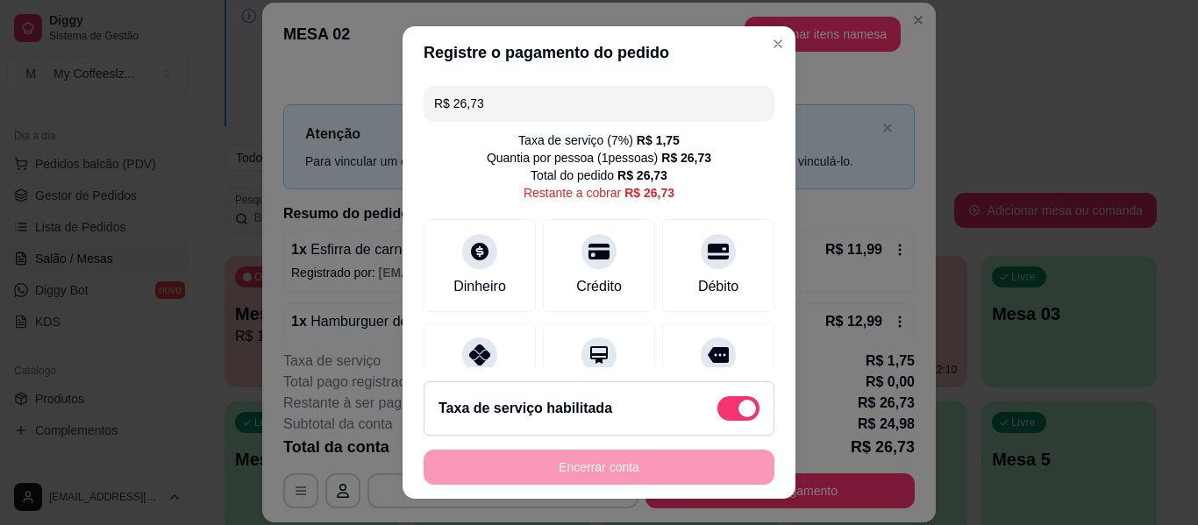
click at [717, 413] on span at bounding box center [738, 408] width 42 height 25
click at [717, 413] on input "checkbox" at bounding box center [722, 417] width 11 height 11
checkbox input "true"
type input "R$ 24,98"
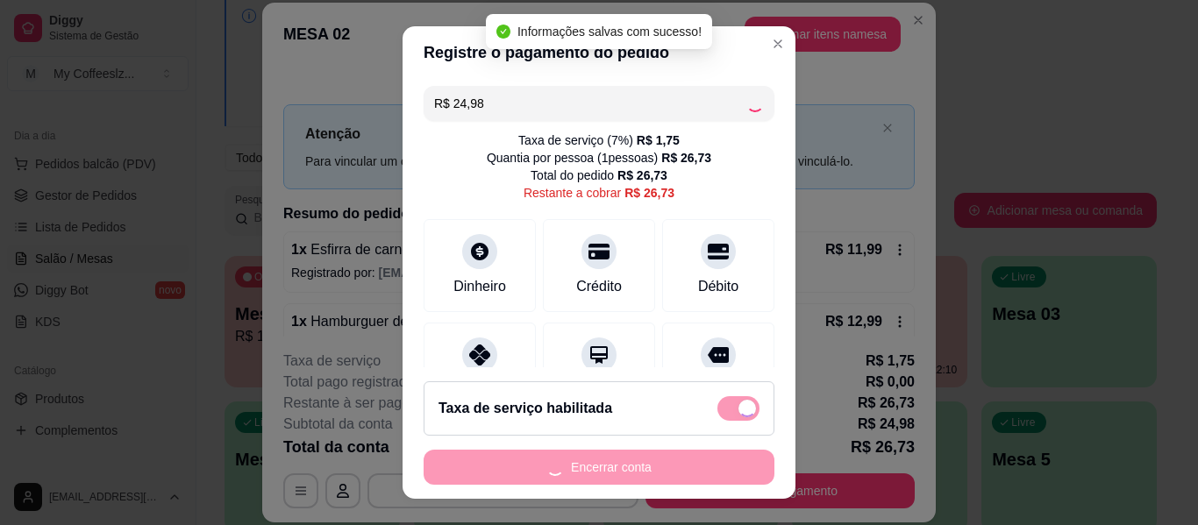
checkbox input "false"
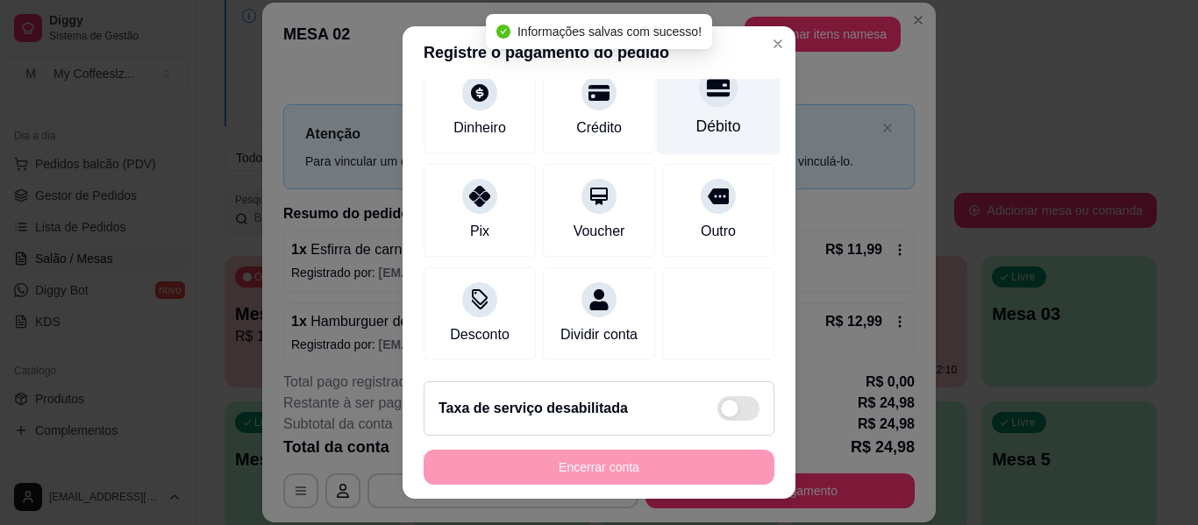
scroll to position [162, 0]
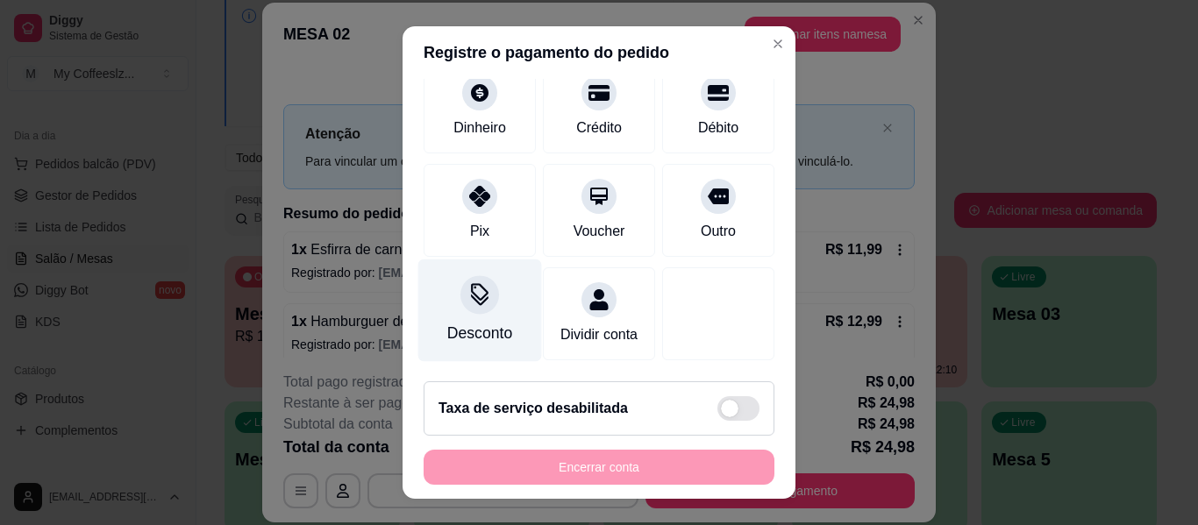
click at [447, 322] on div "Desconto" at bounding box center [479, 333] width 65 height 23
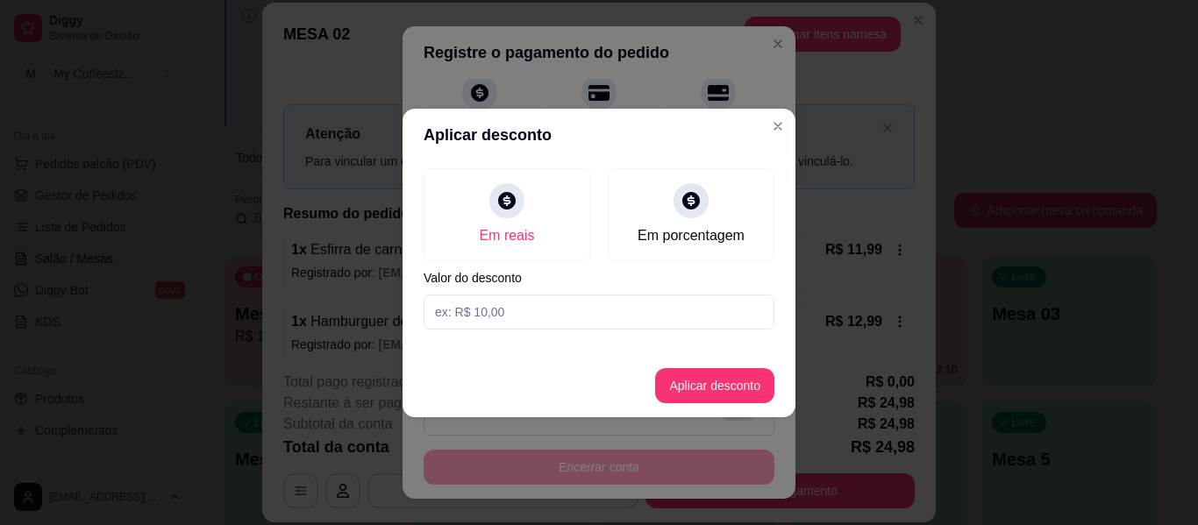
click at [507, 309] on input at bounding box center [599, 312] width 351 height 35
type input "4,98"
click at [701, 387] on button "Aplicar desconto" at bounding box center [715, 385] width 115 height 34
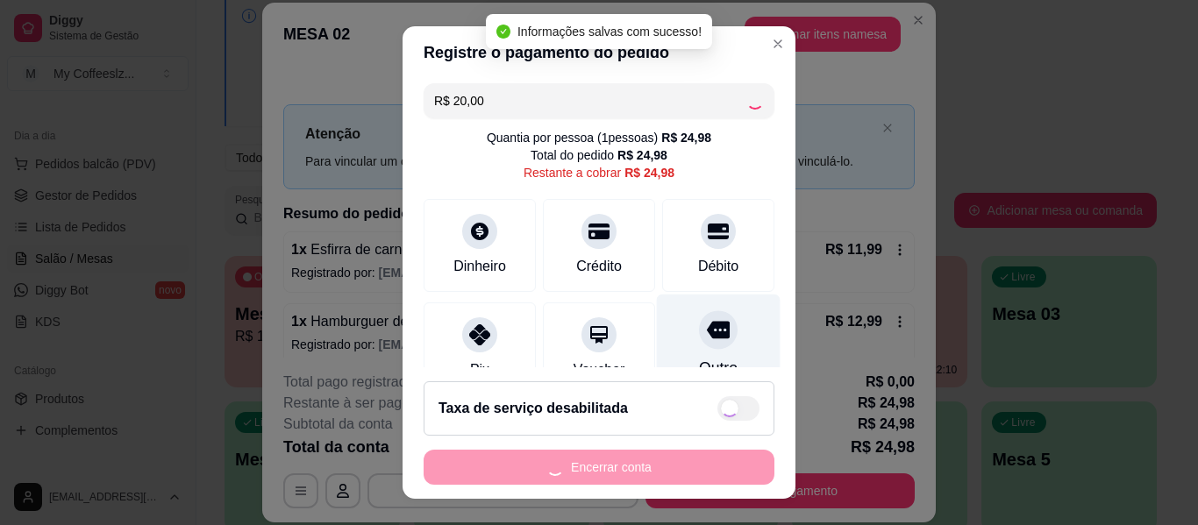
scroll to position [0, 0]
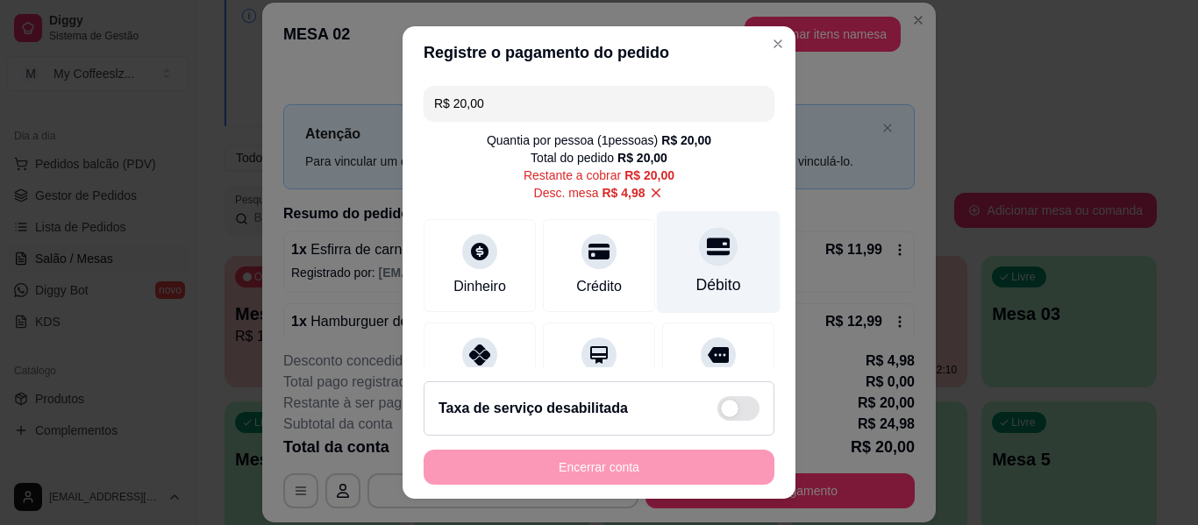
click at [701, 267] on div "Débito" at bounding box center [719, 262] width 124 height 103
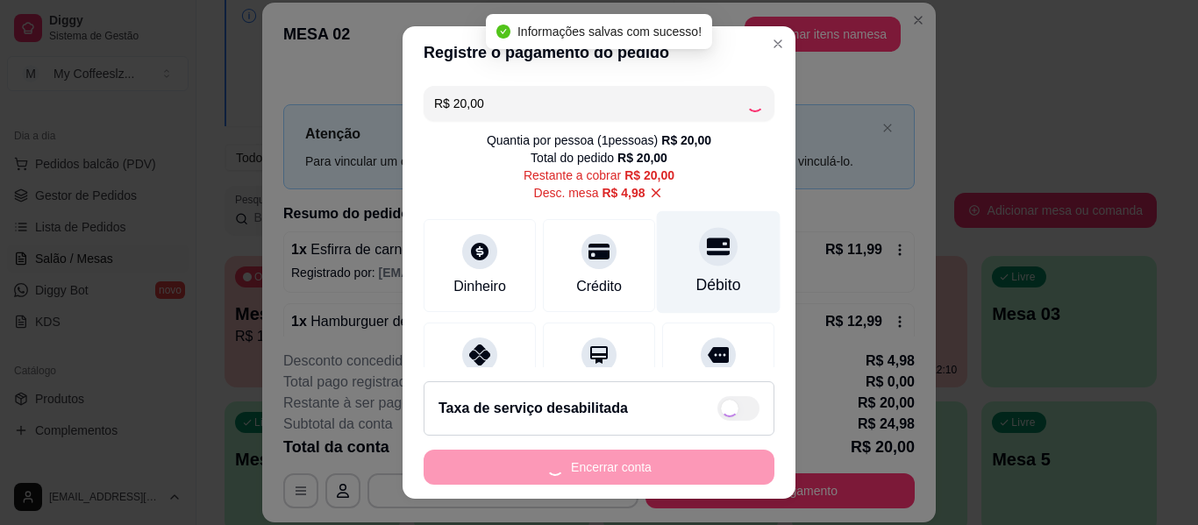
type input "R$ 0,00"
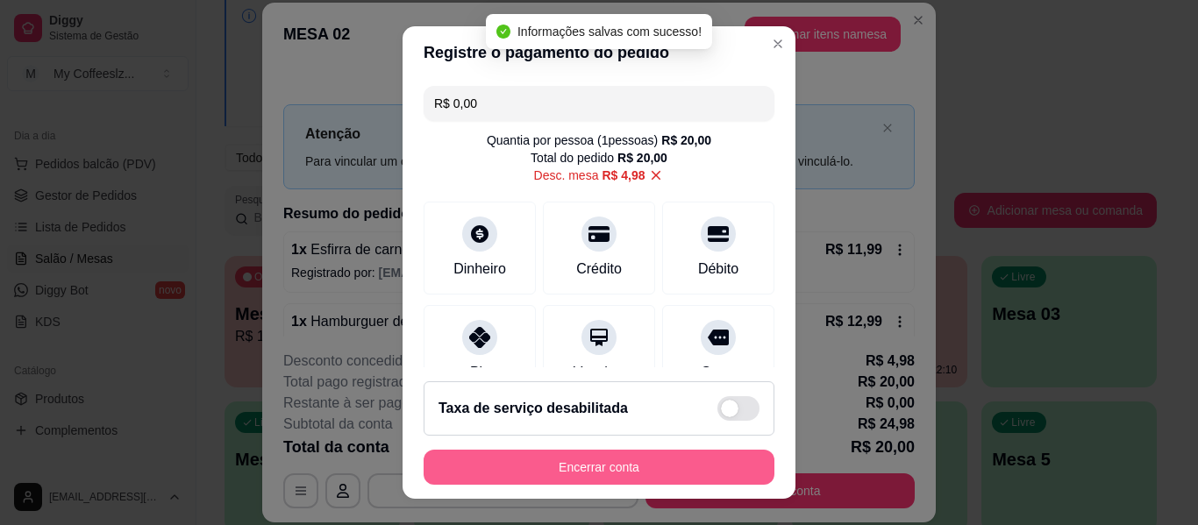
click at [661, 460] on button "Encerrar conta" at bounding box center [599, 467] width 351 height 35
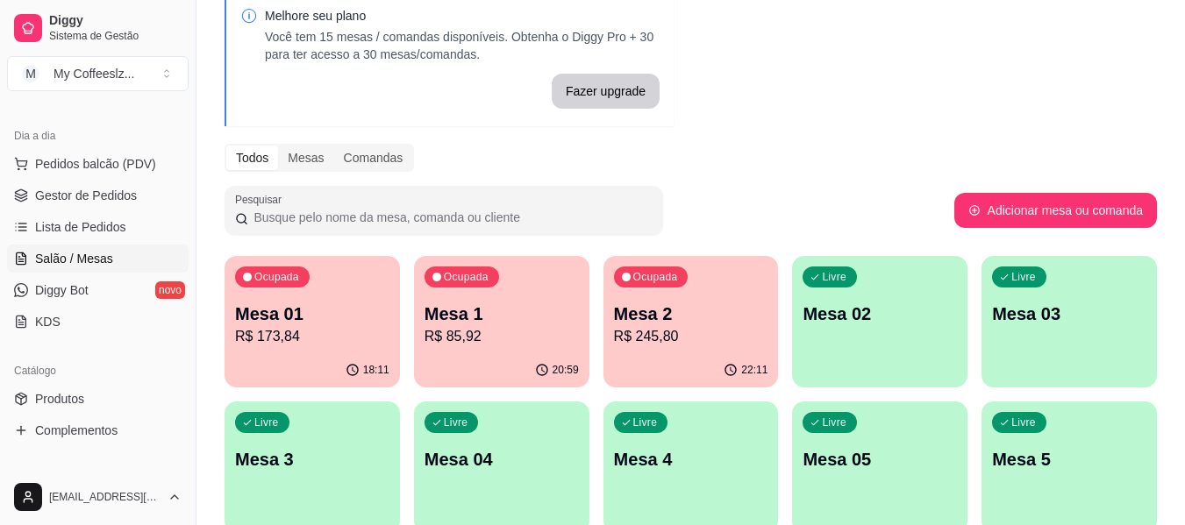
click at [947, 329] on div "Livre Mesa 02" at bounding box center [879, 311] width 175 height 111
click at [924, 331] on div "Livre Mesa 02" at bounding box center [879, 311] width 175 height 111
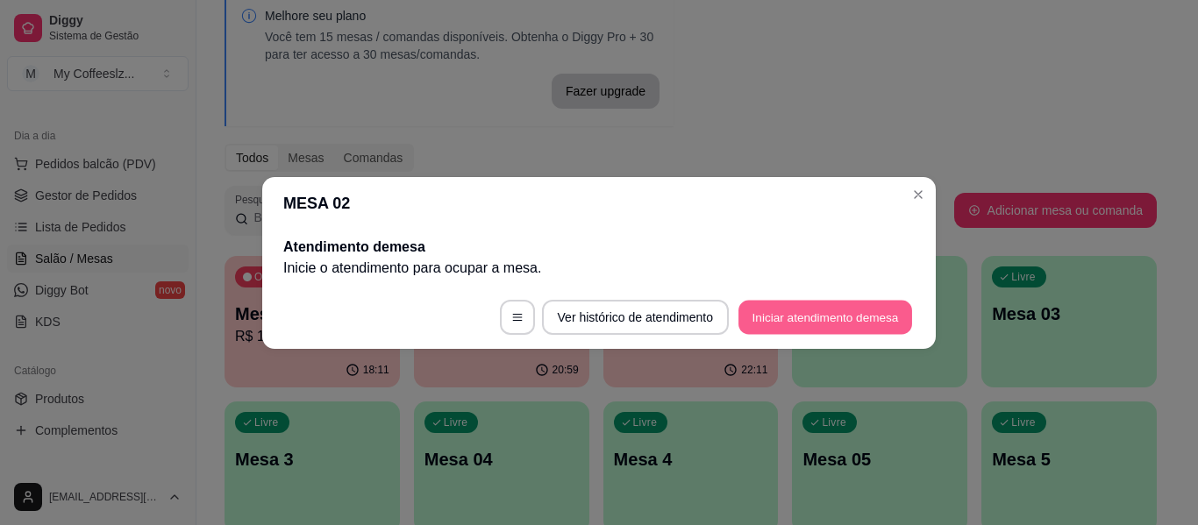
click at [788, 319] on button "Iniciar atendimento de mesa" at bounding box center [825, 317] width 174 height 34
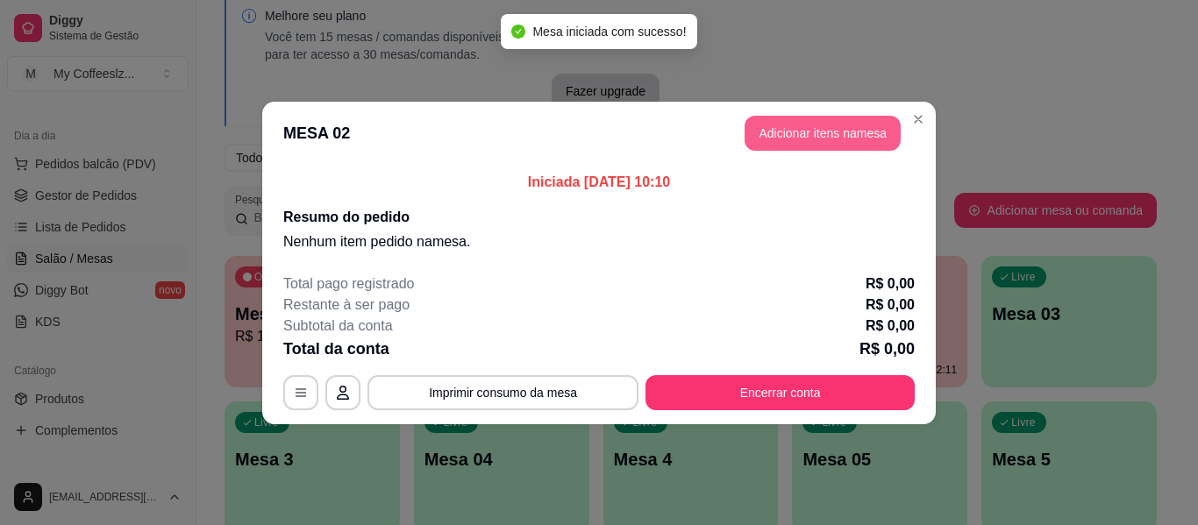
click at [798, 136] on button "Adicionar itens na mesa" at bounding box center [823, 133] width 156 height 35
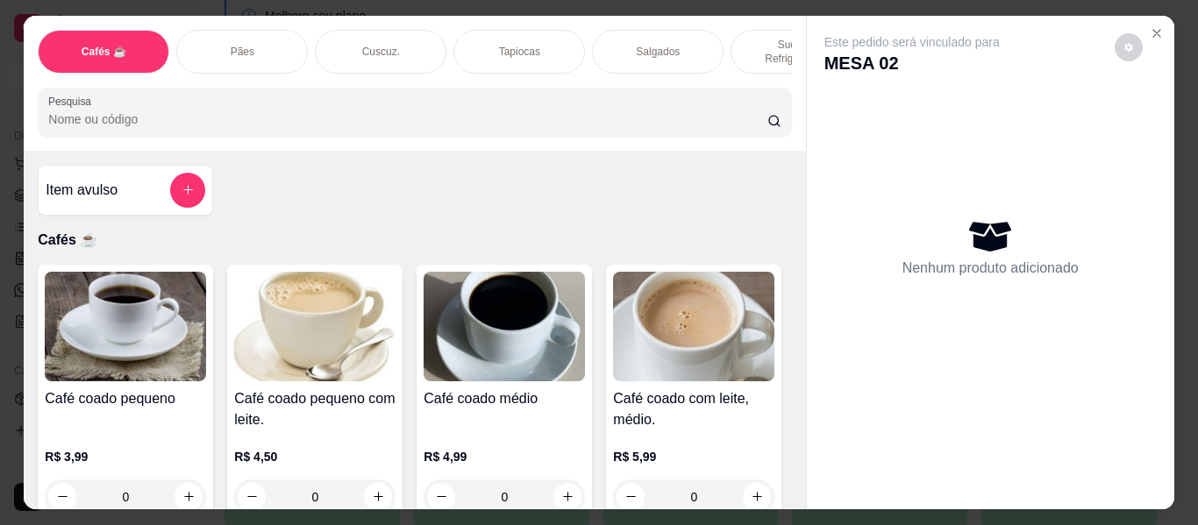
click at [232, 30] on div "Pães" at bounding box center [242, 52] width 132 height 44
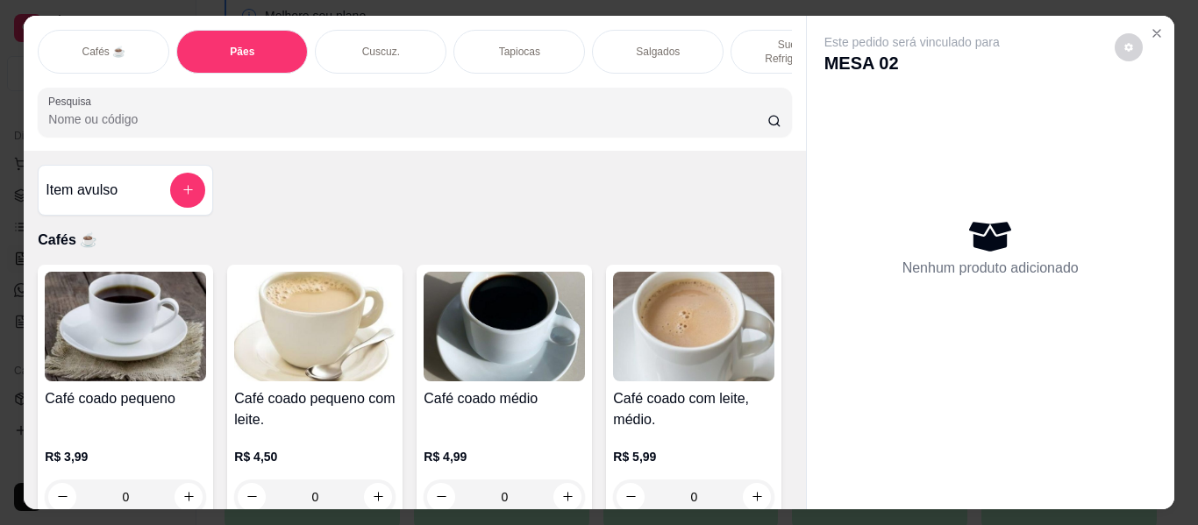
scroll to position [47, 0]
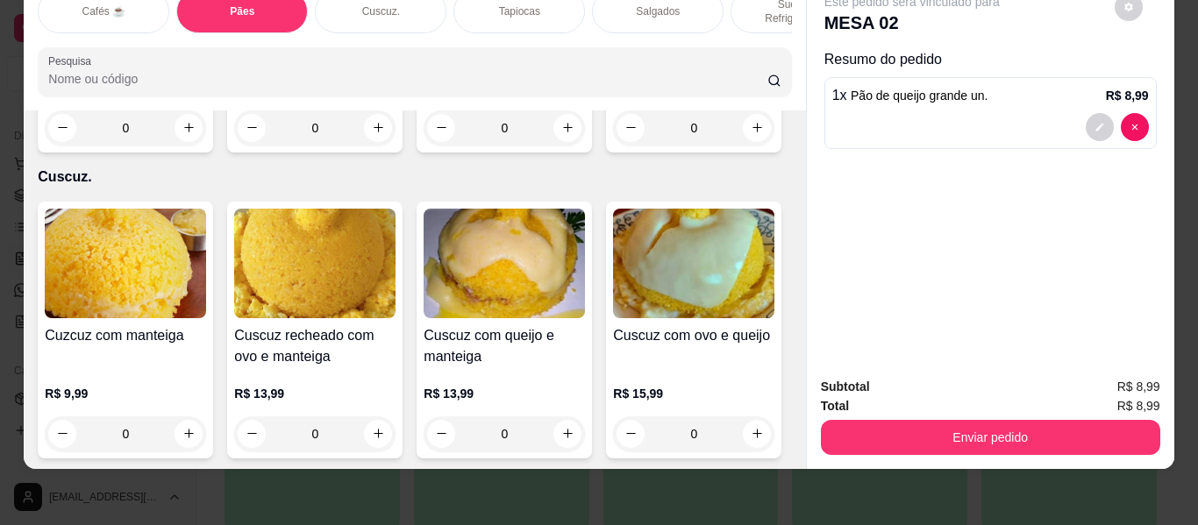
type input "2"
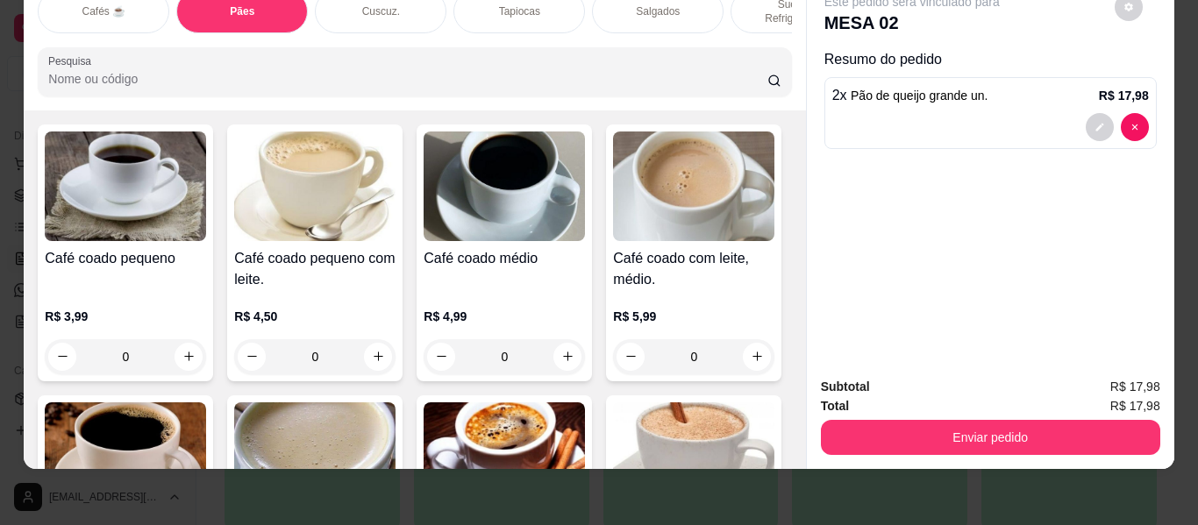
scroll to position [0, 0]
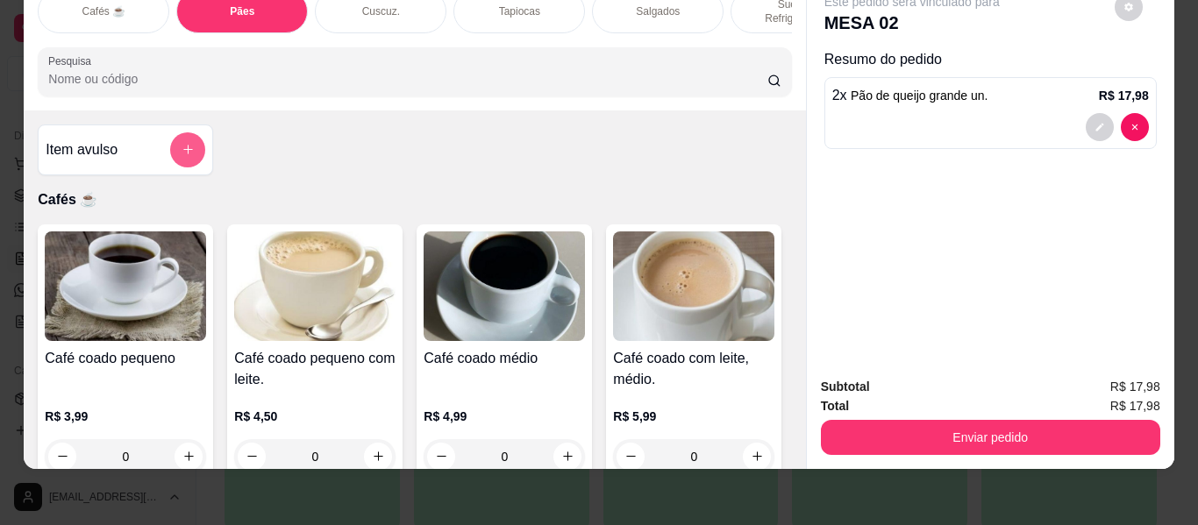
click at [182, 143] on icon "add-separate-item" at bounding box center [188, 149] width 13 height 13
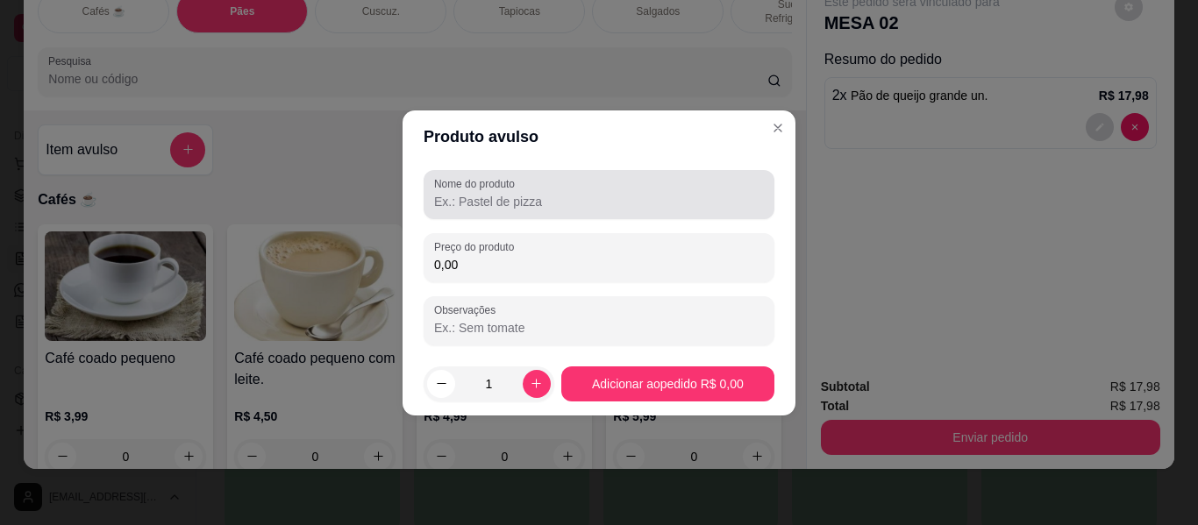
click at [554, 196] on input "Nome do produto" at bounding box center [599, 202] width 330 height 18
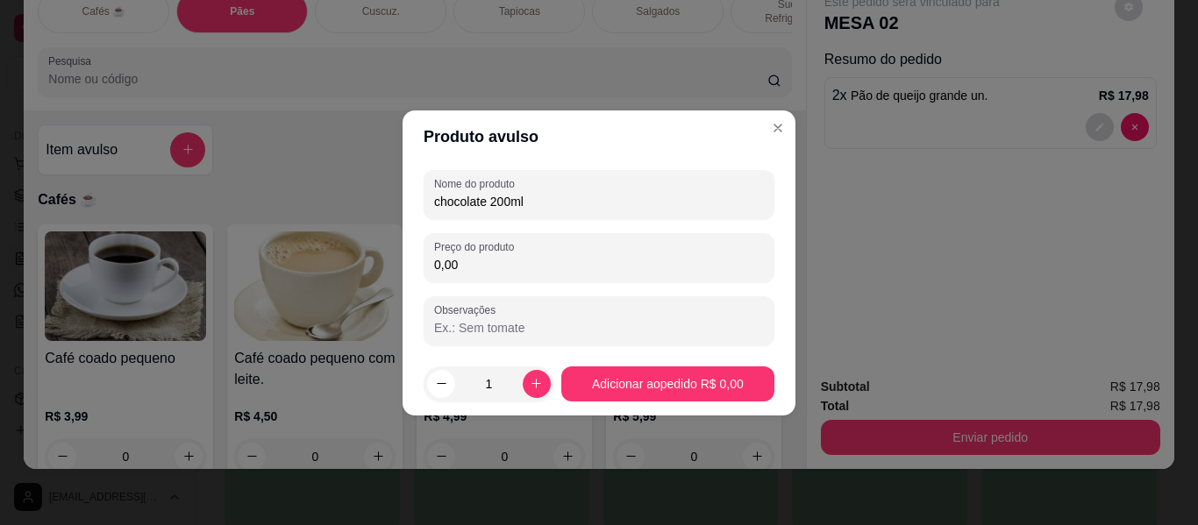
click at [488, 203] on input "chocolate 200ml" at bounding box center [599, 202] width 330 height 18
click at [443, 201] on input "nescau 200ml" at bounding box center [599, 202] width 330 height 18
click at [520, 200] on input "Nescau 200ml" at bounding box center [599, 202] width 330 height 18
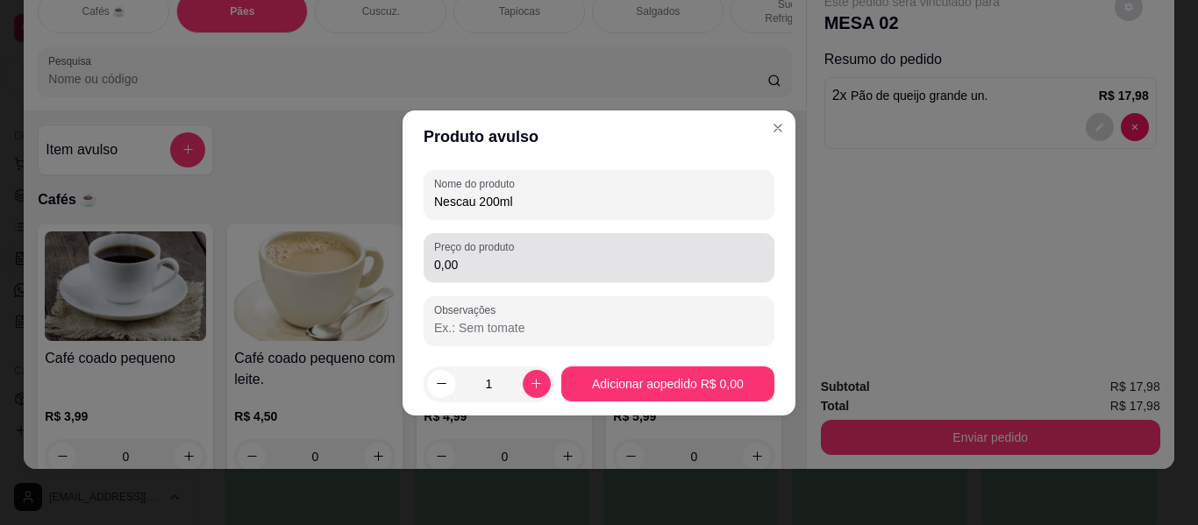
type input "Nescau 200ml"
click at [482, 261] on input "0,00" at bounding box center [599, 265] width 330 height 18
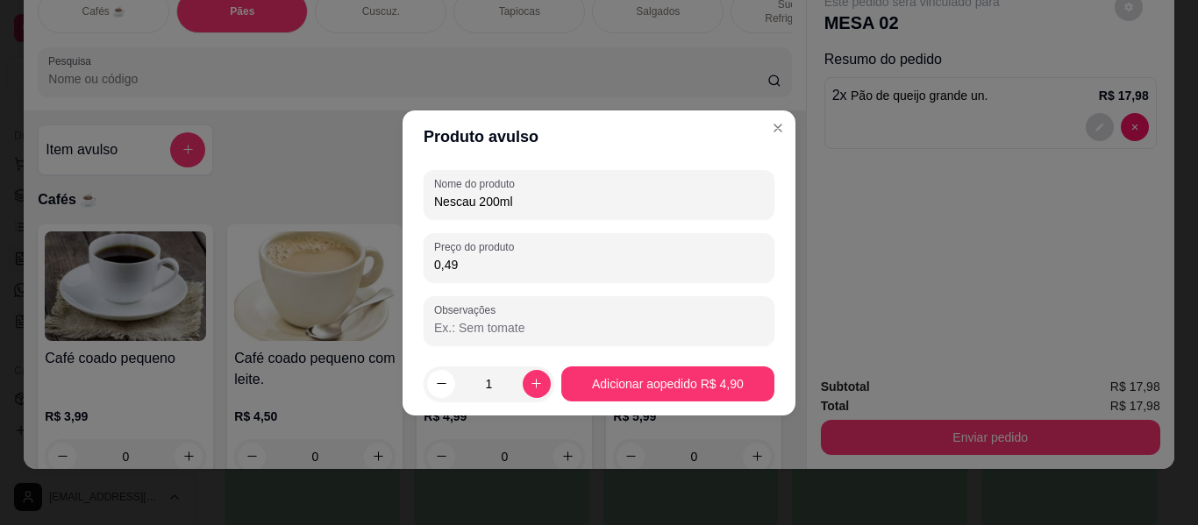
type input "4,90"
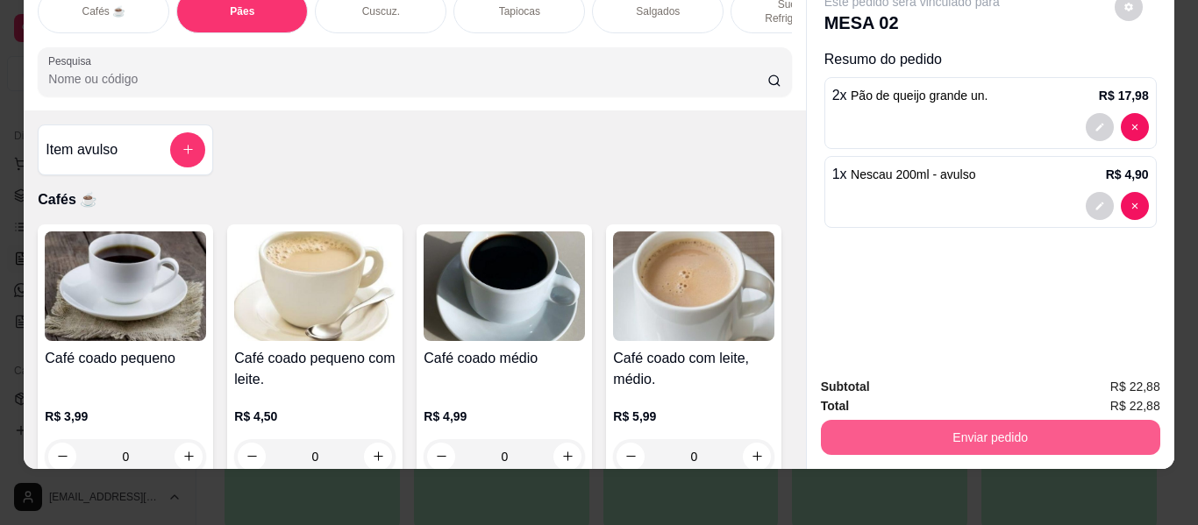
click at [1010, 427] on button "Enviar pedido" at bounding box center [990, 437] width 339 height 35
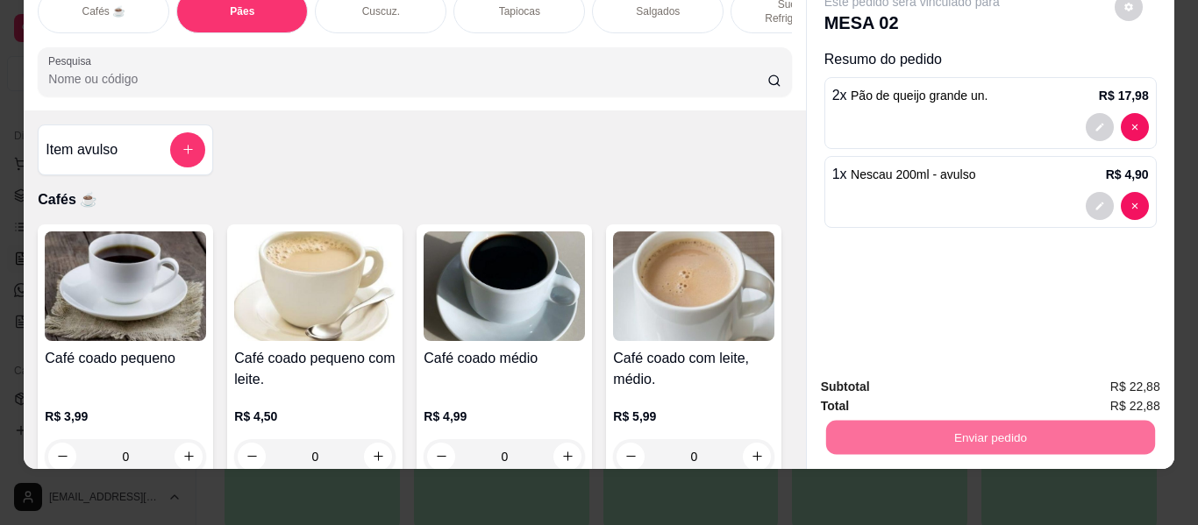
click at [1116, 376] on button "Enviar pedido" at bounding box center [1114, 380] width 99 height 33
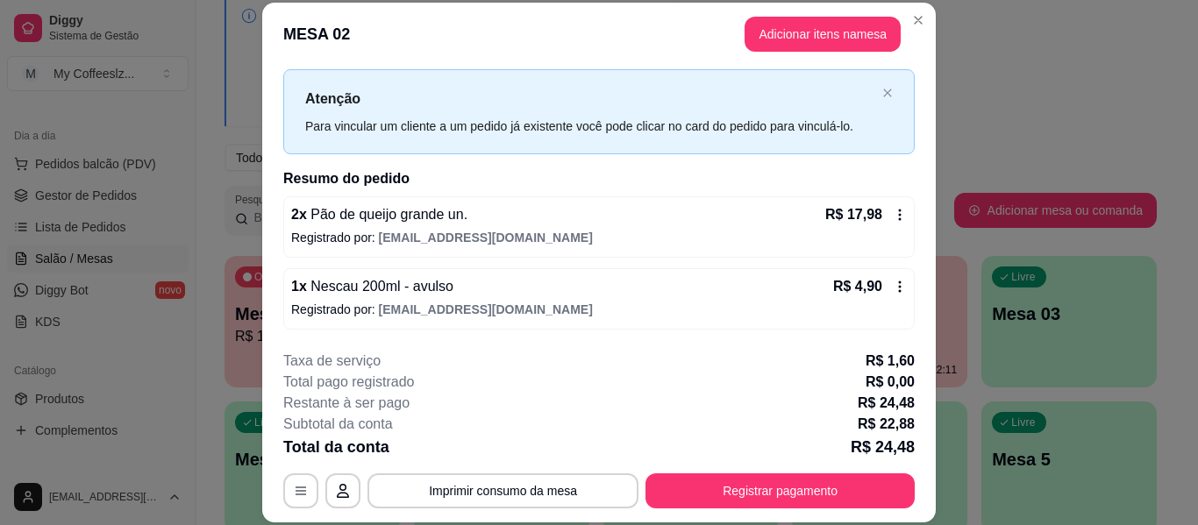
scroll to position [53, 0]
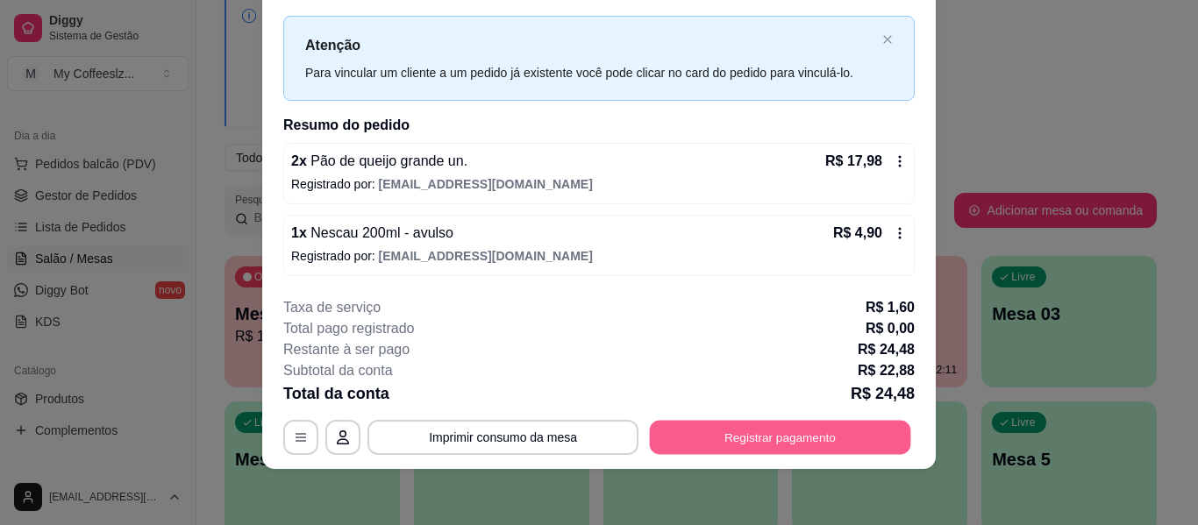
click at [714, 436] on button "Registrar pagamento" at bounding box center [780, 438] width 261 height 34
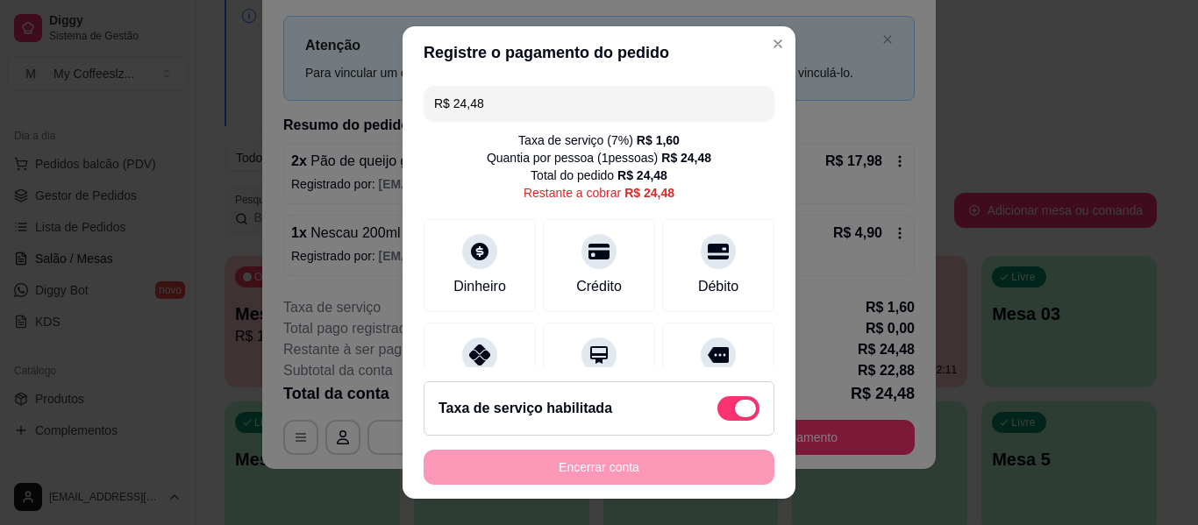
click at [717, 406] on span at bounding box center [738, 408] width 42 height 25
click at [717, 412] on input "checkbox" at bounding box center [722, 417] width 11 height 11
checkbox input "true"
type input "R$ 22,88"
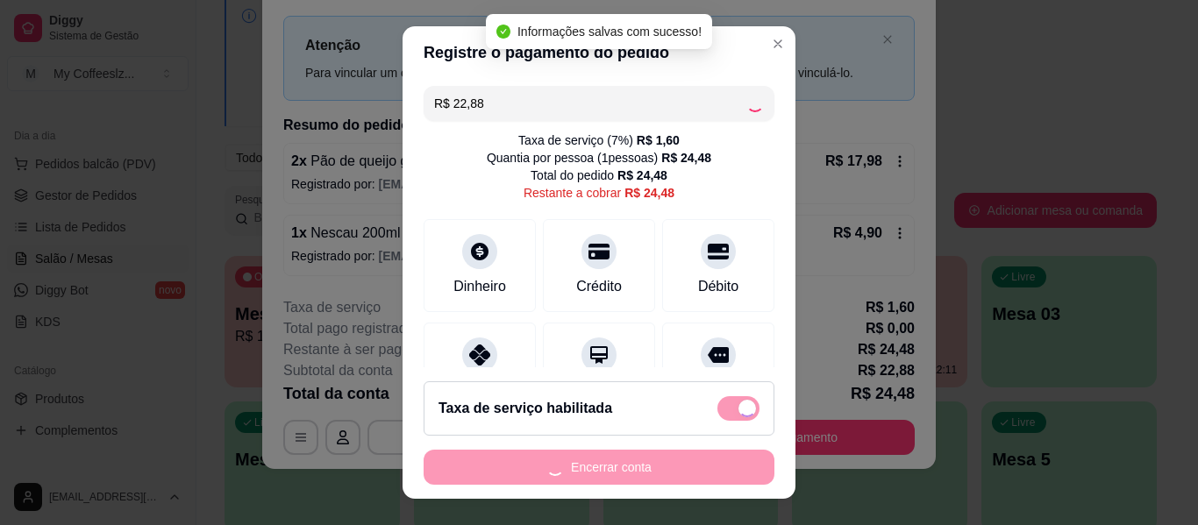
checkbox input "false"
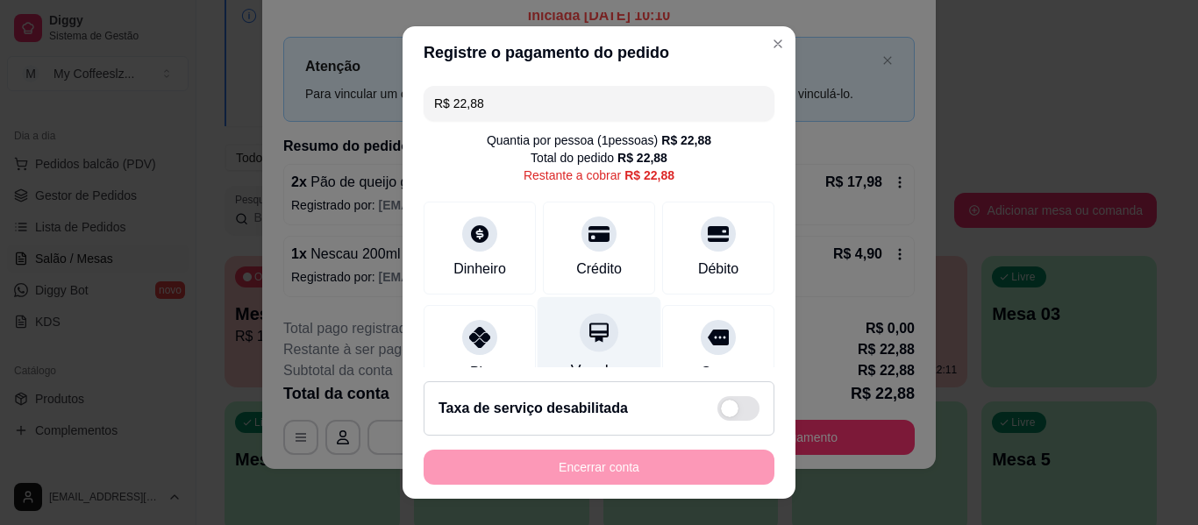
scroll to position [162, 0]
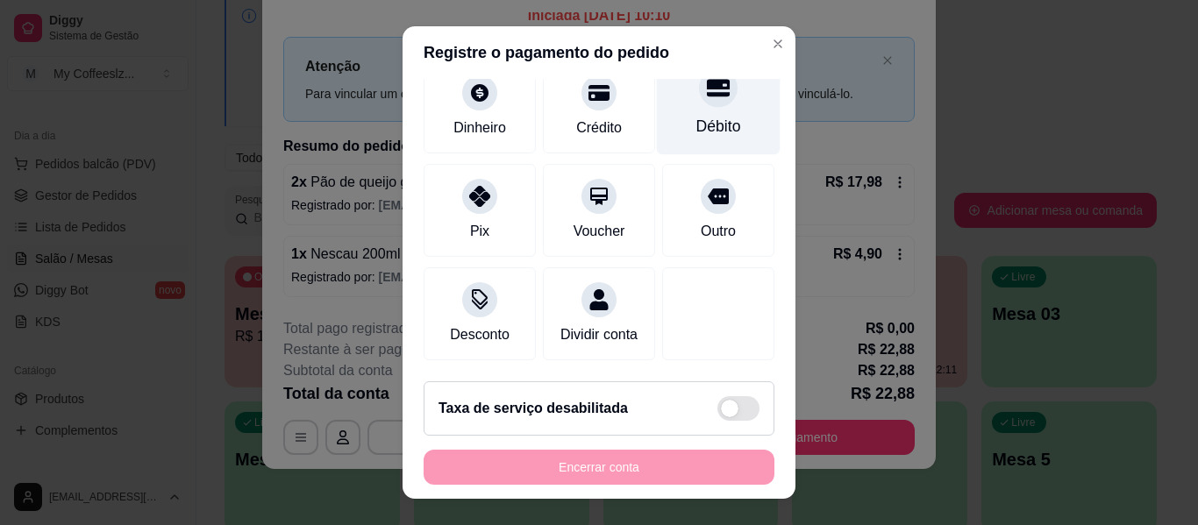
click at [703, 115] on div "Débito" at bounding box center [718, 126] width 45 height 23
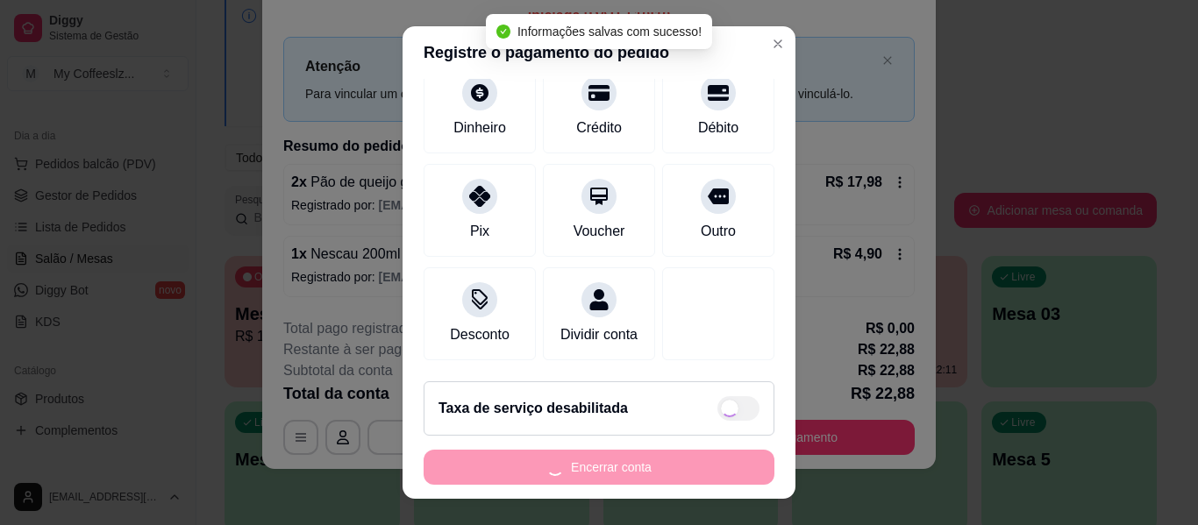
type input "R$ 0,00"
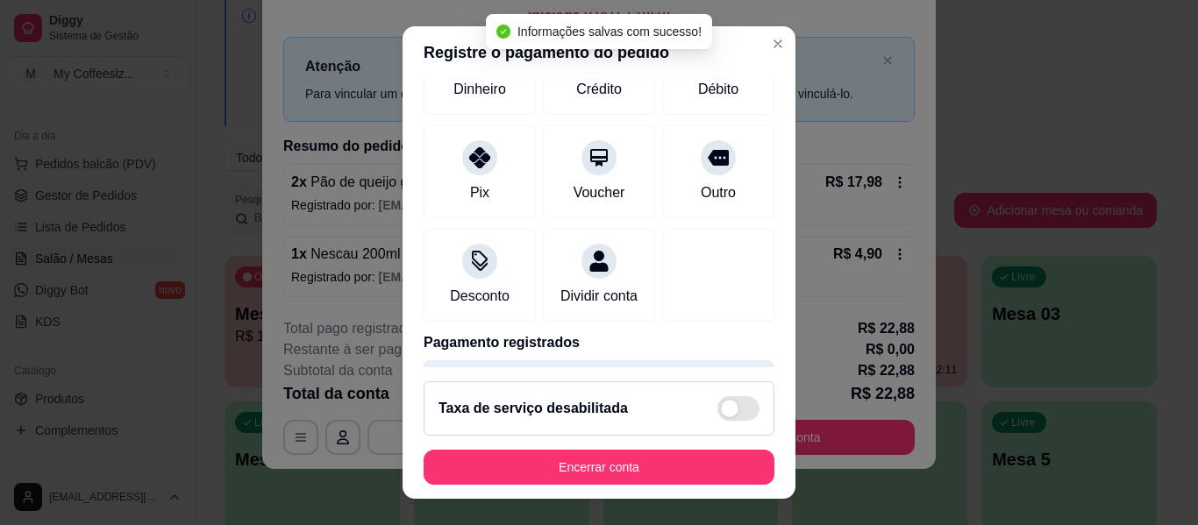
scroll to position [145, 0]
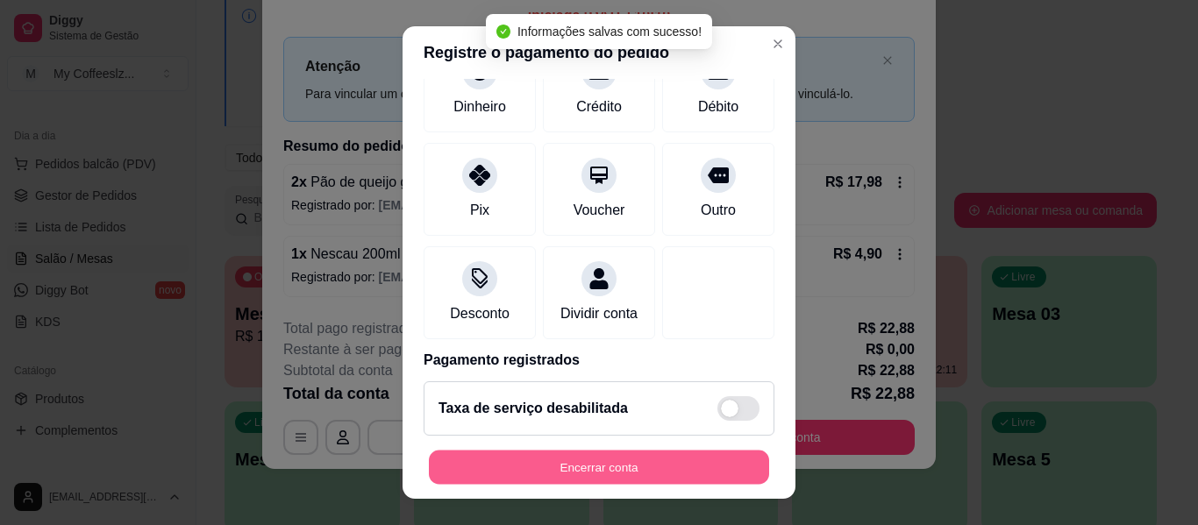
click at [617, 462] on button "Encerrar conta" at bounding box center [599, 468] width 340 height 34
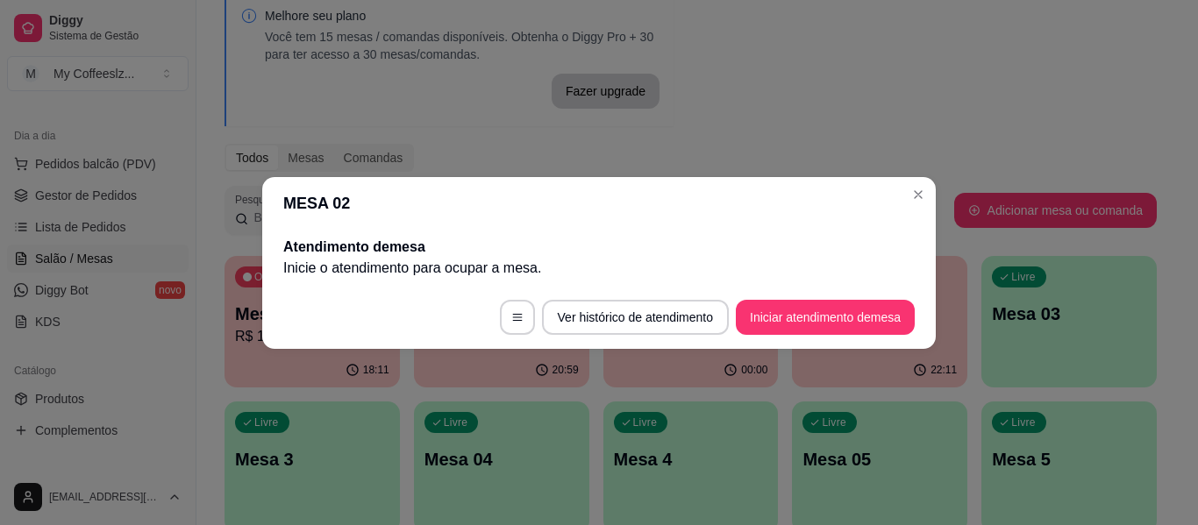
scroll to position [0, 0]
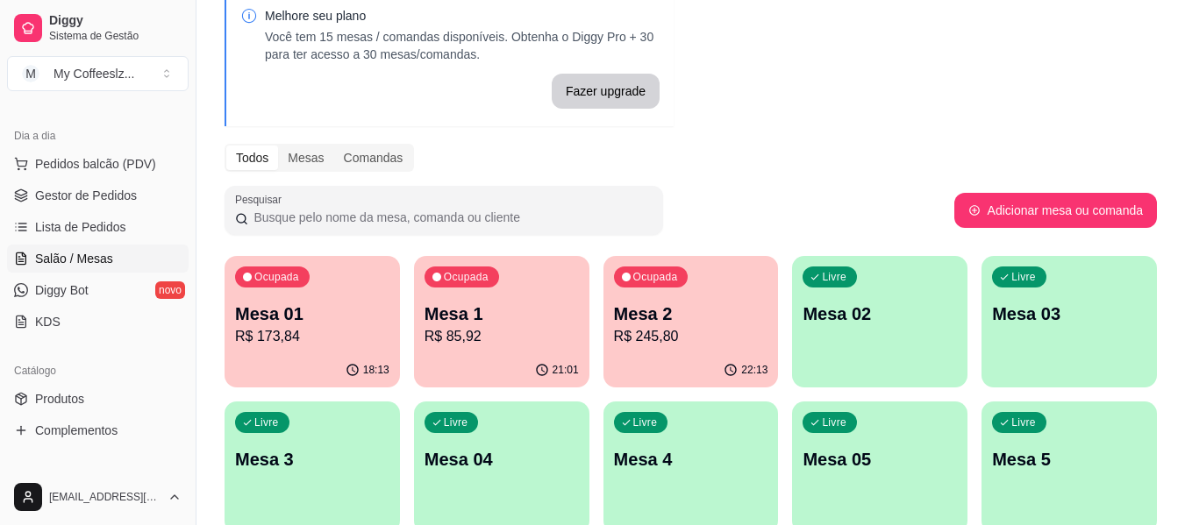
click at [874, 305] on p "Mesa 02" at bounding box center [879, 314] width 154 height 25
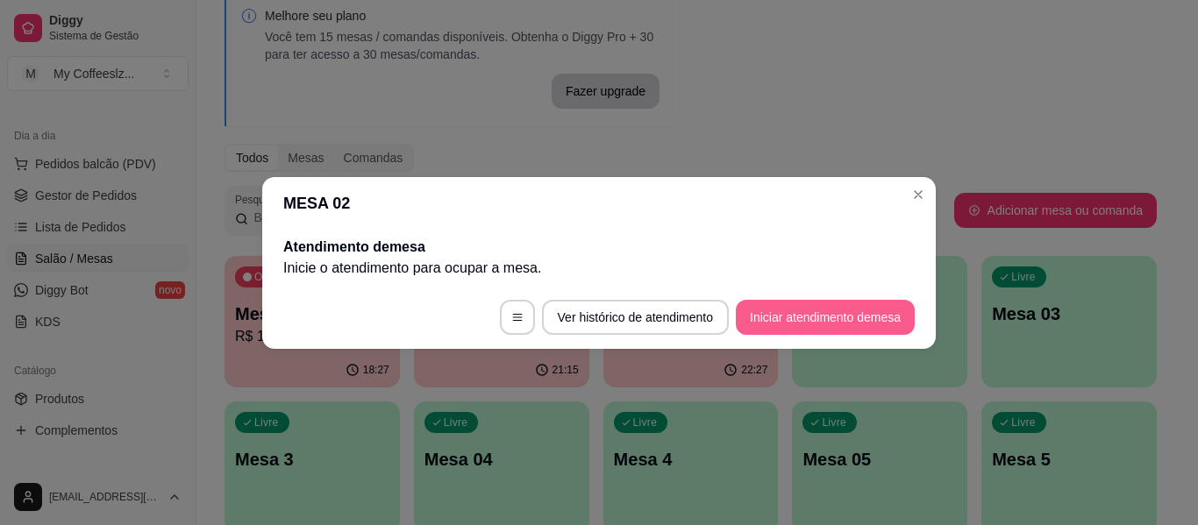
click at [791, 316] on button "Iniciar atendimento de mesa" at bounding box center [825, 317] width 179 height 35
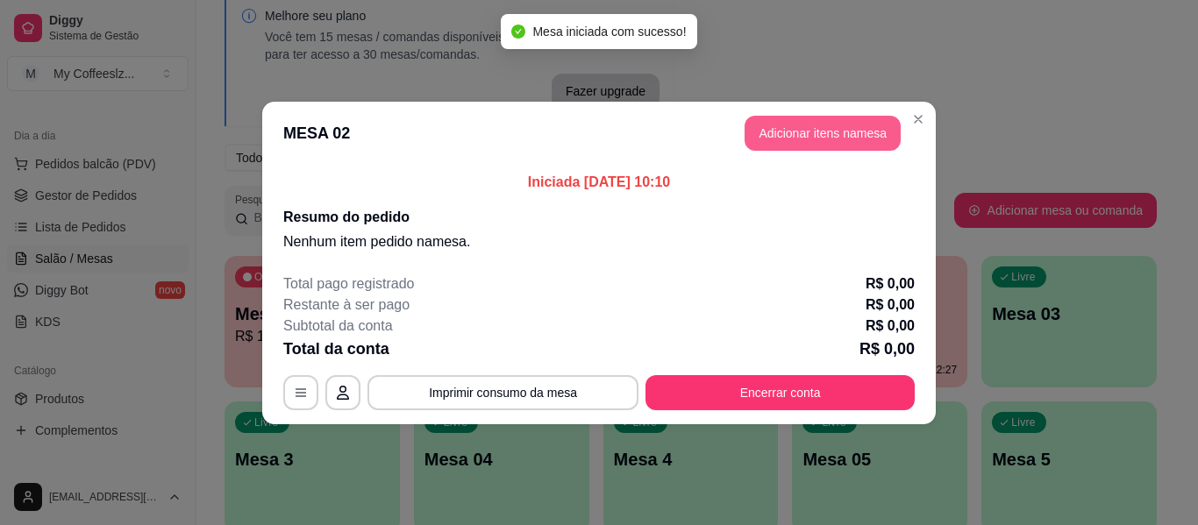
click at [820, 147] on button "Adicionar itens na mesa" at bounding box center [823, 133] width 156 height 35
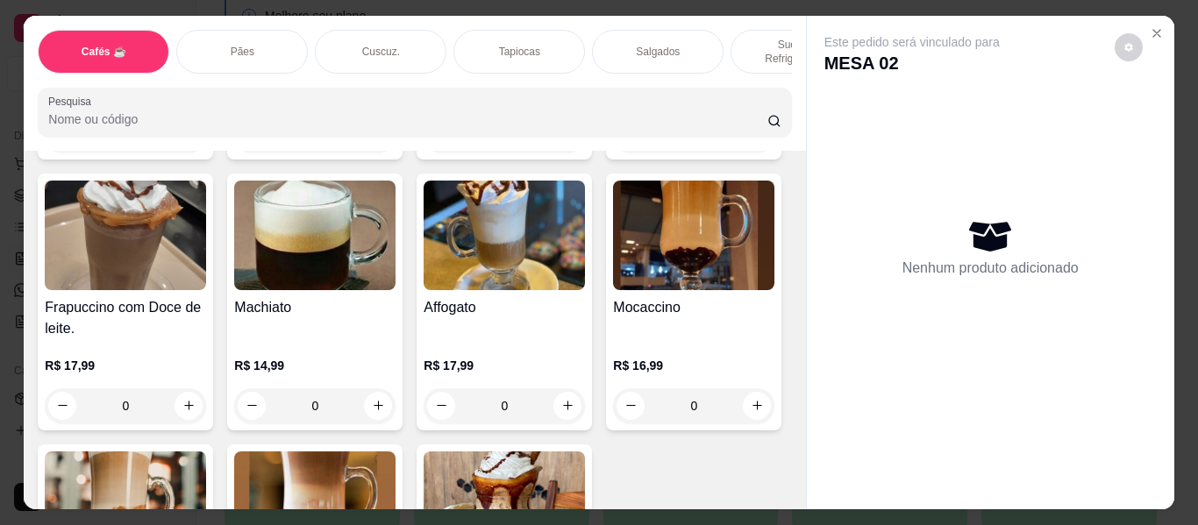
scroll to position [2017, 0]
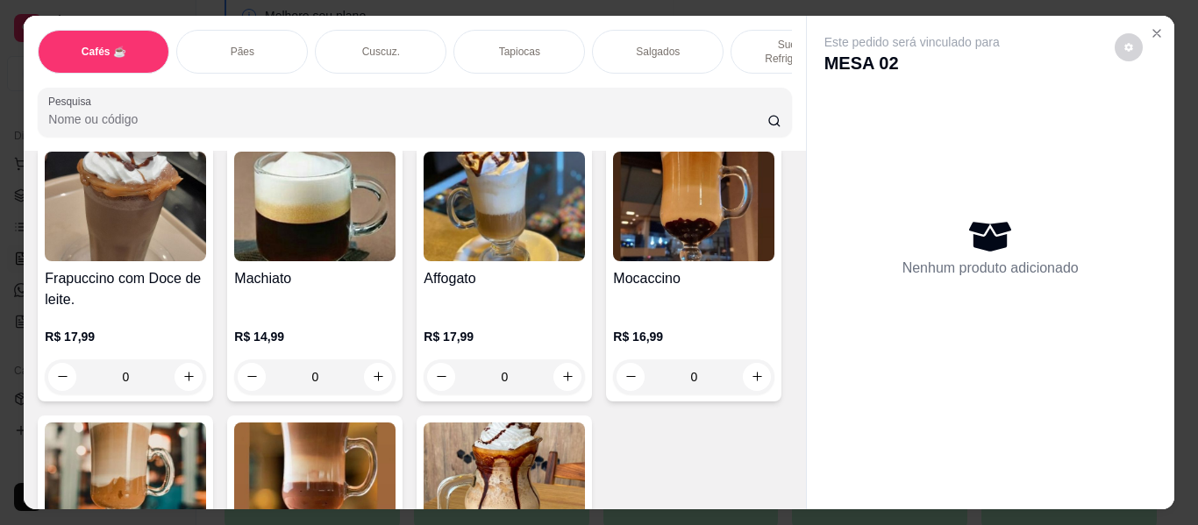
type input "1"
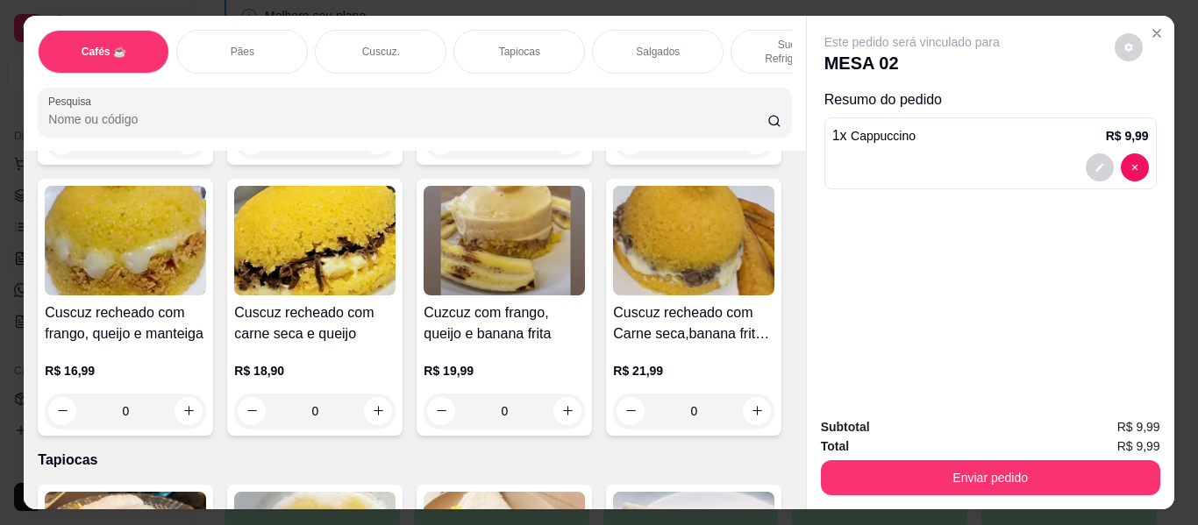
scroll to position [3859, 0]
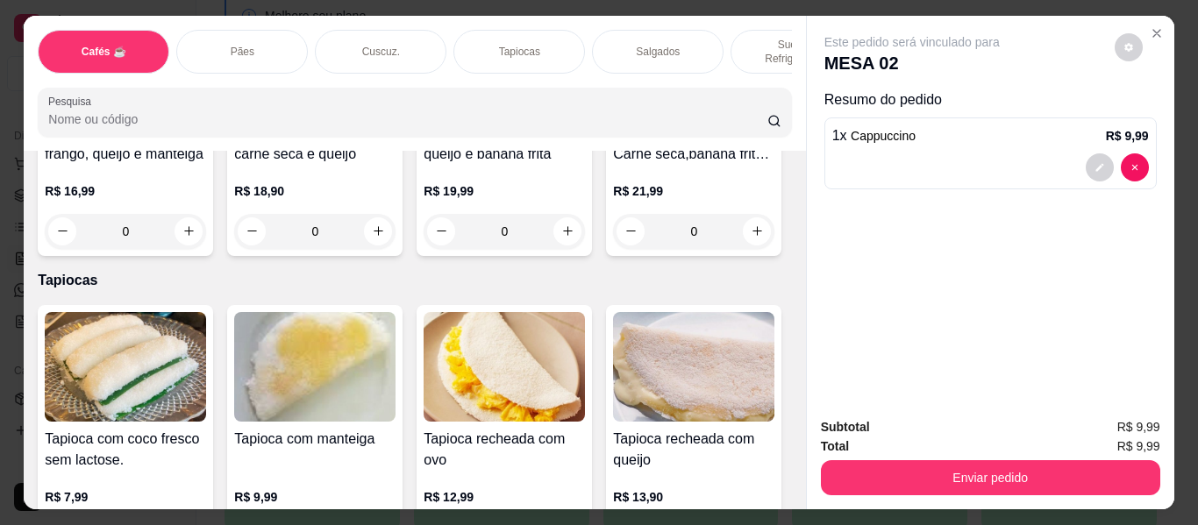
click at [650, 45] on p "Salgados" at bounding box center [658, 52] width 44 height 14
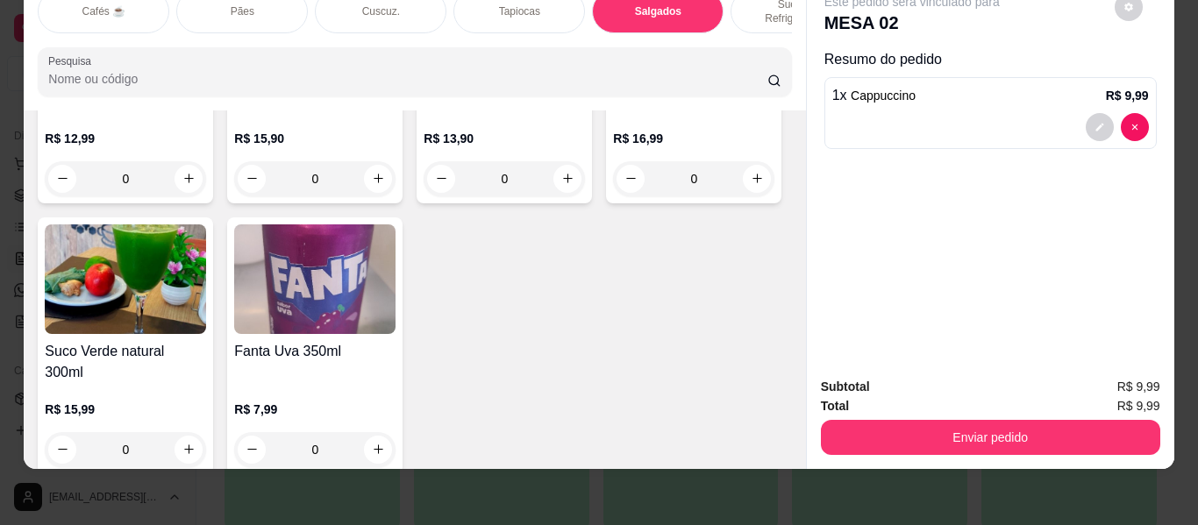
scroll to position [7499, 0]
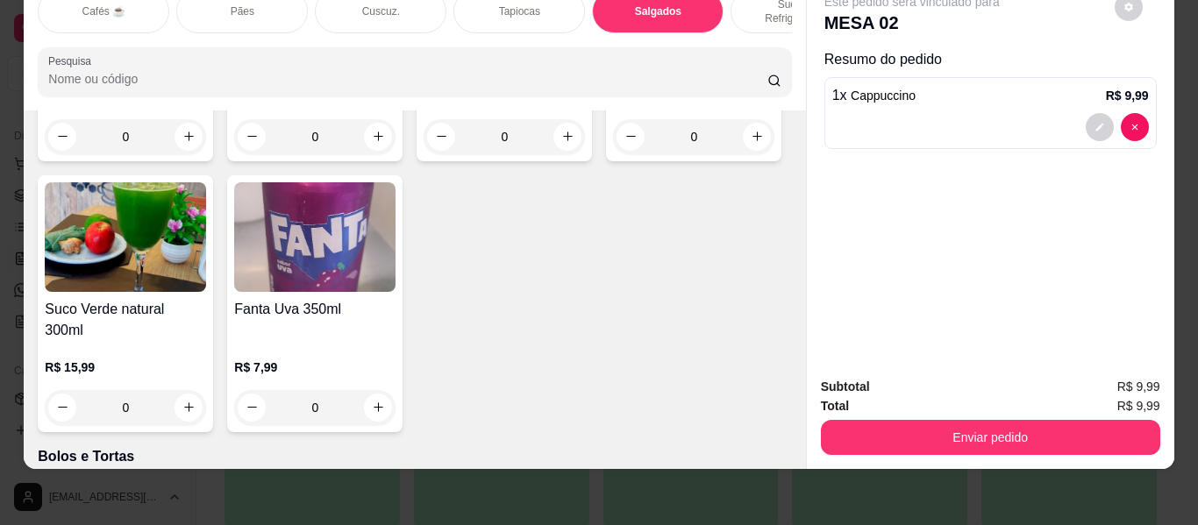
type input "1"
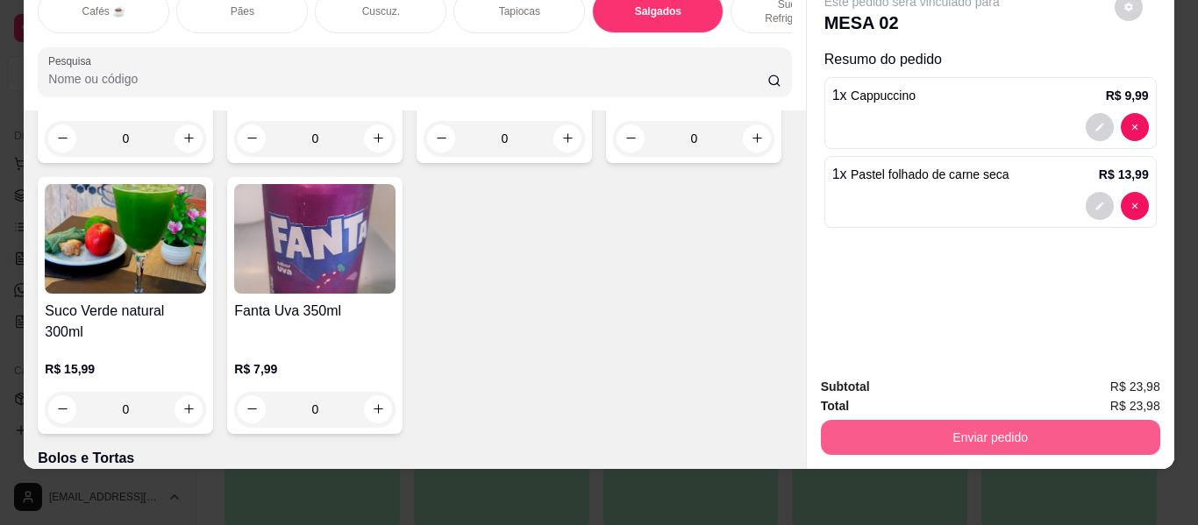
click at [948, 423] on button "Enviar pedido" at bounding box center [990, 437] width 339 height 35
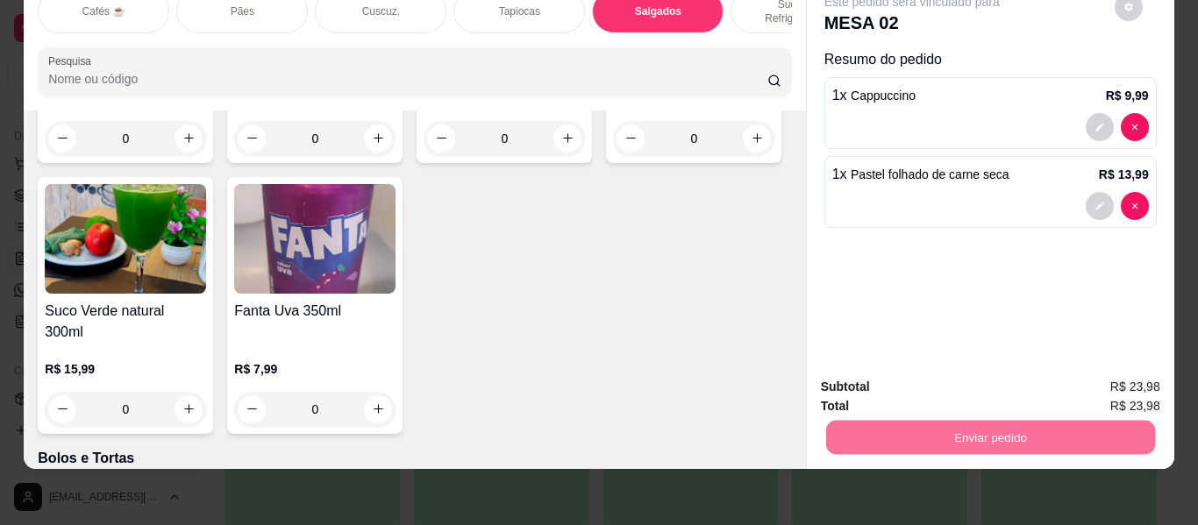
click at [1095, 384] on button "Enviar pedido" at bounding box center [1114, 380] width 96 height 32
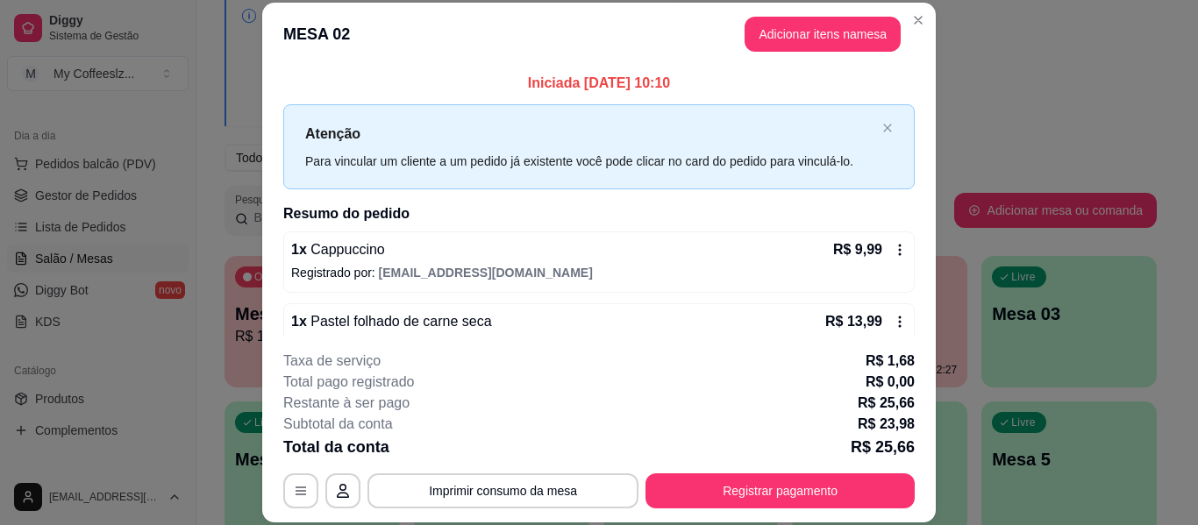
scroll to position [35, 0]
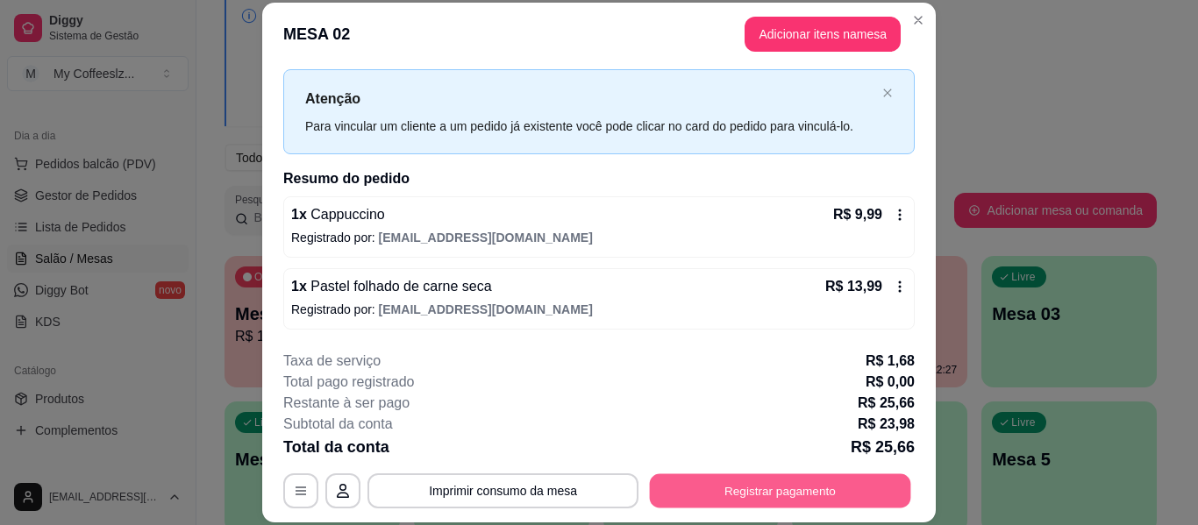
click at [716, 495] on button "Registrar pagamento" at bounding box center [780, 491] width 261 height 34
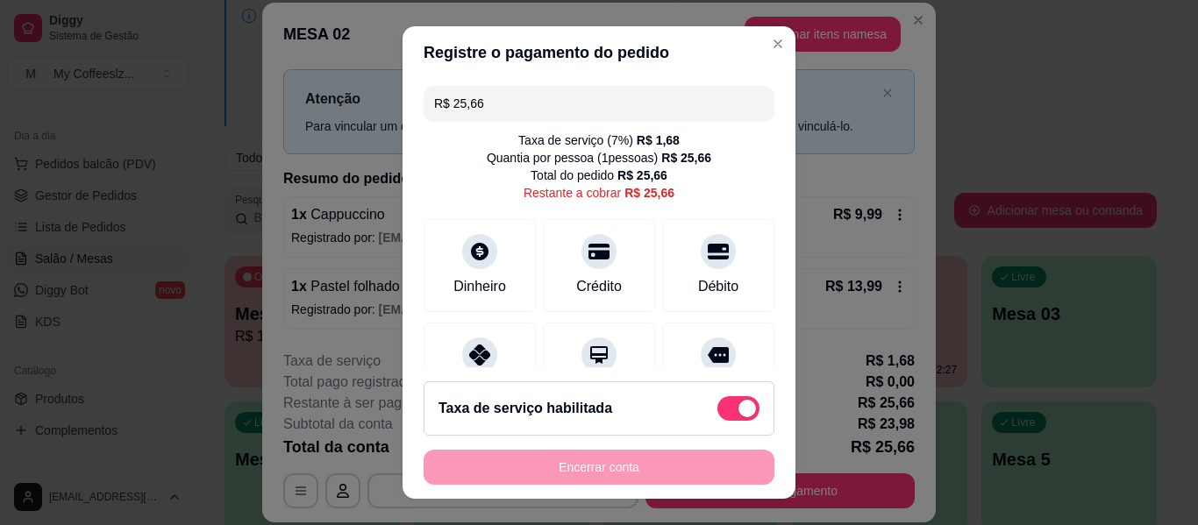
click at [717, 404] on label at bounding box center [738, 408] width 42 height 25
click at [717, 412] on input "checkbox" at bounding box center [722, 417] width 11 height 11
checkbox input "true"
type input "R$ 23,98"
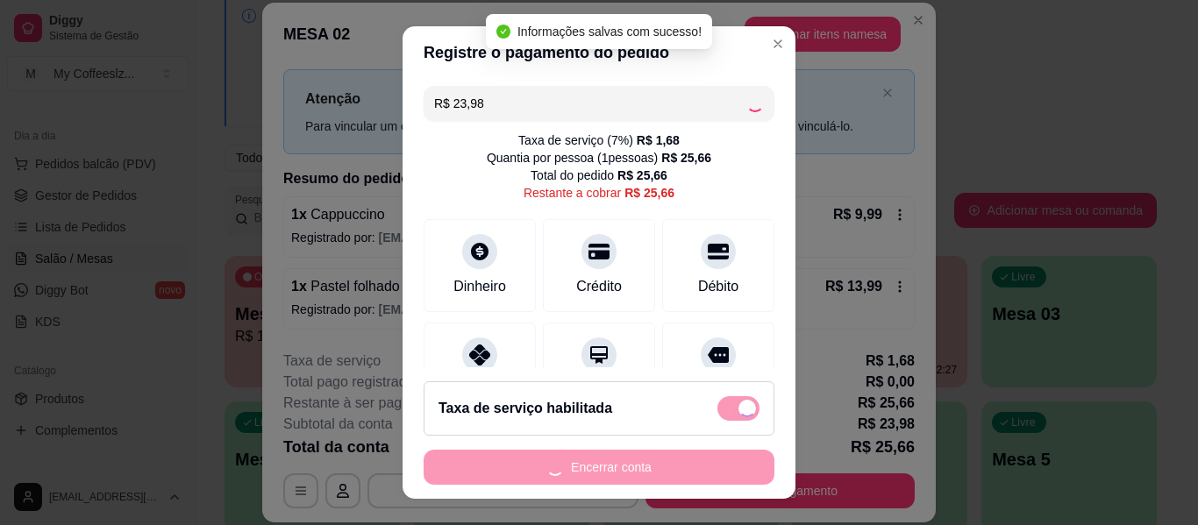
checkbox input "false"
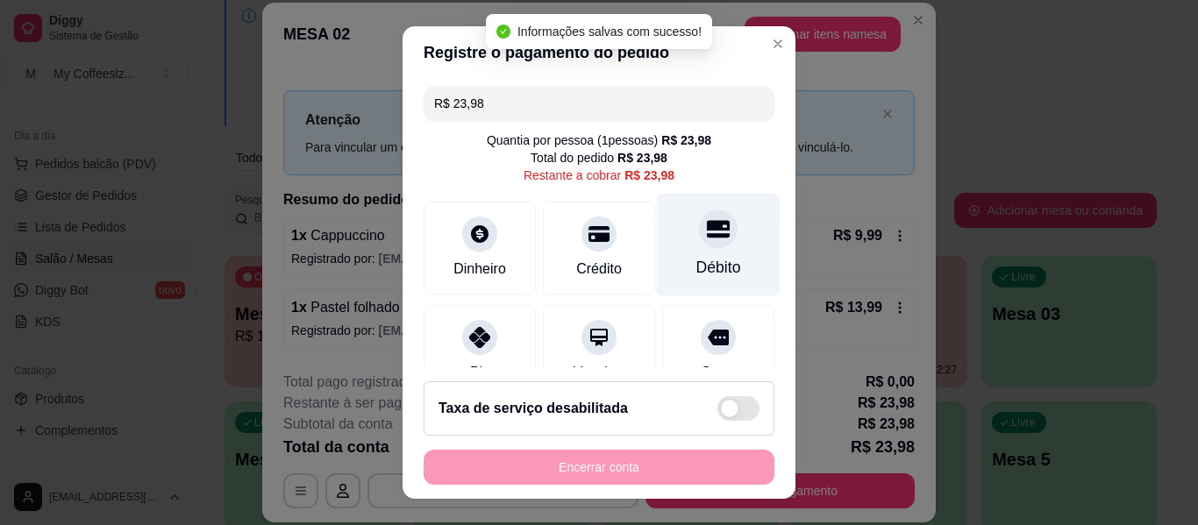
click at [707, 231] on icon at bounding box center [718, 229] width 23 height 18
type input "R$ 0,00"
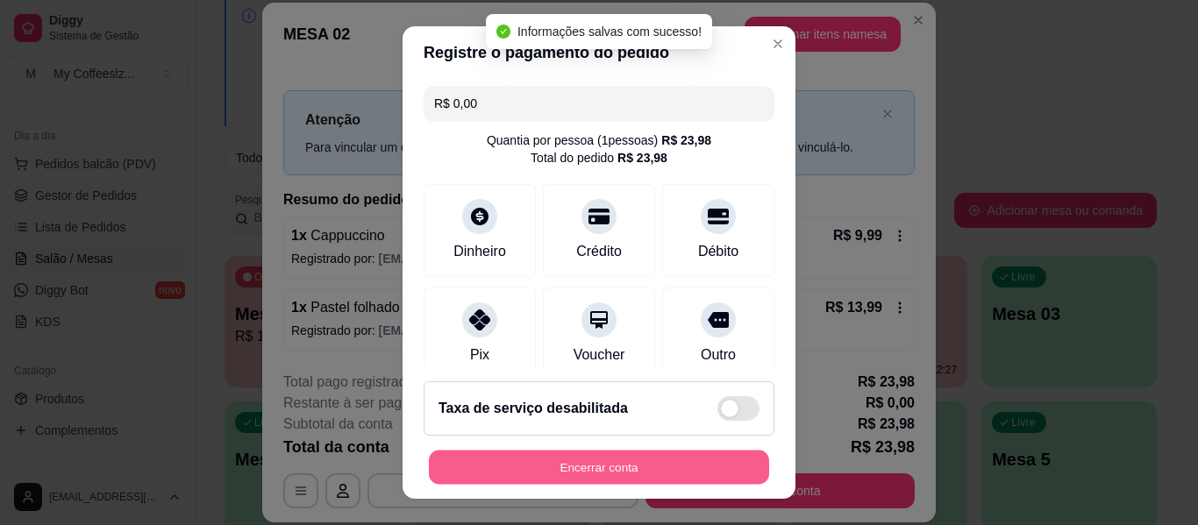
click at [596, 457] on button "Encerrar conta" at bounding box center [599, 468] width 340 height 34
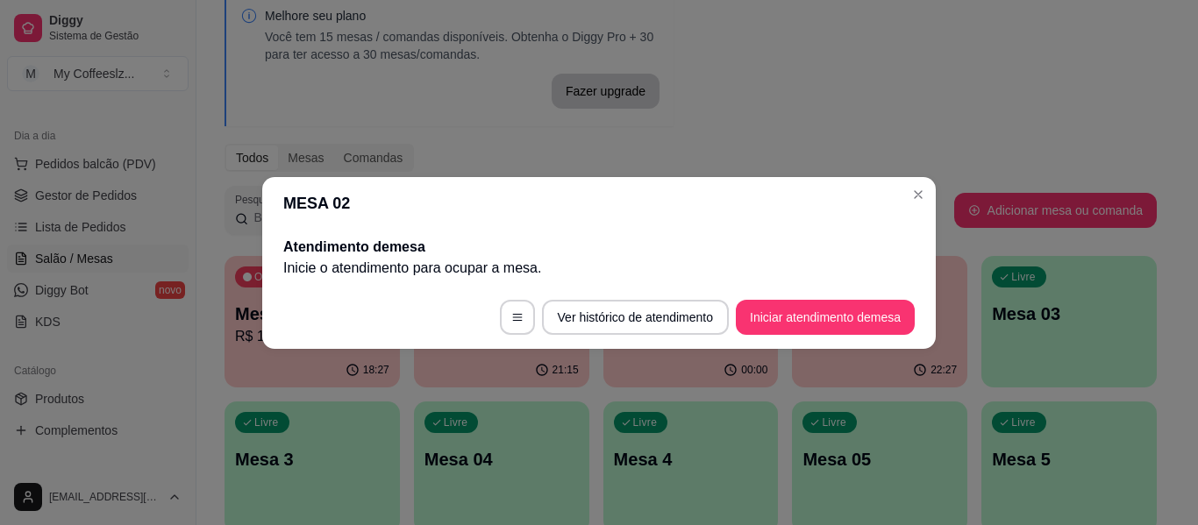
scroll to position [0, 0]
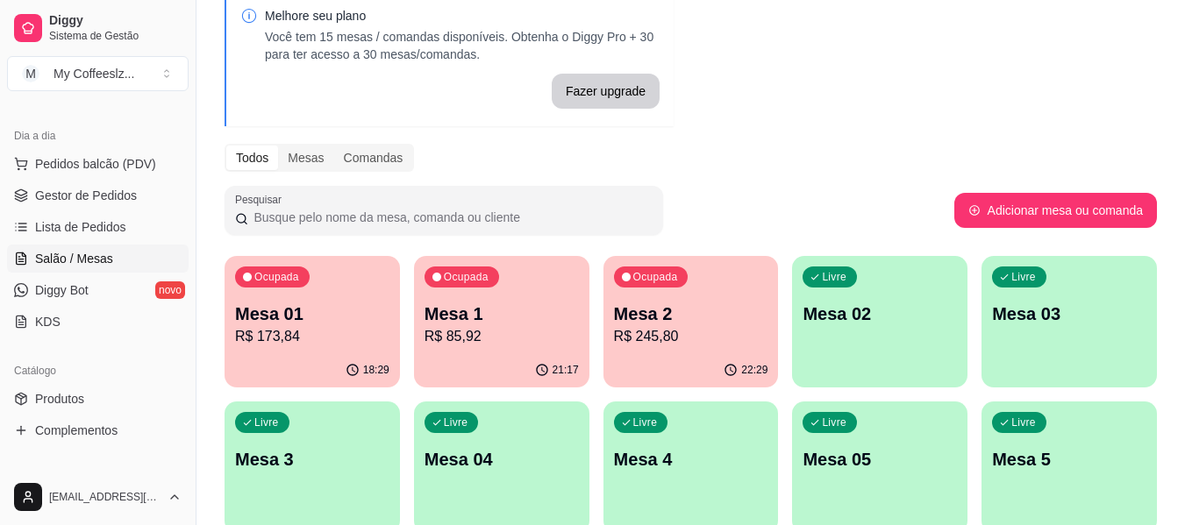
click at [866, 317] on p "Mesa 02" at bounding box center [879, 314] width 154 height 25
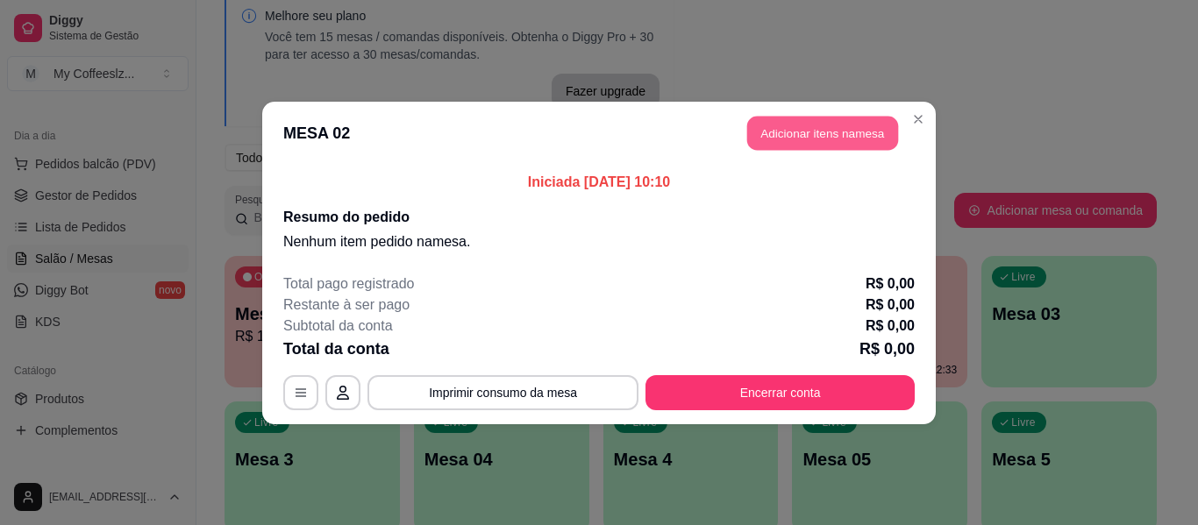
click at [803, 140] on button "Adicionar itens na mesa" at bounding box center [822, 133] width 151 height 34
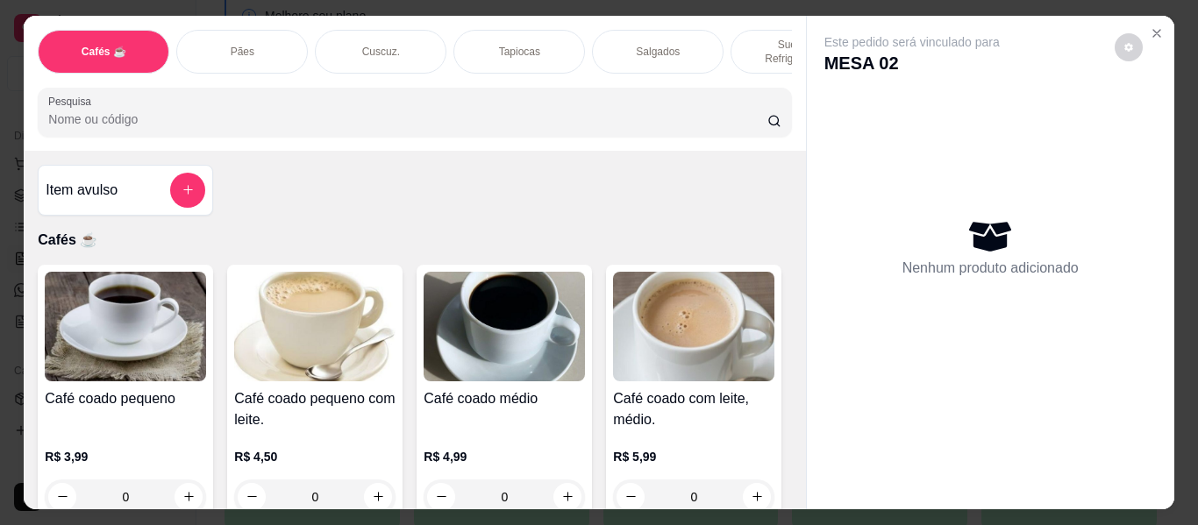
scroll to position [175, 0]
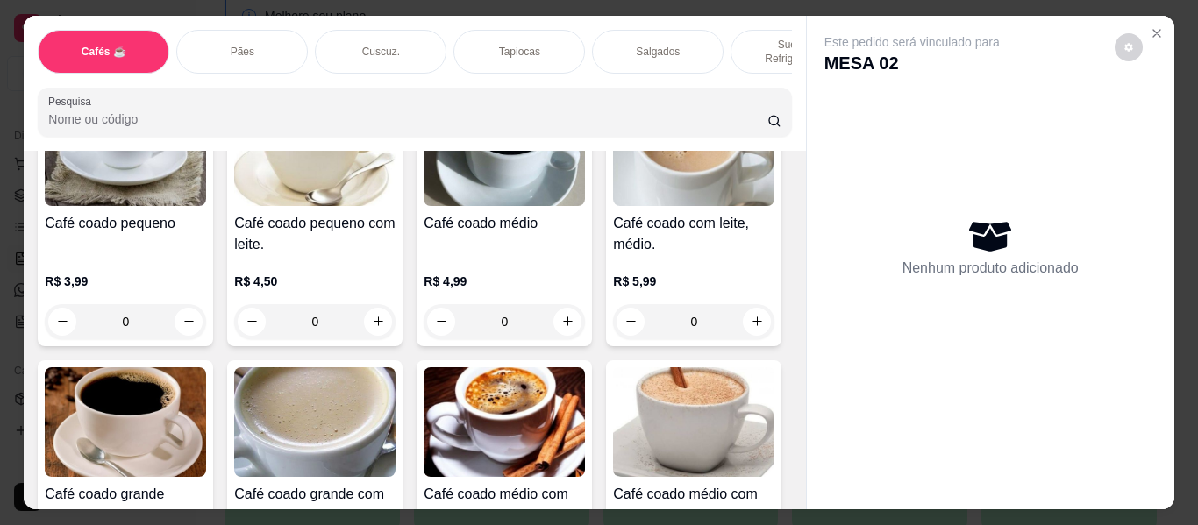
click at [678, 51] on div "Salgados" at bounding box center [658, 52] width 132 height 44
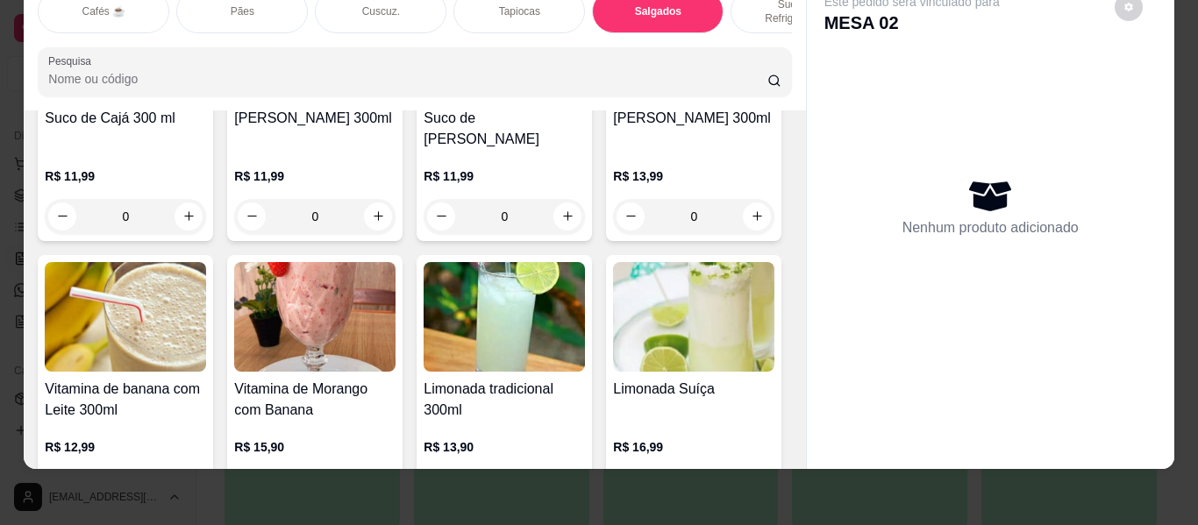
scroll to position [7236, 0]
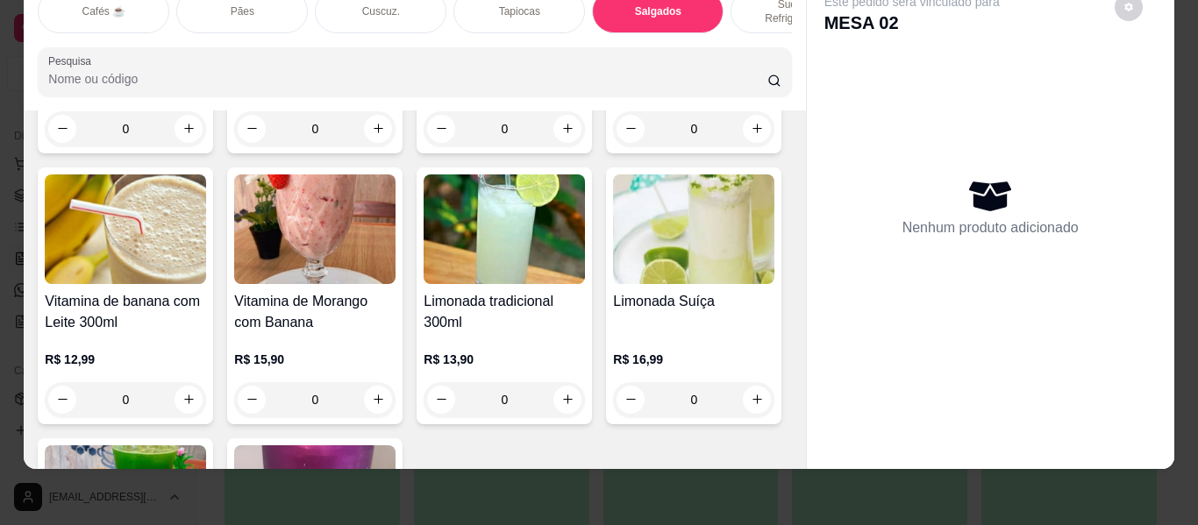
type input "1"
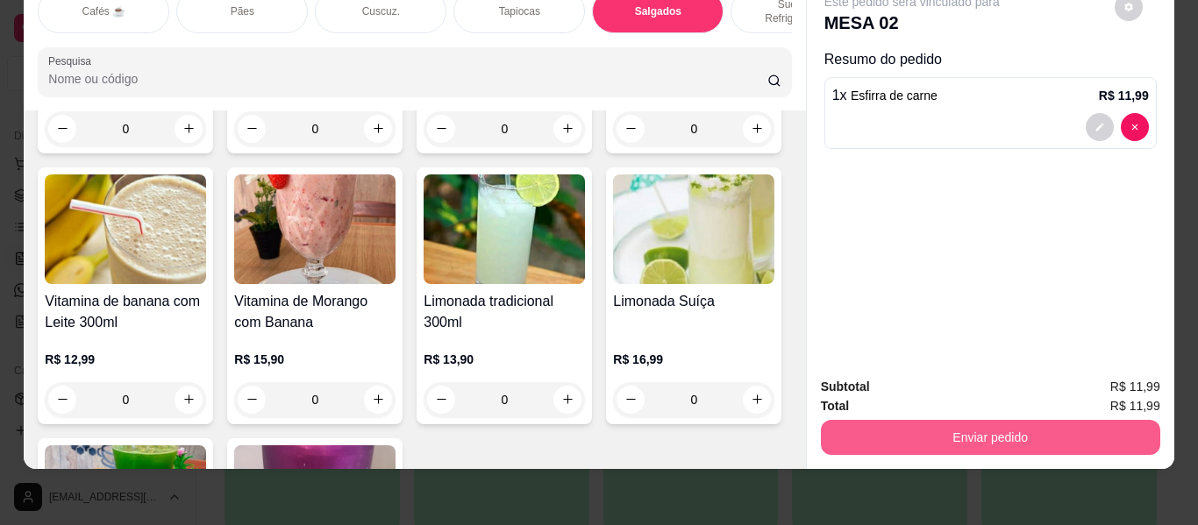
click at [948, 425] on button "Enviar pedido" at bounding box center [990, 437] width 339 height 35
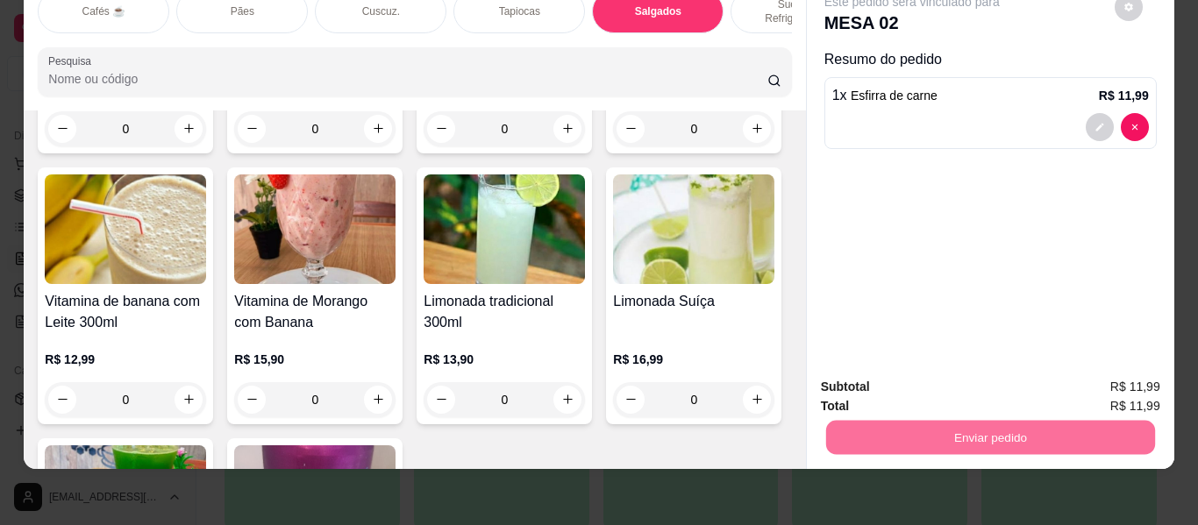
click at [1116, 384] on button "Enviar pedido" at bounding box center [1114, 380] width 99 height 33
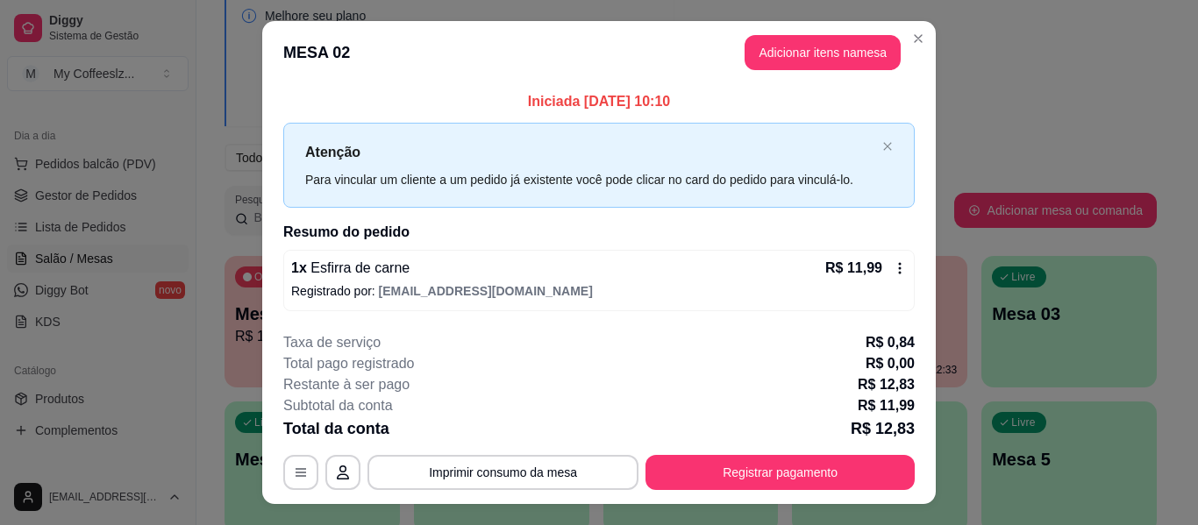
scroll to position [35, 0]
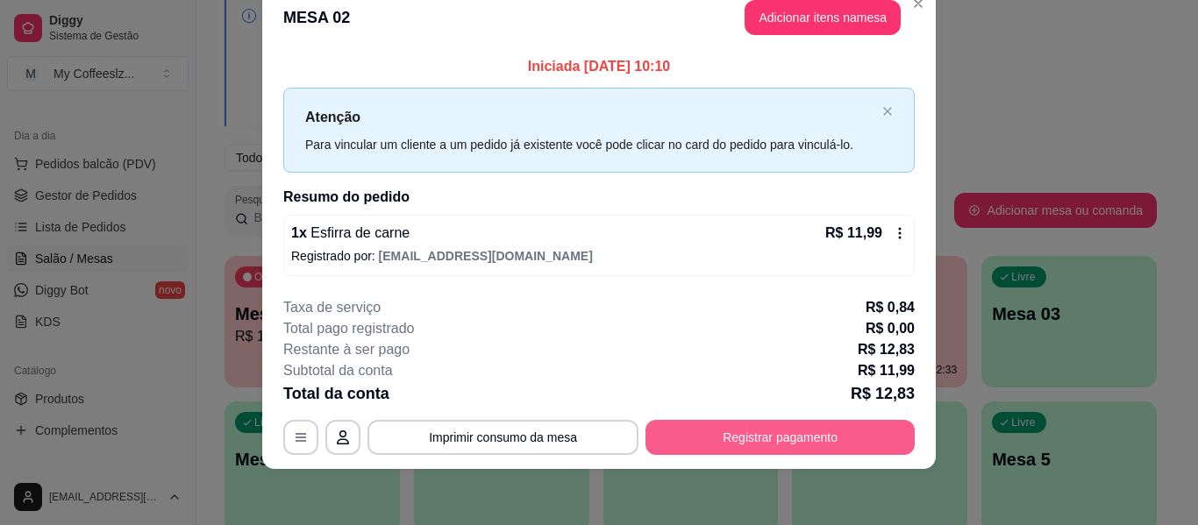
click at [727, 437] on button "Registrar pagamento" at bounding box center [779, 437] width 269 height 35
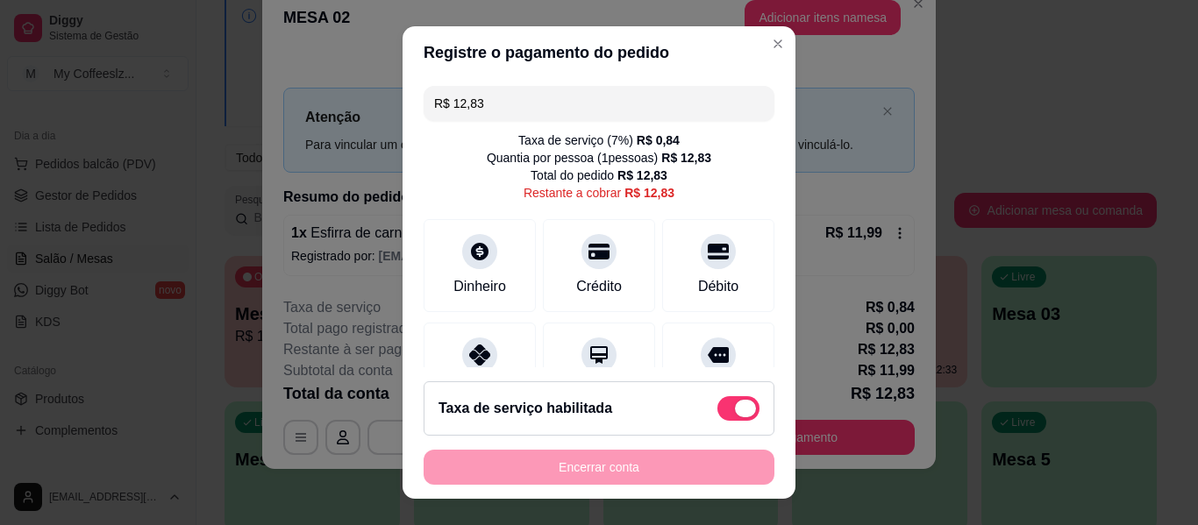
click at [717, 412] on span at bounding box center [738, 408] width 42 height 25
click at [717, 412] on input "checkbox" at bounding box center [722, 417] width 11 height 11
checkbox input "true"
type input "R$ 11,99"
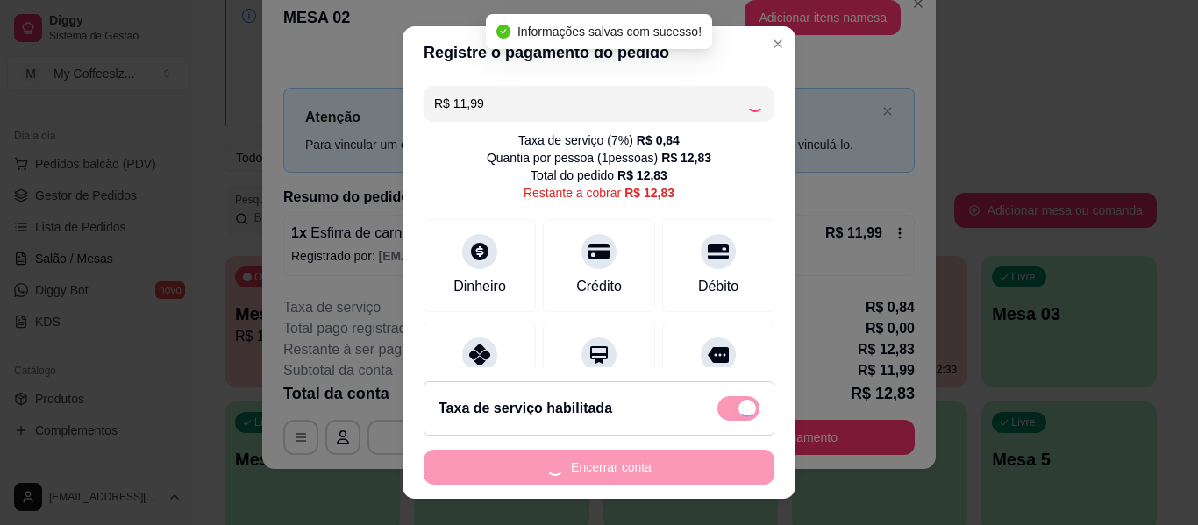
checkbox input "false"
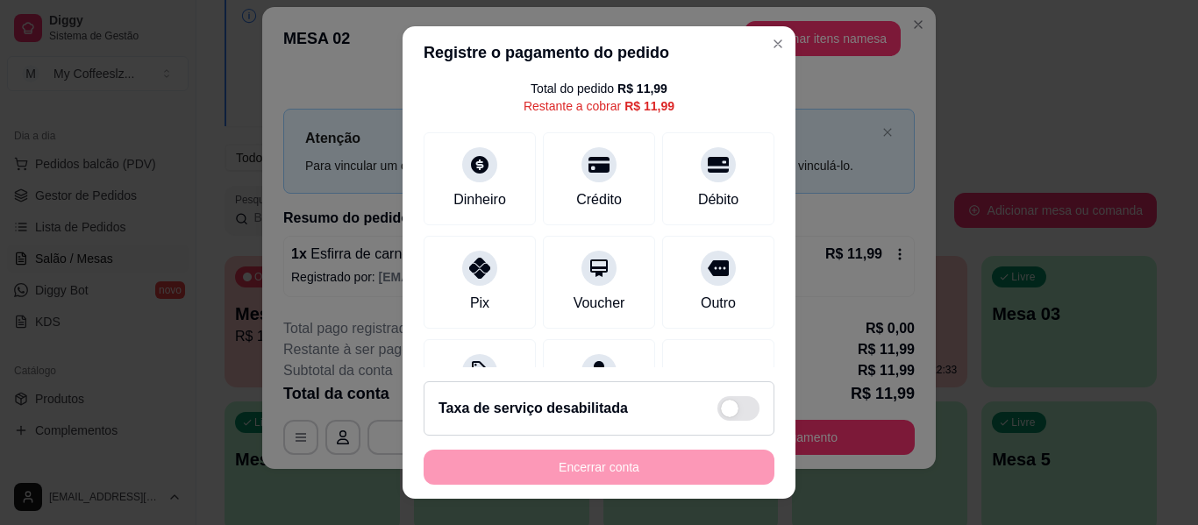
scroll to position [162, 0]
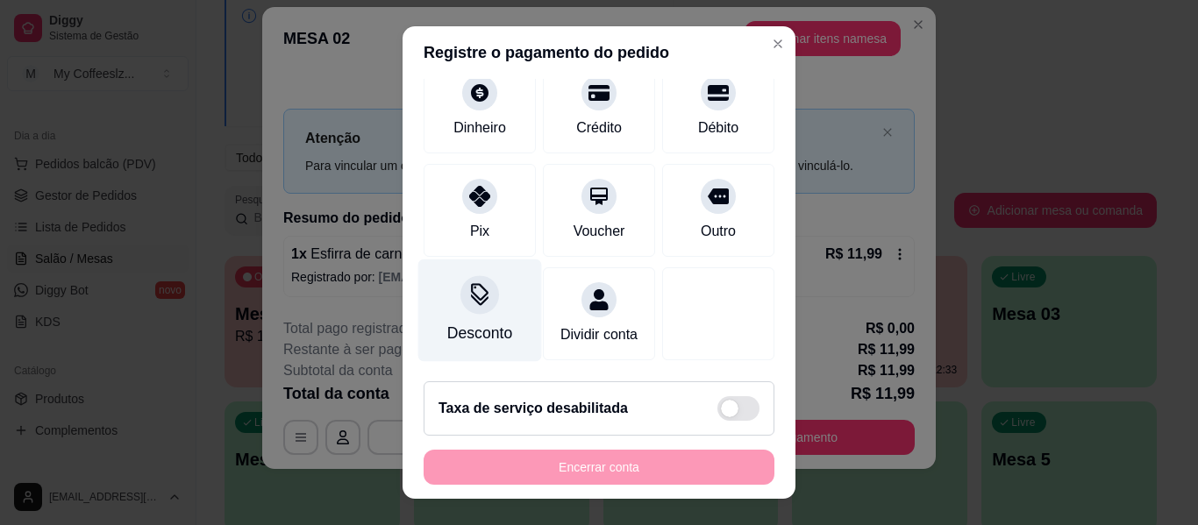
click at [466, 288] on div at bounding box center [479, 294] width 39 height 39
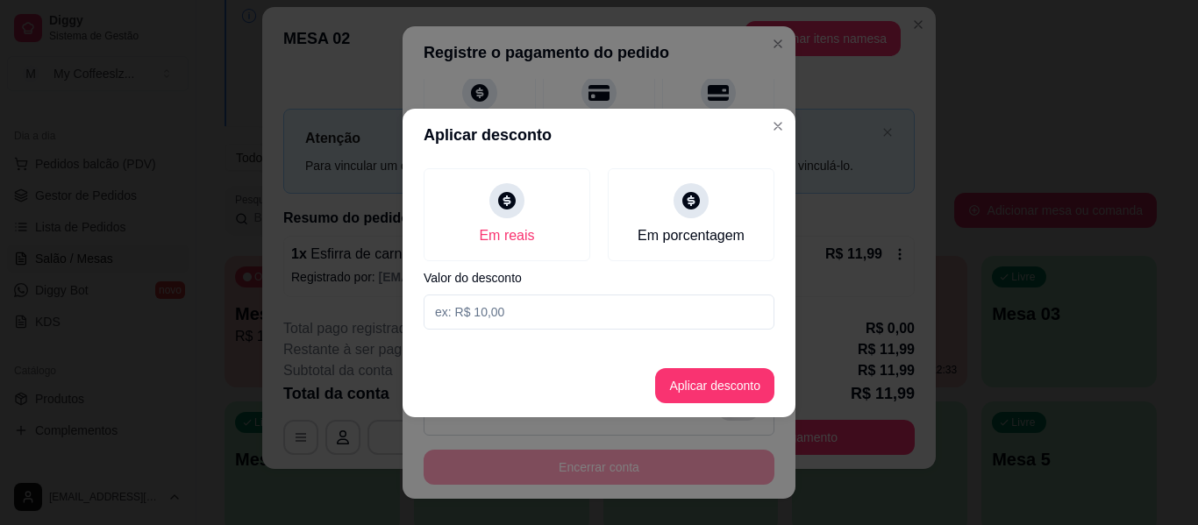
click at [524, 309] on input at bounding box center [599, 312] width 351 height 35
type input "1,99"
click at [695, 391] on button "Aplicar desconto" at bounding box center [714, 385] width 119 height 35
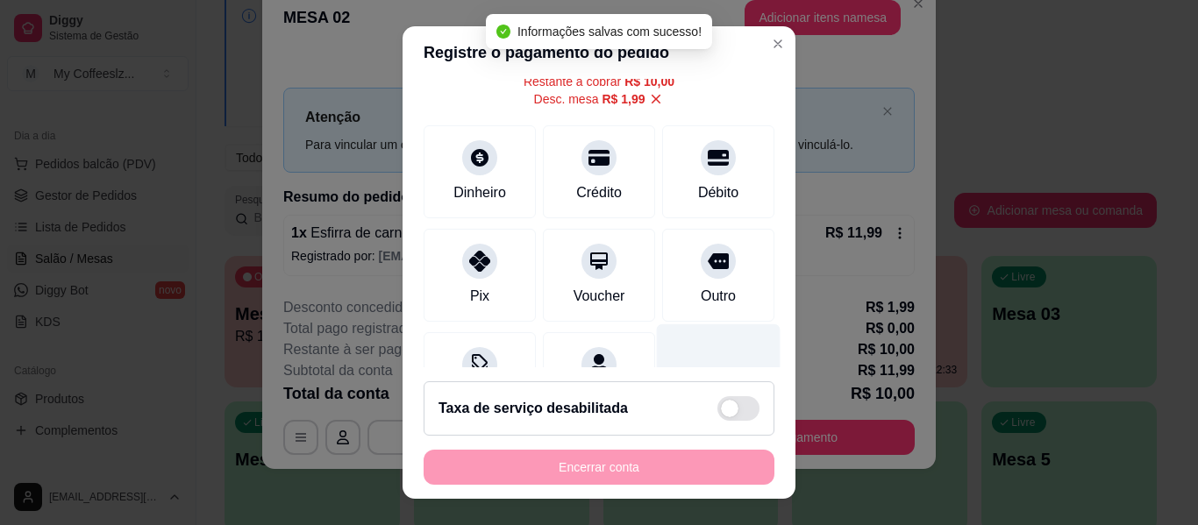
scroll to position [0, 0]
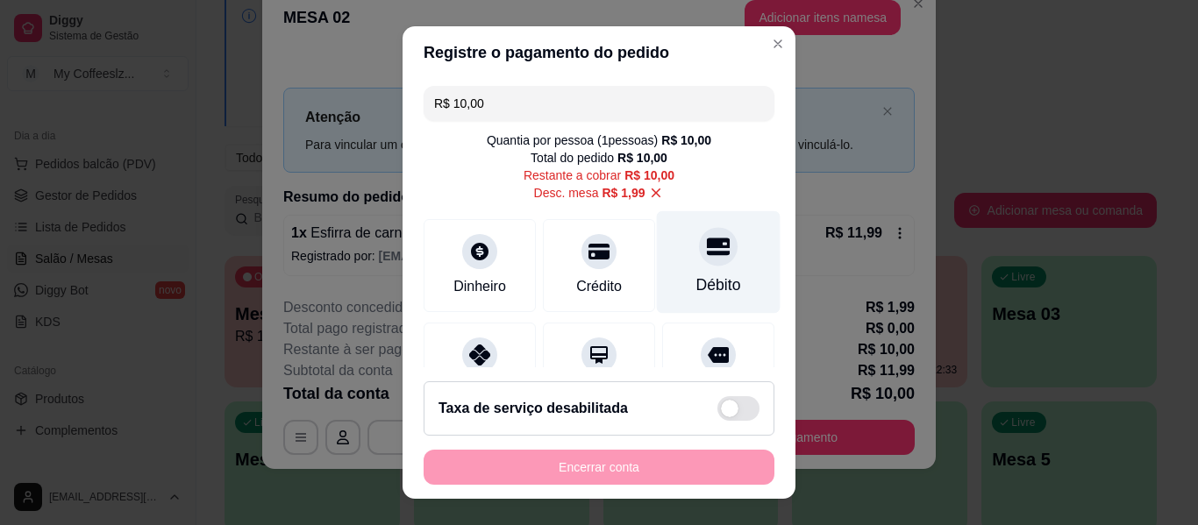
click at [680, 273] on div "Débito" at bounding box center [719, 262] width 124 height 103
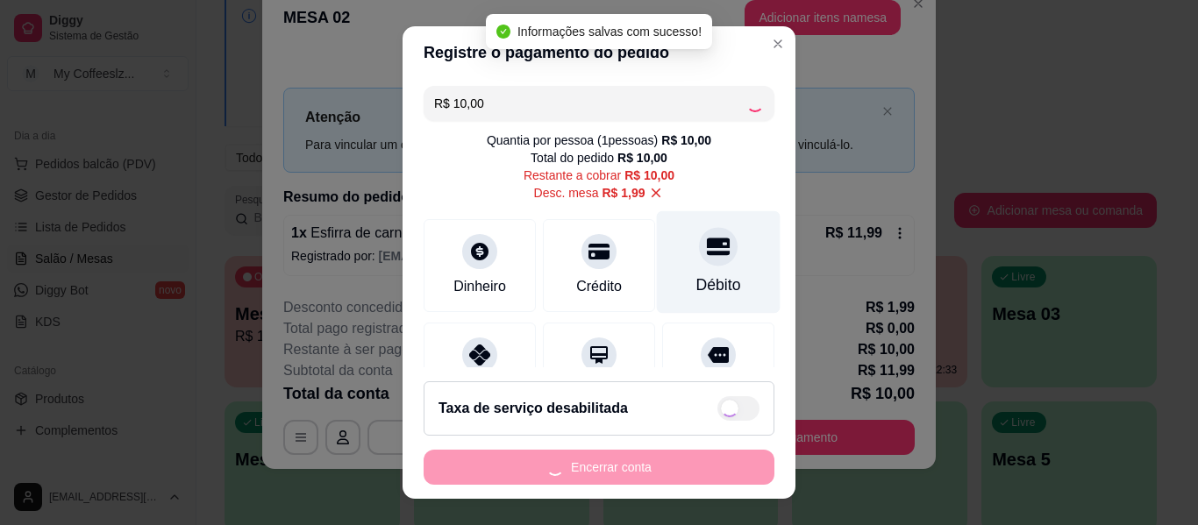
type input "R$ 0,00"
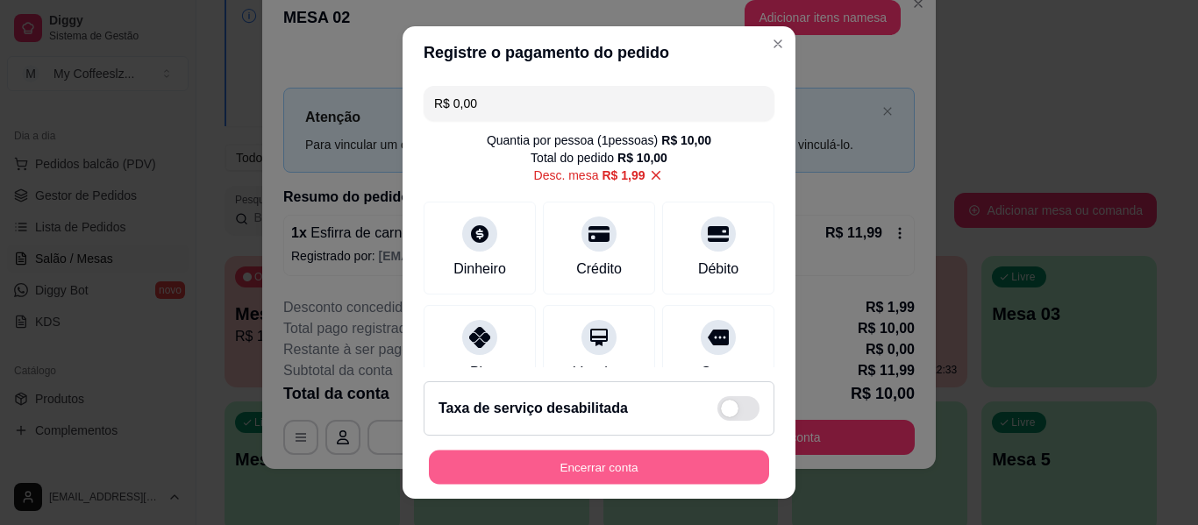
click at [575, 472] on button "Encerrar conta" at bounding box center [599, 468] width 340 height 34
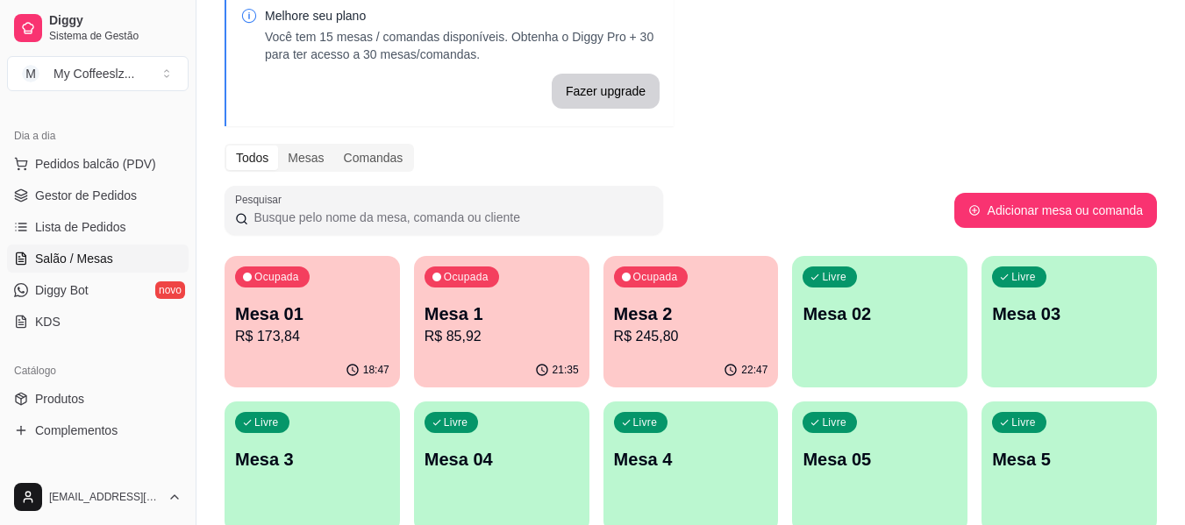
click at [891, 324] on p "Mesa 02" at bounding box center [879, 314] width 154 height 25
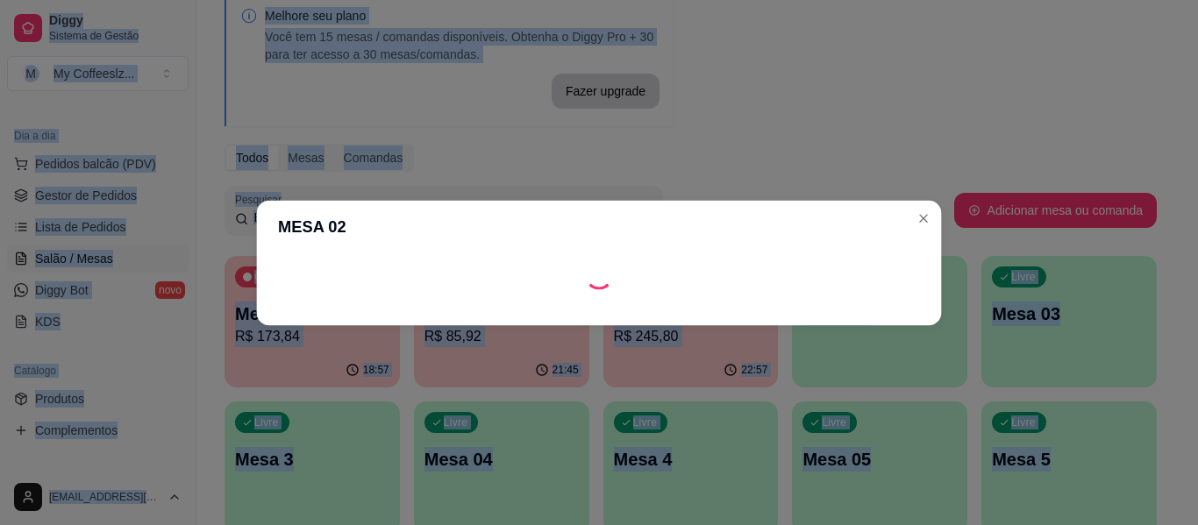
click at [891, 324] on footer at bounding box center [599, 310] width 685 height 29
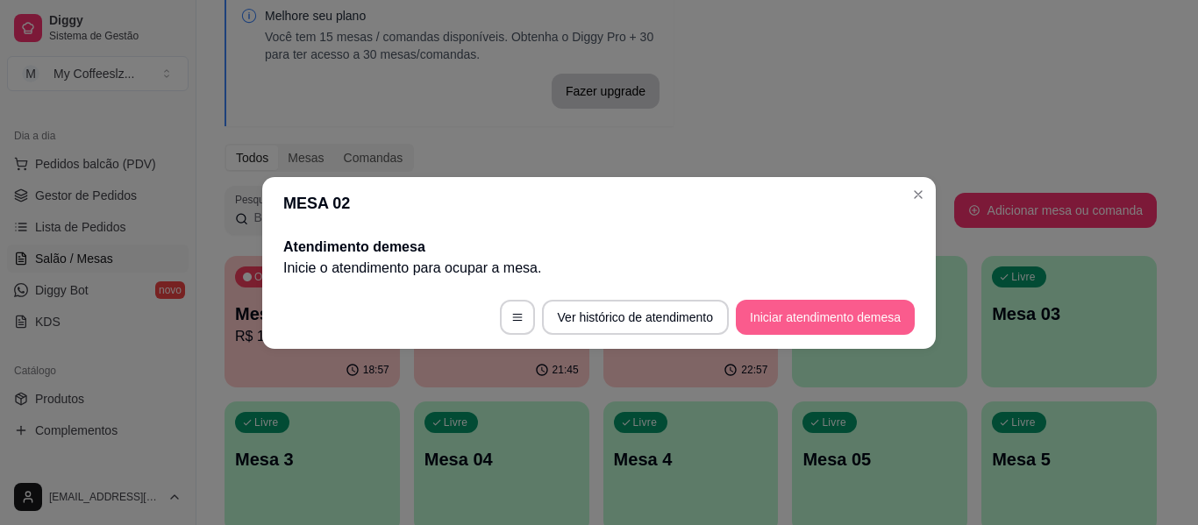
click at [828, 323] on button "Iniciar atendimento de mesa" at bounding box center [825, 317] width 179 height 35
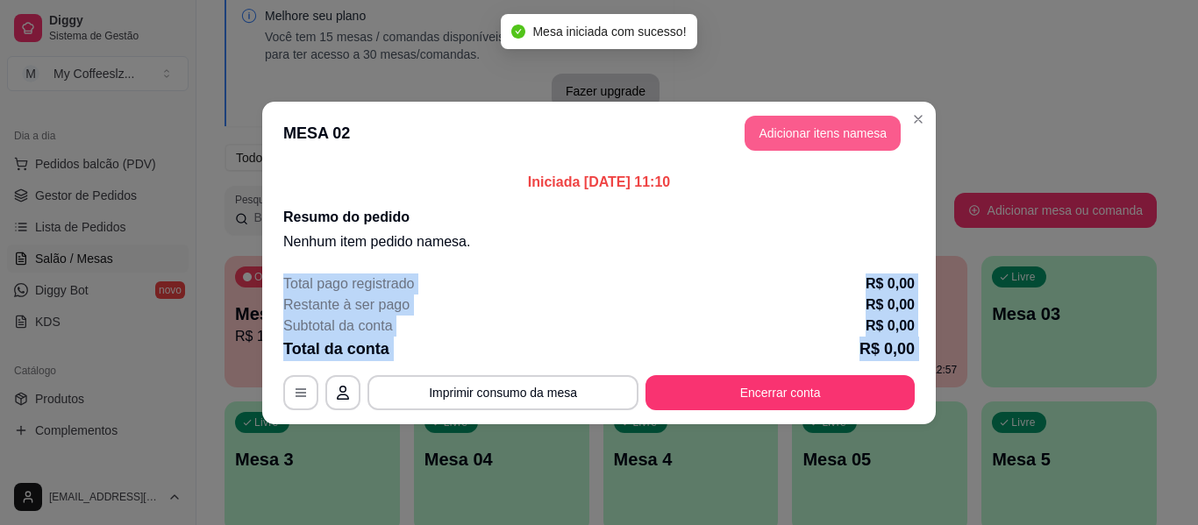
click at [838, 137] on button "Adicionar itens na mesa" at bounding box center [823, 133] width 156 height 35
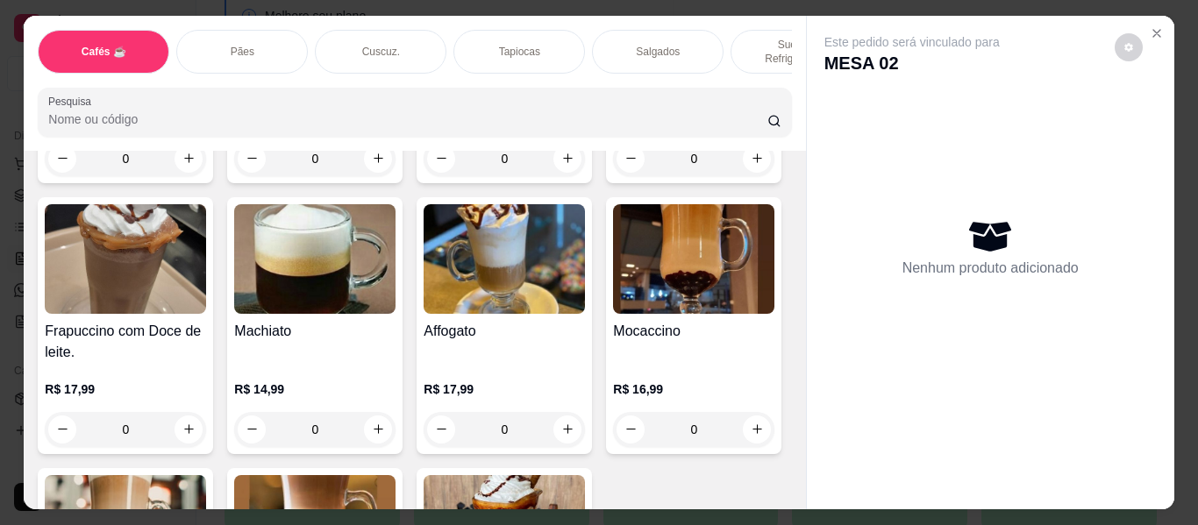
scroll to position [2017, 0]
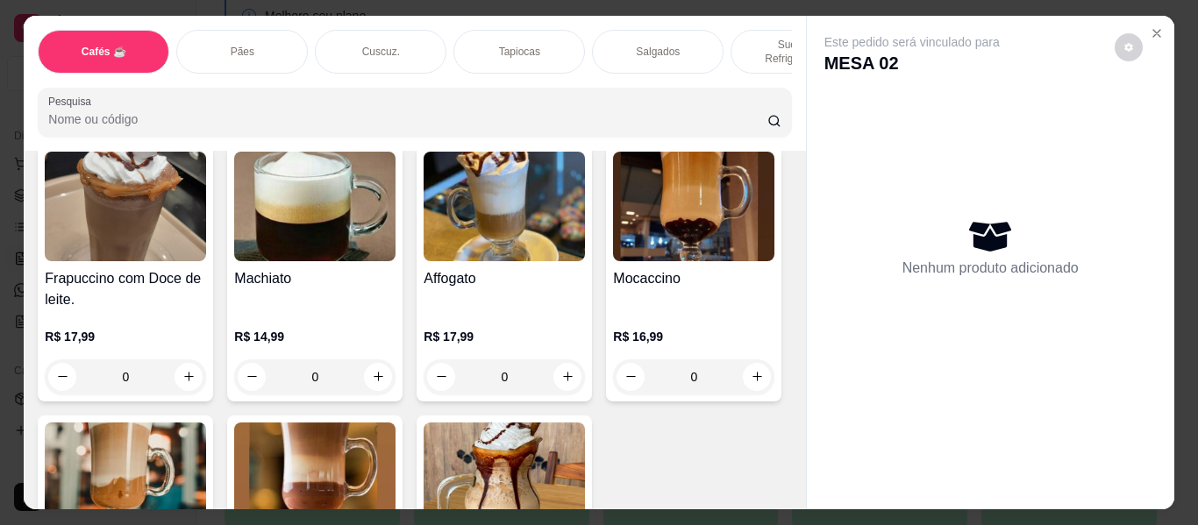
click at [653, 46] on div "Salgados" at bounding box center [658, 52] width 132 height 44
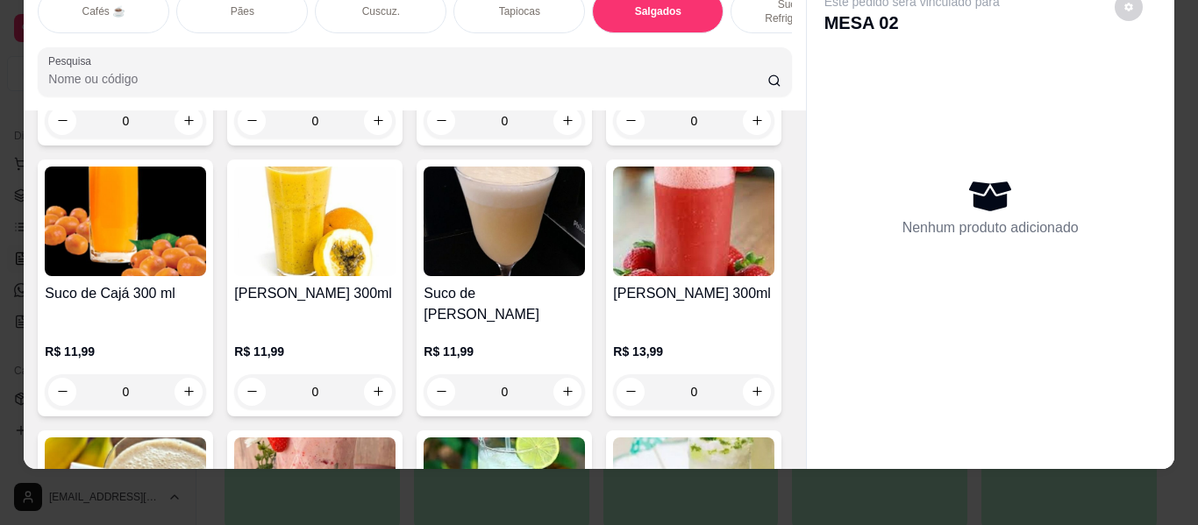
type input "1"
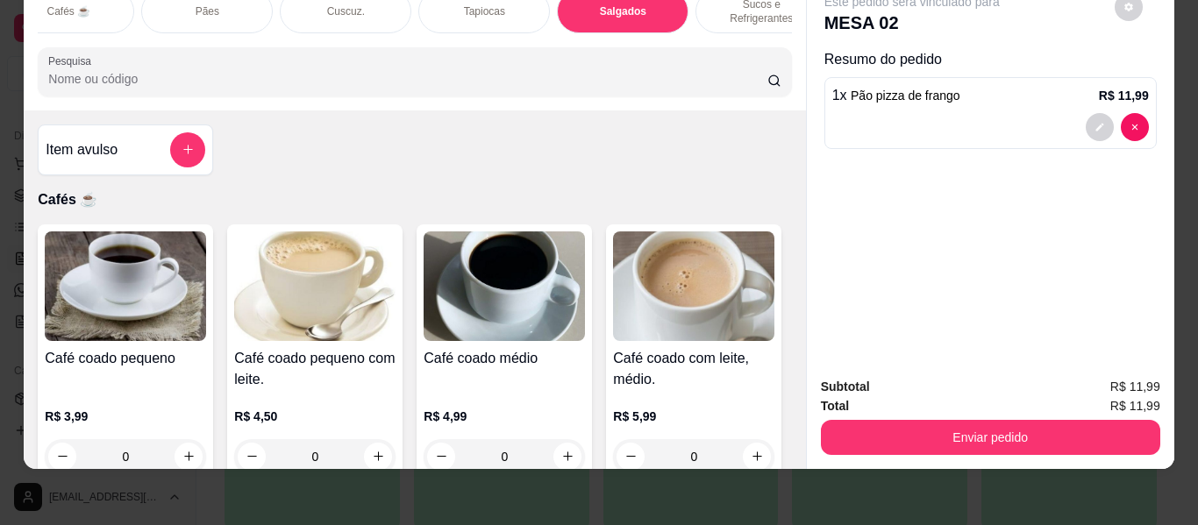
scroll to position [13, 0]
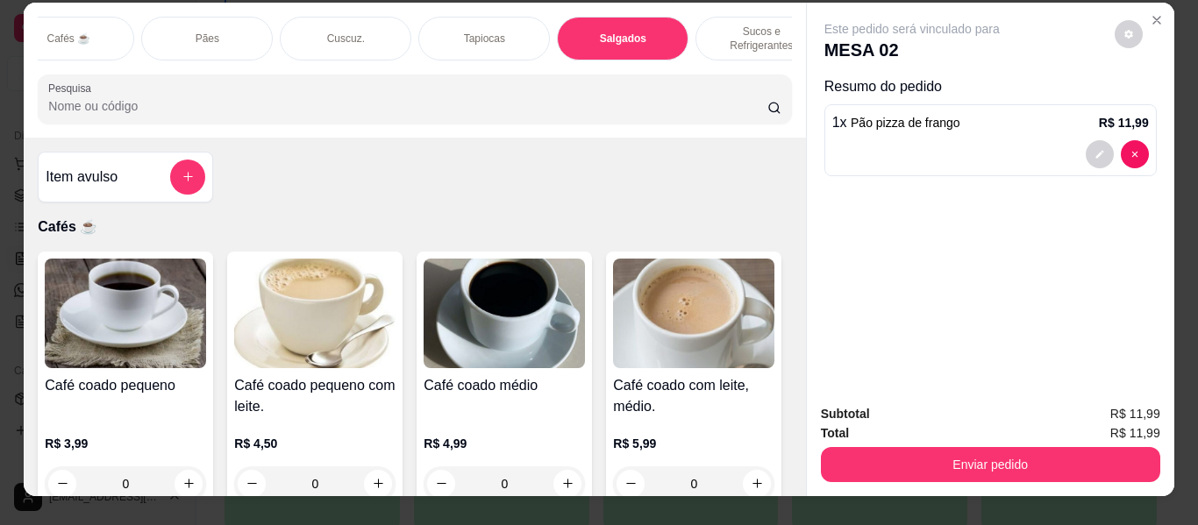
click at [745, 34] on div "Sucos e Refrigerantes" at bounding box center [761, 39] width 132 height 44
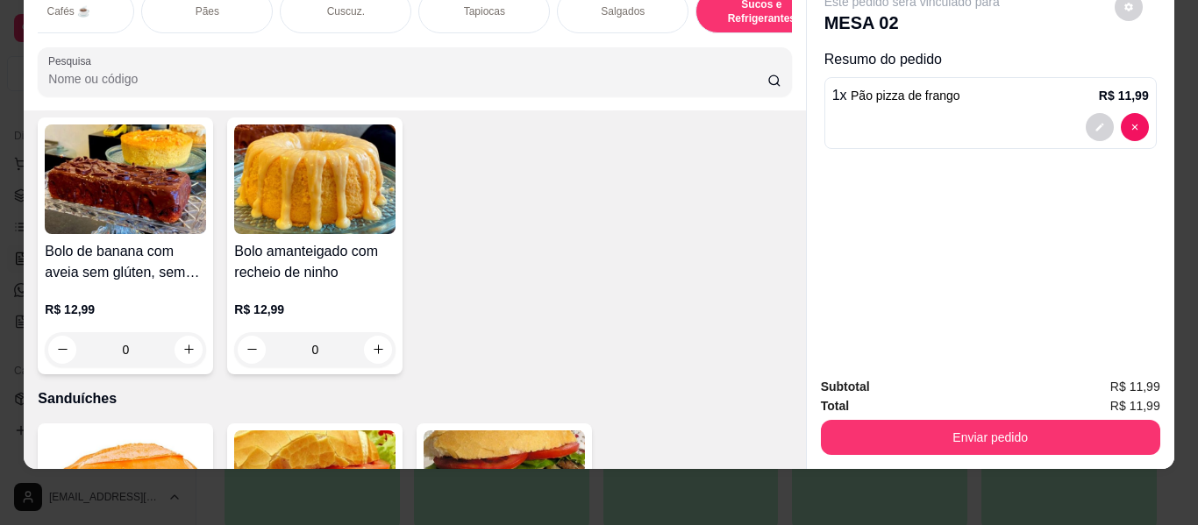
scroll to position [8435, 0]
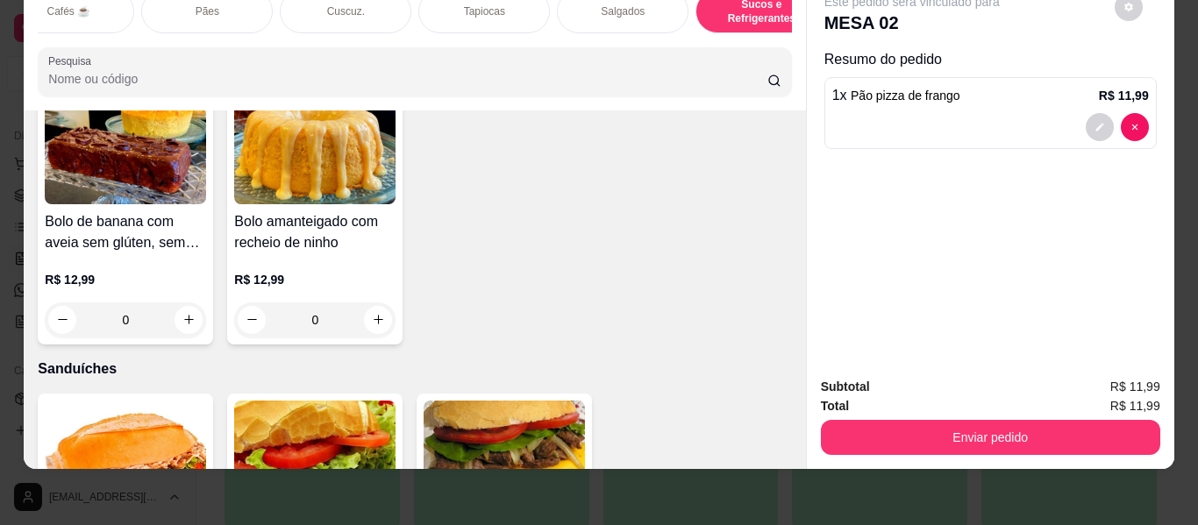
type input "1"
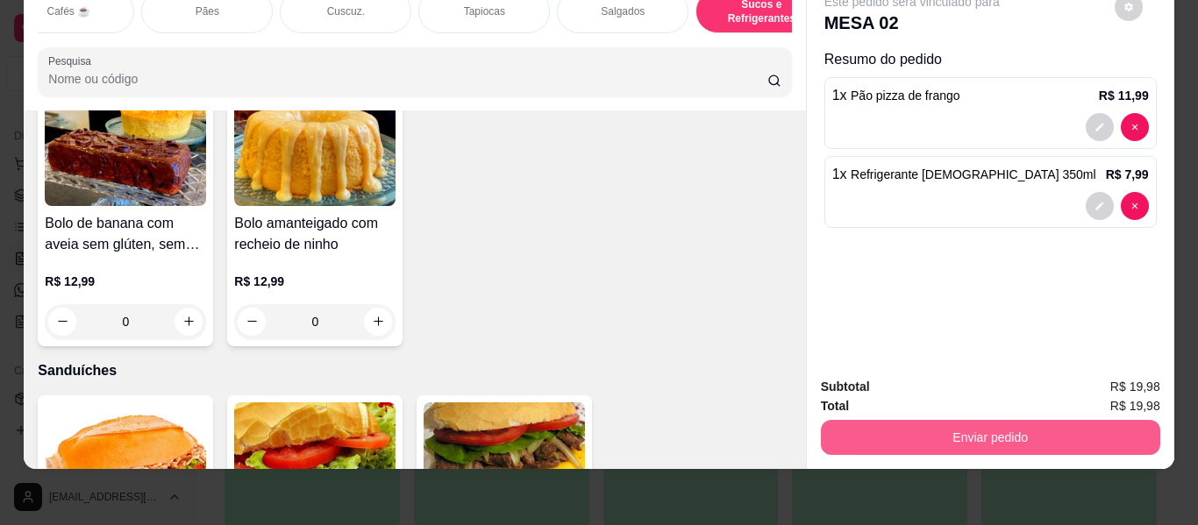
click at [998, 424] on button "Enviar pedido" at bounding box center [990, 437] width 339 height 35
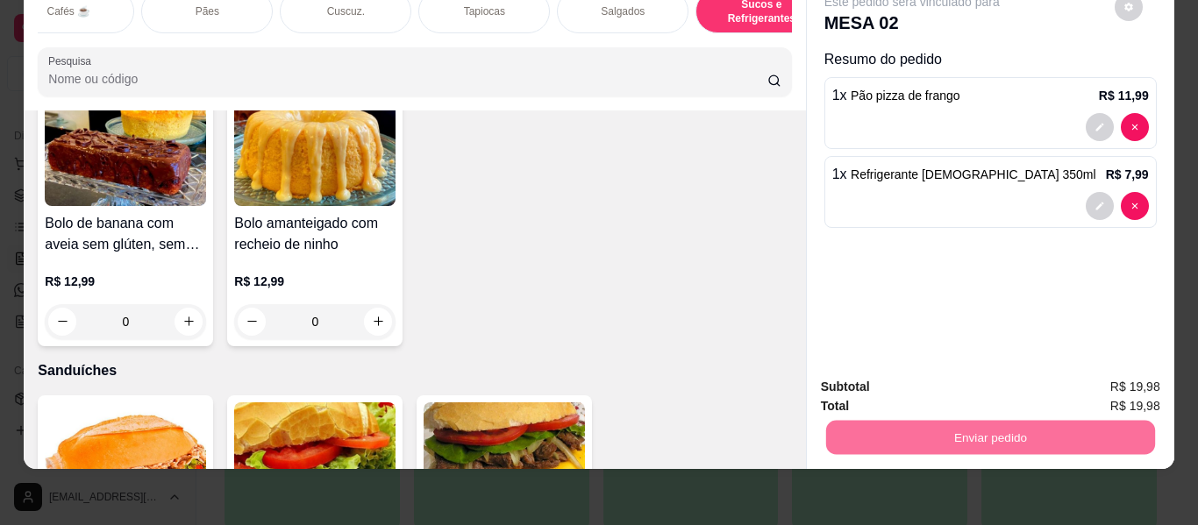
click at [1097, 369] on button "Enviar pedido" at bounding box center [1114, 380] width 99 height 33
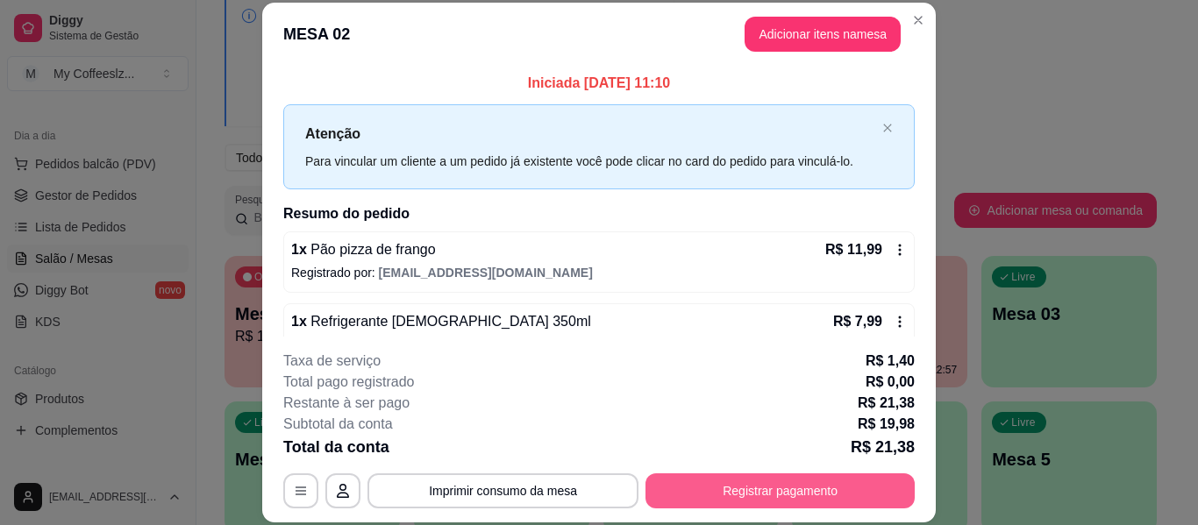
click at [810, 488] on button "Registrar pagamento" at bounding box center [779, 491] width 269 height 35
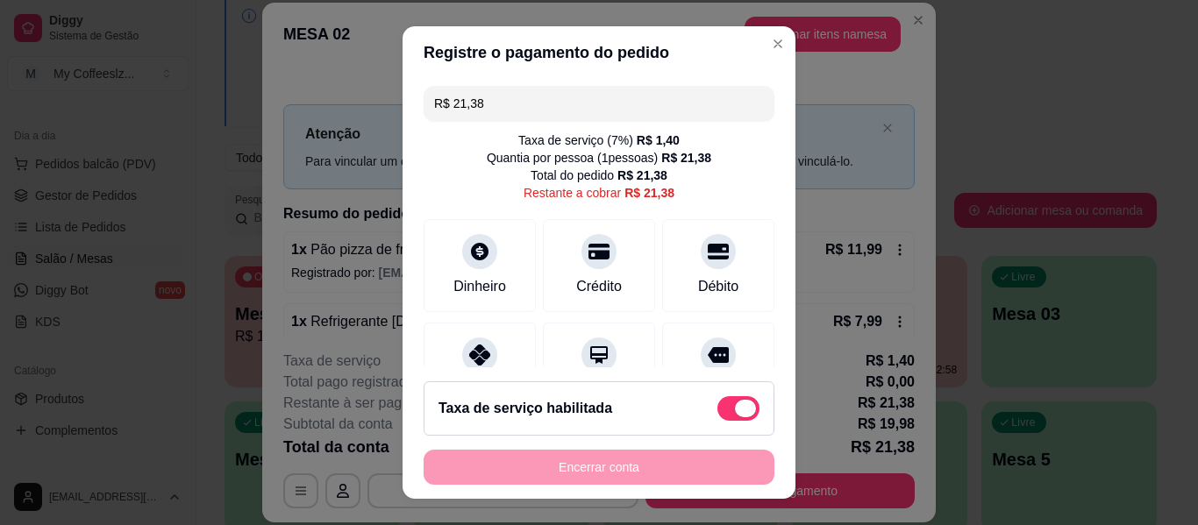
click at [717, 405] on span at bounding box center [738, 408] width 42 height 25
click at [717, 412] on input "checkbox" at bounding box center [722, 417] width 11 height 11
checkbox input "true"
type input "R$ 19,98"
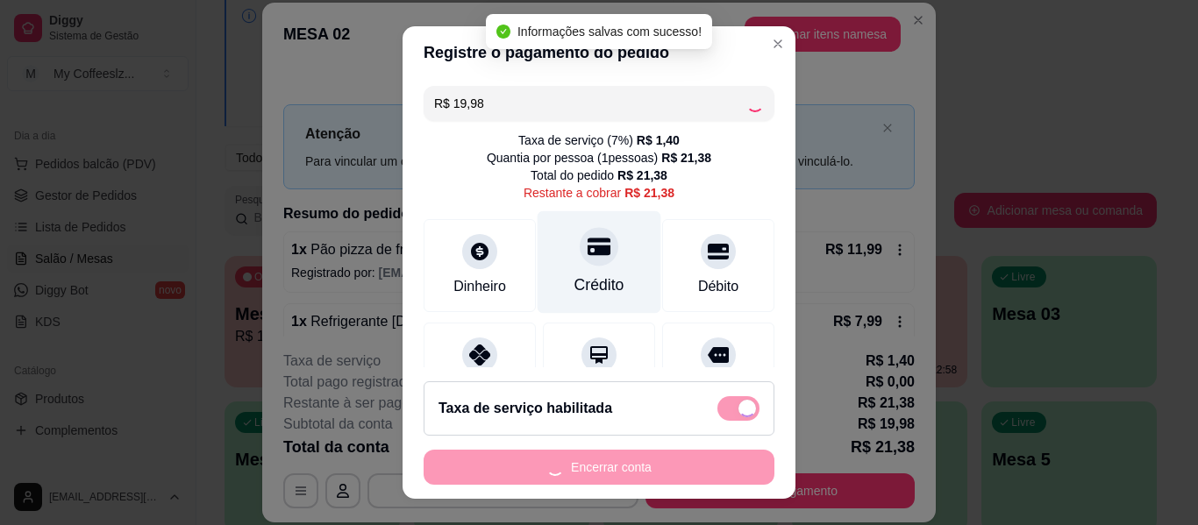
checkbox input "false"
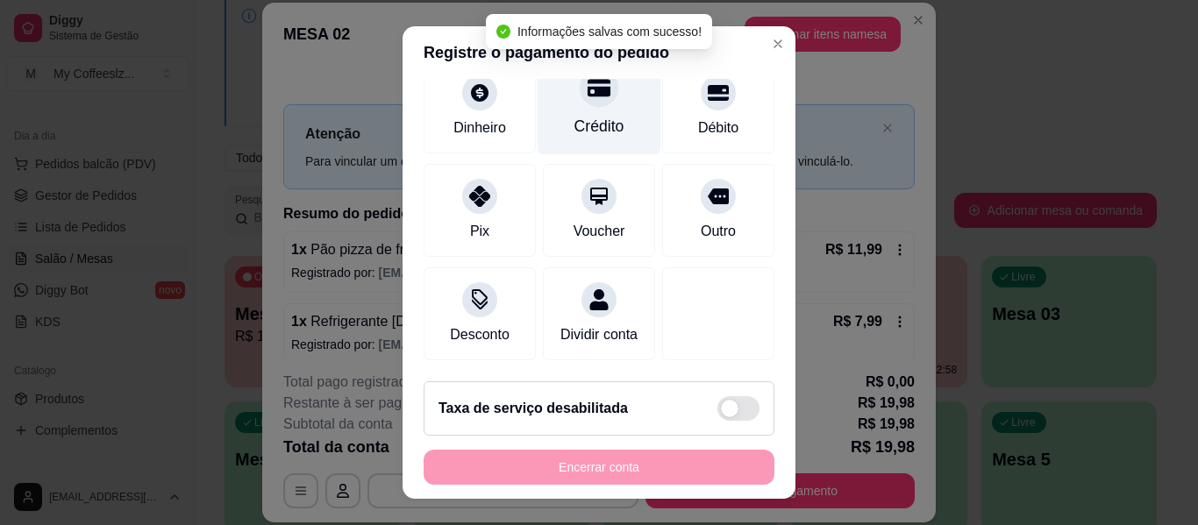
scroll to position [162, 0]
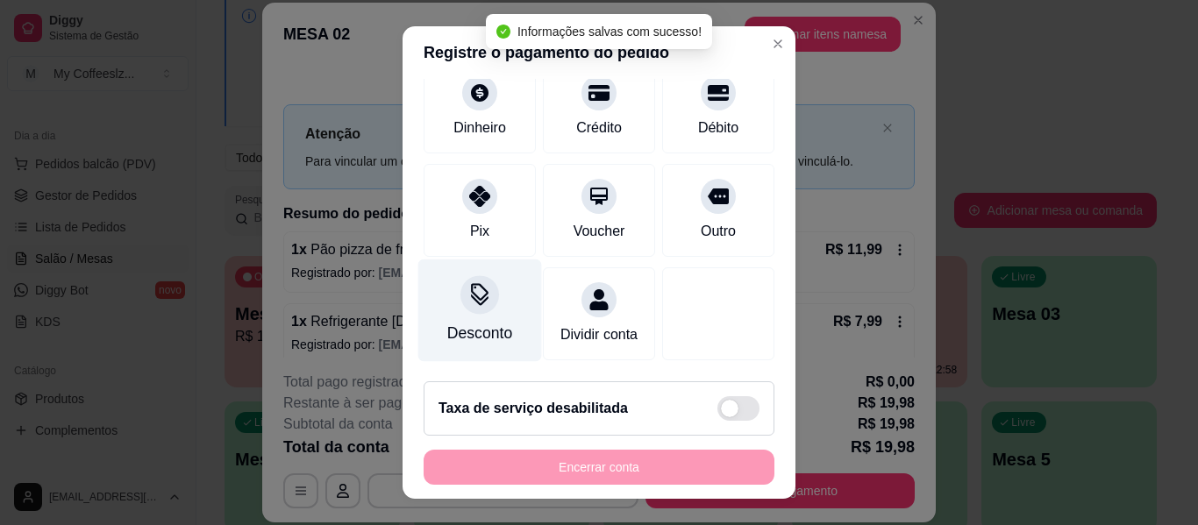
click at [478, 322] on div "Desconto" at bounding box center [479, 333] width 65 height 23
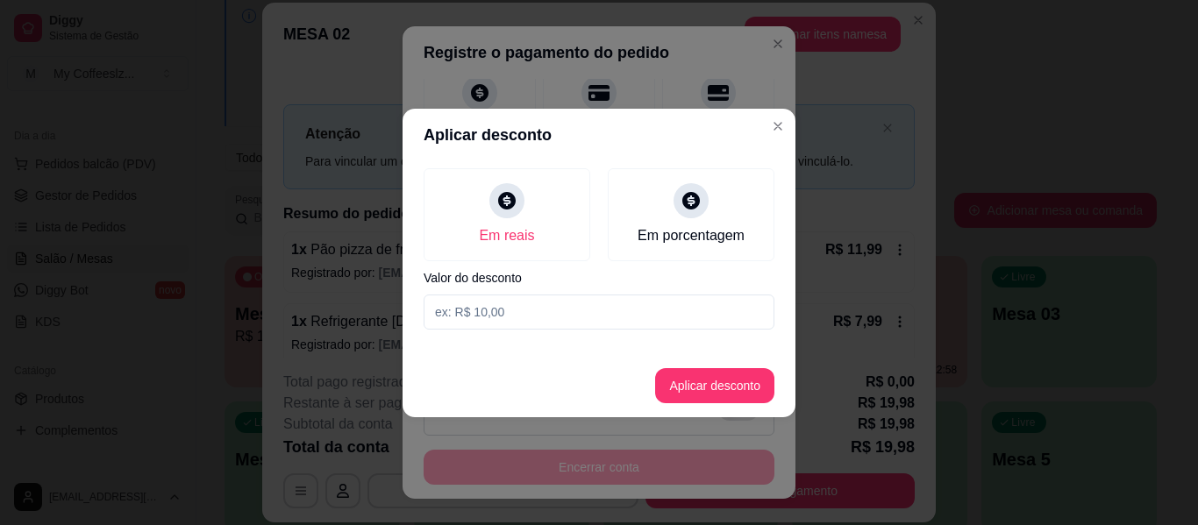
click at [615, 306] on input at bounding box center [599, 312] width 351 height 35
type input "2,00"
click at [724, 389] on button "Aplicar desconto" at bounding box center [714, 385] width 119 height 35
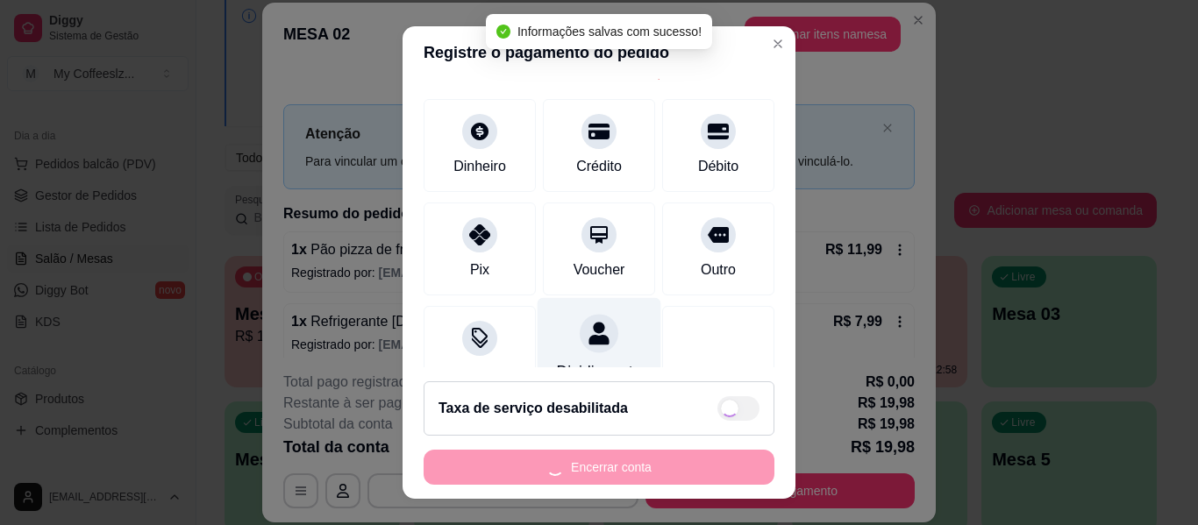
scroll to position [0, 0]
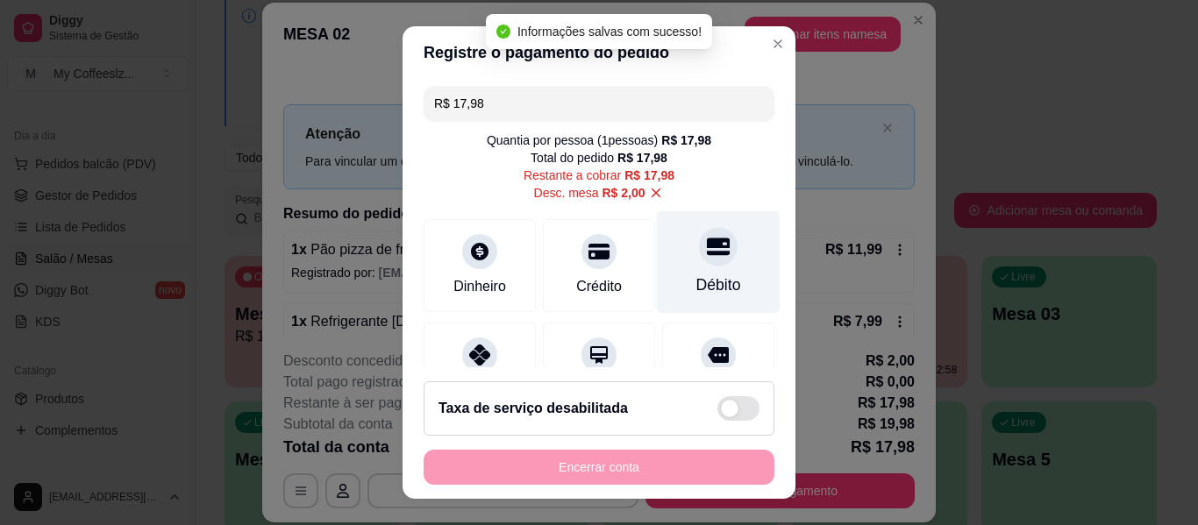
click at [707, 257] on icon at bounding box center [718, 246] width 23 height 23
type input "R$ 0,00"
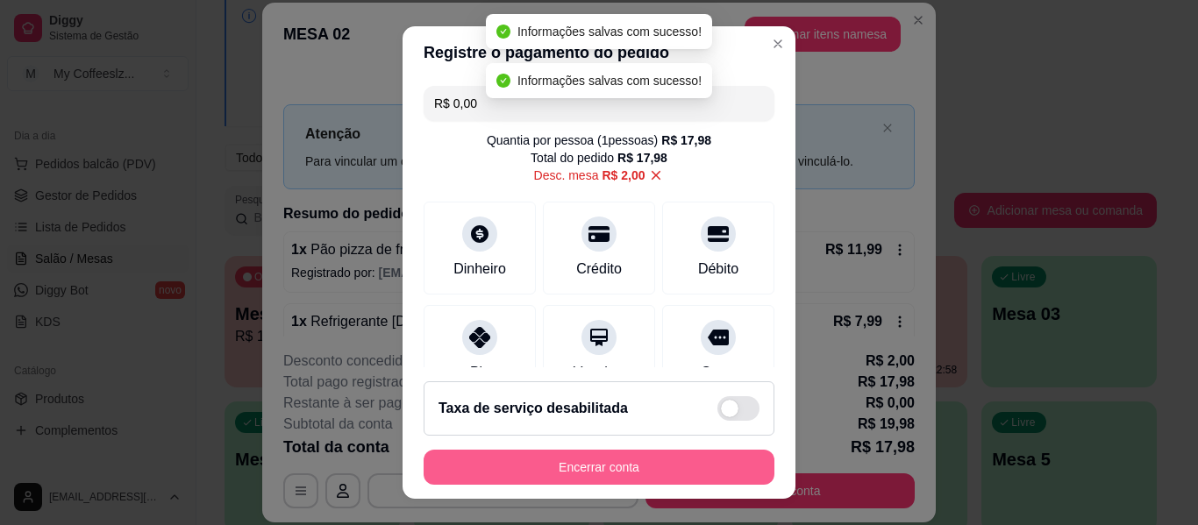
click at [664, 472] on button "Encerrar conta" at bounding box center [599, 467] width 351 height 35
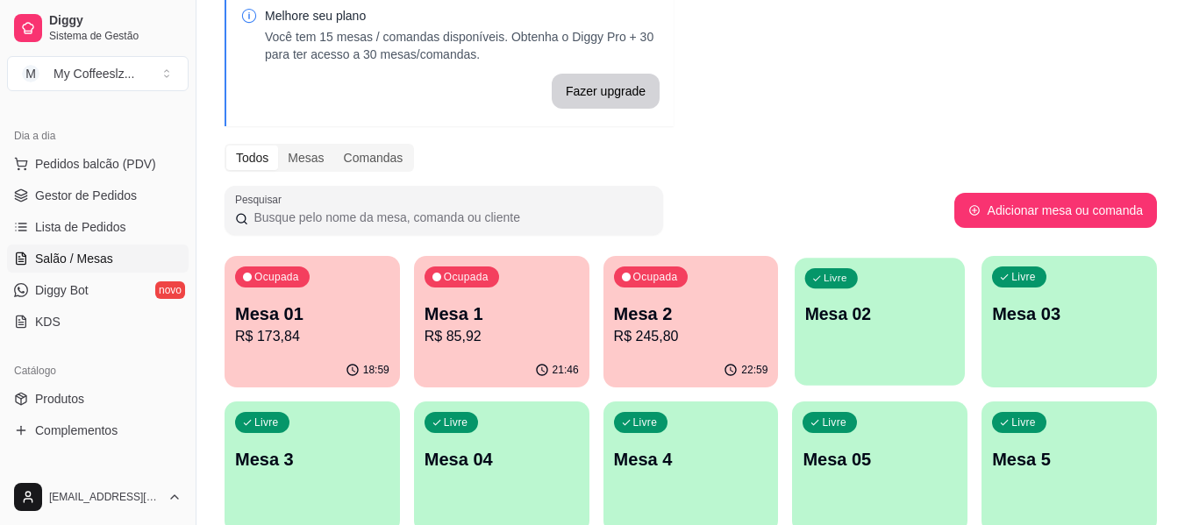
click at [897, 322] on p "Mesa 02" at bounding box center [880, 315] width 150 height 24
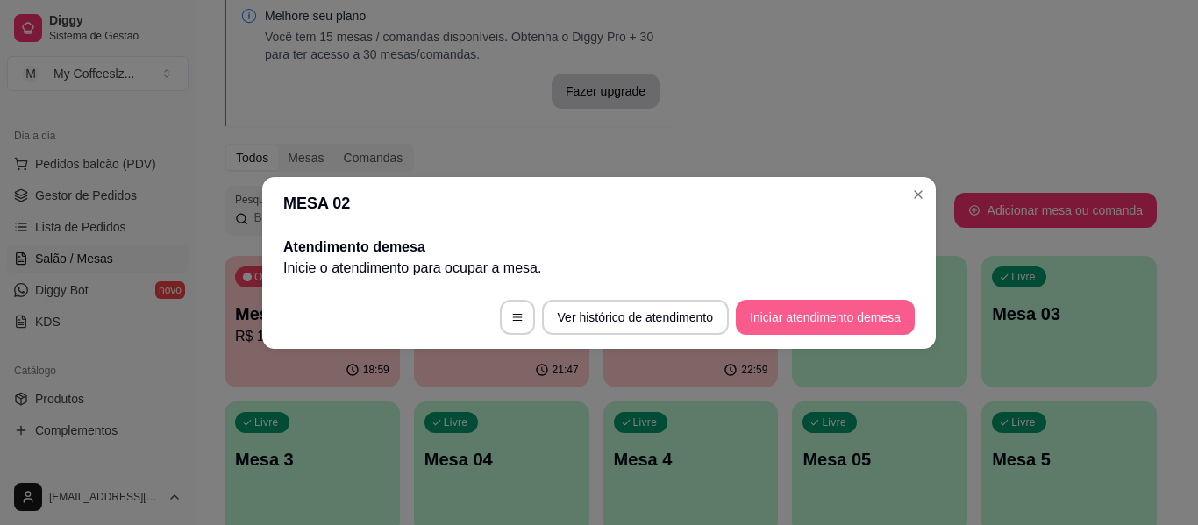
click at [900, 311] on button "Iniciar atendimento de mesa" at bounding box center [825, 317] width 179 height 35
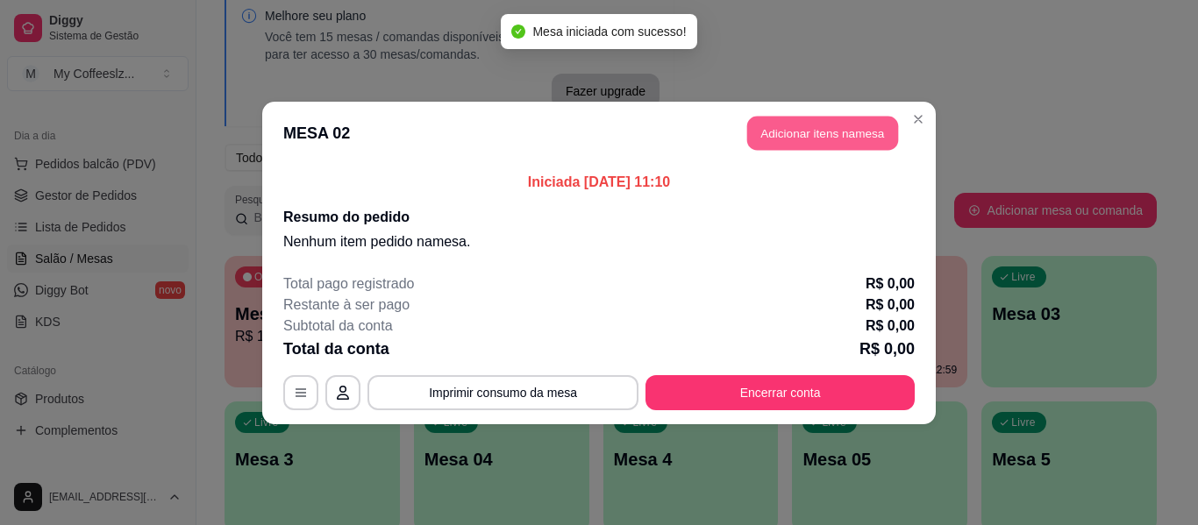
click at [830, 128] on button "Adicionar itens na mesa" at bounding box center [822, 133] width 151 height 34
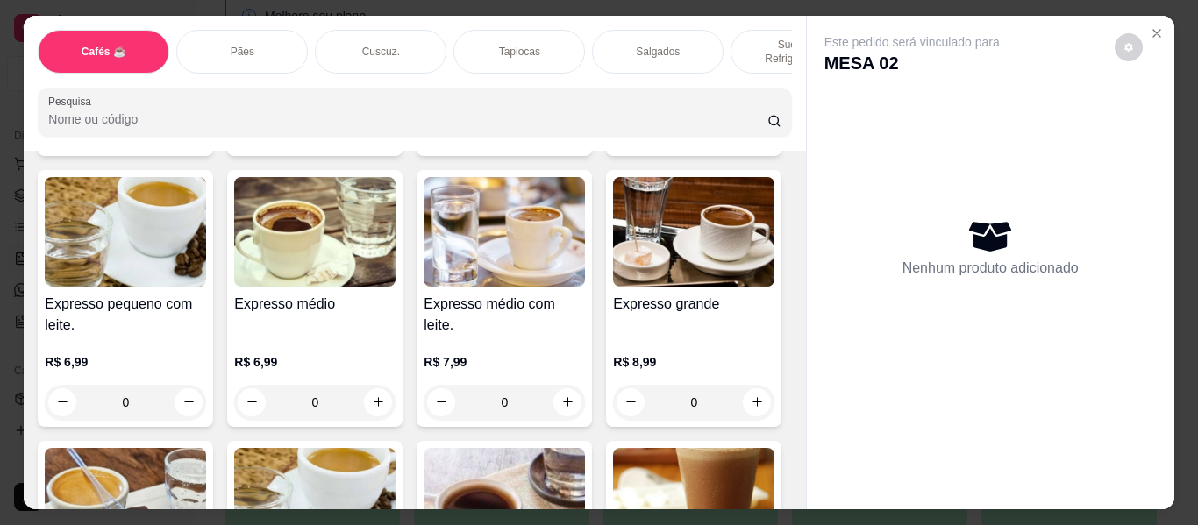
scroll to position [877, 0]
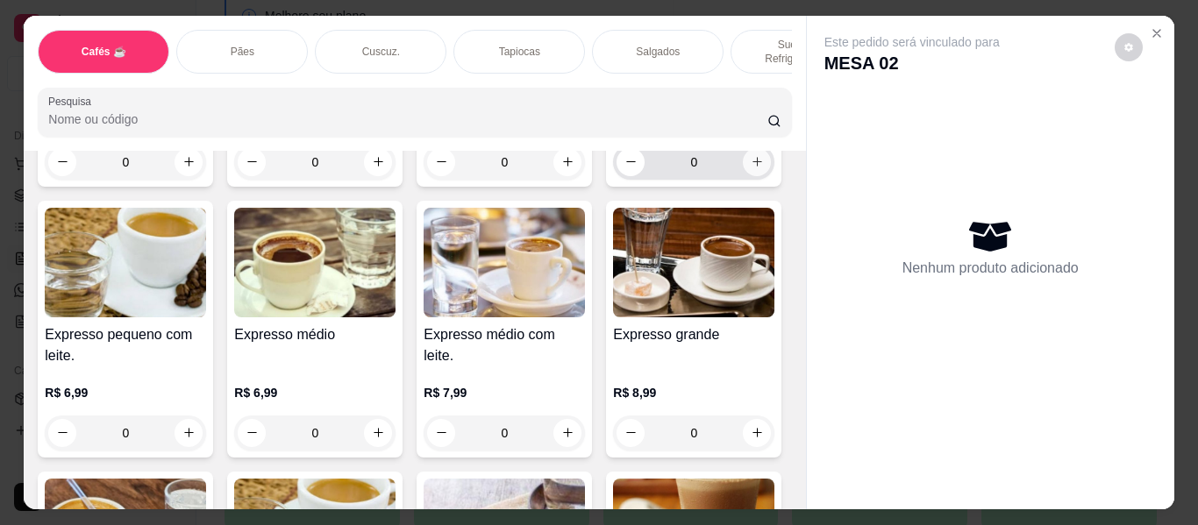
click at [751, 168] on icon "increase-product-quantity" at bounding box center [757, 161] width 13 height 13
type input "1"
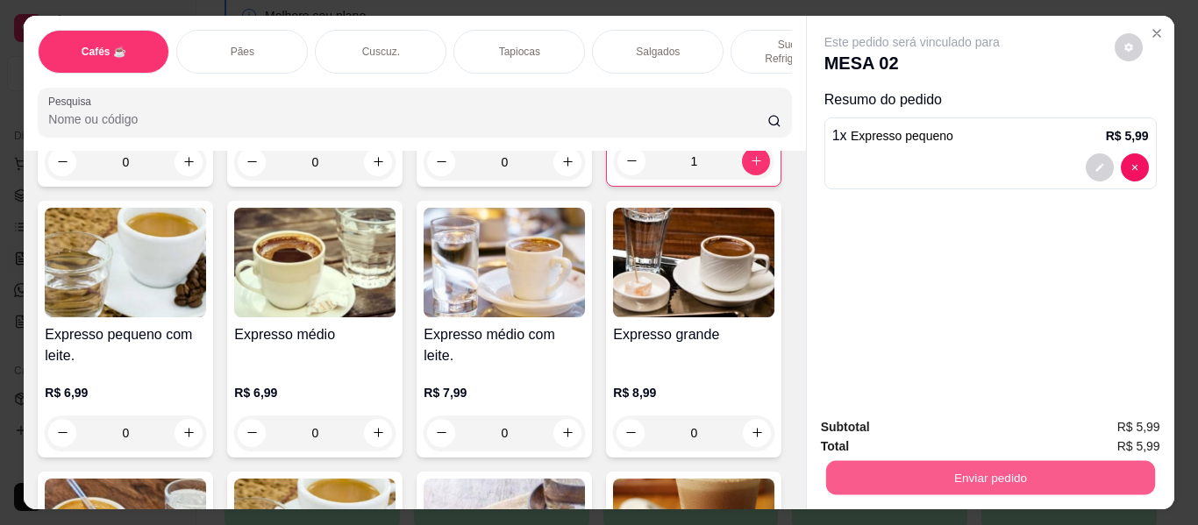
click at [956, 465] on button "Enviar pedido" at bounding box center [989, 478] width 329 height 34
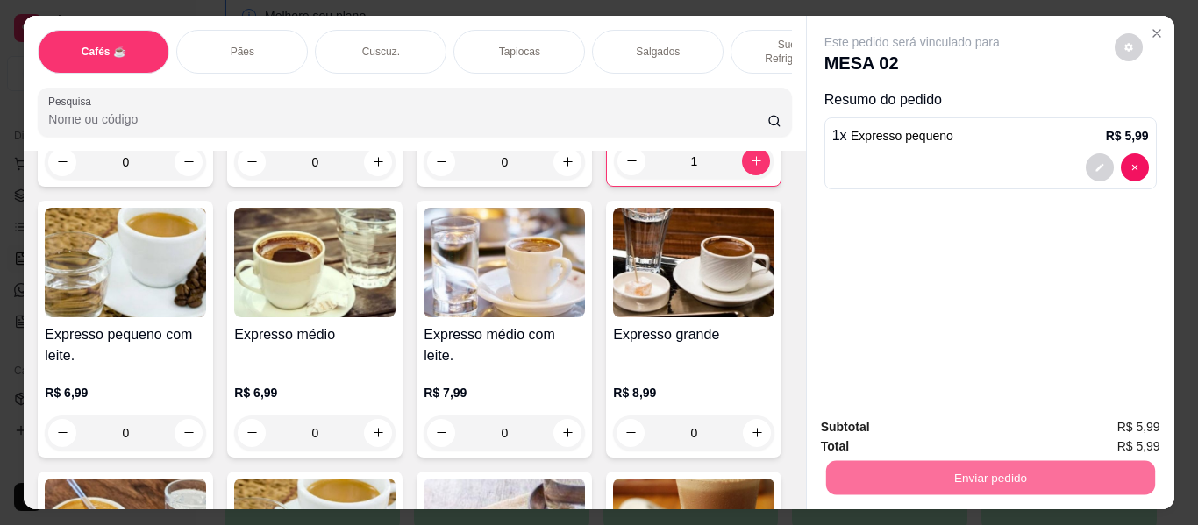
click at [1121, 429] on button "Enviar pedido" at bounding box center [1114, 427] width 99 height 33
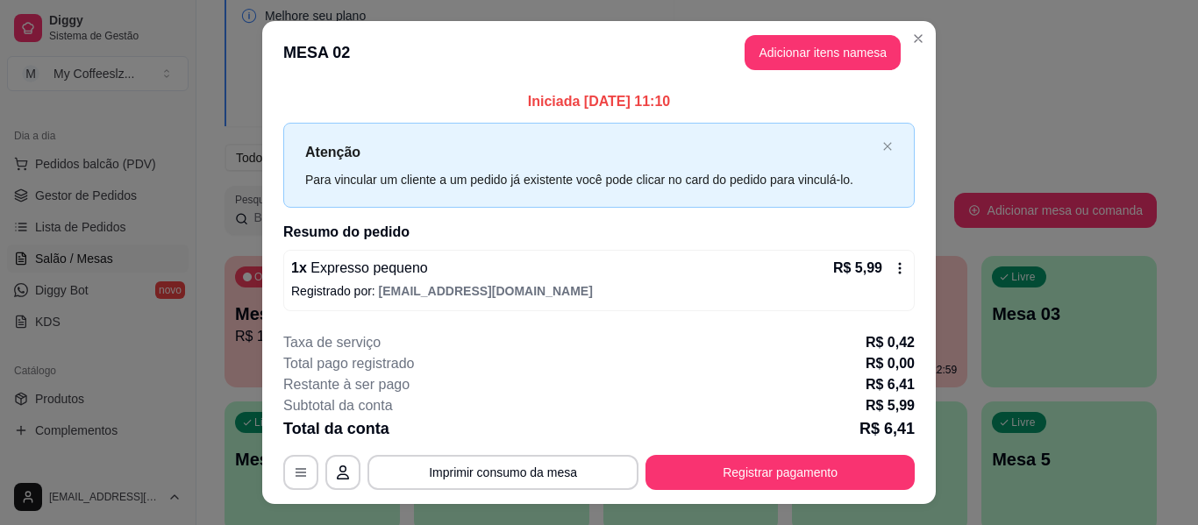
click at [697, 319] on footer "**********" at bounding box center [599, 411] width 674 height 186
click at [816, 55] on button "Adicionar itens na mesa" at bounding box center [822, 53] width 151 height 34
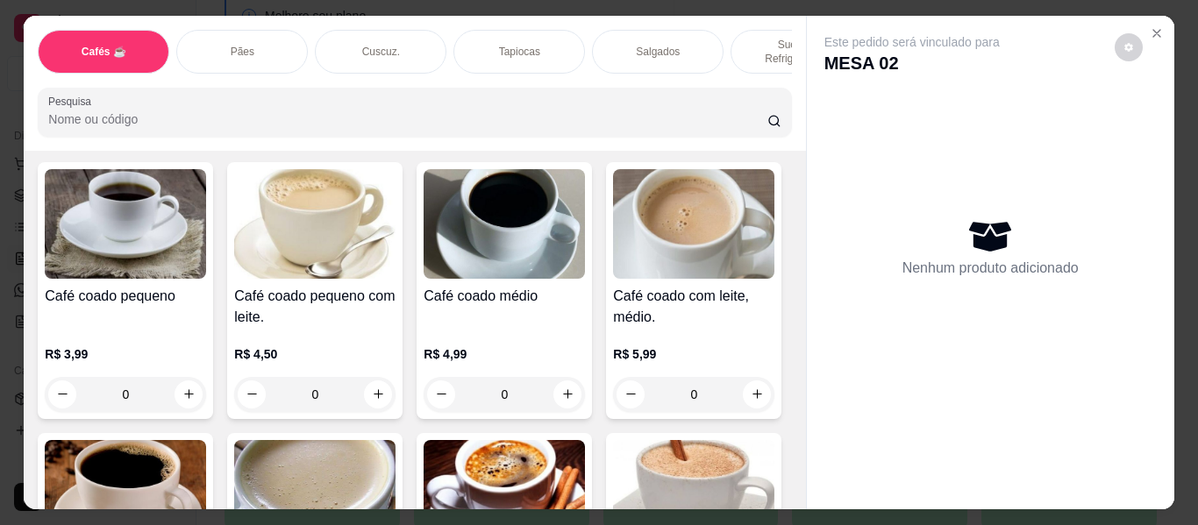
scroll to position [263, 0]
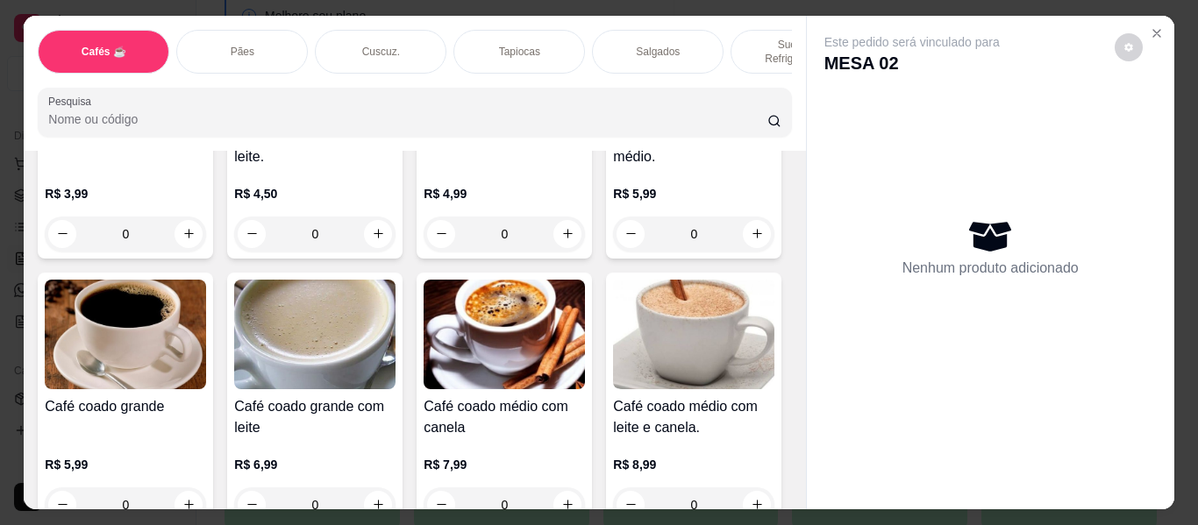
click at [760, 38] on p "Sucos e Refrigerantes" at bounding box center [796, 52] width 102 height 28
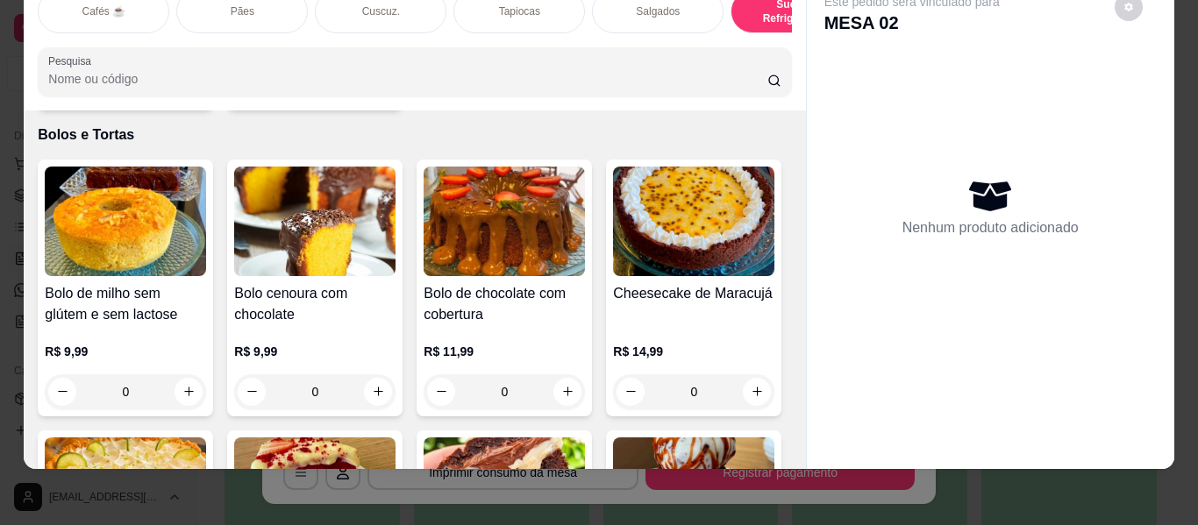
type input "1"
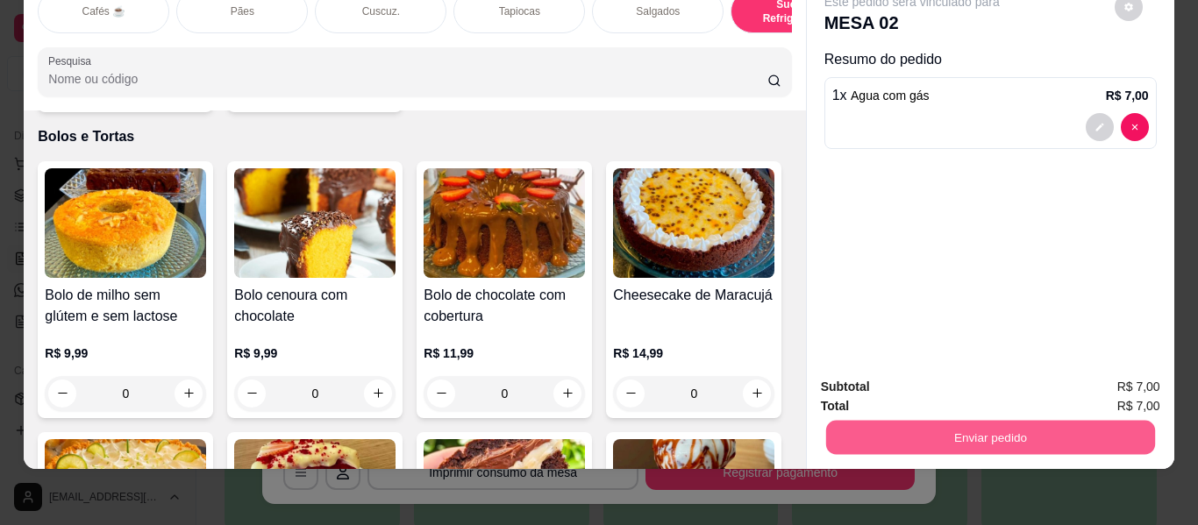
click at [885, 422] on button "Enviar pedido" at bounding box center [989, 438] width 329 height 34
click at [1100, 378] on button "Enviar pedido" at bounding box center [1114, 380] width 96 height 32
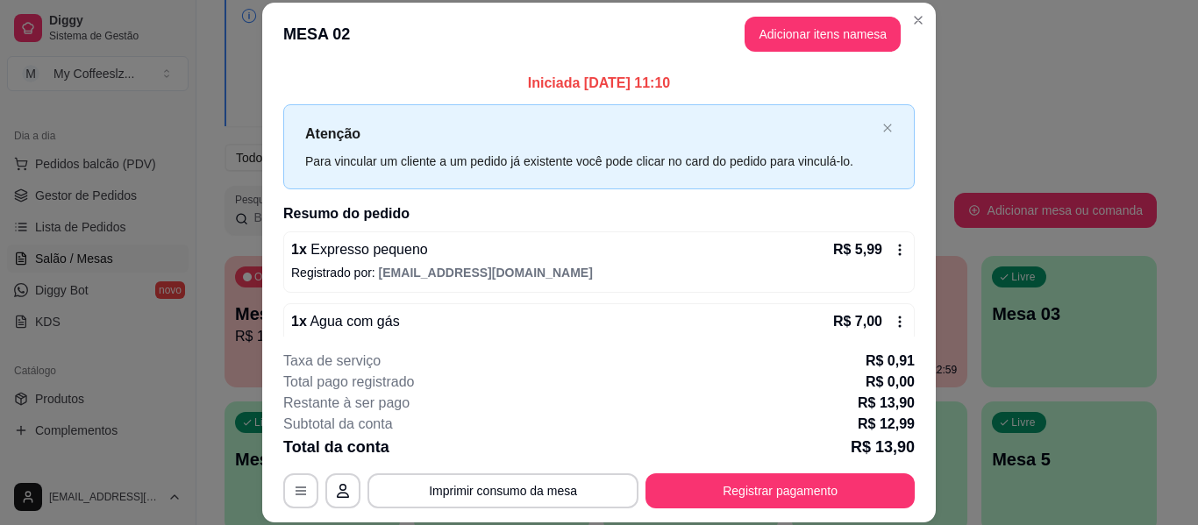
scroll to position [53, 0]
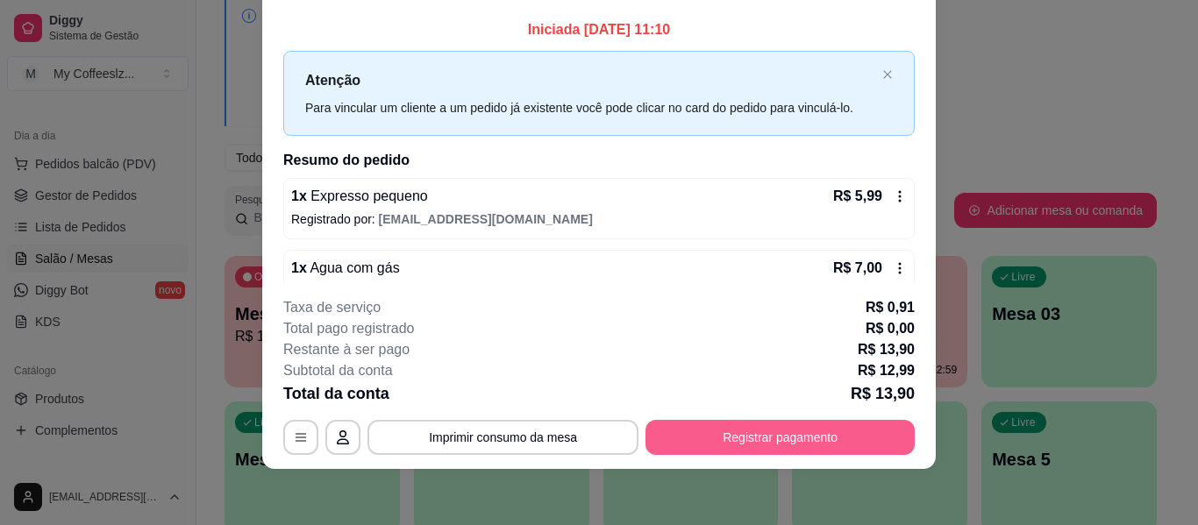
click at [771, 446] on button "Registrar pagamento" at bounding box center [779, 437] width 269 height 35
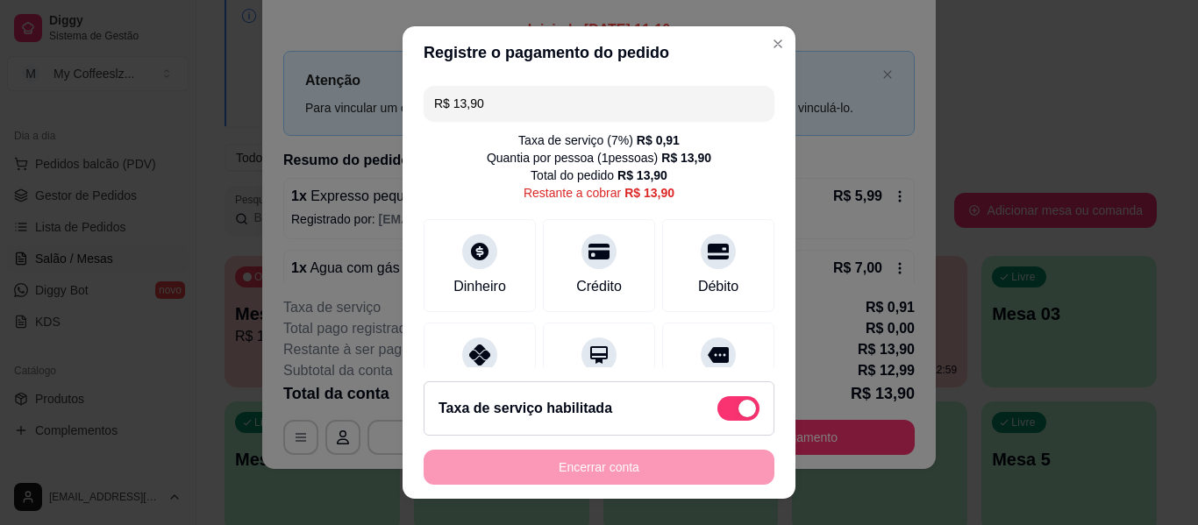
click at [721, 419] on span at bounding box center [738, 408] width 42 height 25
click at [721, 419] on input "checkbox" at bounding box center [722, 417] width 11 height 11
checkbox input "true"
type input "R$ 12,99"
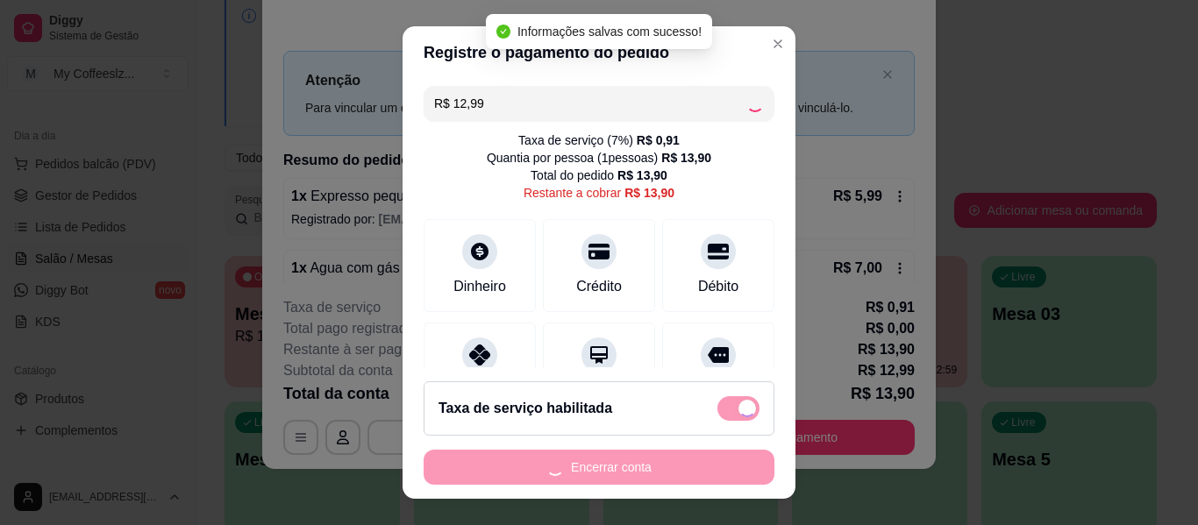
checkbox input "false"
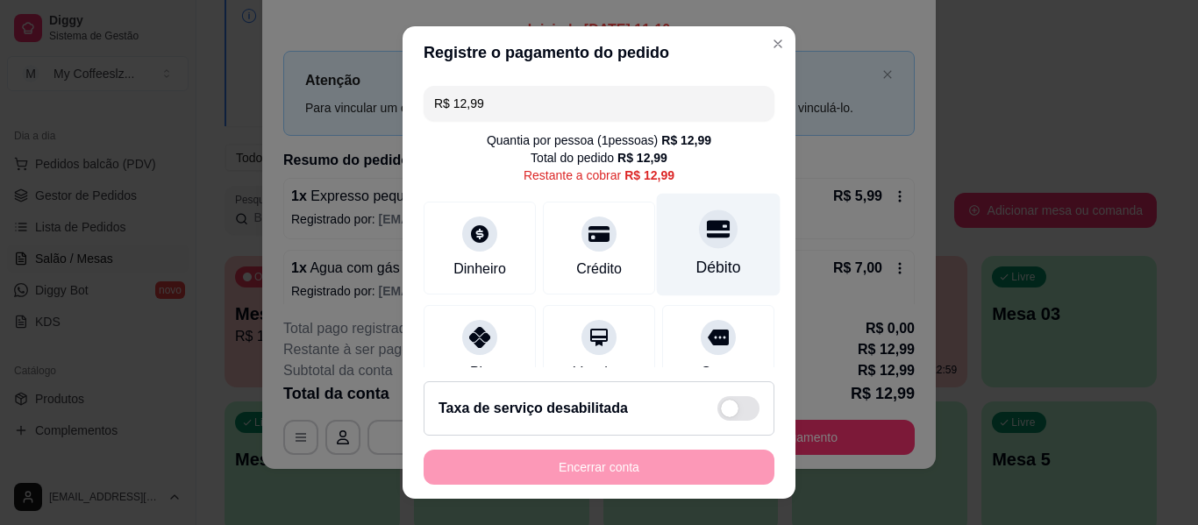
click at [691, 254] on div "Débito" at bounding box center [719, 245] width 124 height 103
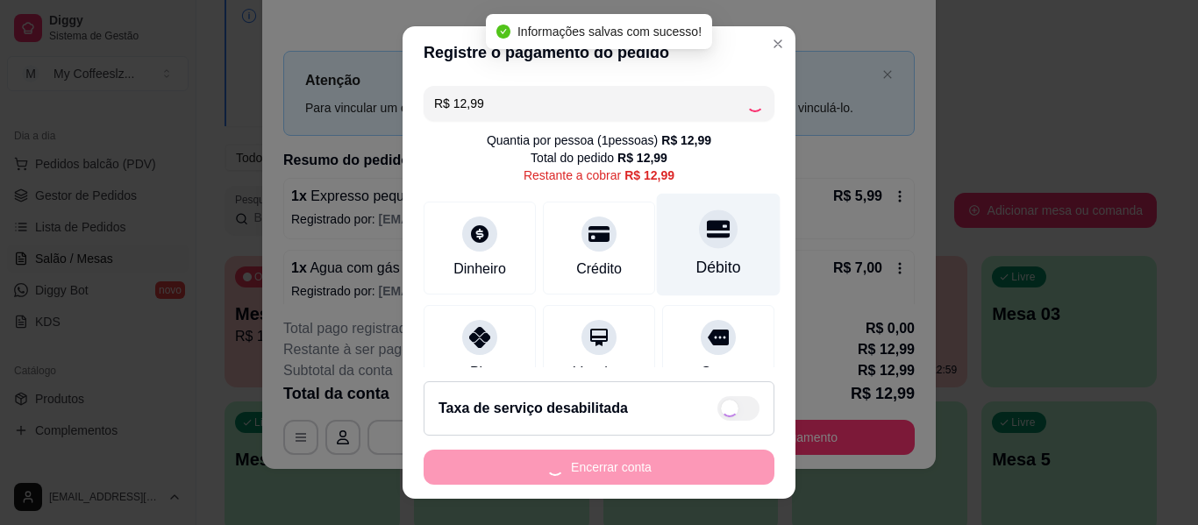
type input "R$ 0,00"
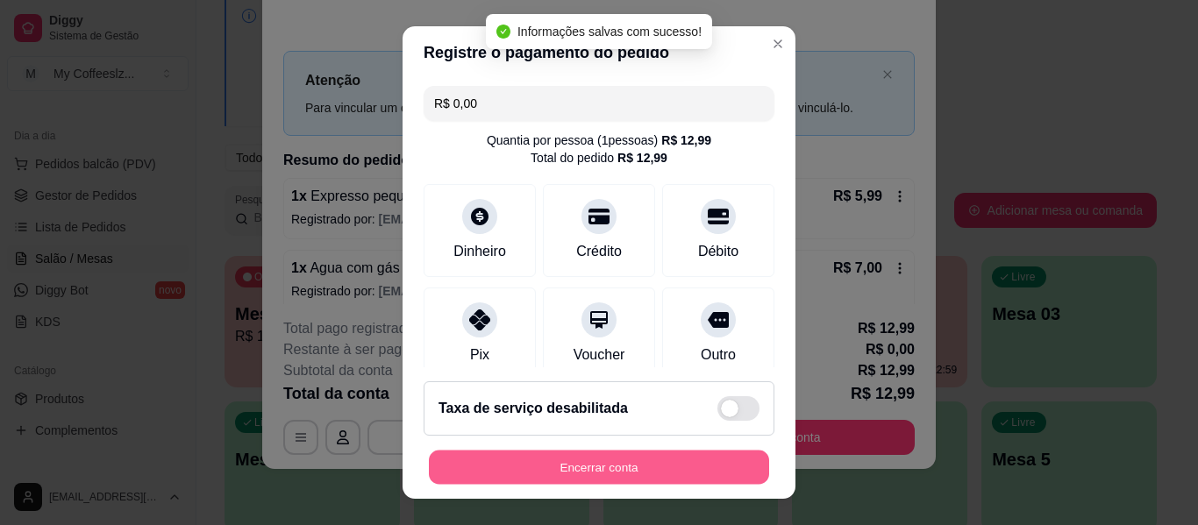
click at [617, 471] on button "Encerrar conta" at bounding box center [599, 468] width 340 height 34
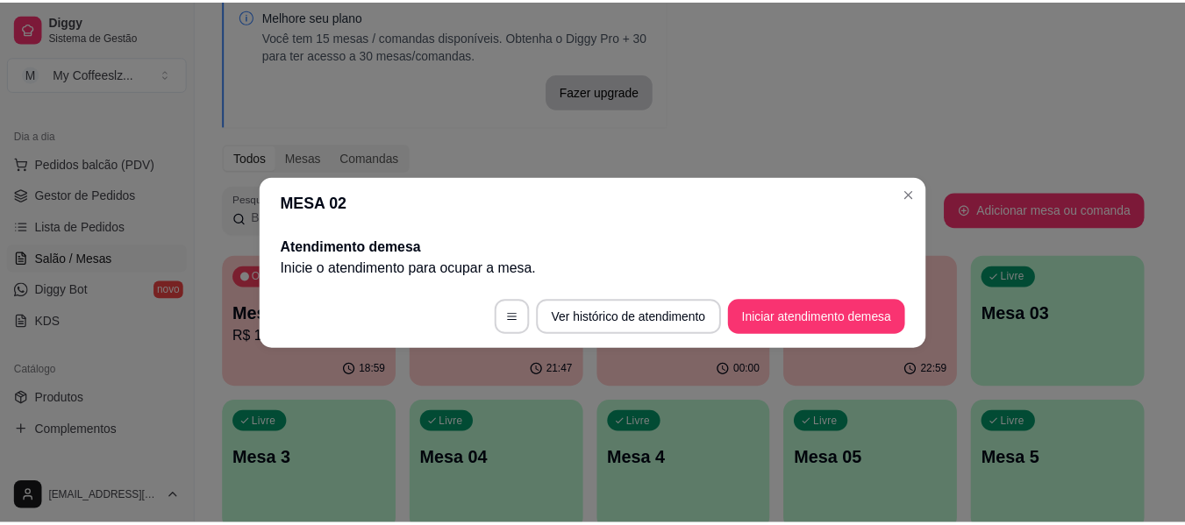
scroll to position [0, 0]
